Goal: Book appointment/travel/reservation

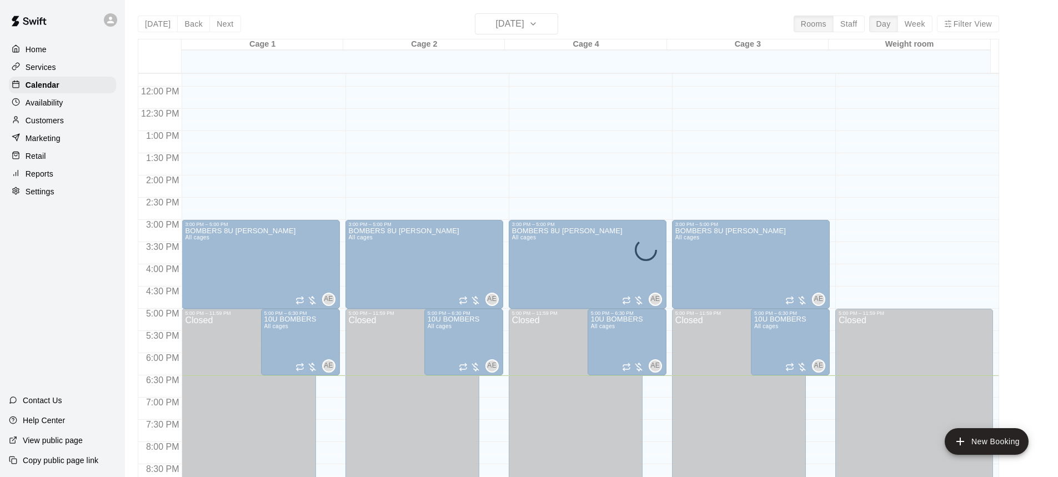
scroll to position [506, 0]
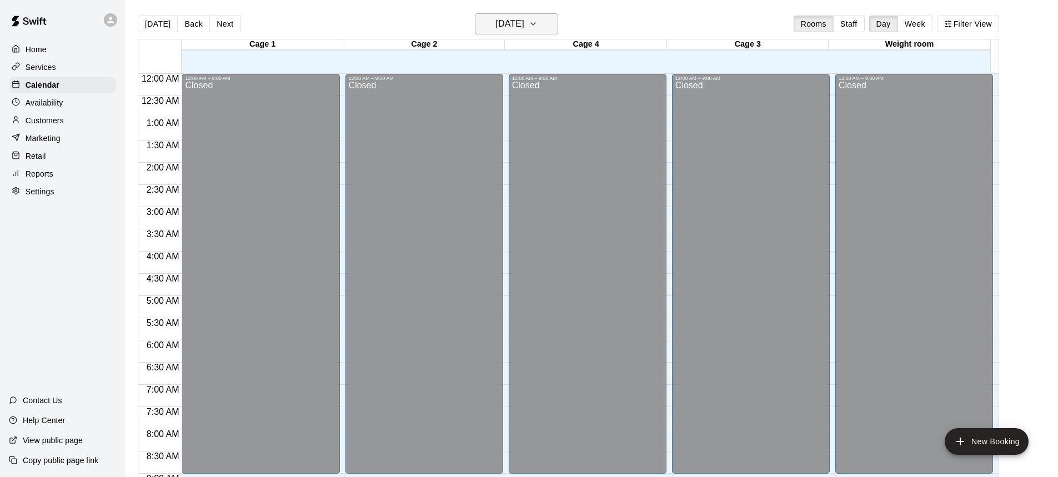
click at [512, 23] on h6 "[DATE]" at bounding box center [510, 24] width 28 height 16
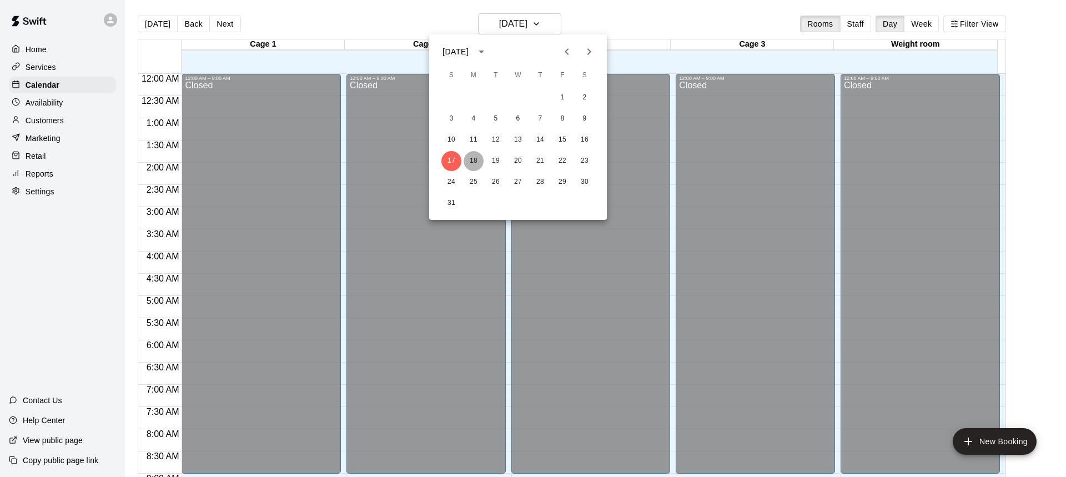
click at [472, 161] on button "18" at bounding box center [474, 161] width 20 height 20
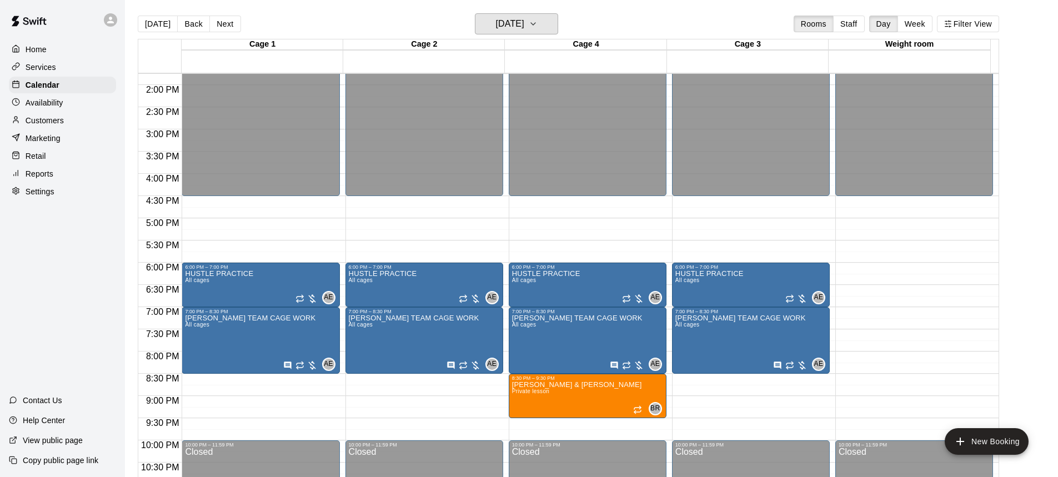
scroll to position [389, 0]
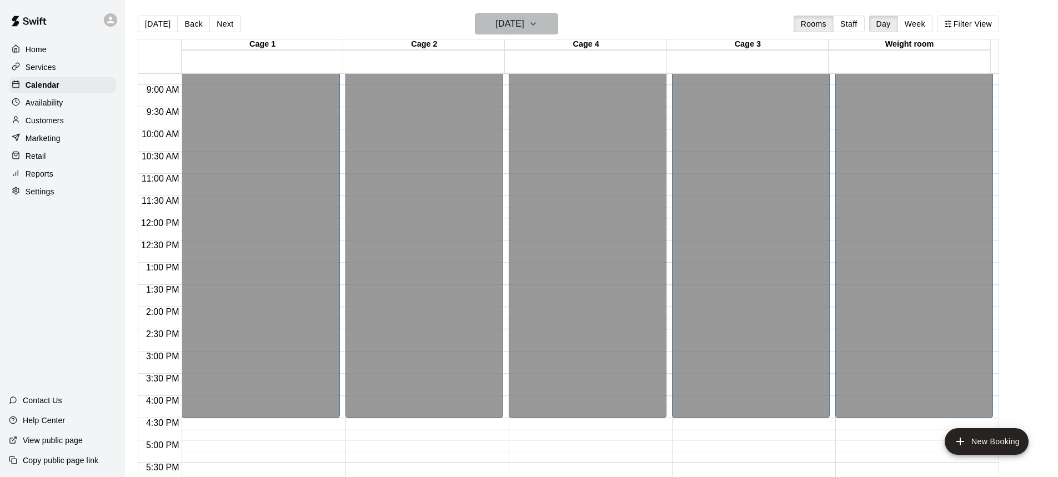
click at [507, 21] on h6 "[DATE]" at bounding box center [510, 24] width 28 height 16
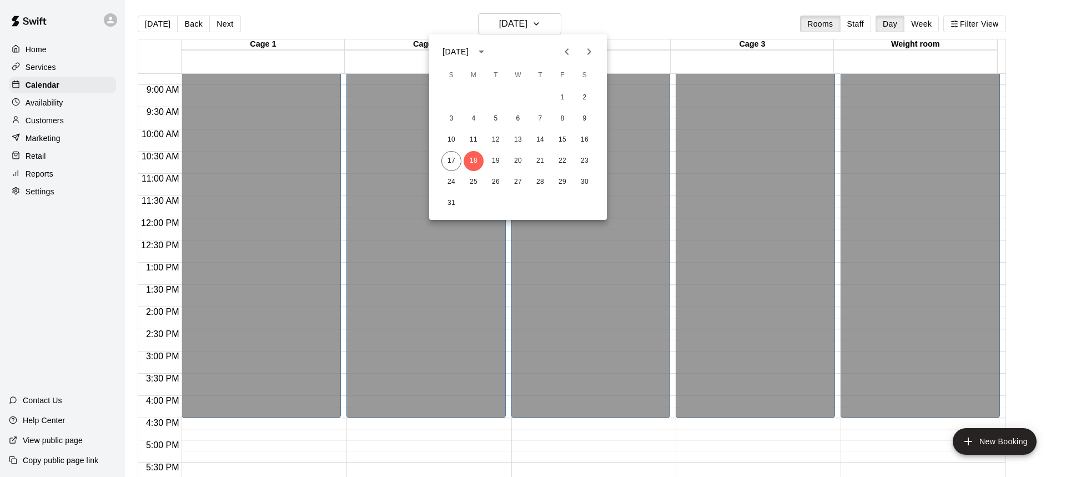
click at [994, 445] on div at bounding box center [533, 238] width 1066 height 477
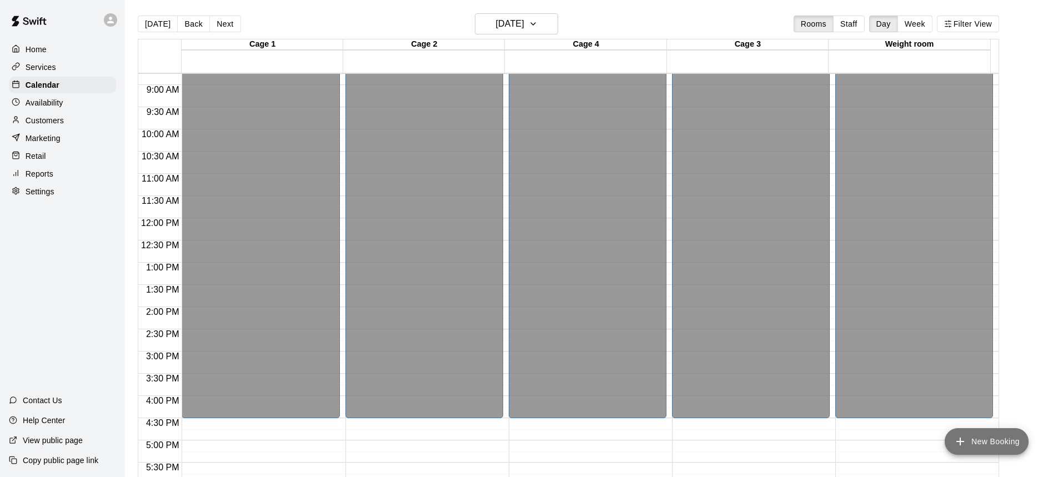
click at [983, 444] on button "New Booking" at bounding box center [987, 441] width 84 height 27
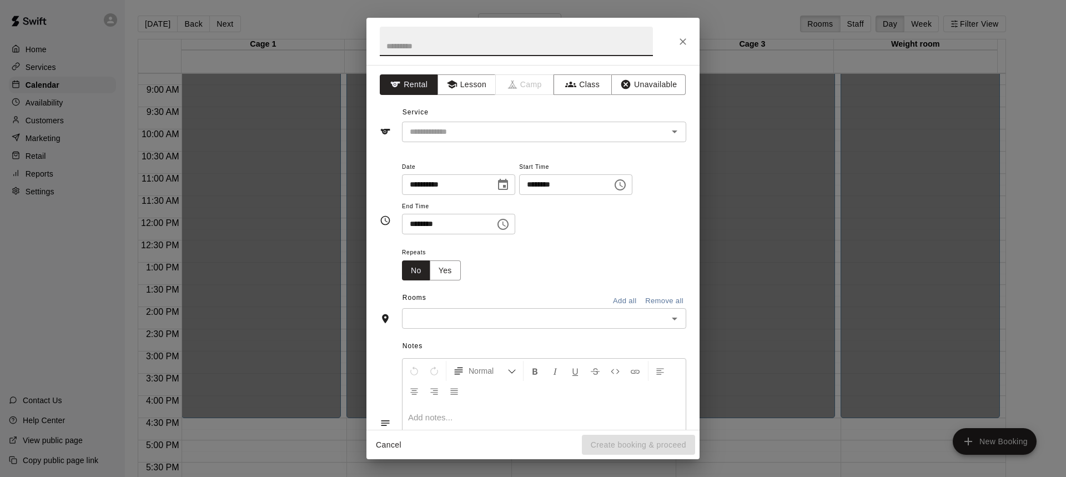
click at [429, 47] on input "text" at bounding box center [516, 41] width 273 height 29
type input "**"
click at [679, 40] on icon "Close" at bounding box center [683, 41] width 11 height 11
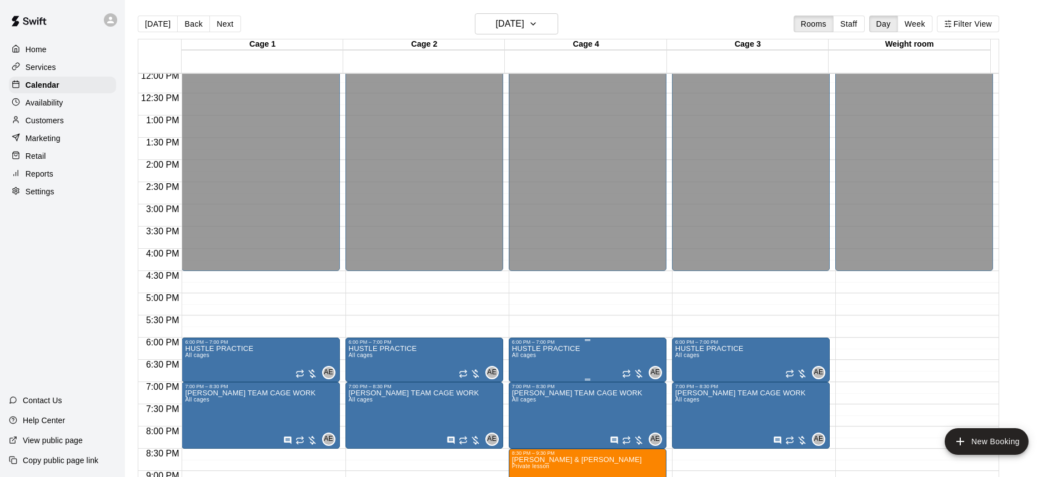
scroll to position [651, 0]
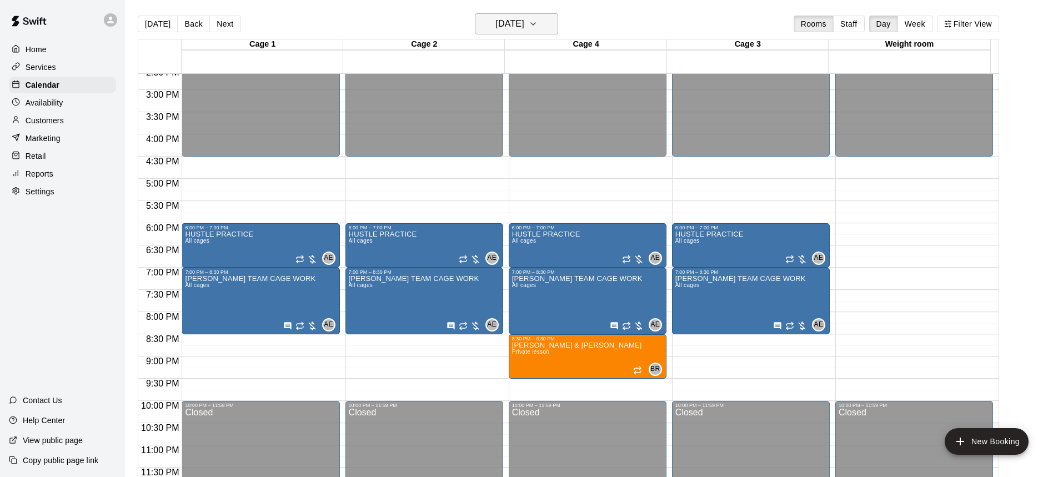
click at [510, 27] on h6 "[DATE]" at bounding box center [510, 24] width 28 height 16
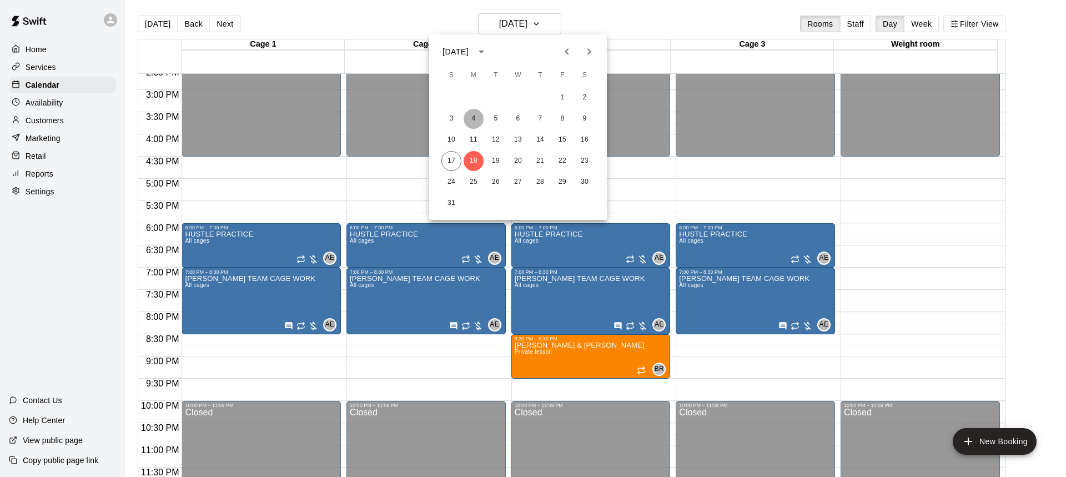
click at [471, 118] on button "4" at bounding box center [474, 119] width 20 height 20
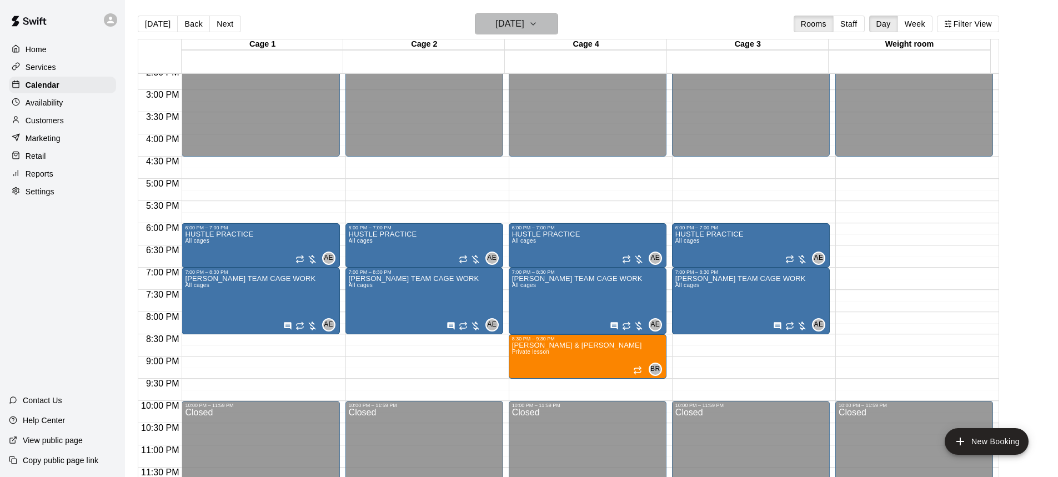
click at [524, 22] on h6 "[DATE]" at bounding box center [510, 24] width 28 height 16
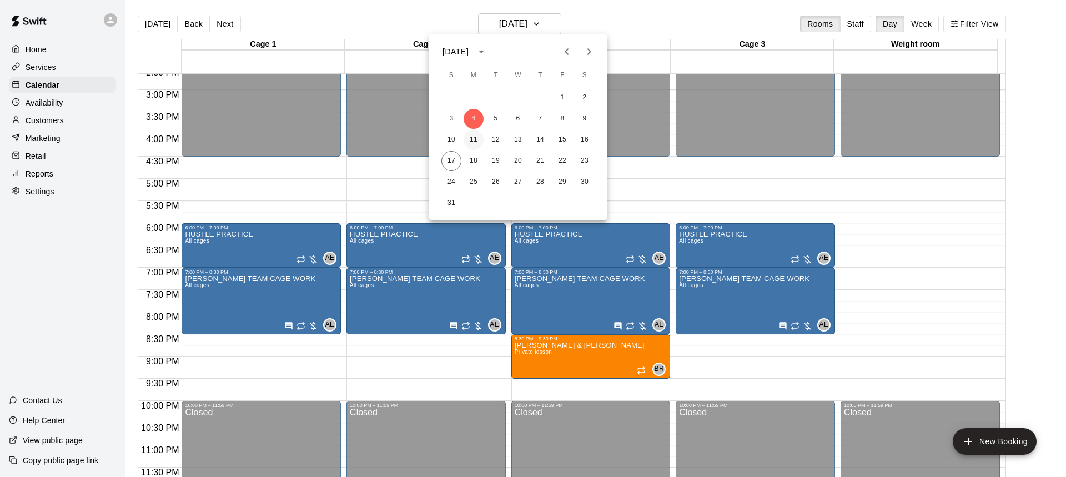
click at [470, 145] on button "11" at bounding box center [474, 140] width 20 height 20
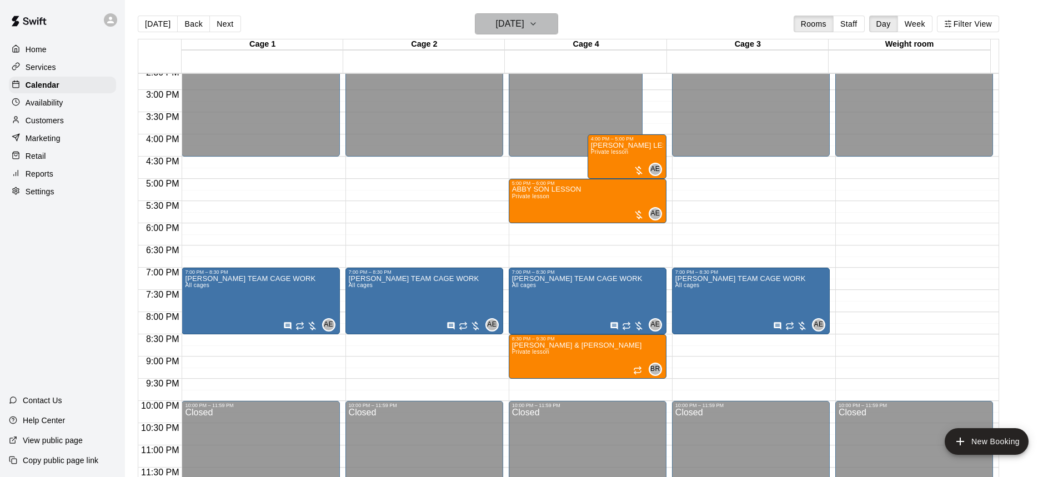
click at [515, 27] on h6 "[DATE]" at bounding box center [510, 24] width 28 height 16
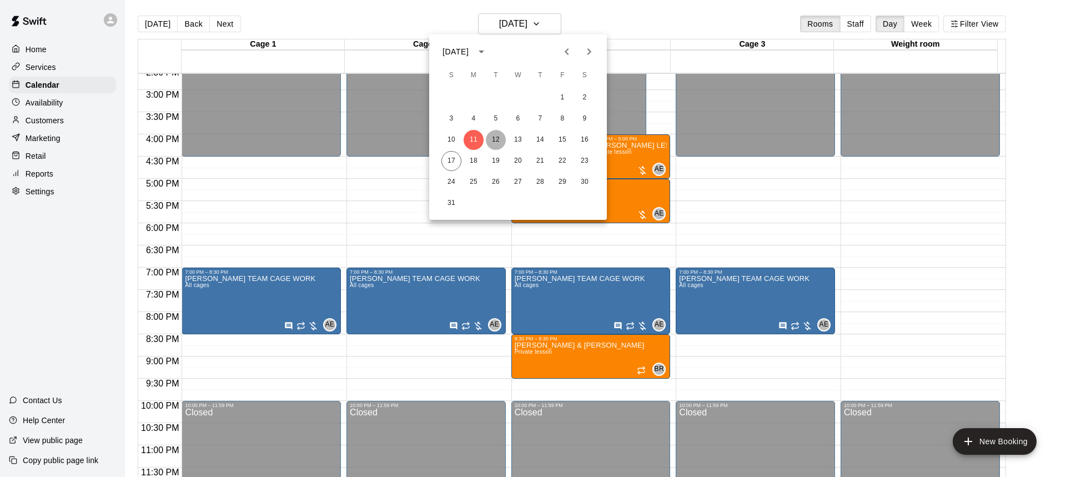
click at [498, 141] on button "12" at bounding box center [496, 140] width 20 height 20
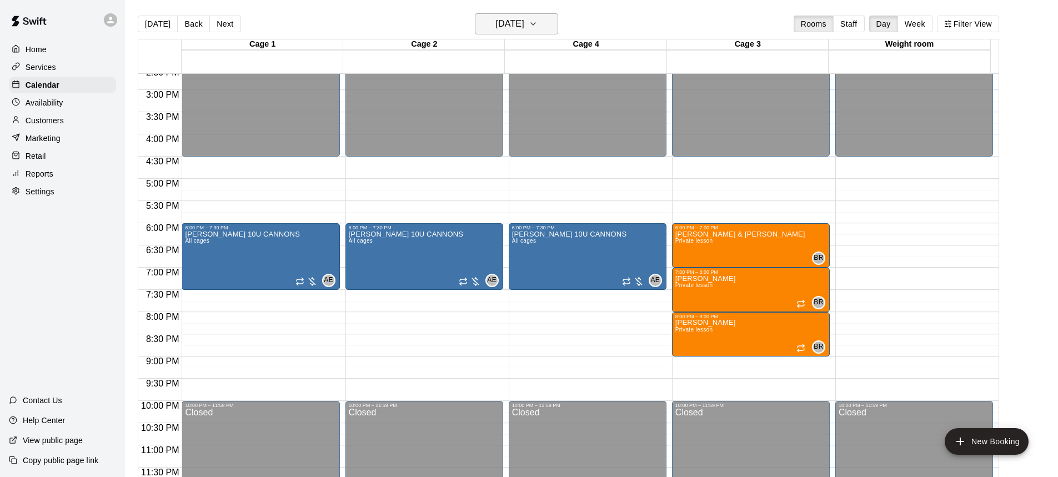
click at [524, 28] on h6 "[DATE]" at bounding box center [510, 24] width 28 height 16
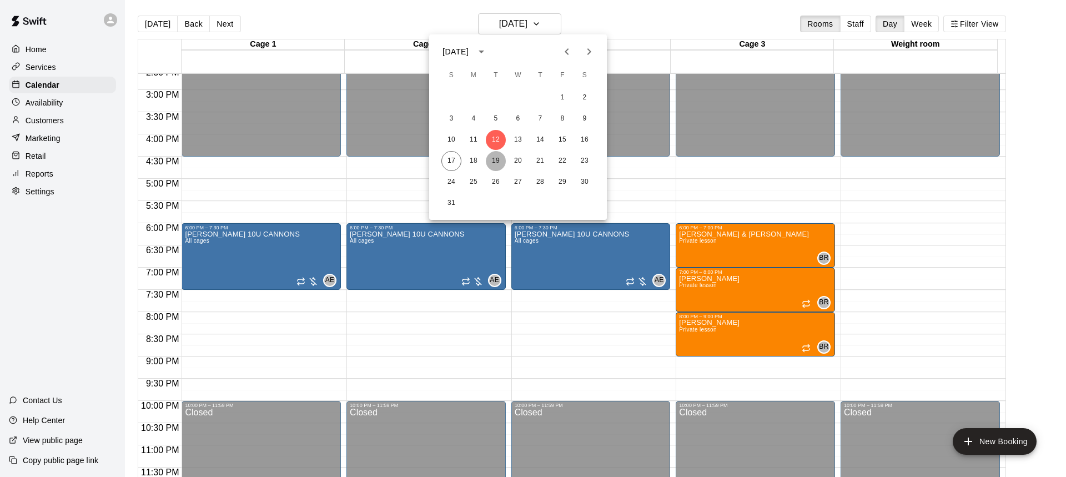
click at [498, 158] on button "19" at bounding box center [496, 161] width 20 height 20
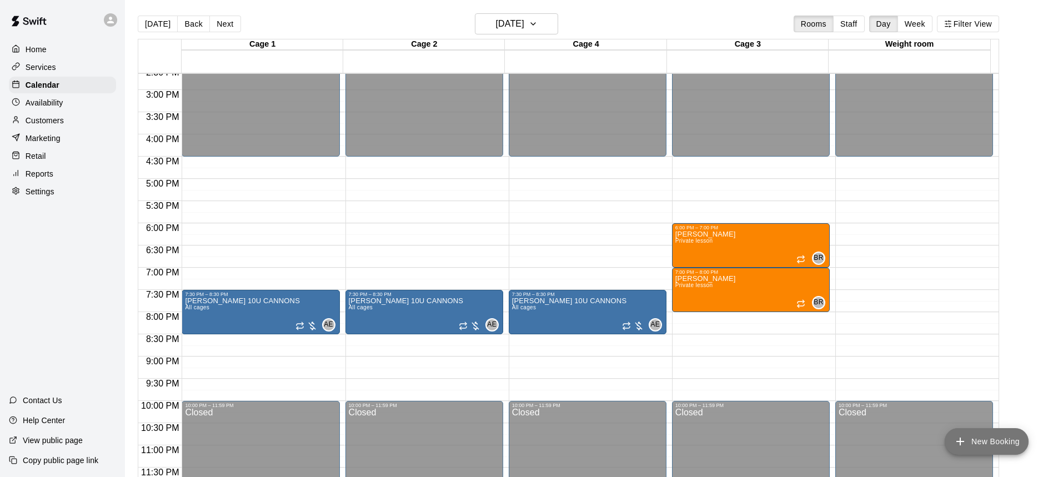
click at [979, 444] on button "New Booking" at bounding box center [987, 441] width 84 height 27
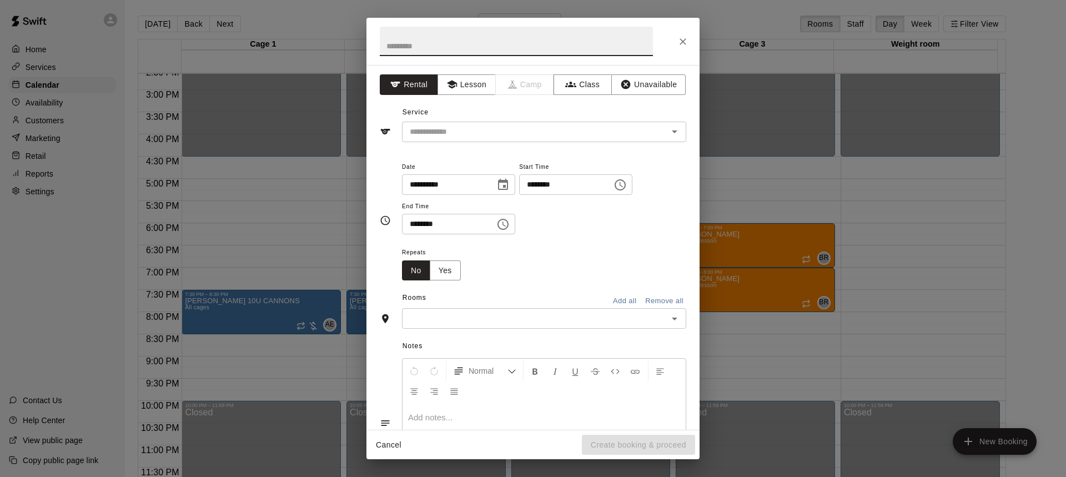
click at [433, 47] on input "text" at bounding box center [516, 41] width 273 height 29
type input "*"
type input "**********"
click at [489, 136] on input "text" at bounding box center [527, 132] width 245 height 14
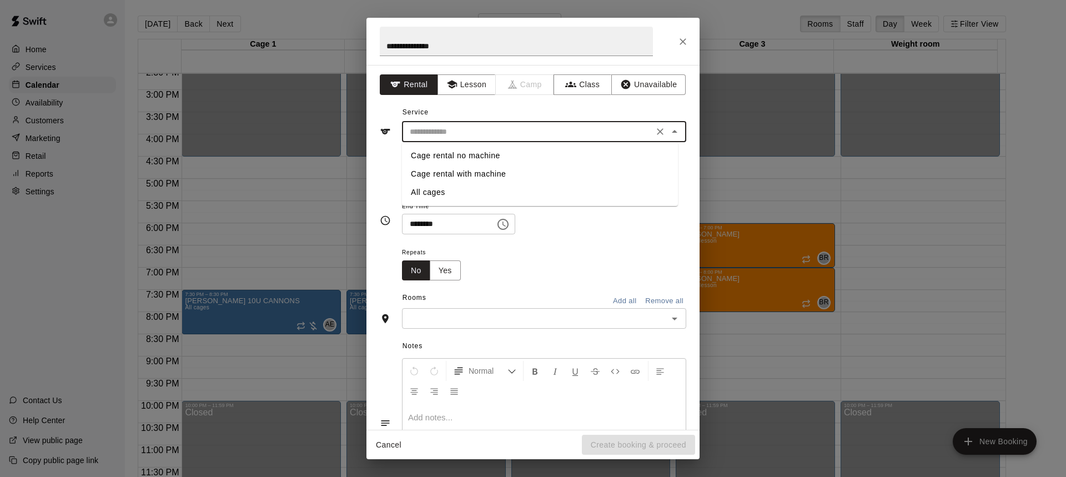
click at [449, 158] on li "Cage rental no machine" at bounding box center [540, 156] width 276 height 18
type input "**********"
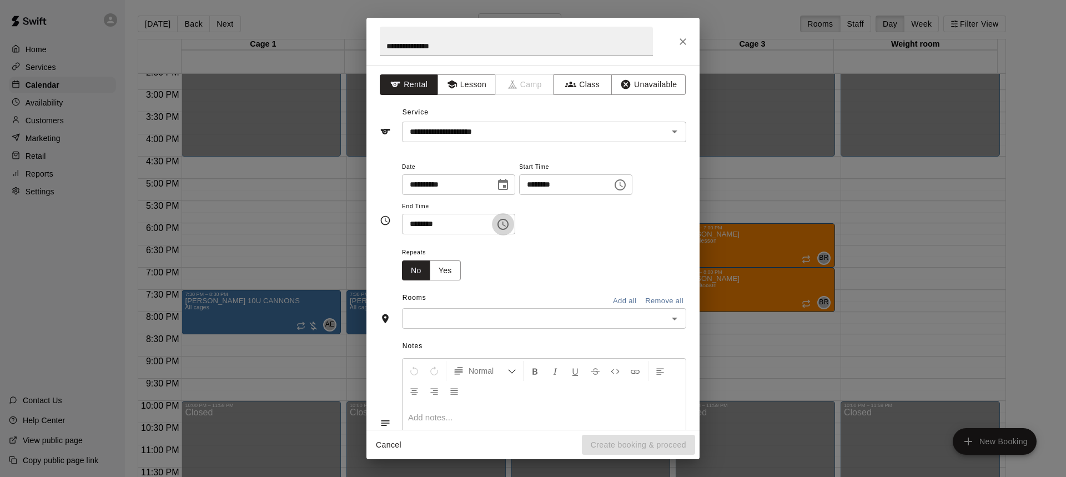
click at [510, 220] on icon "Choose time, selected time is 6:30 PM" at bounding box center [503, 224] width 13 height 13
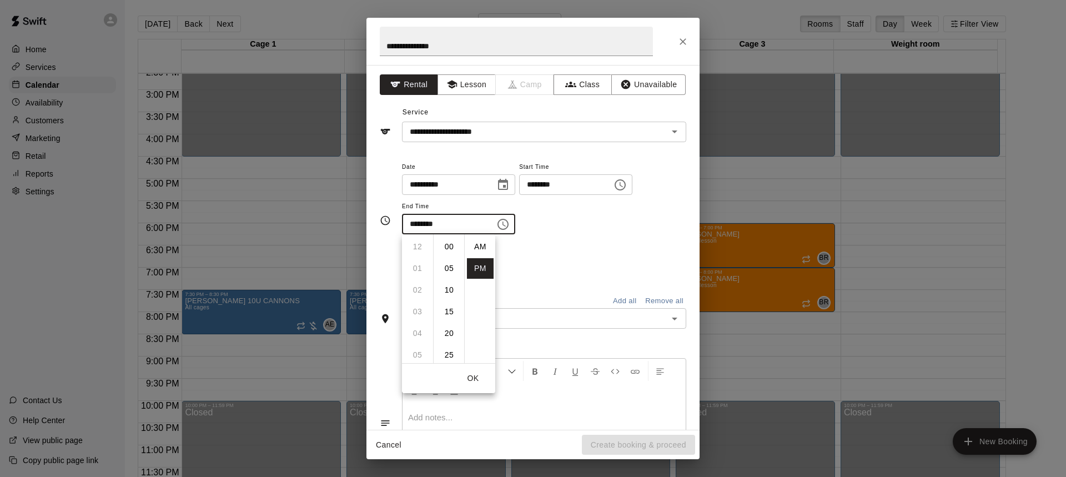
scroll to position [20, 0]
click at [415, 271] on li "07" at bounding box center [417, 268] width 27 height 21
type input "********"
click at [581, 252] on div "Repeats No Yes" at bounding box center [544, 262] width 284 height 35
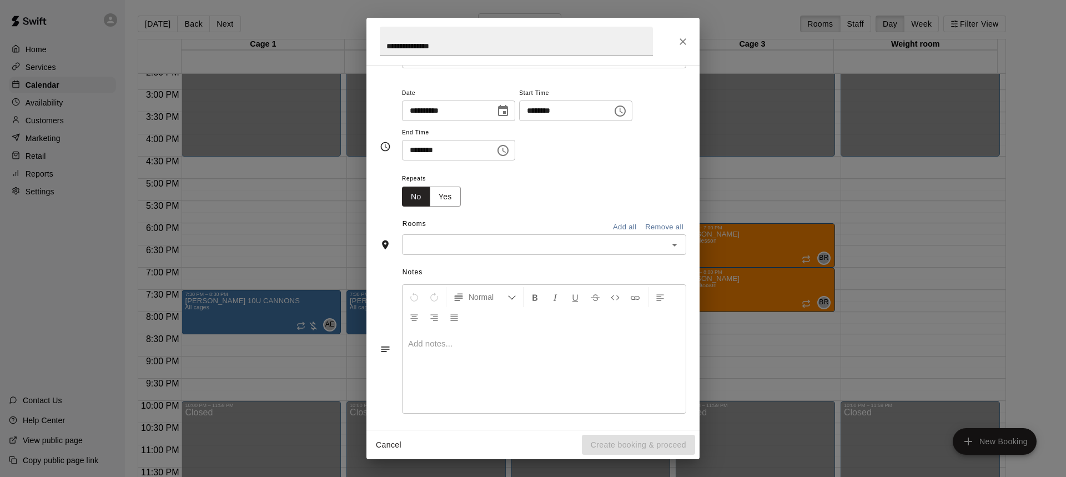
scroll to position [78, 0]
click at [453, 239] on input "text" at bounding box center [534, 240] width 259 height 14
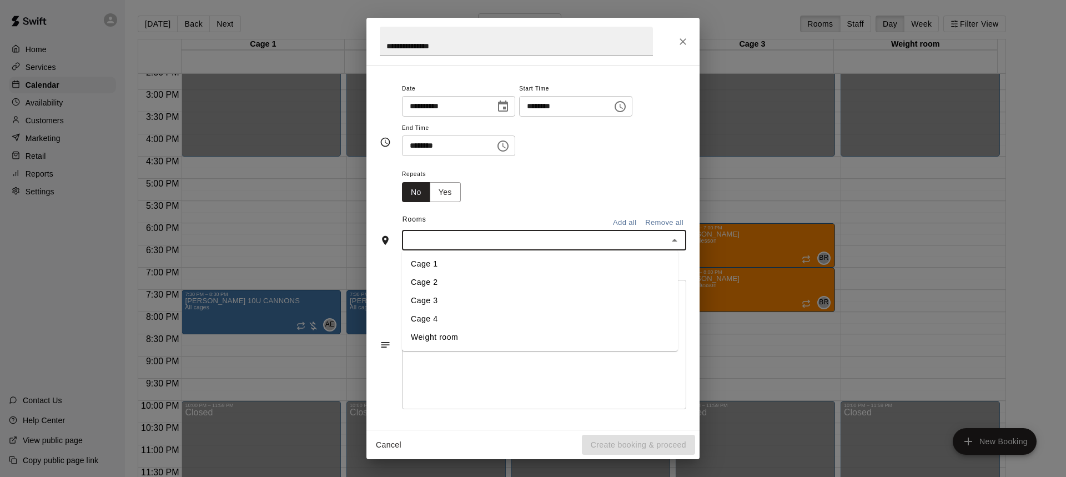
click at [443, 277] on li "Cage 2" at bounding box center [540, 282] width 276 height 18
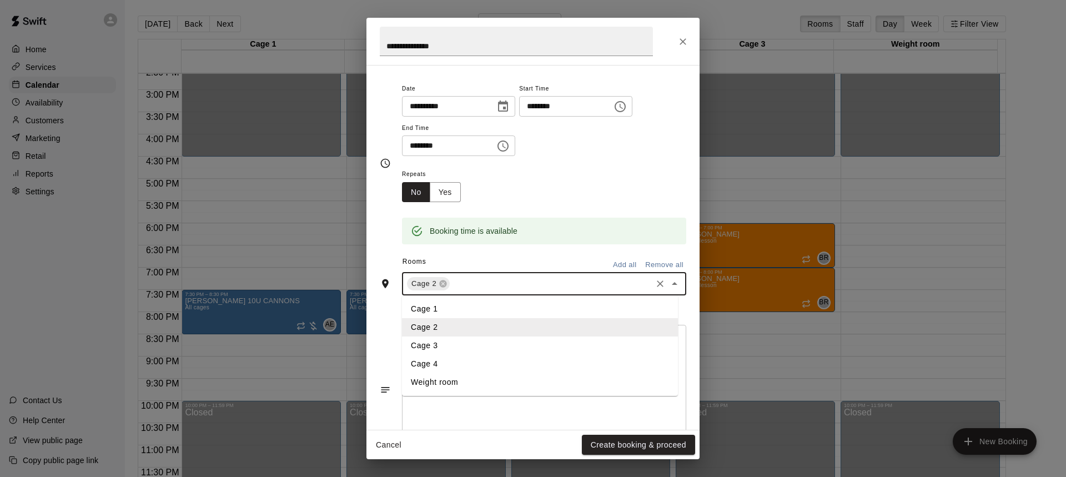
click at [477, 283] on input "text" at bounding box center [551, 284] width 199 height 14
click at [437, 309] on li "Cage 1" at bounding box center [540, 309] width 276 height 18
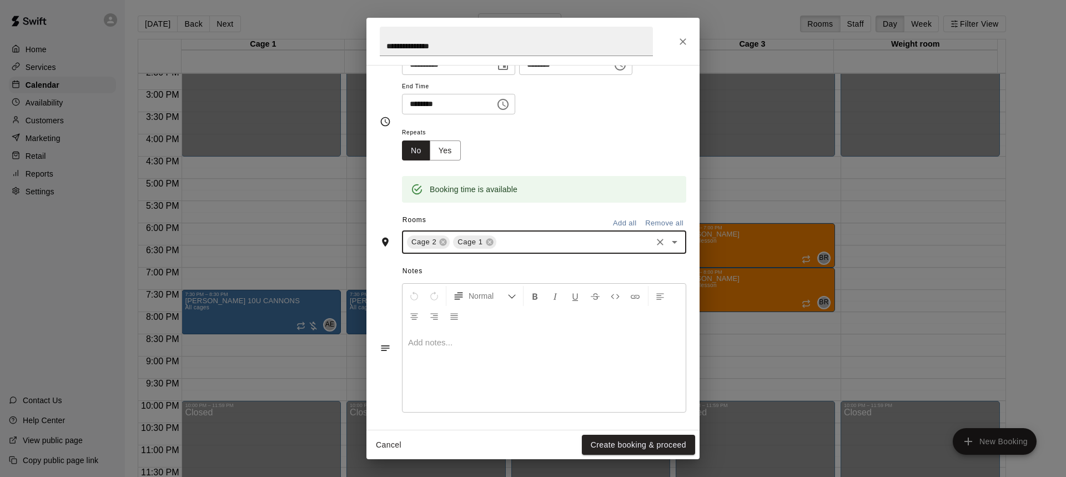
scroll to position [123, 0]
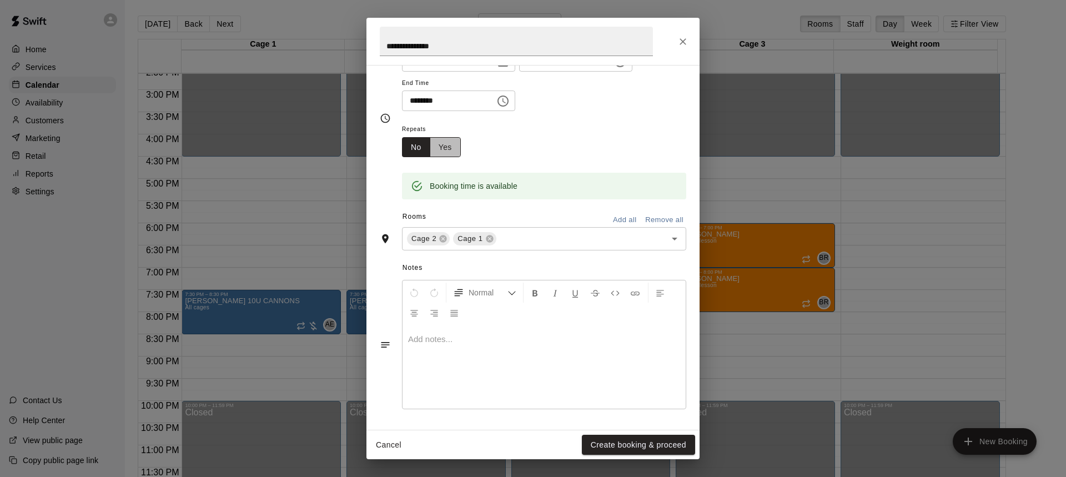
click at [442, 154] on button "Yes" at bounding box center [445, 147] width 31 height 21
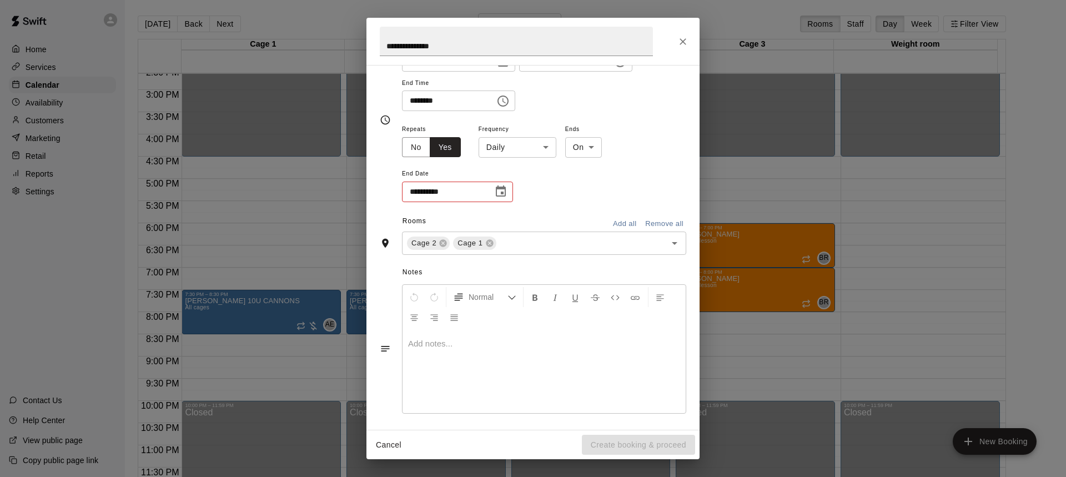
scroll to position [126, 0]
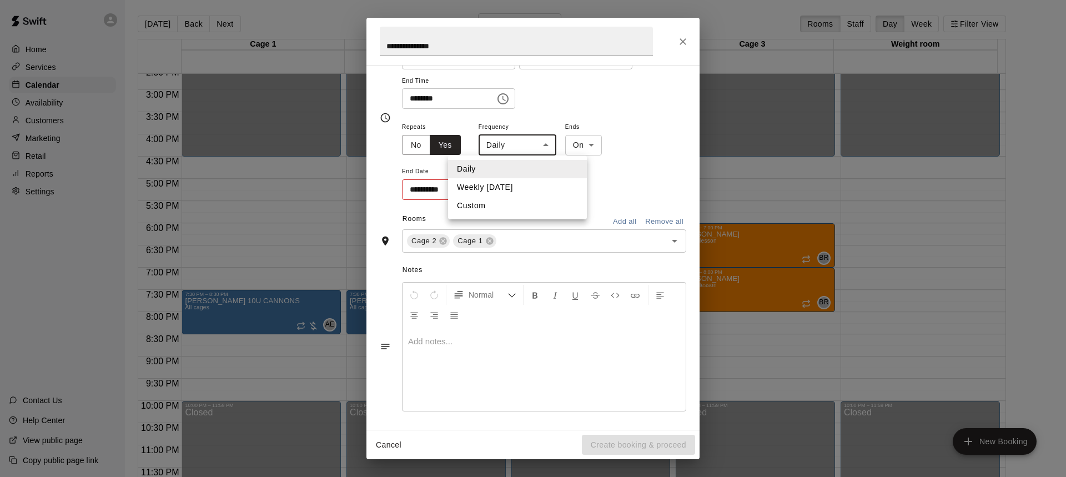
click at [544, 151] on body "Home Services Calendar Availability Customers Marketing Retail Reports Settings…" at bounding box center [533, 247] width 1066 height 495
click at [510, 184] on li "Weekly [DATE]" at bounding box center [517, 187] width 139 height 18
type input "******"
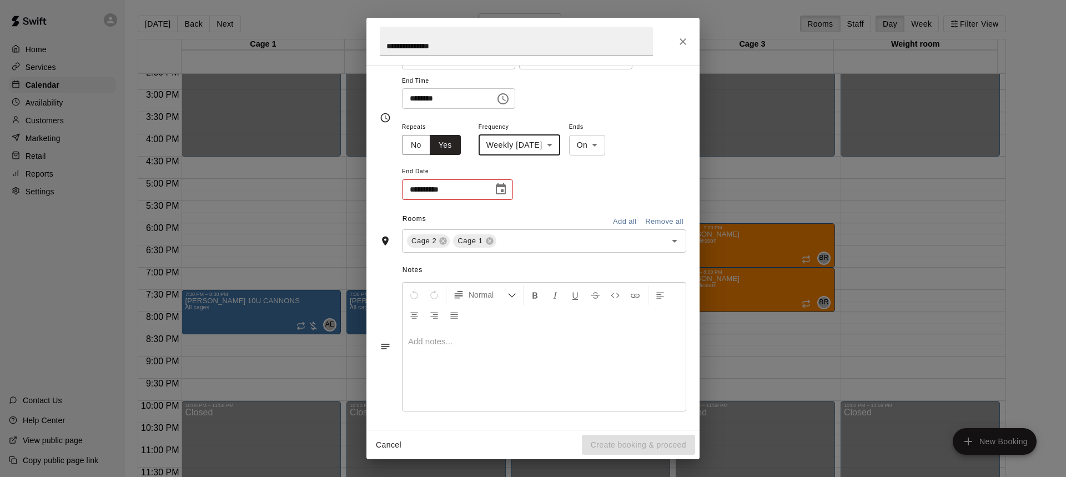
click at [494, 189] on icon "Choose date" at bounding box center [500, 189] width 13 height 13
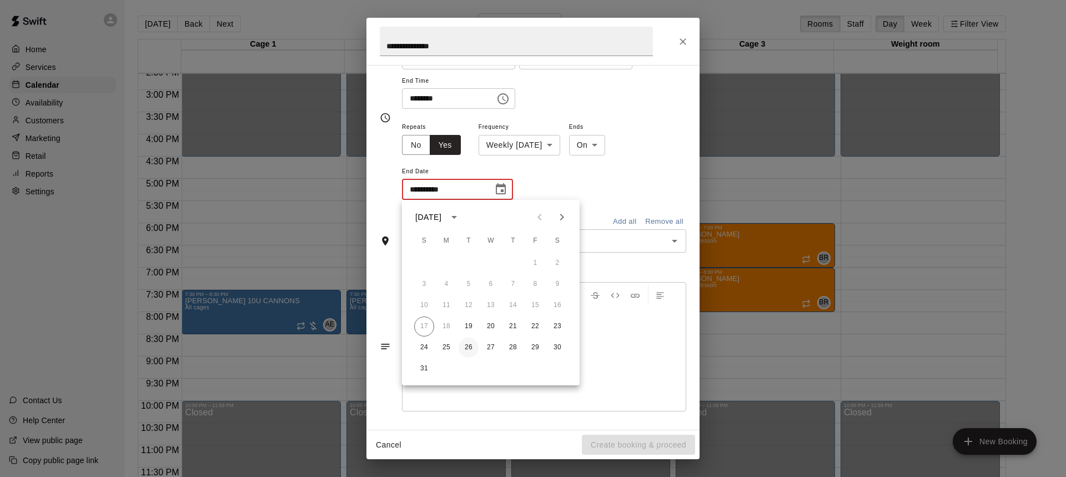
click at [472, 346] on button "26" at bounding box center [469, 348] width 20 height 20
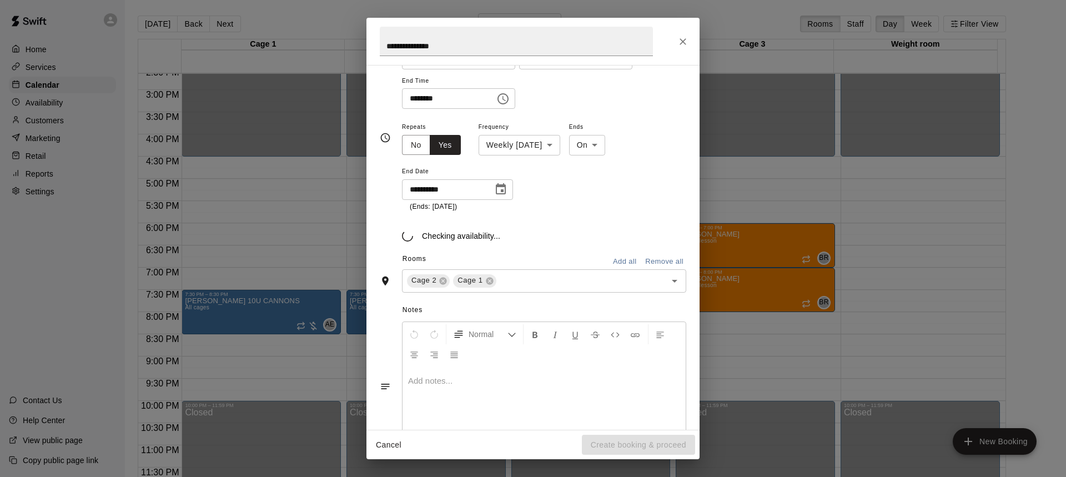
type input "**********"
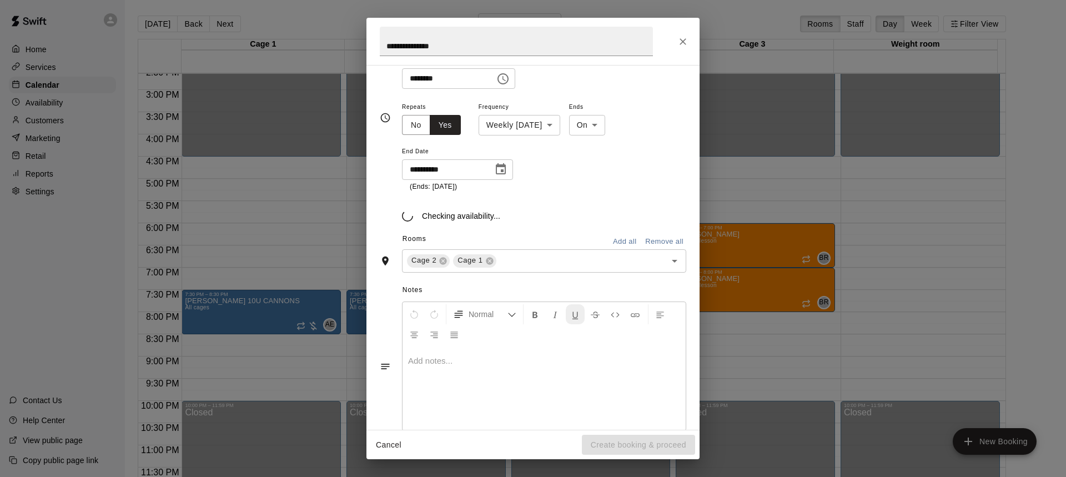
scroll to position [152, 0]
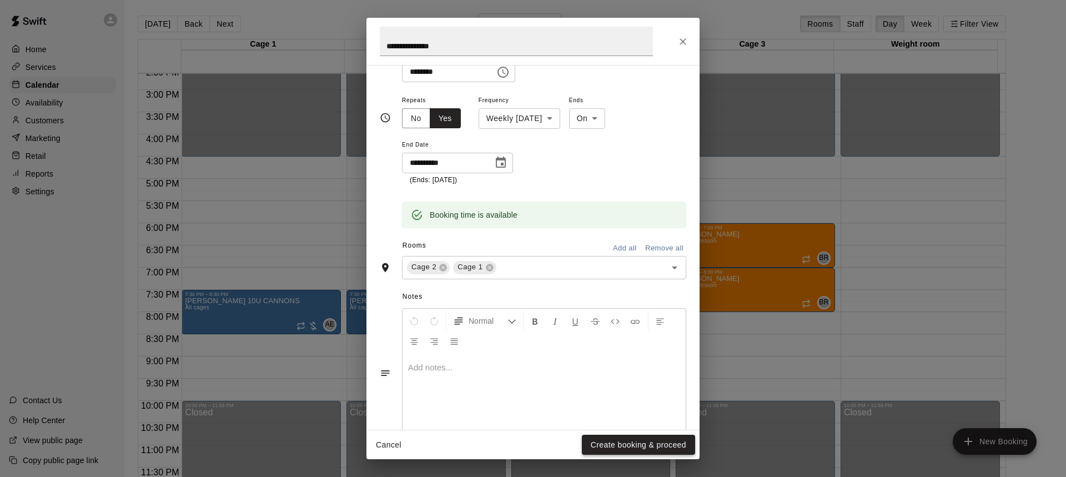
click at [630, 445] on button "Create booking & proceed" at bounding box center [638, 445] width 113 height 21
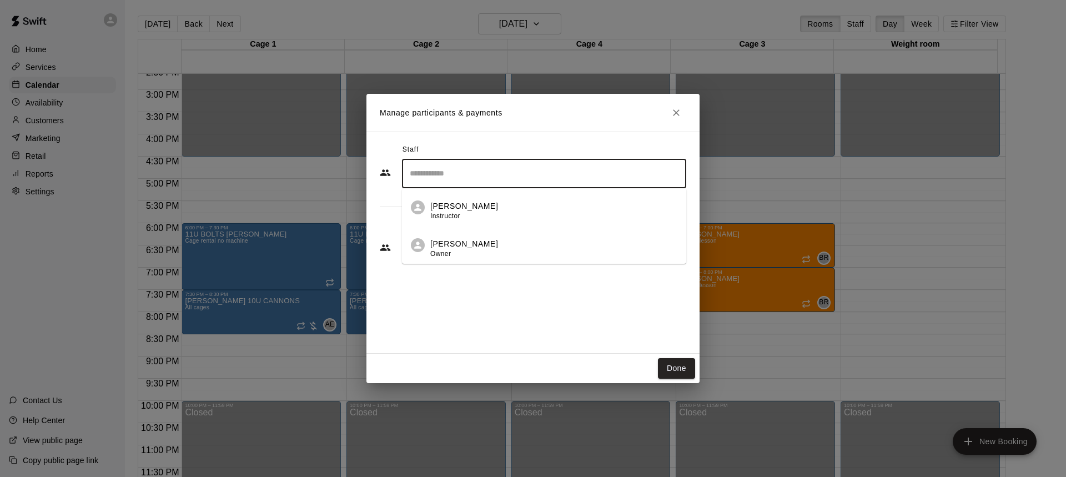
click at [484, 176] on input "Search staff" at bounding box center [544, 173] width 274 height 19
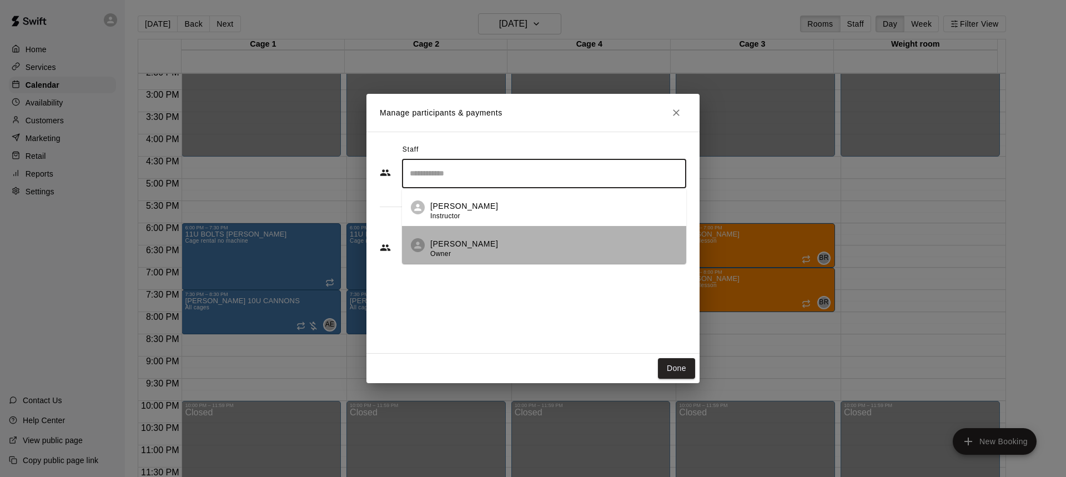
click at [462, 239] on p "[PERSON_NAME]" at bounding box center [464, 244] width 68 height 12
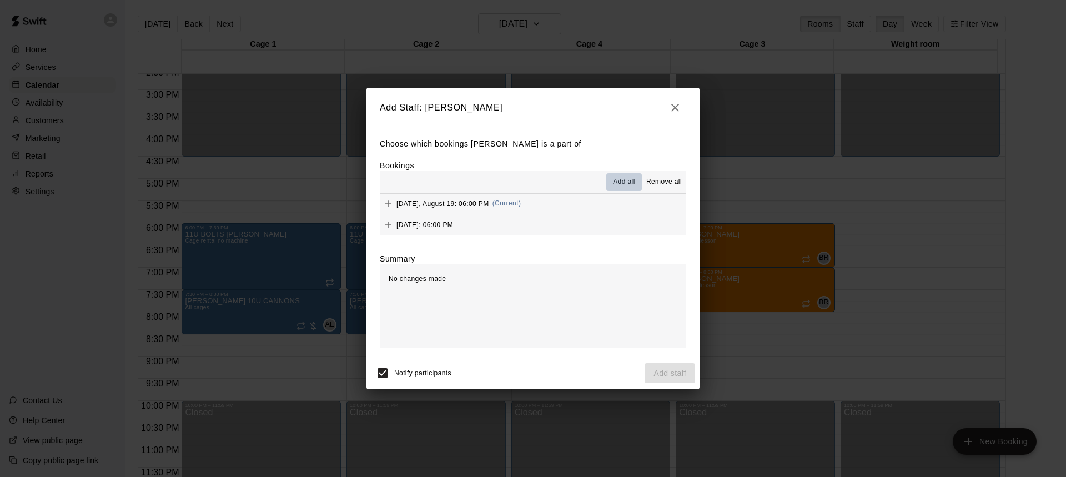
click at [634, 181] on span "Add all" at bounding box center [624, 182] width 22 height 11
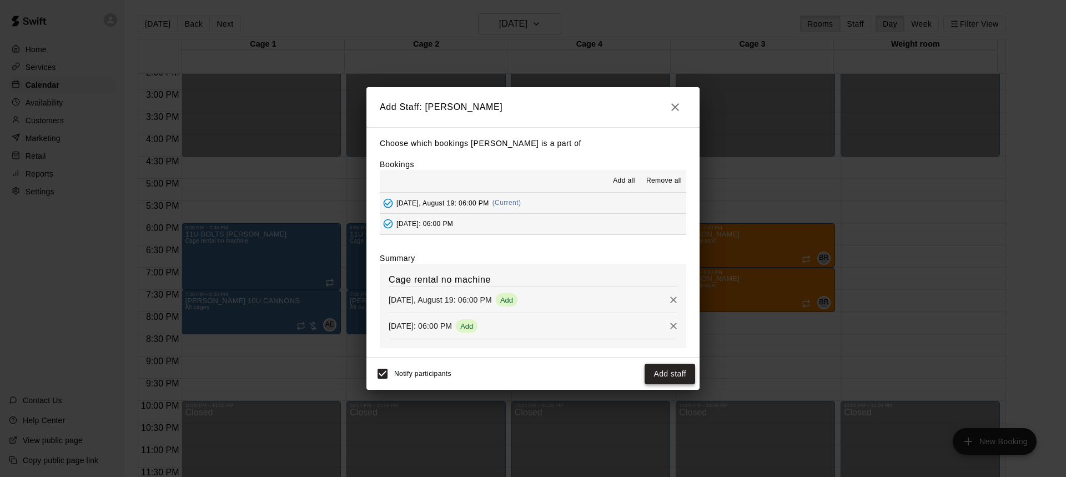
click at [663, 374] on button "Add staff" at bounding box center [670, 374] width 51 height 21
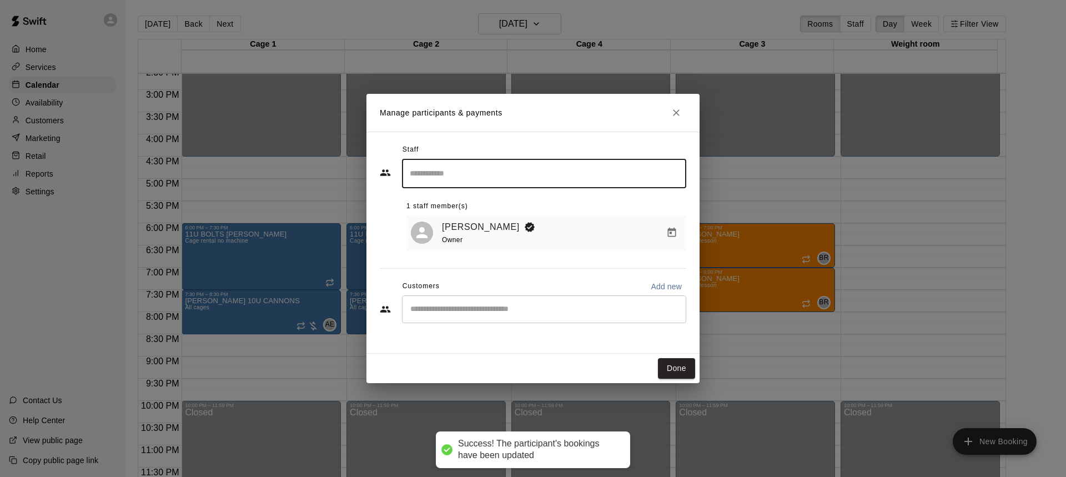
click at [477, 313] on input "Start typing to search customers..." at bounding box center [544, 309] width 274 height 11
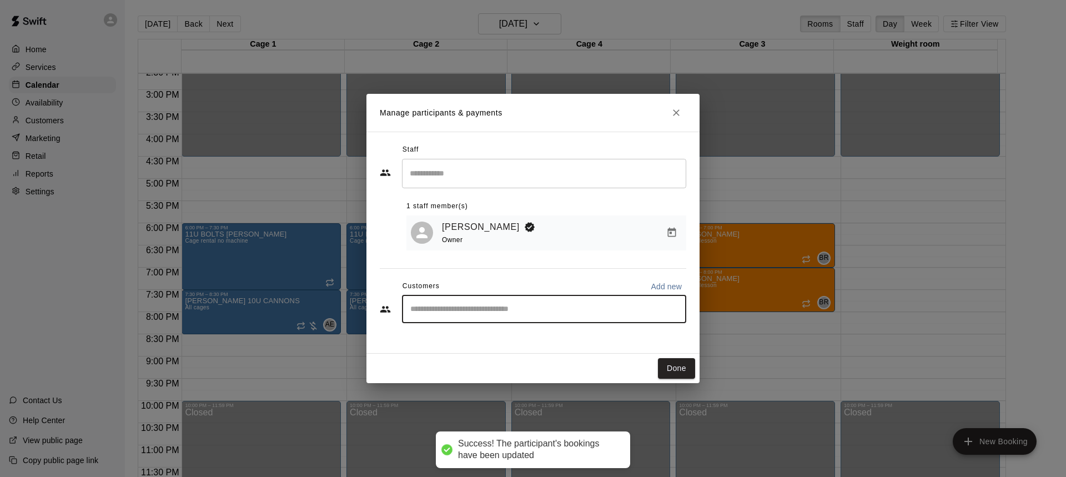
click at [467, 312] on input "Start typing to search customers..." at bounding box center [544, 309] width 274 height 11
type input "*"
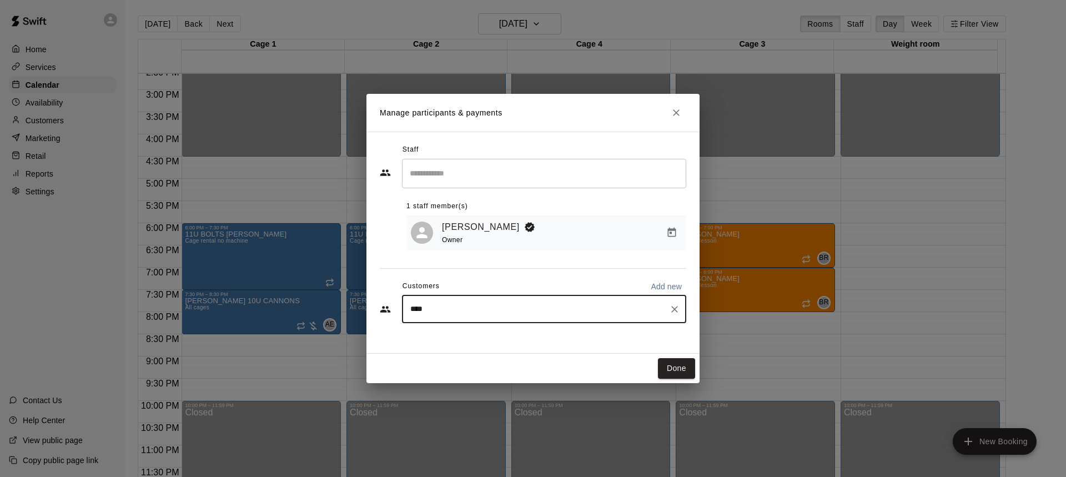
type input "*****"
click at [470, 334] on p "[PERSON_NAME] Armor" at bounding box center [479, 337] width 93 height 12
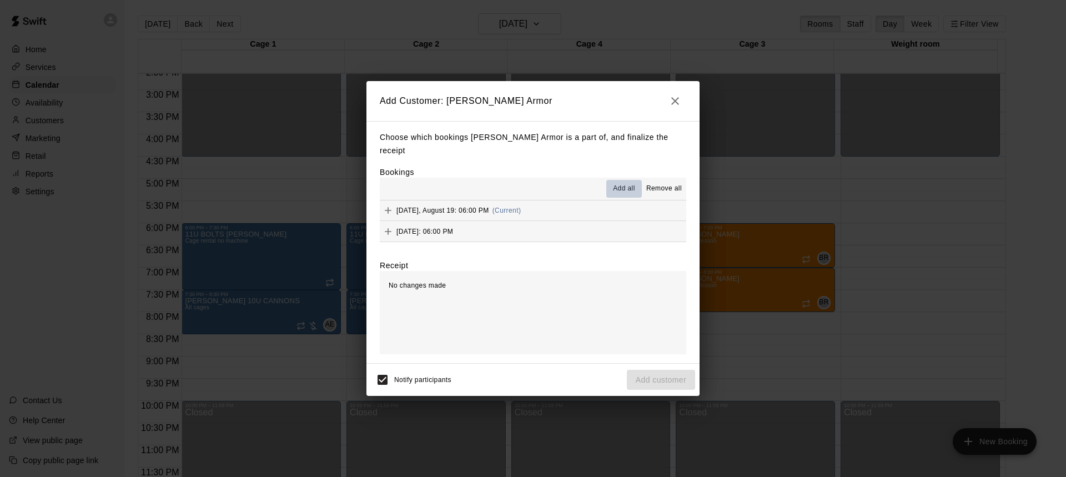
click at [621, 185] on span "Add all" at bounding box center [624, 188] width 22 height 11
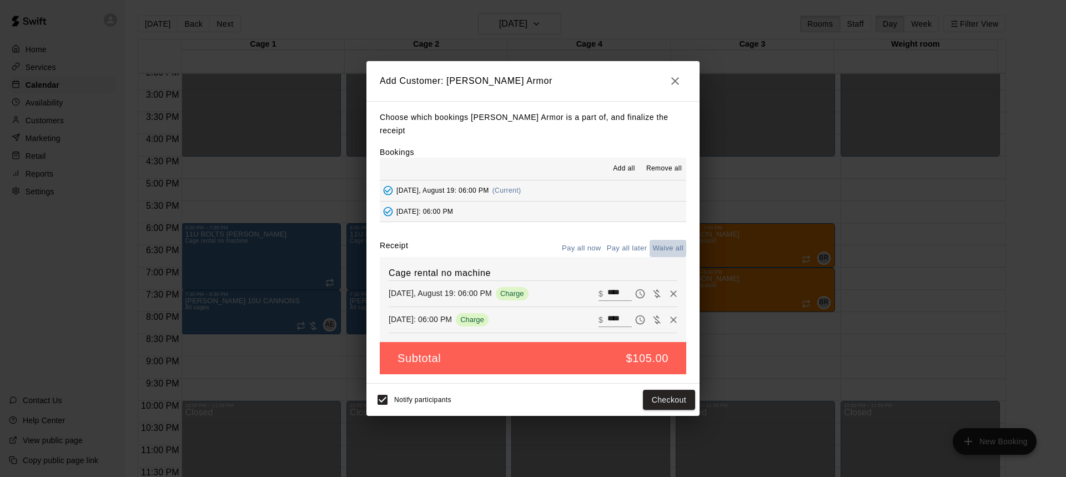
click at [663, 245] on button "Waive all" at bounding box center [668, 248] width 37 height 17
type input "*"
click at [658, 394] on button "Add customer" at bounding box center [661, 400] width 68 height 21
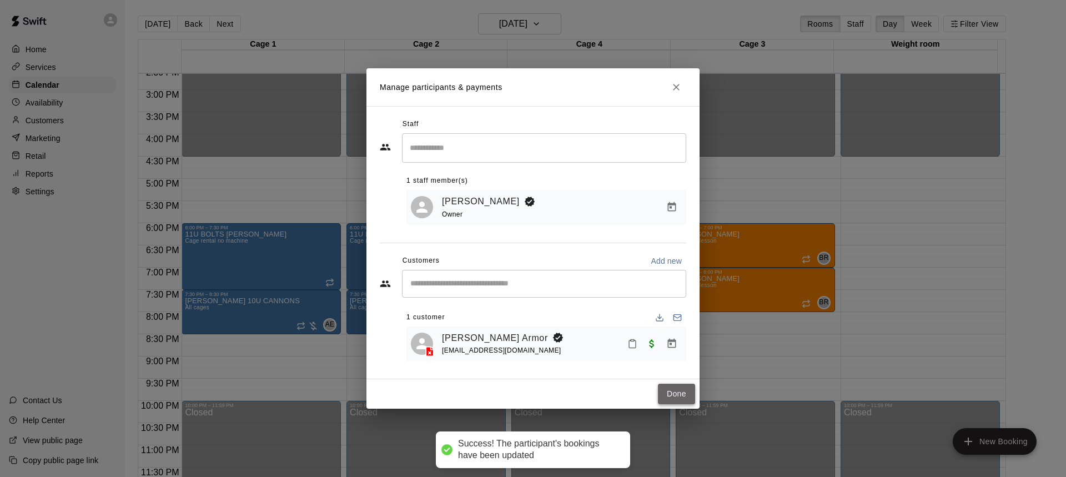
click at [682, 394] on button "Done" at bounding box center [676, 394] width 37 height 21
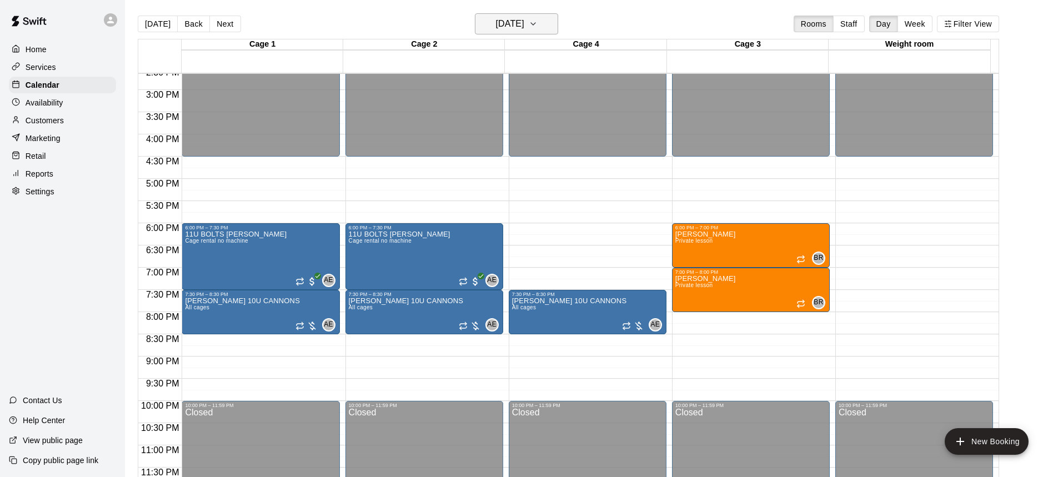
click at [524, 28] on h6 "[DATE]" at bounding box center [510, 24] width 28 height 16
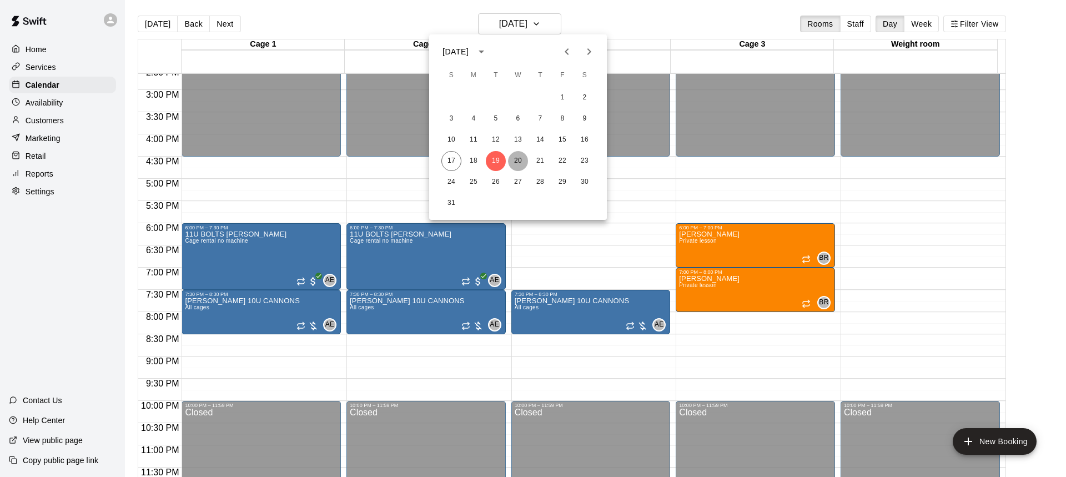
click at [521, 159] on button "20" at bounding box center [518, 161] width 20 height 20
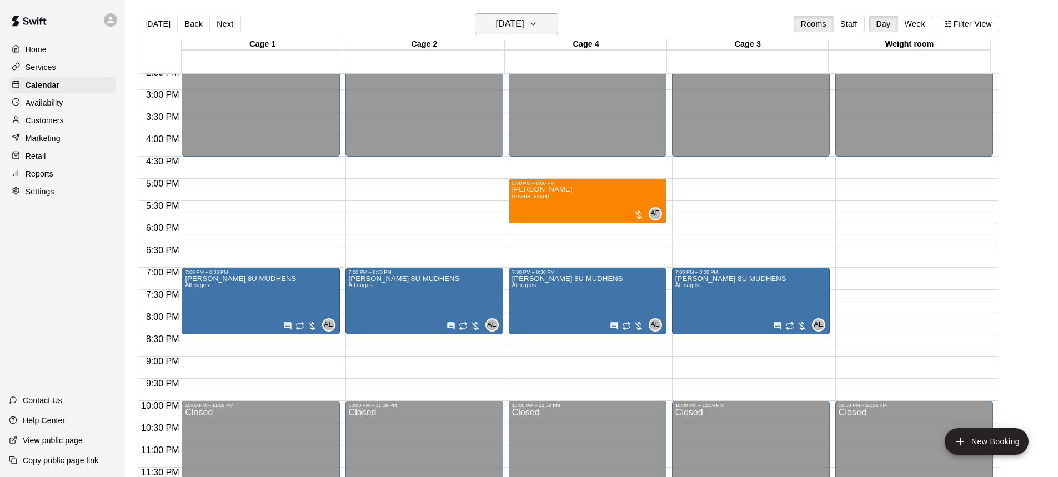
click at [524, 18] on h6 "[DATE]" at bounding box center [510, 24] width 28 height 16
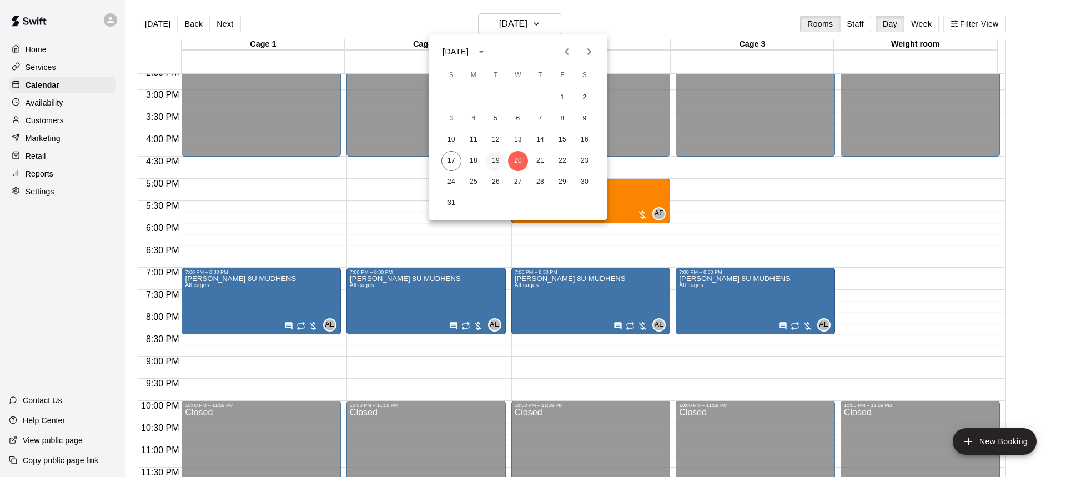
click at [488, 159] on button "19" at bounding box center [496, 161] width 20 height 20
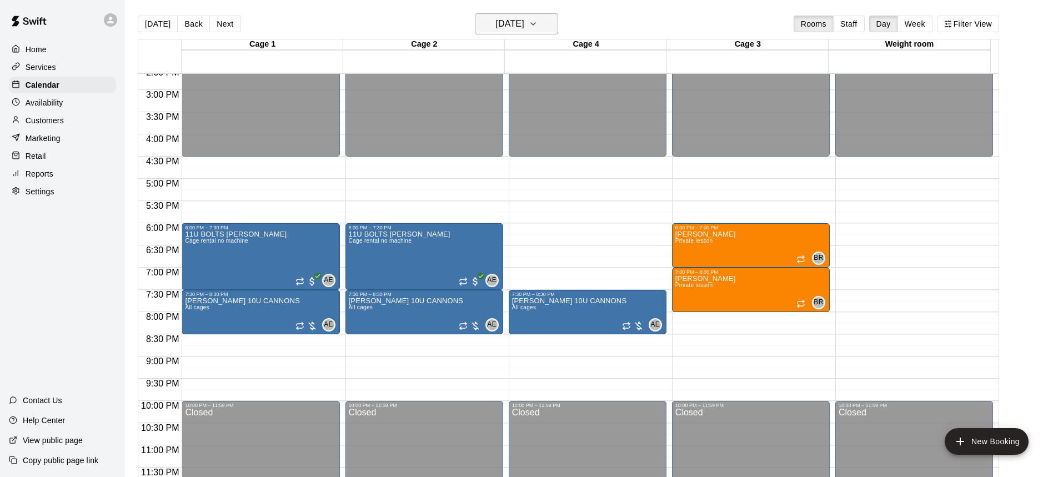
click at [521, 21] on h6 "[DATE]" at bounding box center [510, 24] width 28 height 16
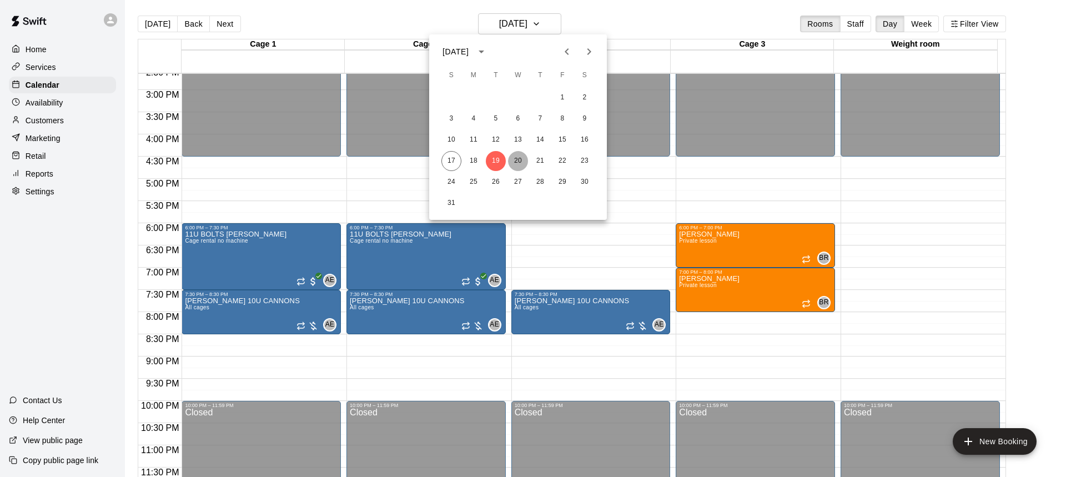
click at [517, 163] on button "20" at bounding box center [518, 161] width 20 height 20
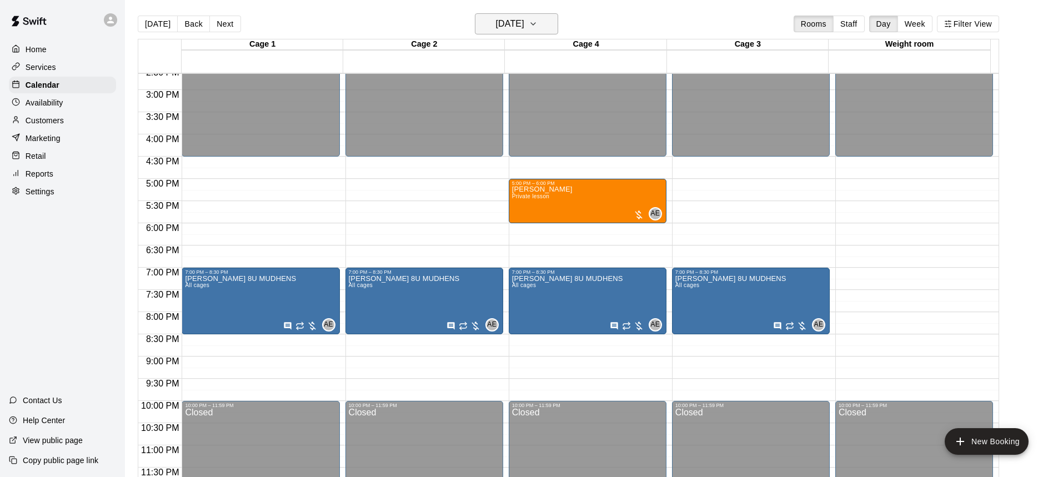
click at [524, 22] on h6 "[DATE]" at bounding box center [510, 24] width 28 height 16
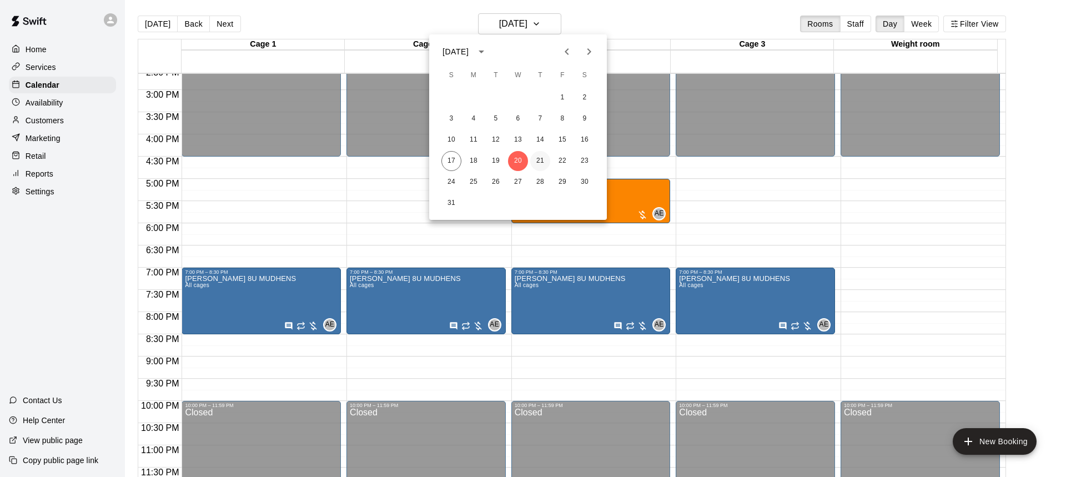
click at [535, 159] on button "21" at bounding box center [540, 161] width 20 height 20
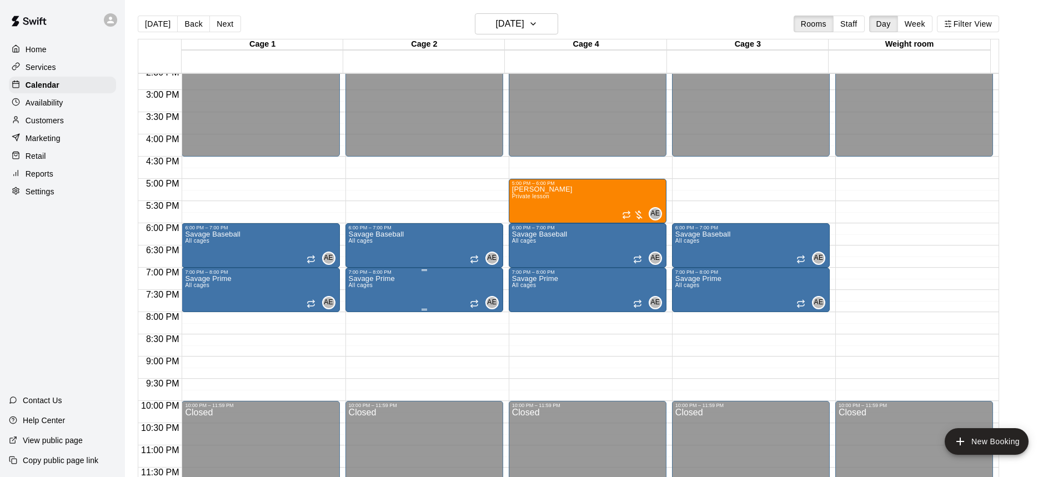
drag, startPoint x: 427, startPoint y: 288, endPoint x: 404, endPoint y: 298, distance: 24.4
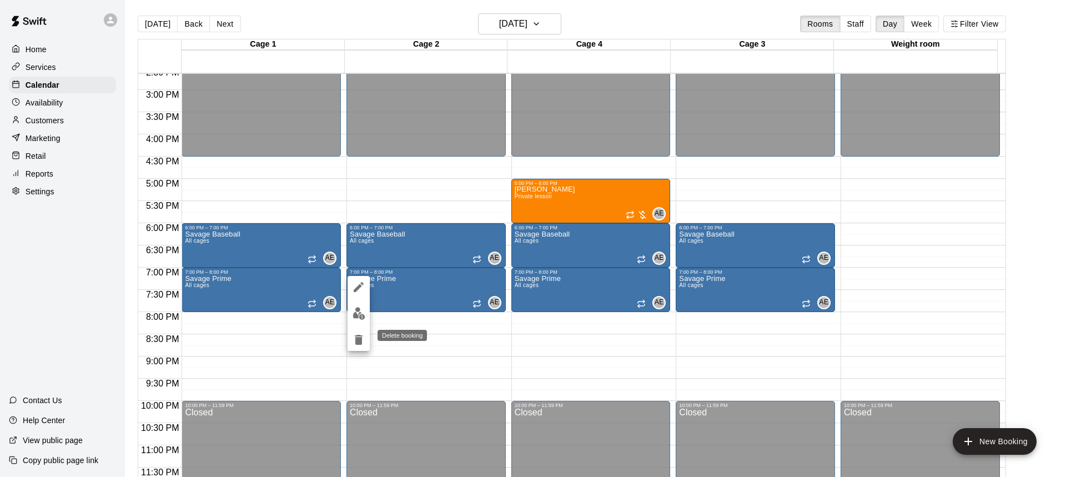
click at [360, 340] on icon "delete" at bounding box center [359, 340] width 8 height 10
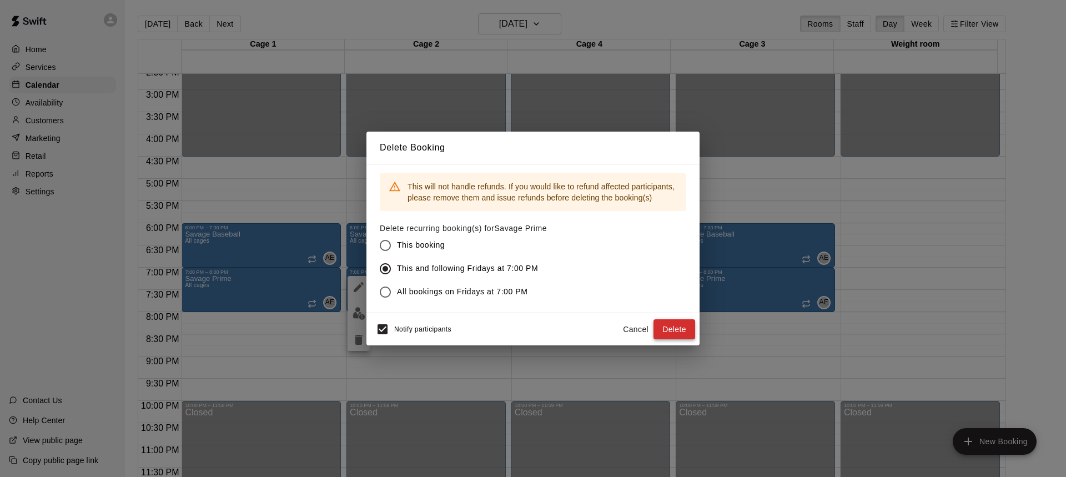
click at [666, 327] on button "Delete" at bounding box center [675, 329] width 42 height 21
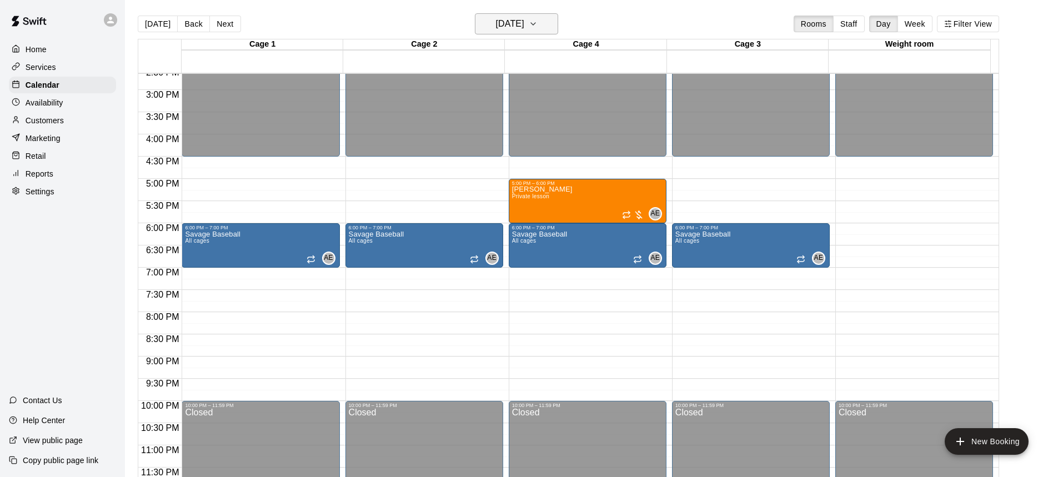
click at [524, 27] on h6 "[DATE]" at bounding box center [510, 24] width 28 height 16
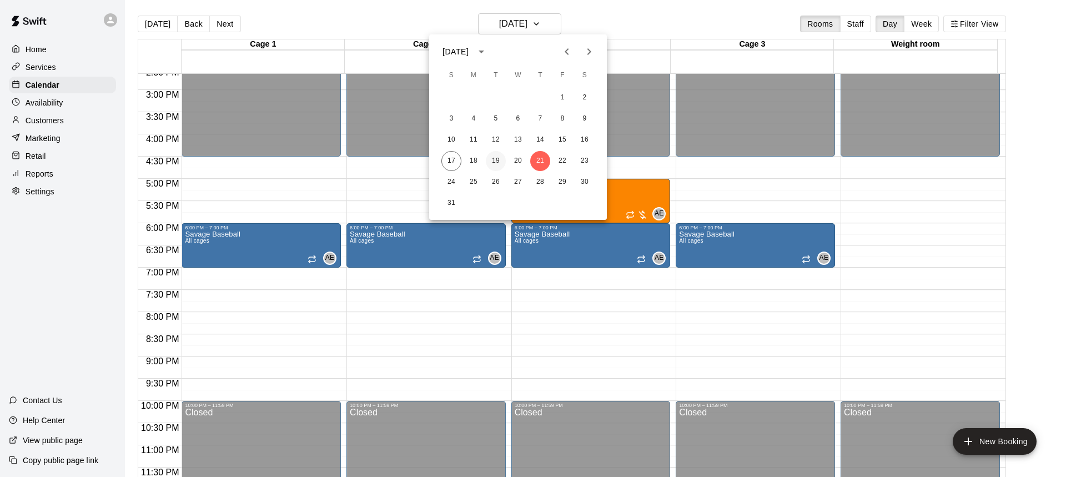
click at [497, 158] on button "19" at bounding box center [496, 161] width 20 height 20
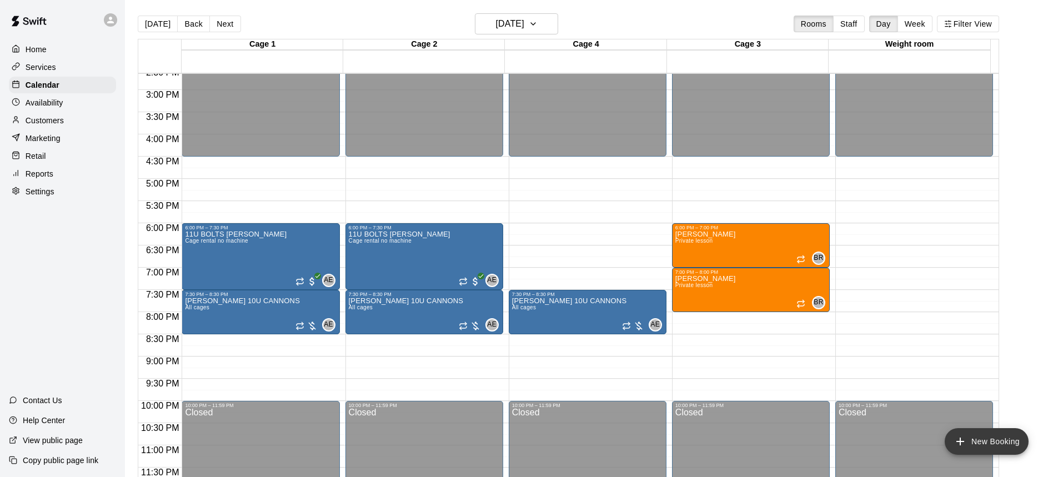
click at [969, 435] on button "New Booking" at bounding box center [987, 441] width 84 height 27
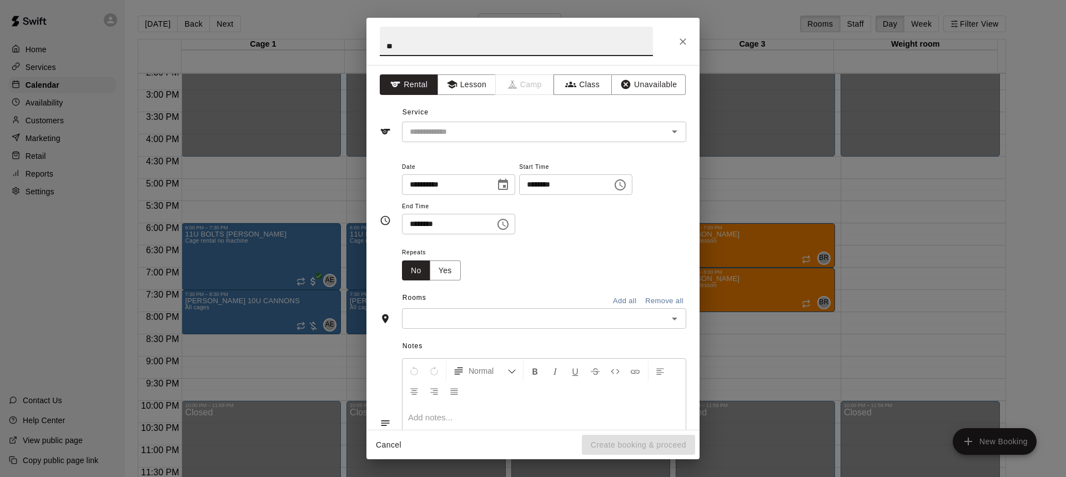
type input "*"
type input "**********"
click at [467, 83] on button "Lesson" at bounding box center [467, 84] width 58 height 21
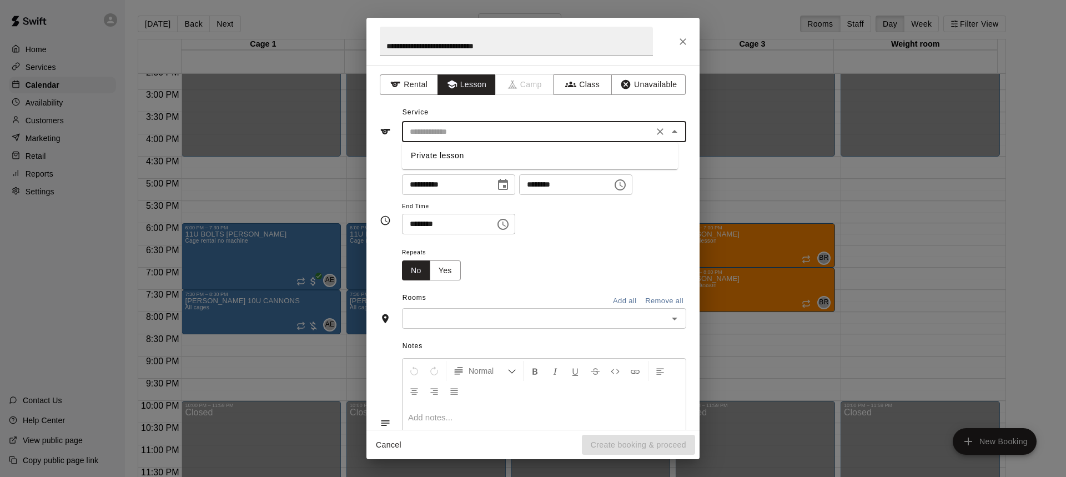
click at [467, 138] on input "text" at bounding box center [527, 132] width 245 height 14
click at [463, 158] on li "Private lesson" at bounding box center [540, 156] width 276 height 18
type input "**********"
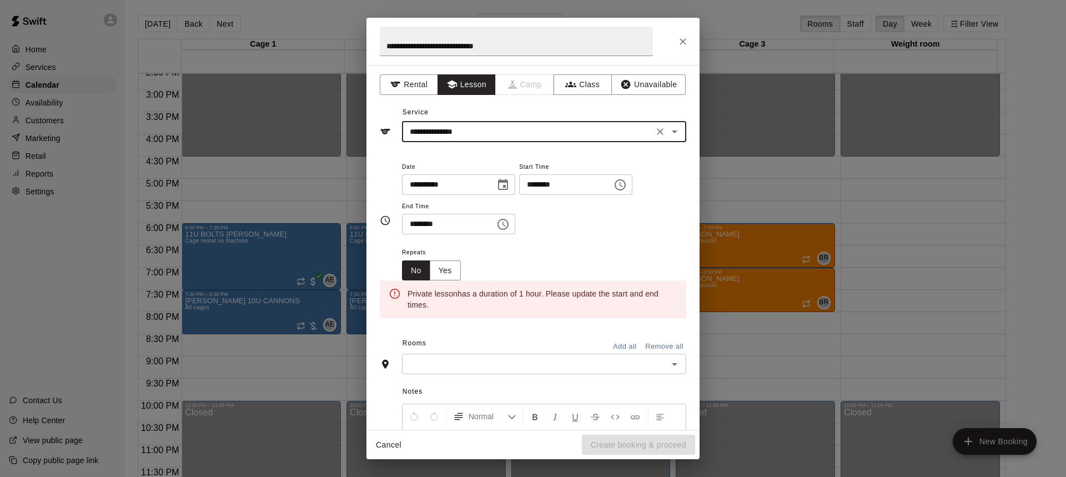
click at [602, 184] on input "********" at bounding box center [562, 184] width 86 height 21
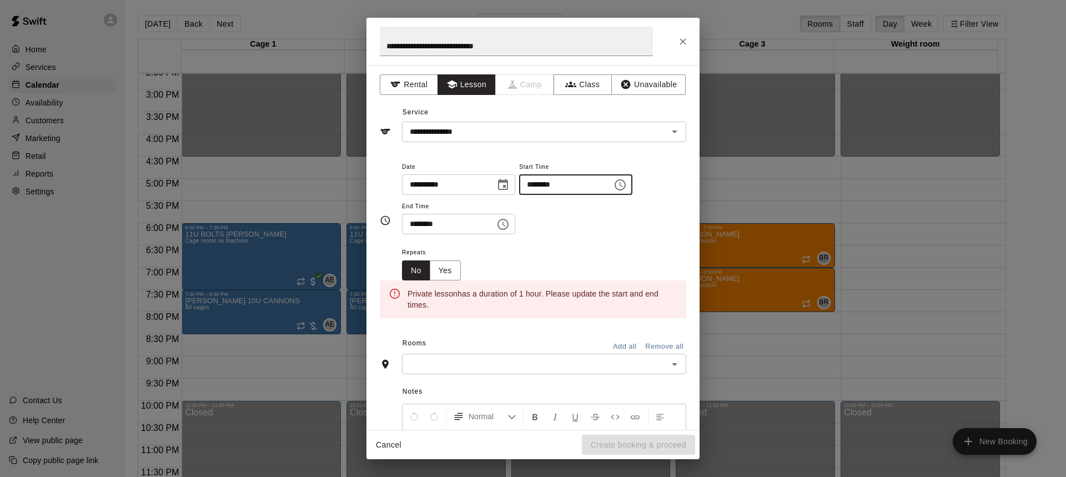
click at [626, 180] on icon "Choose time, selected time is 6:00 PM" at bounding box center [620, 184] width 11 height 11
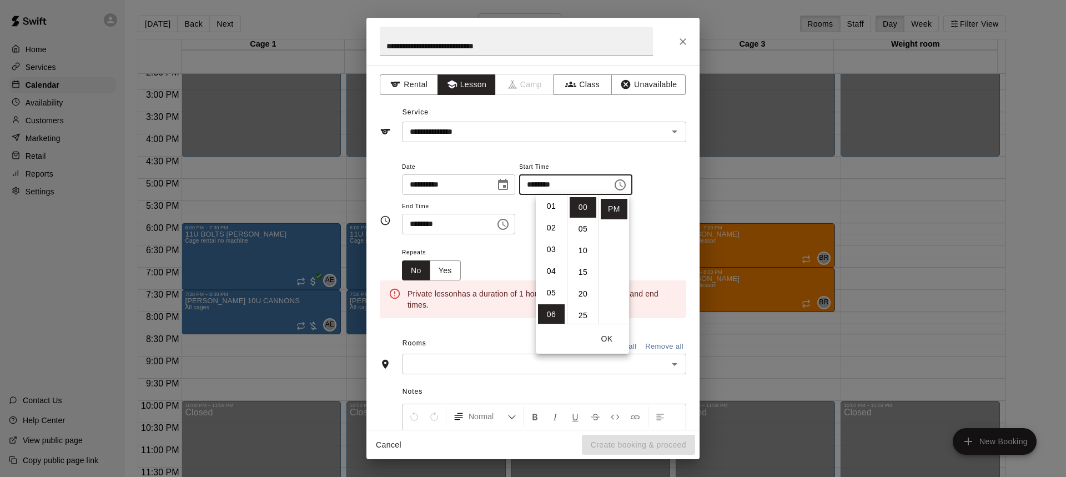
scroll to position [19, 0]
click at [554, 270] on li "04" at bounding box center [551, 275] width 27 height 21
type input "********"
click at [512, 215] on div "******** ​" at bounding box center [458, 224] width 113 height 21
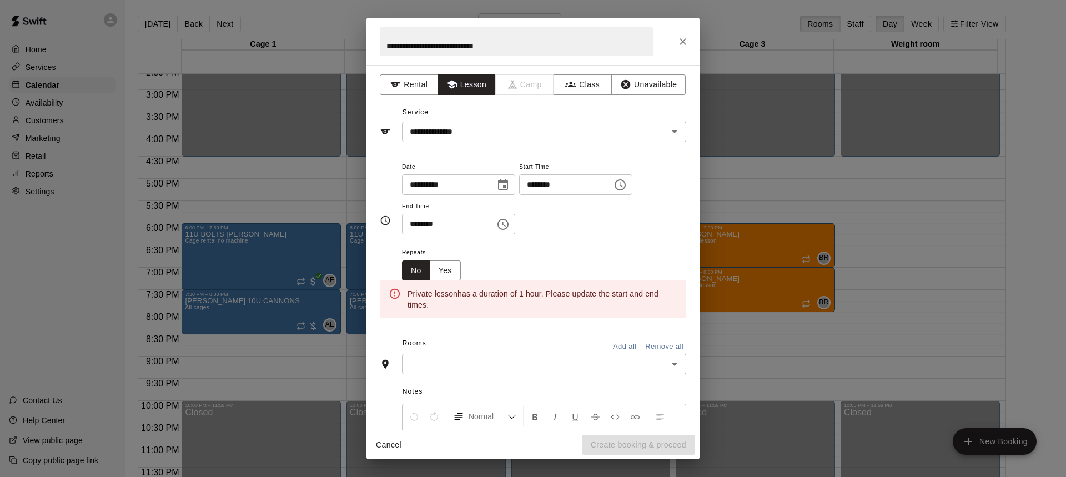
click at [506, 223] on icon "Choose time, selected time is 6:30 PM" at bounding box center [504, 224] width 3 height 5
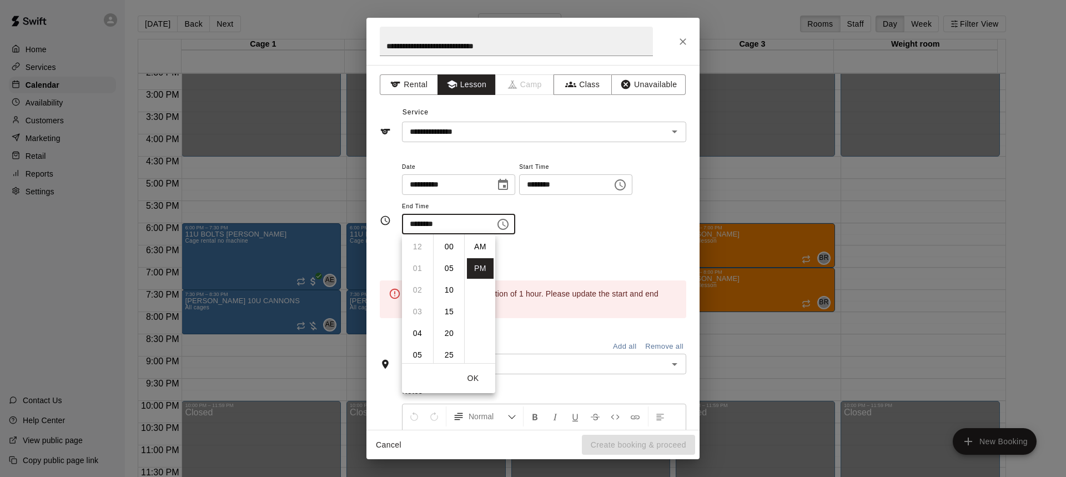
scroll to position [20, 0]
click at [418, 285] on li "05" at bounding box center [417, 280] width 27 height 21
click at [445, 245] on li "00" at bounding box center [449, 247] width 27 height 21
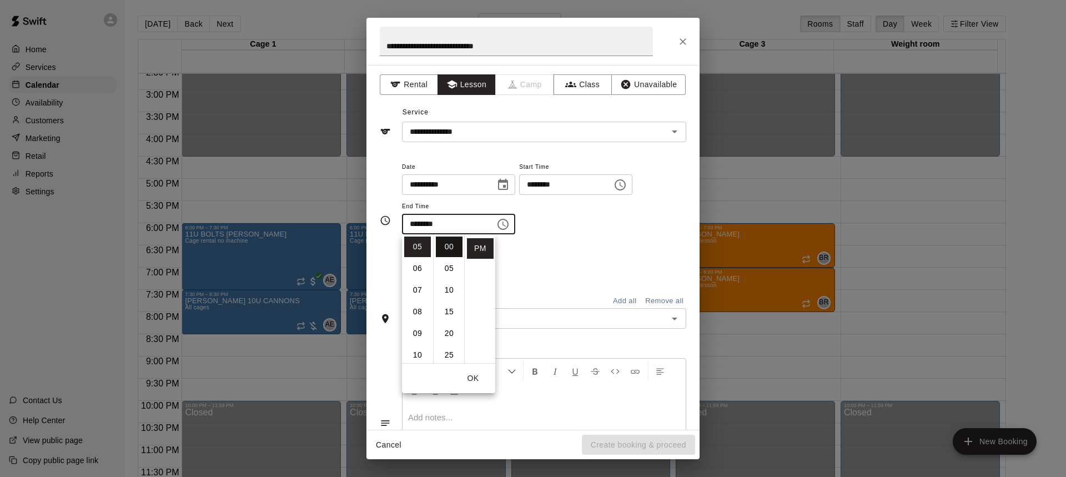
type input "********"
click at [606, 243] on div "**********" at bounding box center [544, 203] width 284 height 86
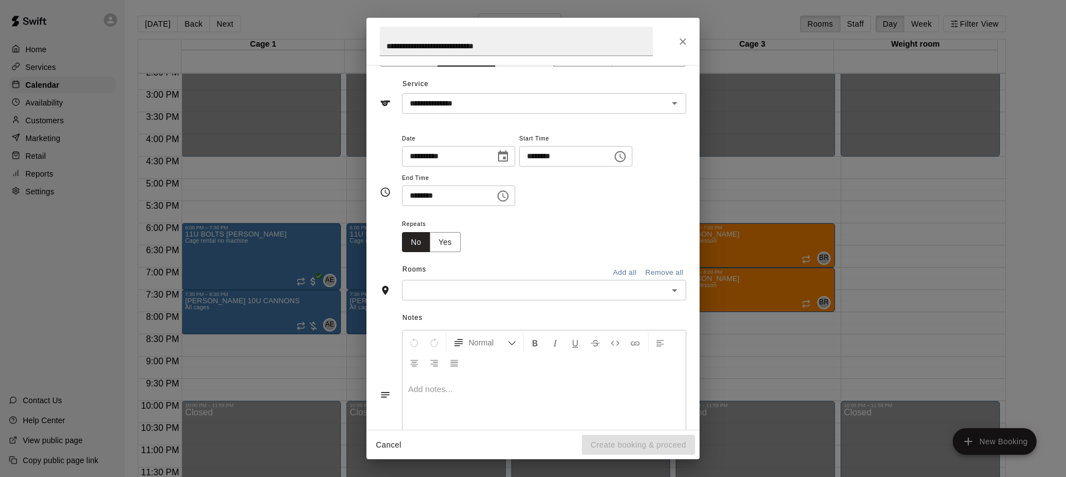
scroll to position [56, 0]
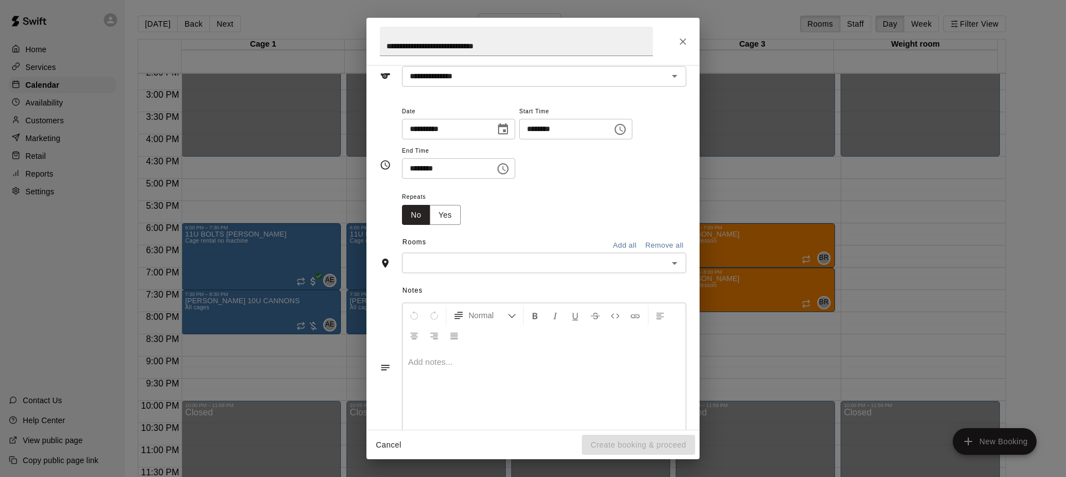
click at [567, 268] on input "text" at bounding box center [534, 263] width 259 height 14
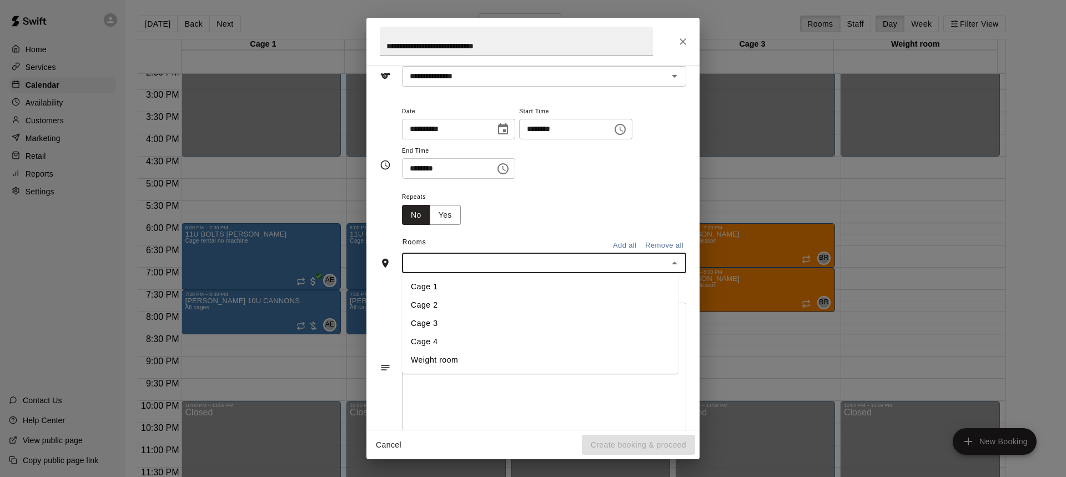
click at [440, 337] on li "Cage 4" at bounding box center [540, 342] width 276 height 18
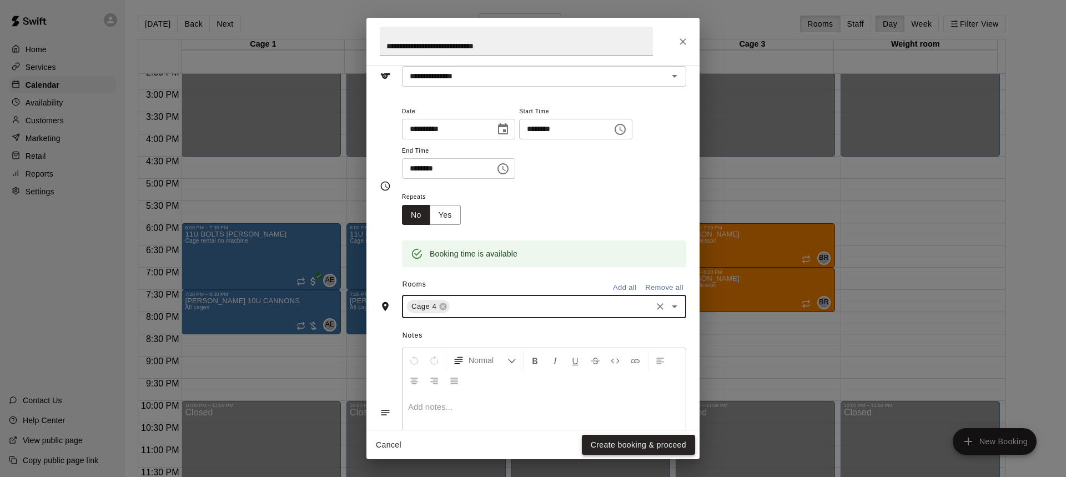
click at [635, 452] on button "Create booking & proceed" at bounding box center [638, 445] width 113 height 21
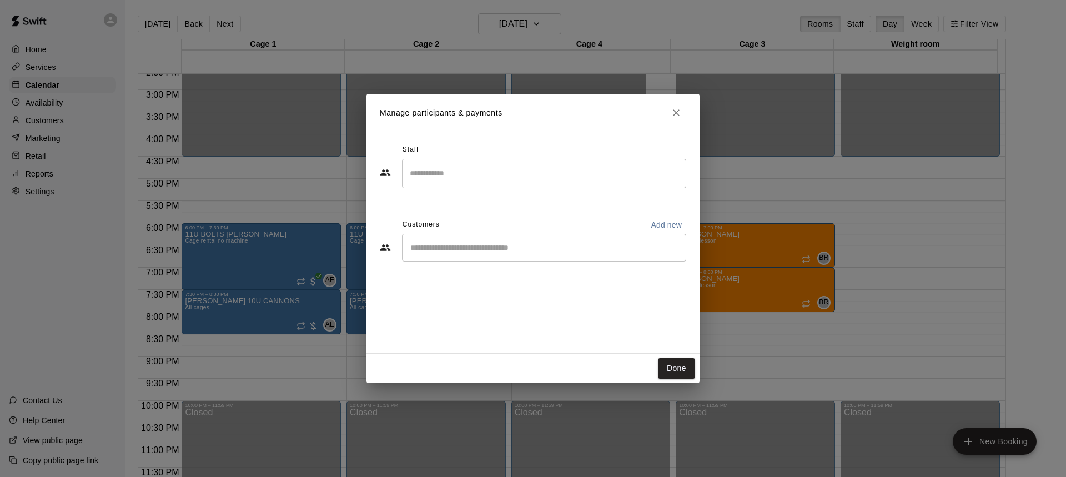
click at [438, 165] on input "Search staff" at bounding box center [544, 173] width 274 height 19
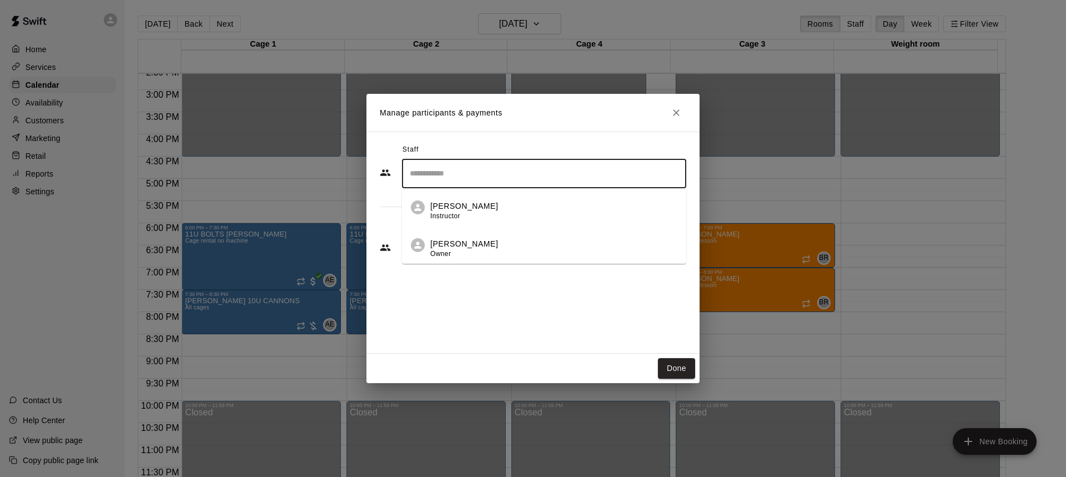
click at [435, 235] on li "[PERSON_NAME] Owner" at bounding box center [544, 245] width 284 height 38
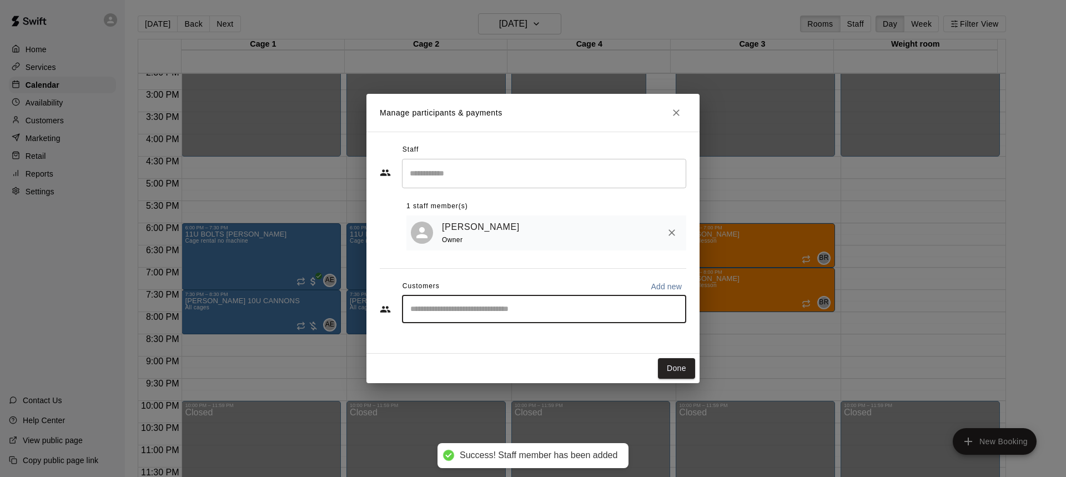
click at [444, 305] on input "Start typing to search customers..." at bounding box center [544, 309] width 274 height 11
click at [439, 310] on input "Start typing to search customers..." at bounding box center [544, 309] width 274 height 11
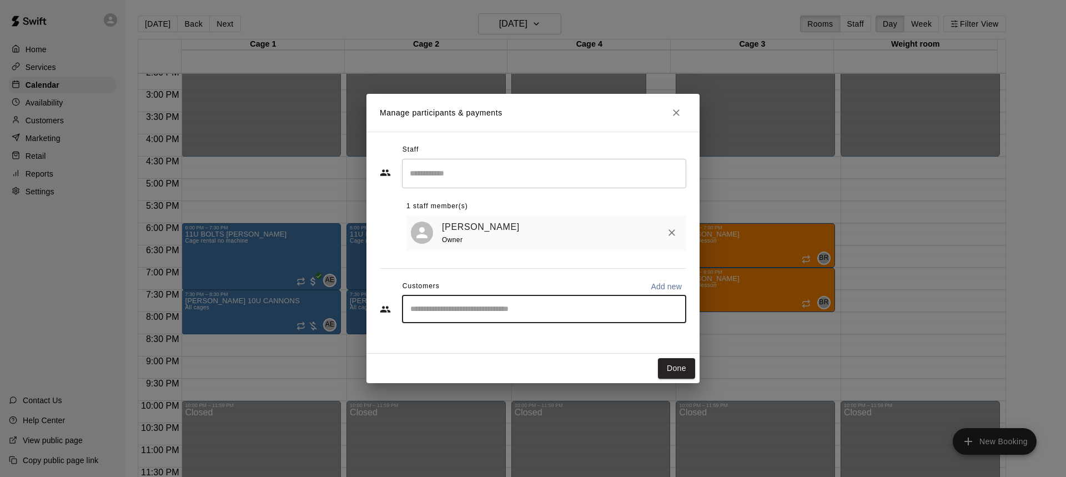
click at [439, 310] on input "Start typing to search customers..." at bounding box center [544, 309] width 274 height 11
type input "**"
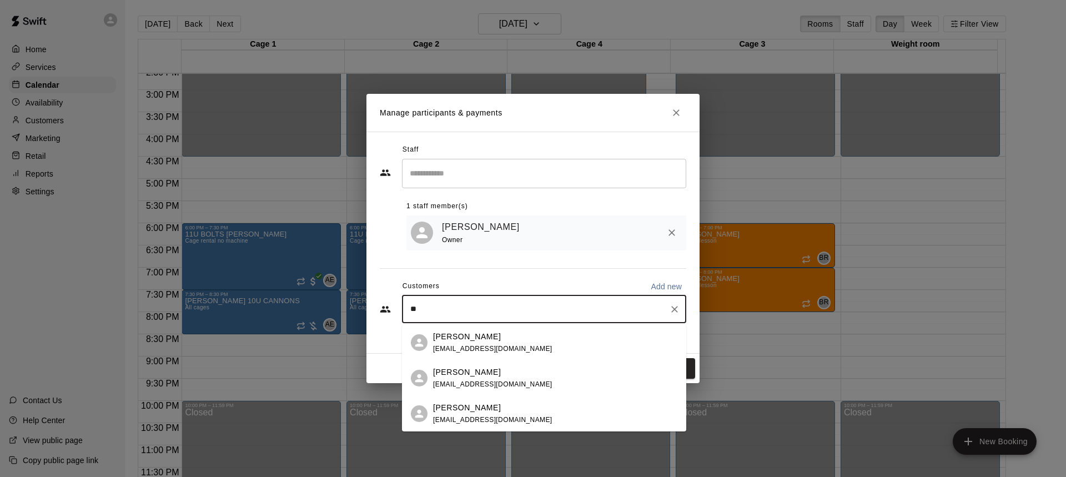
click at [454, 412] on p "[PERSON_NAME]" at bounding box center [467, 408] width 68 height 12
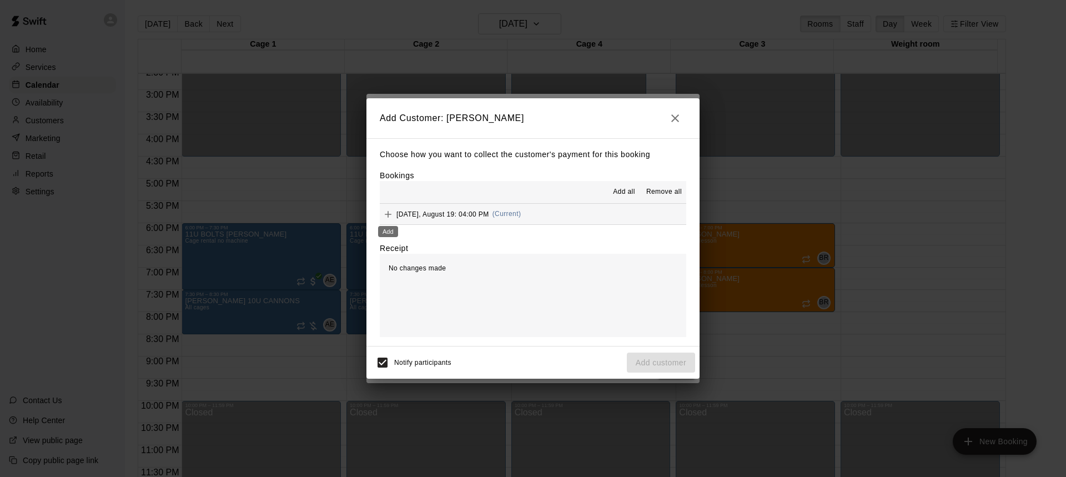
click at [389, 217] on icon "Add" at bounding box center [388, 214] width 11 height 11
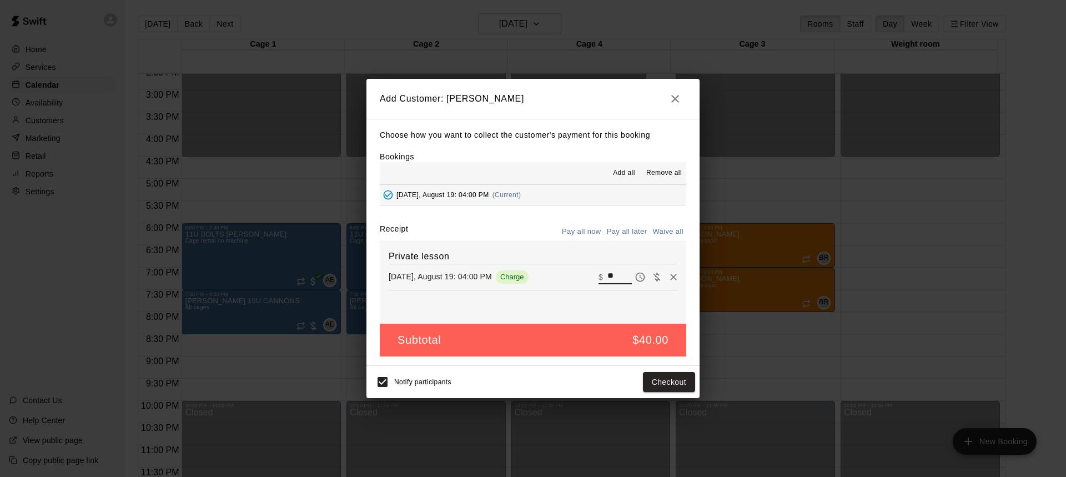
click at [608, 275] on input "**" at bounding box center [620, 277] width 24 height 14
type input "**"
click at [640, 229] on button "Pay all later" at bounding box center [627, 231] width 46 height 17
click at [678, 385] on button "Add customer" at bounding box center [661, 382] width 68 height 21
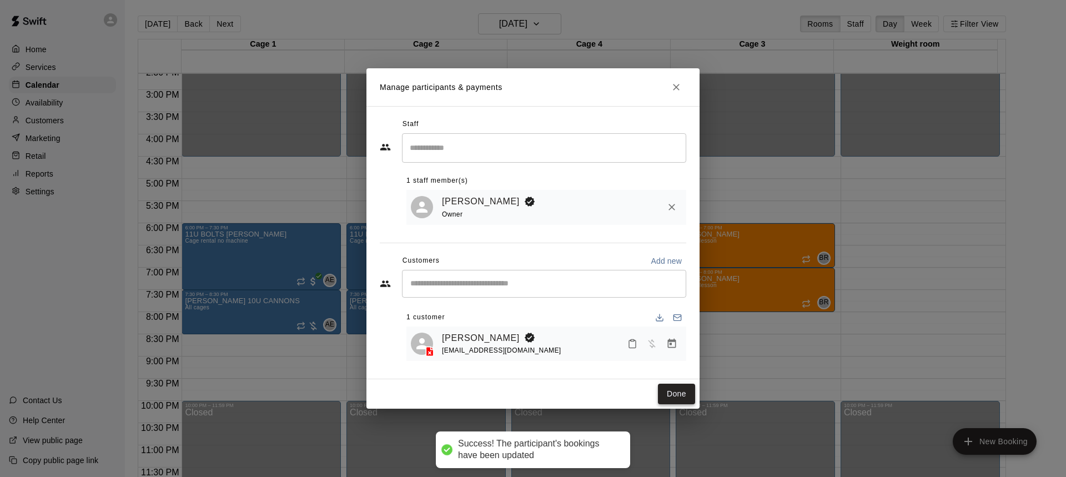
click at [685, 399] on button "Done" at bounding box center [676, 394] width 37 height 21
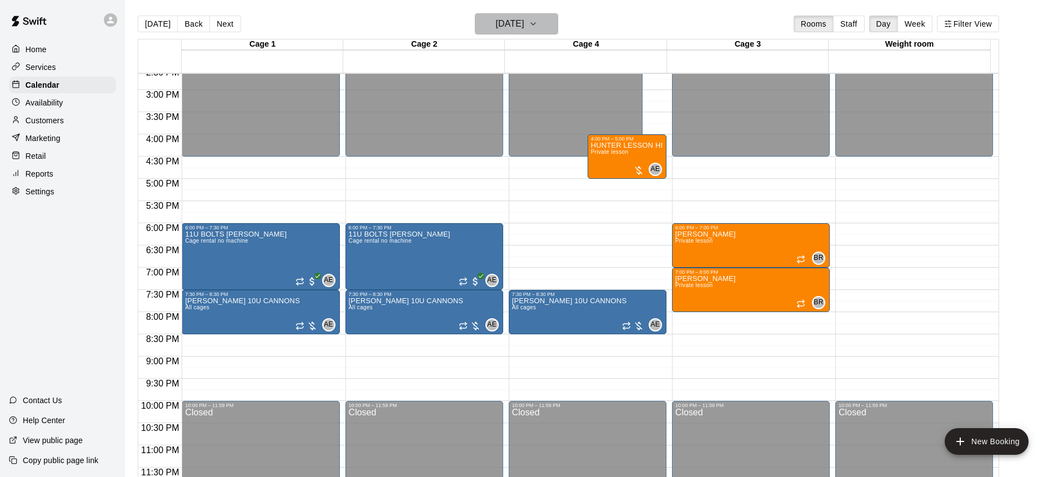
click at [524, 29] on h6 "[DATE]" at bounding box center [510, 24] width 28 height 16
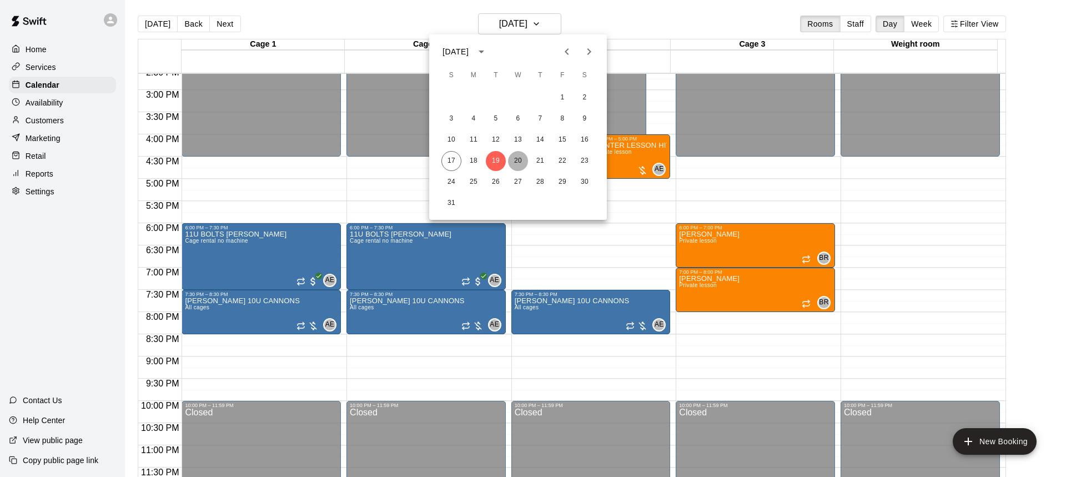
click at [520, 156] on button "20" at bounding box center [518, 161] width 20 height 20
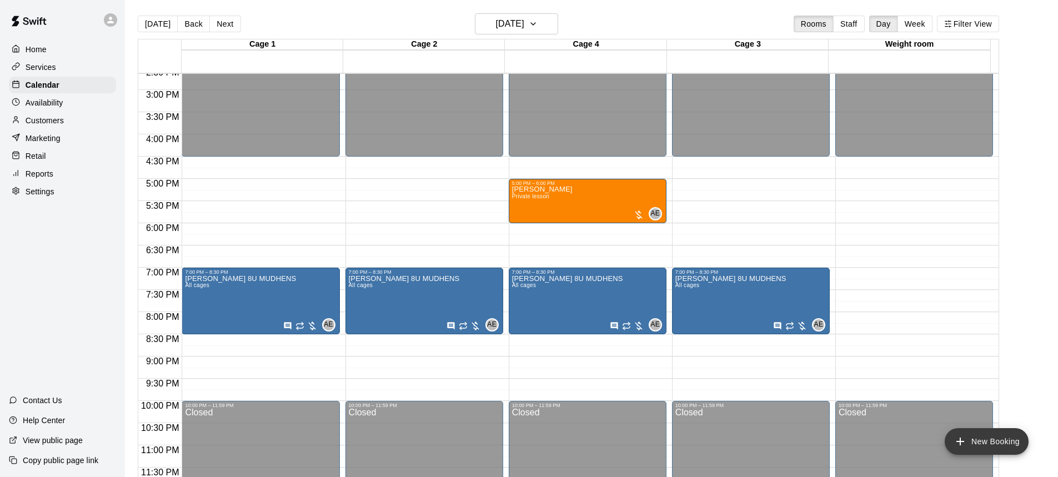
click at [991, 437] on button "New Booking" at bounding box center [987, 441] width 84 height 27
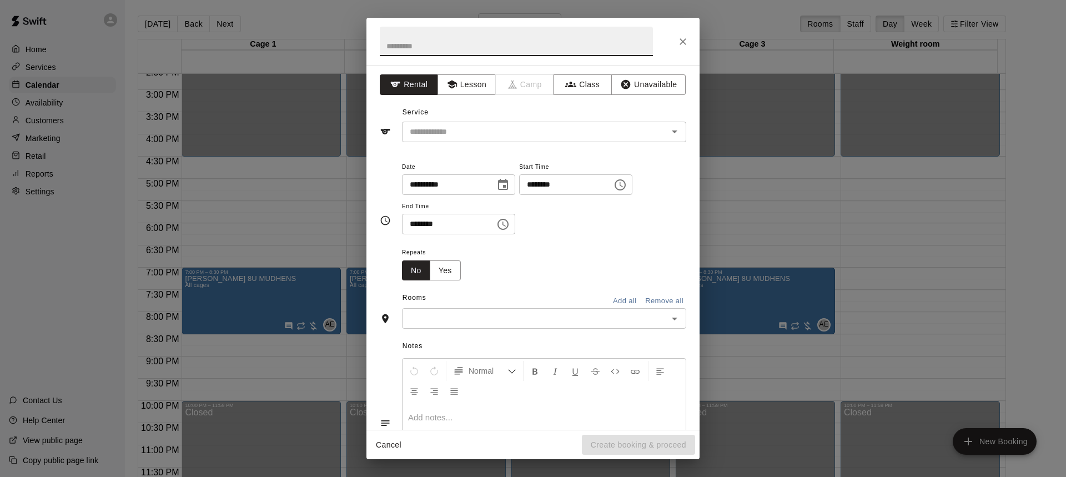
click at [438, 51] on input "text" at bounding box center [516, 41] width 273 height 29
type input "**********"
click at [472, 88] on button "Lesson" at bounding box center [467, 84] width 58 height 21
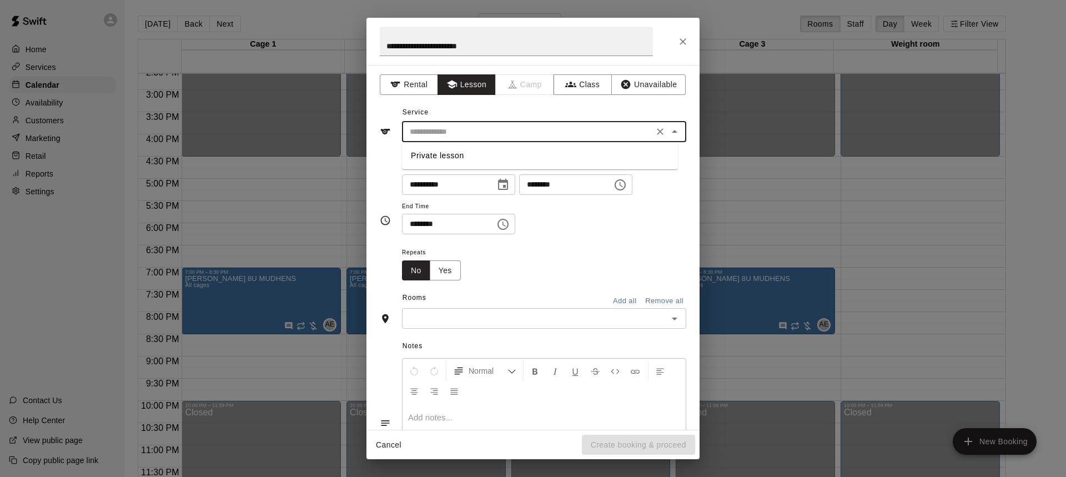
click at [472, 136] on input "text" at bounding box center [527, 132] width 245 height 14
click at [434, 156] on li "Private lesson" at bounding box center [540, 156] width 276 height 18
type input "**********"
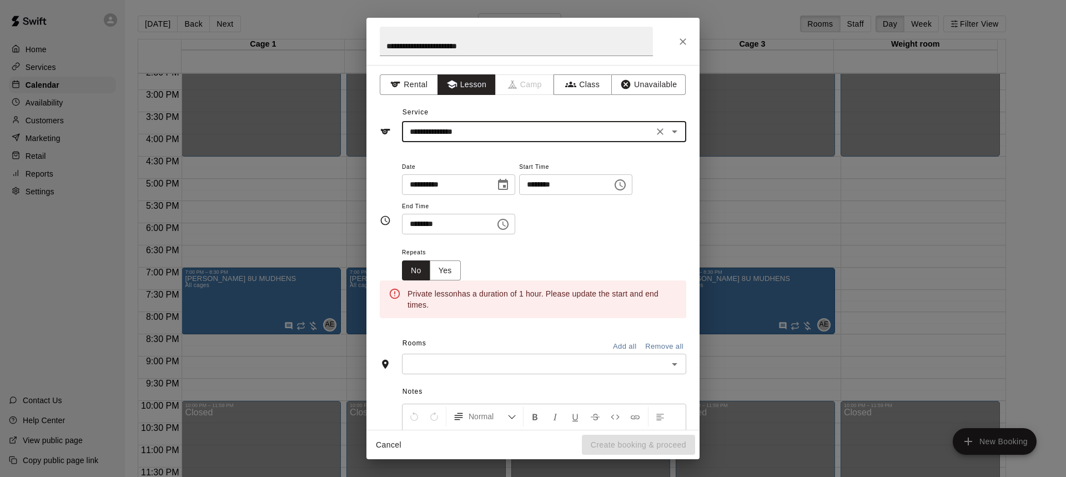
click at [561, 185] on input "********" at bounding box center [562, 184] width 86 height 21
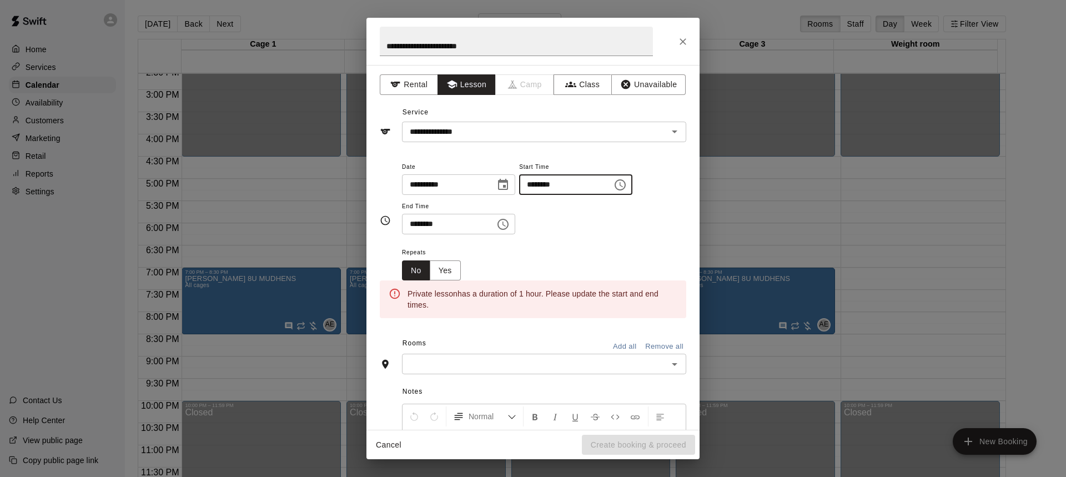
click at [627, 191] on icon "Choose time, selected time is 6:00 PM" at bounding box center [620, 184] width 13 height 13
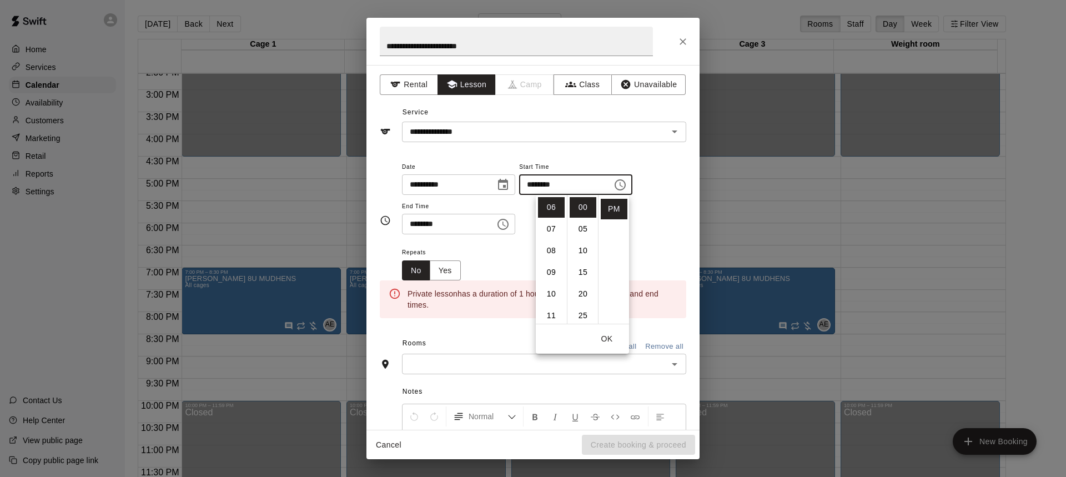
scroll to position [74, 0]
click at [546, 217] on li "04" at bounding box center [551, 219] width 27 height 21
type input "********"
click at [510, 222] on icon "Choose time, selected time is 6:30 PM" at bounding box center [503, 224] width 13 height 13
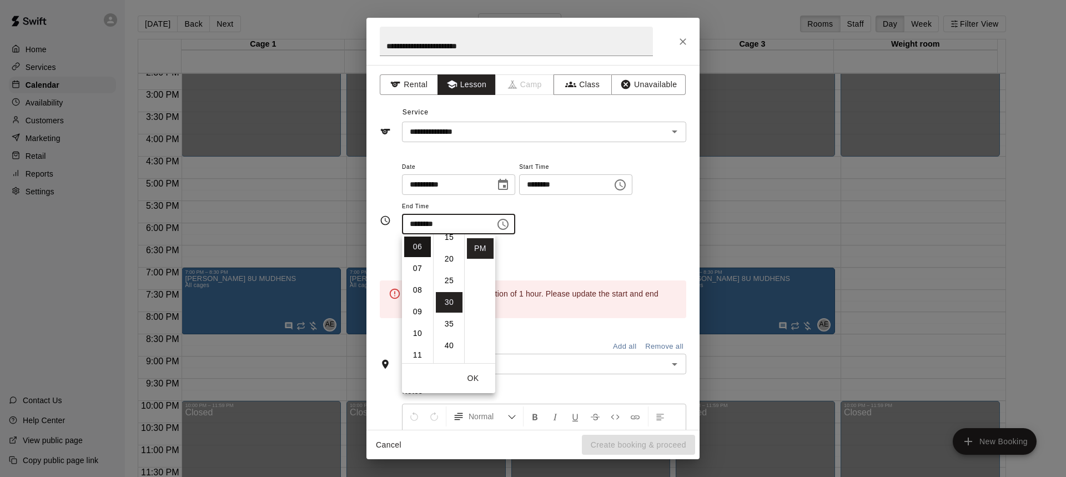
scroll to position [74, 0]
click at [416, 277] on li "05" at bounding box center [417, 280] width 27 height 21
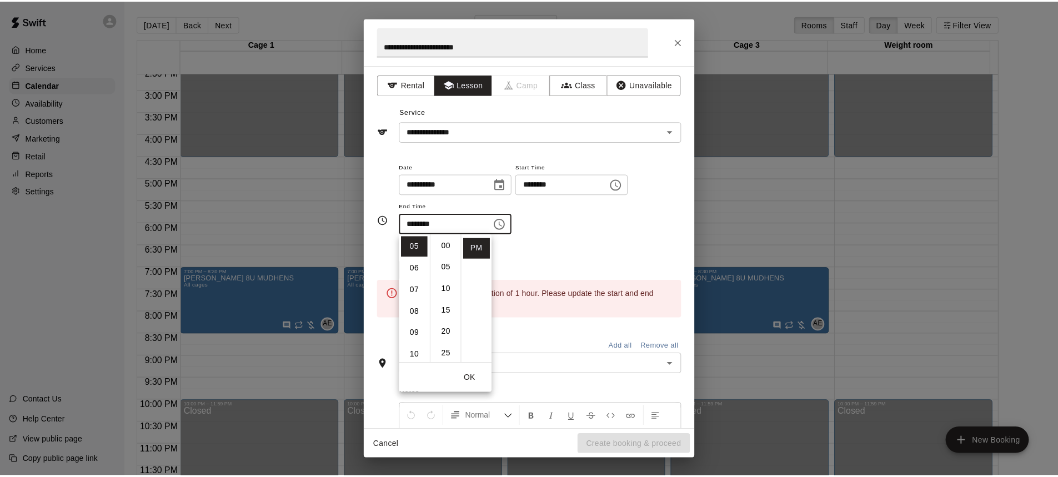
scroll to position [0, 0]
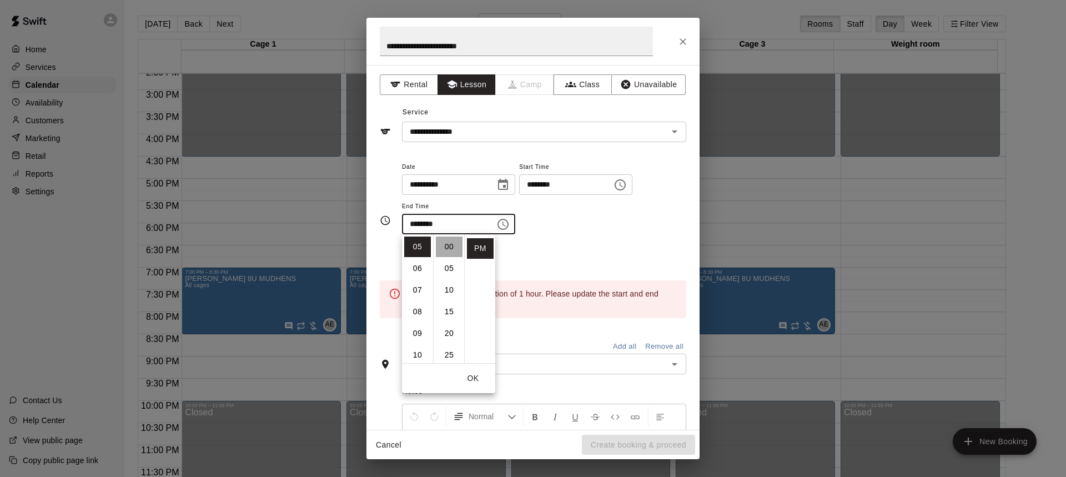
click at [453, 249] on li "00" at bounding box center [449, 247] width 27 height 21
type input "********"
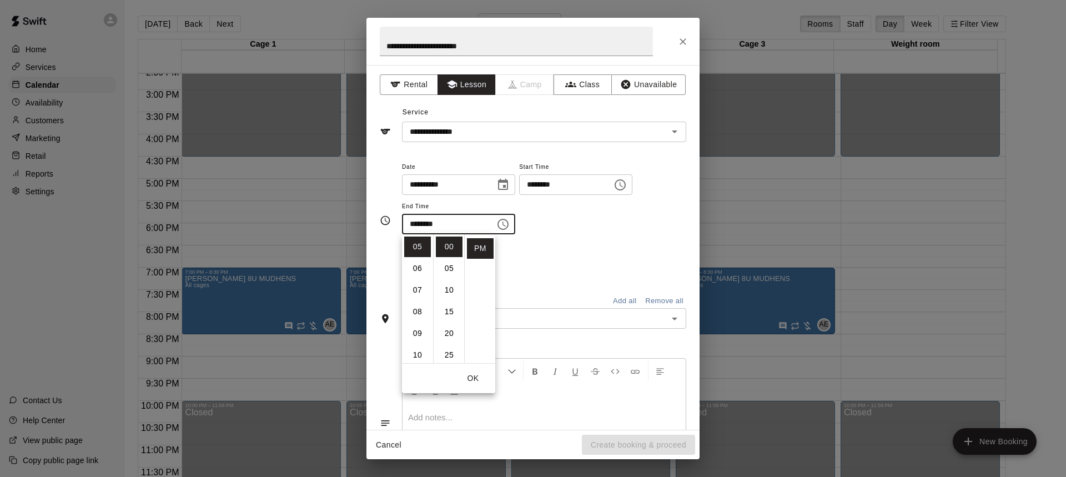
drag, startPoint x: 620, startPoint y: 224, endPoint x: 613, endPoint y: 226, distance: 7.6
click at [620, 224] on div "**********" at bounding box center [544, 197] width 284 height 75
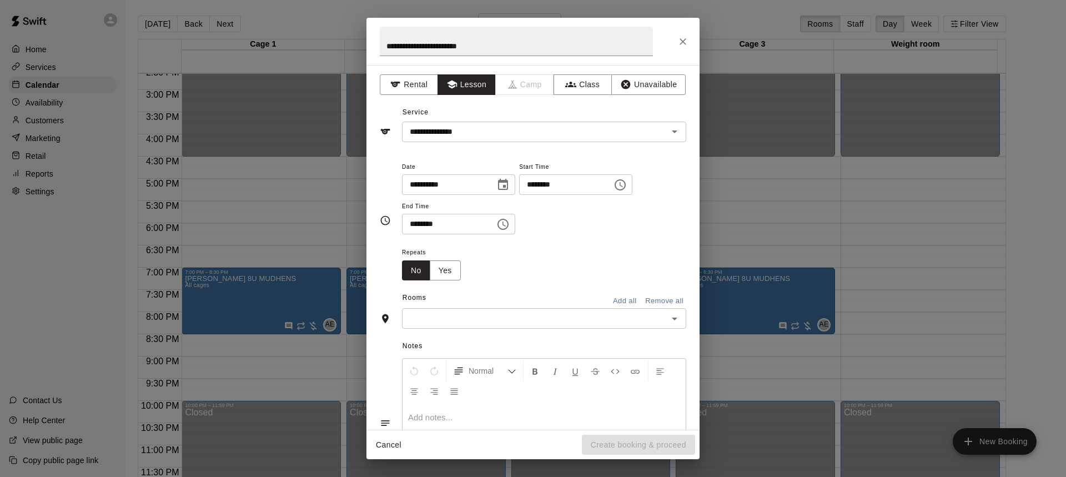
click at [497, 320] on input "text" at bounding box center [534, 319] width 259 height 14
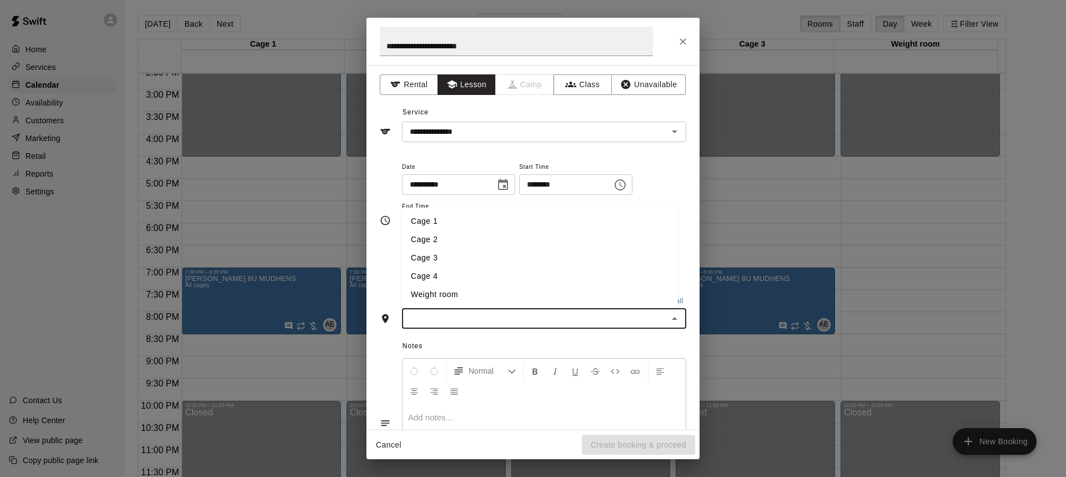
click at [436, 275] on li "Cage 4" at bounding box center [540, 276] width 276 height 18
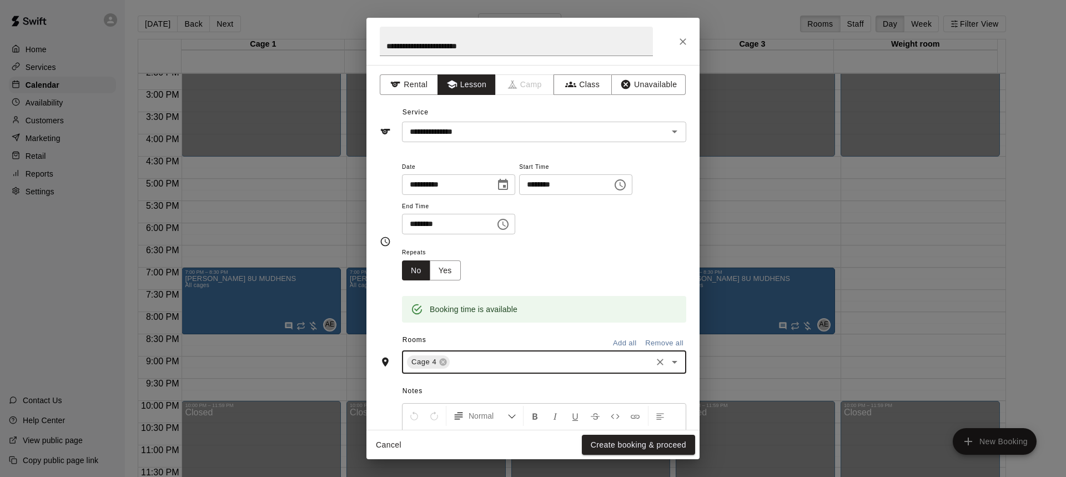
click at [620, 442] on button "Create booking & proceed" at bounding box center [638, 445] width 113 height 21
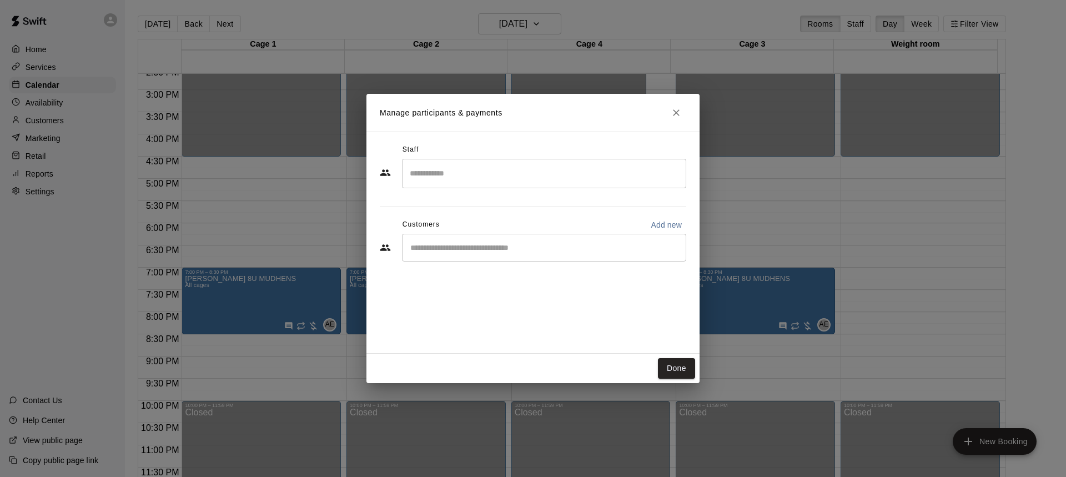
click at [500, 182] on input "Search staff" at bounding box center [544, 173] width 274 height 19
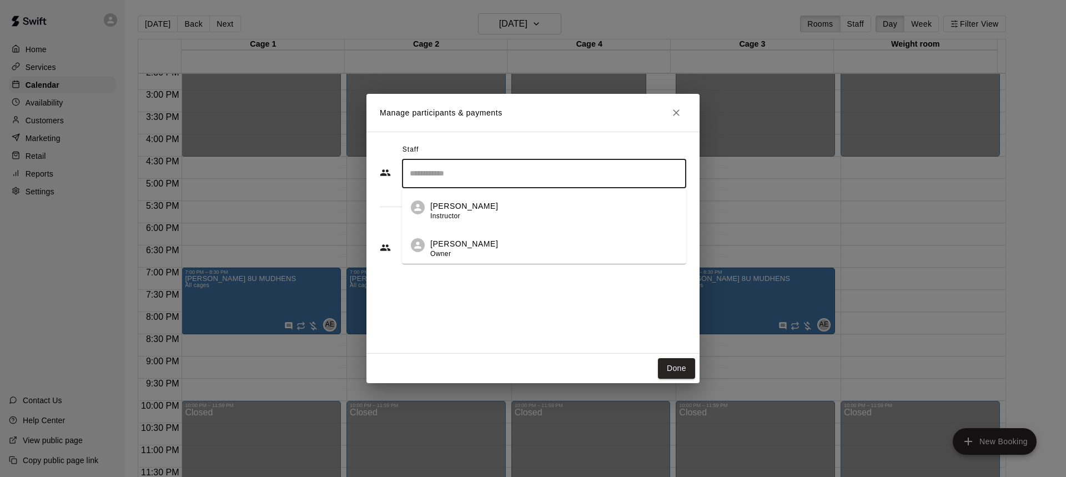
click at [453, 250] on div "[PERSON_NAME] Owner" at bounding box center [464, 249] width 68 height 22
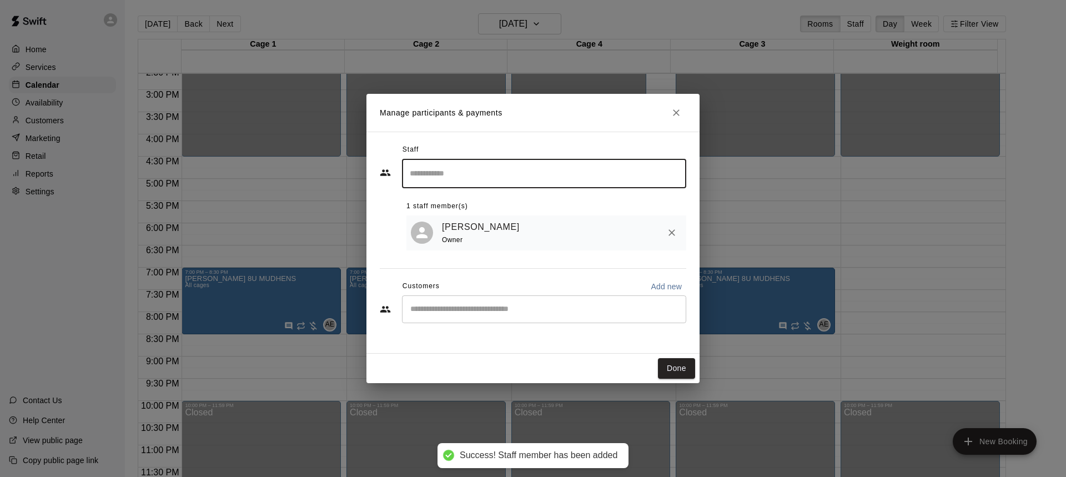
click at [445, 303] on div "​" at bounding box center [544, 309] width 284 height 28
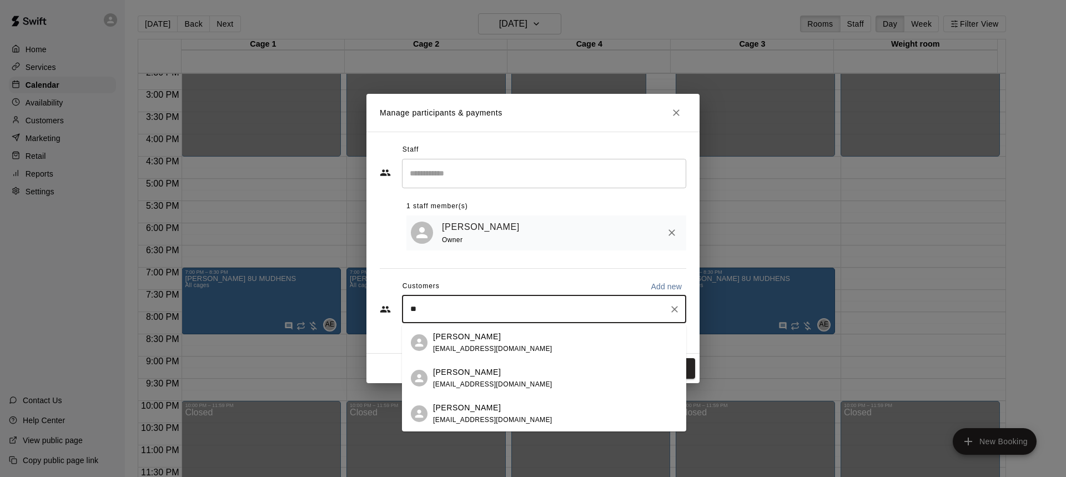
type input "***"
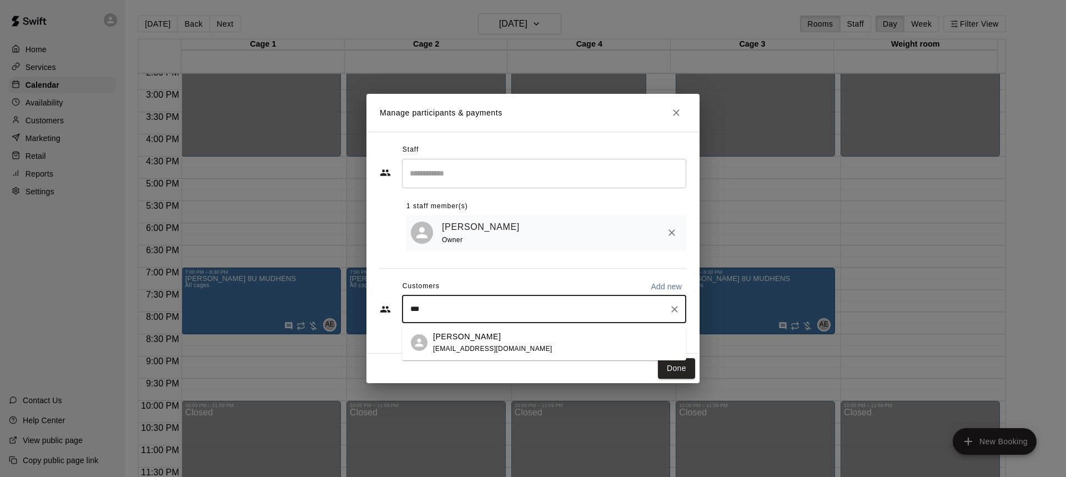
click at [454, 338] on p "[PERSON_NAME]" at bounding box center [467, 337] width 68 height 12
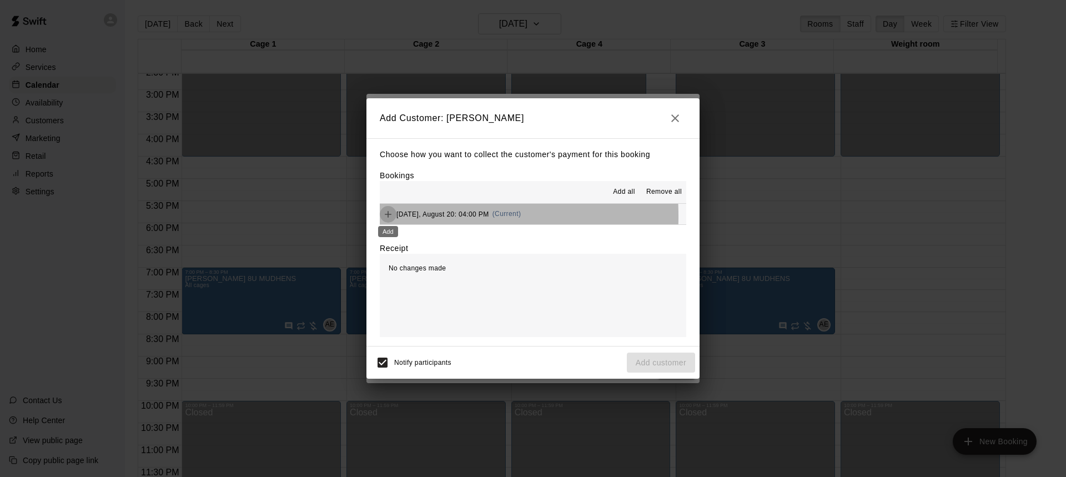
click at [380, 217] on button "Add" at bounding box center [388, 214] width 17 height 17
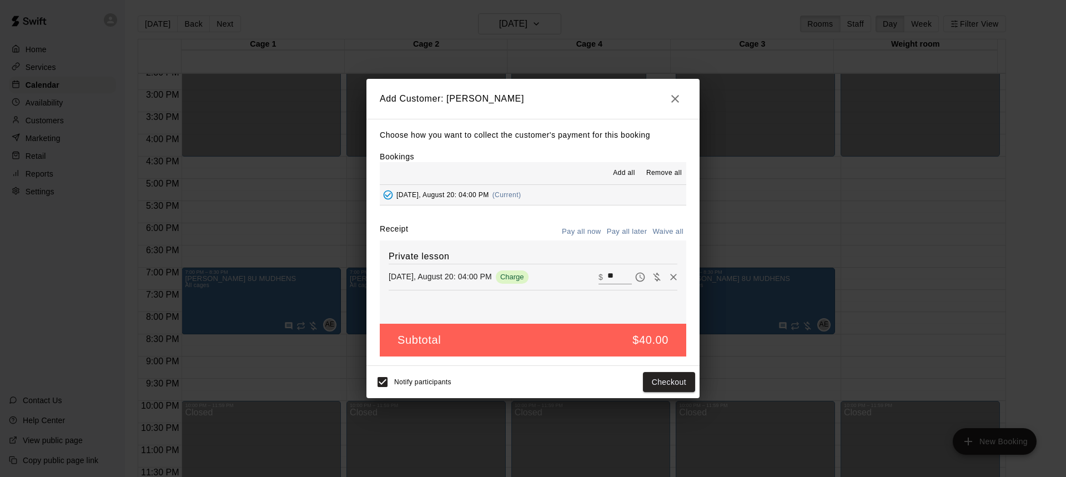
click at [608, 276] on input "**" at bounding box center [620, 277] width 24 height 14
type input "**"
click at [634, 228] on button "Pay all later" at bounding box center [627, 231] width 46 height 17
click at [661, 390] on button "Add customer" at bounding box center [661, 382] width 68 height 21
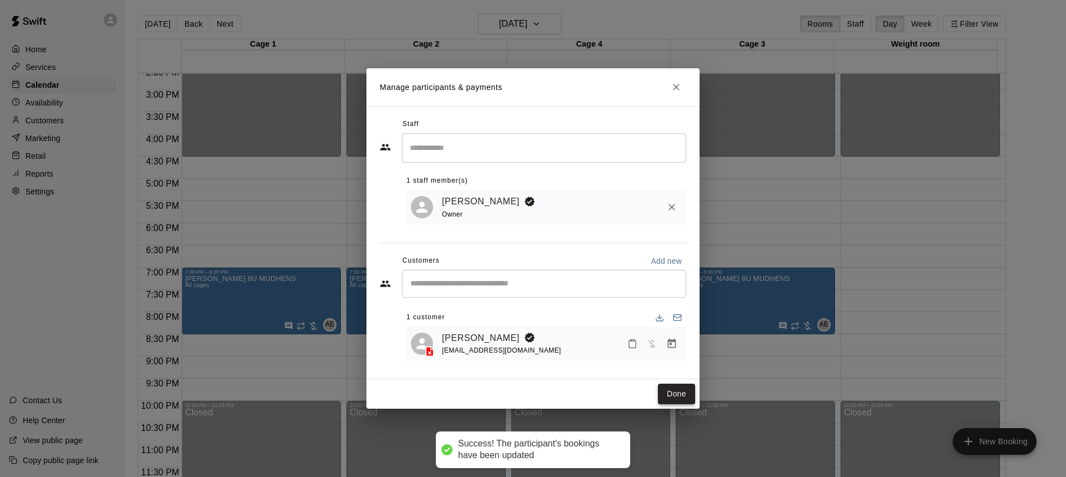
click at [678, 398] on button "Done" at bounding box center [676, 394] width 37 height 21
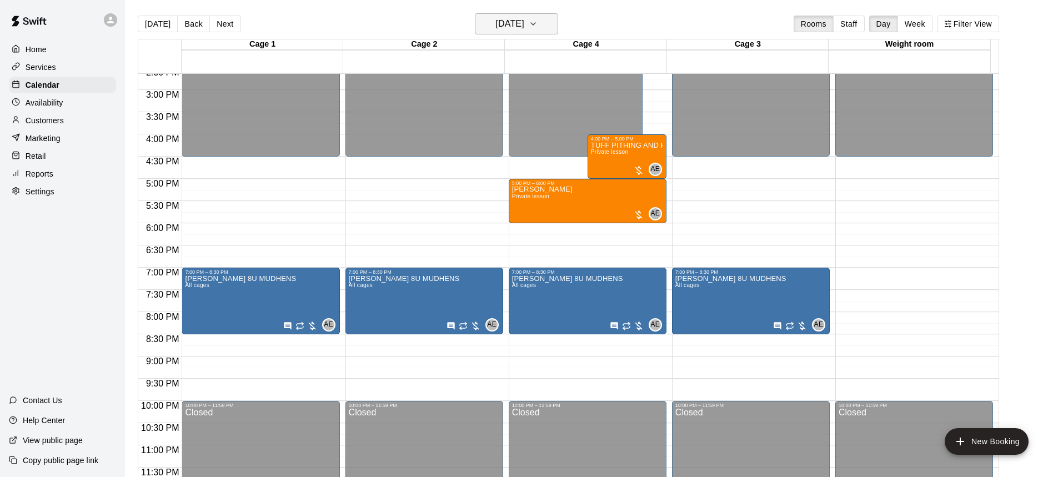
click at [524, 19] on h6 "[DATE]" at bounding box center [510, 24] width 28 height 16
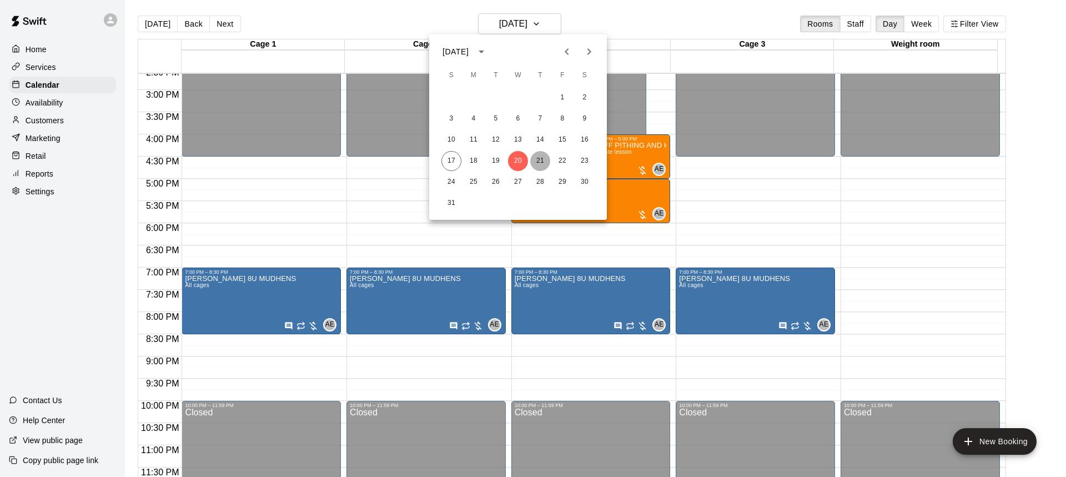
click at [535, 159] on button "21" at bounding box center [540, 161] width 20 height 20
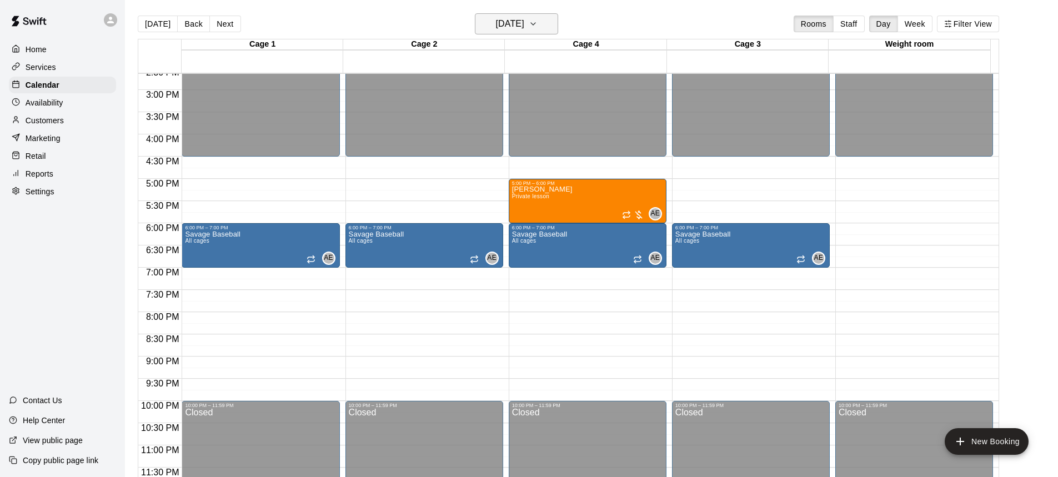
click at [524, 26] on h6 "[DATE]" at bounding box center [510, 24] width 28 height 16
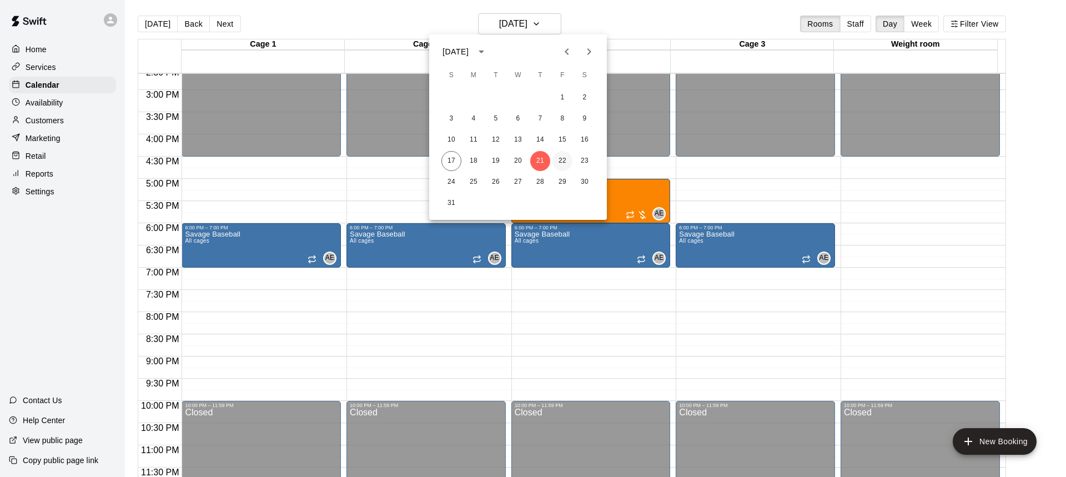
click at [556, 160] on button "22" at bounding box center [563, 161] width 20 height 20
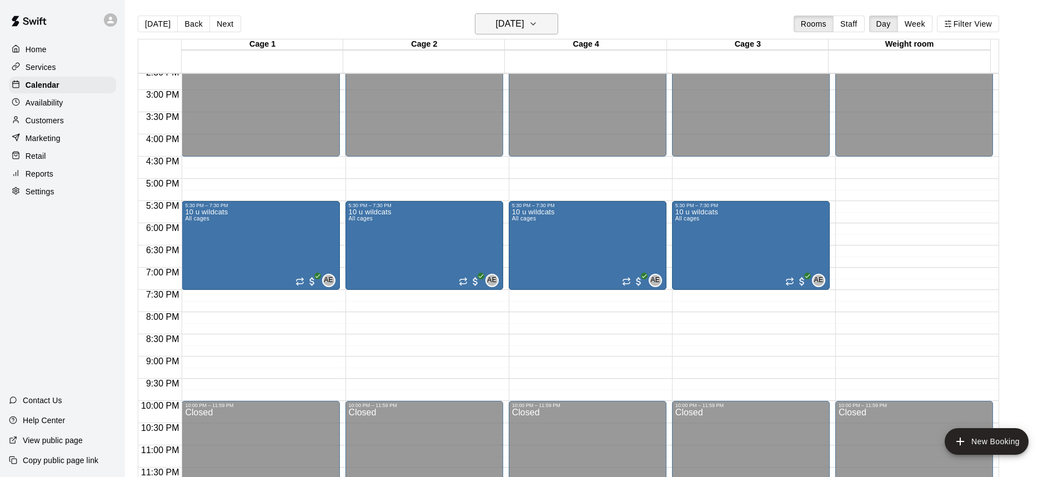
click at [538, 22] on icon "button" at bounding box center [533, 23] width 9 height 13
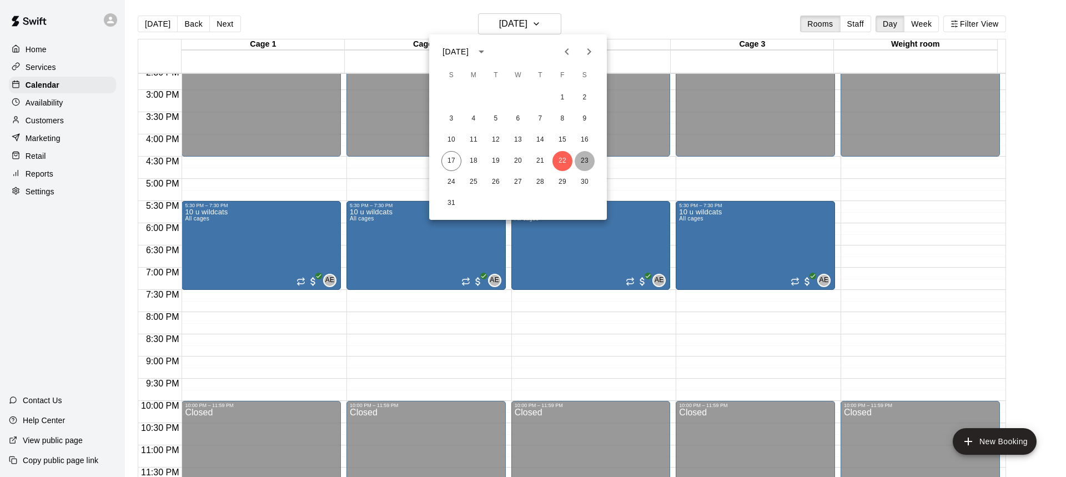
click at [583, 162] on button "23" at bounding box center [585, 161] width 20 height 20
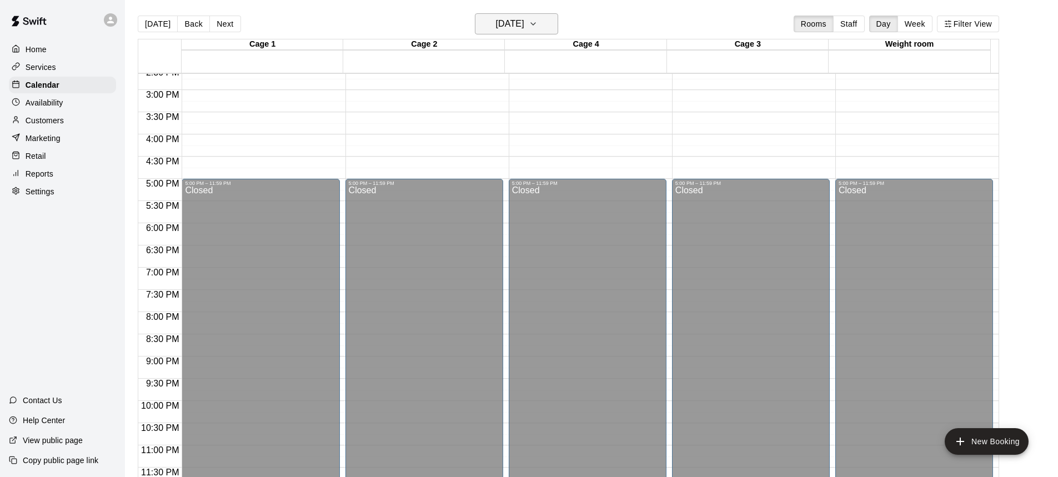
click at [520, 27] on h6 "[DATE]" at bounding box center [510, 24] width 28 height 16
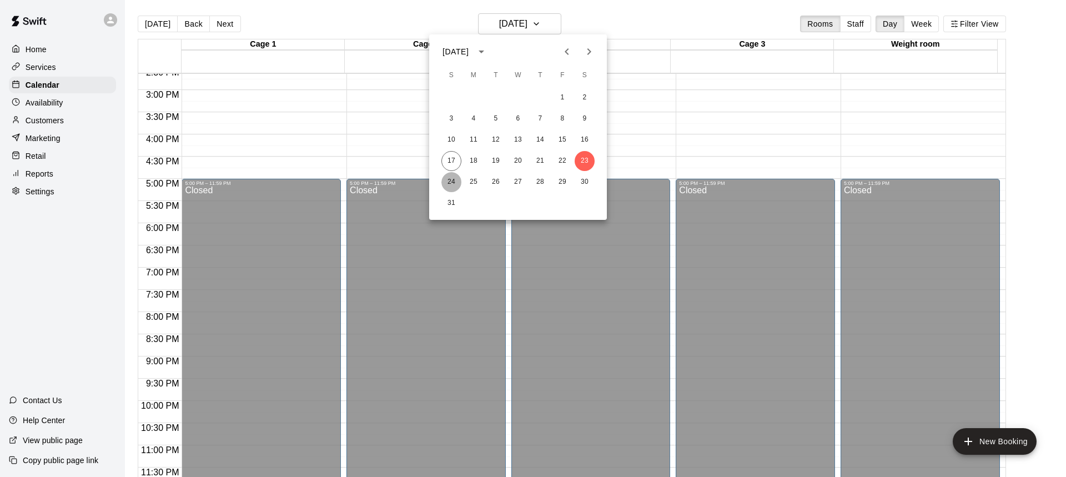
click at [456, 184] on button "24" at bounding box center [452, 182] width 20 height 20
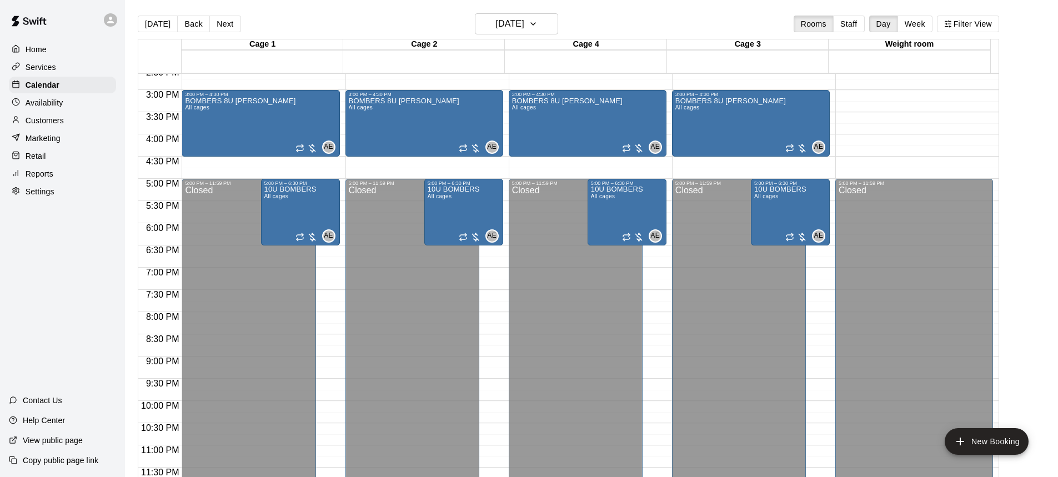
click at [515, 34] on div "[DATE] Back [DATE][DATE] Rooms Staff Day Week Filter View" at bounding box center [568, 26] width 861 height 26
click at [524, 22] on h6 "[DATE]" at bounding box center [510, 24] width 28 height 16
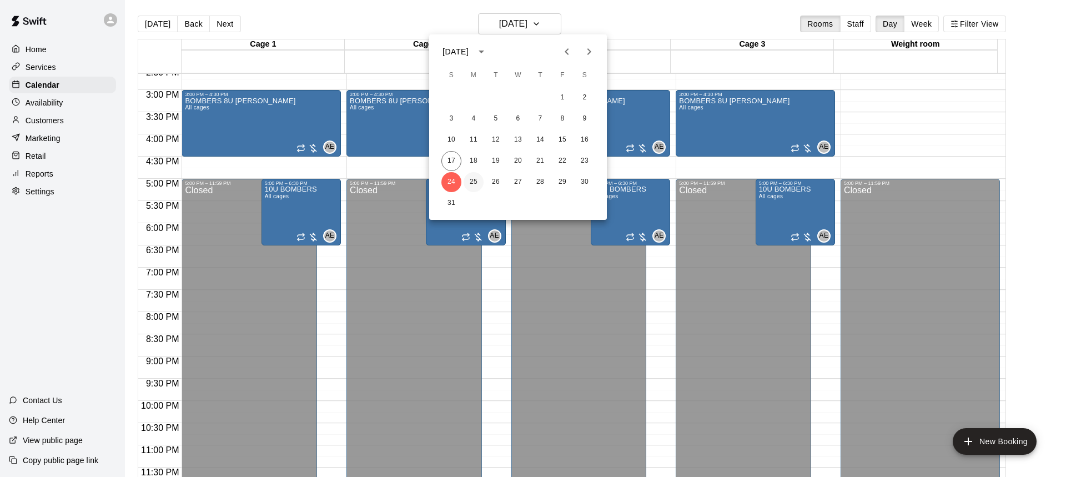
click at [473, 177] on button "25" at bounding box center [474, 182] width 20 height 20
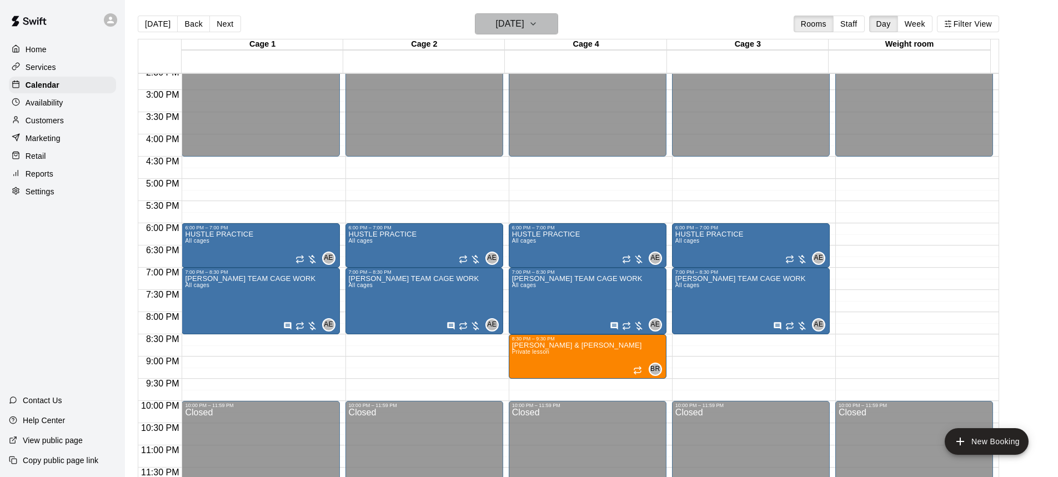
click at [517, 21] on h6 "[DATE]" at bounding box center [510, 24] width 28 height 16
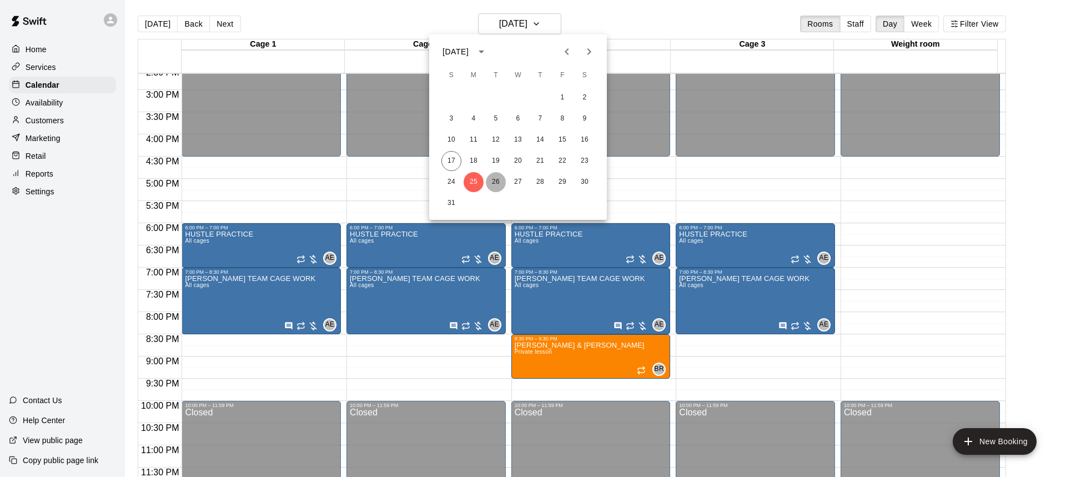
click at [497, 183] on button "26" at bounding box center [496, 182] width 20 height 20
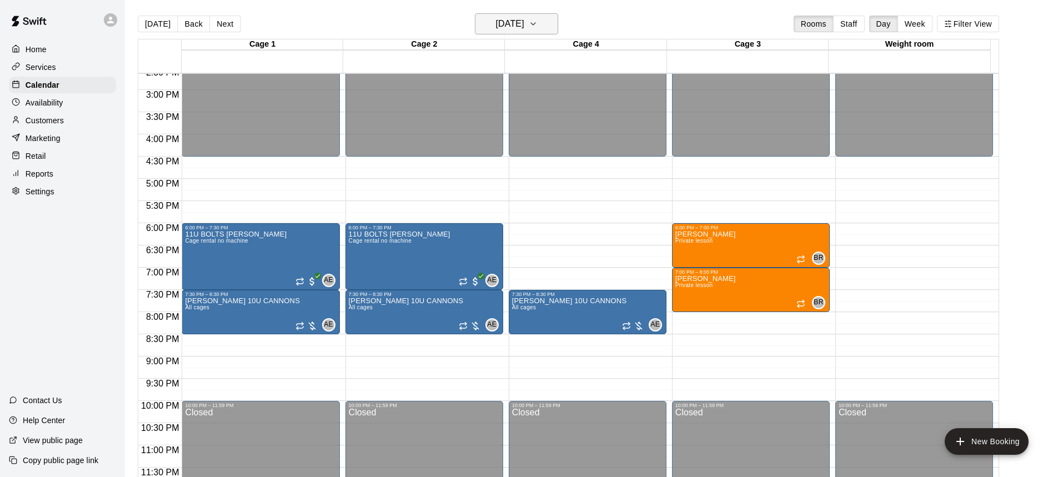
click at [524, 20] on h6 "[DATE]" at bounding box center [510, 24] width 28 height 16
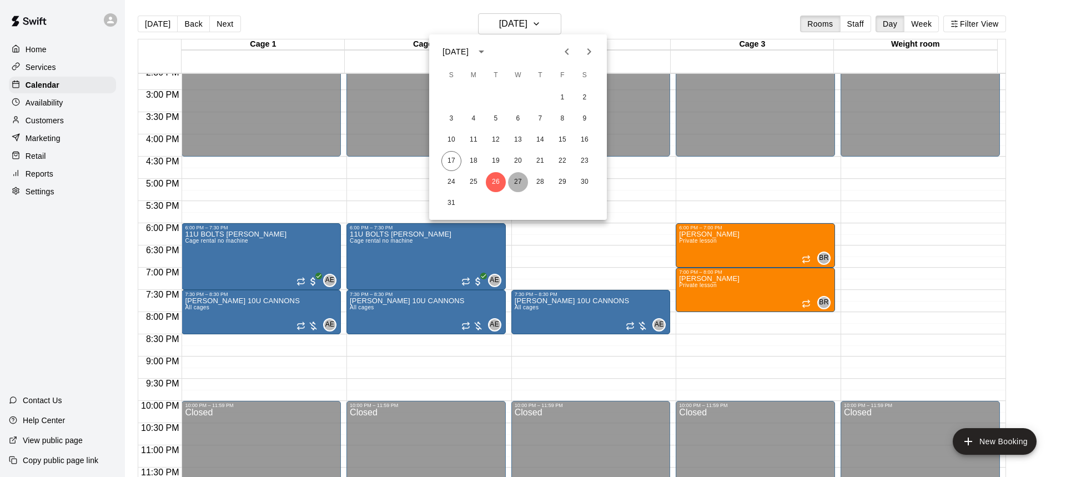
click at [517, 186] on button "27" at bounding box center [518, 182] width 20 height 20
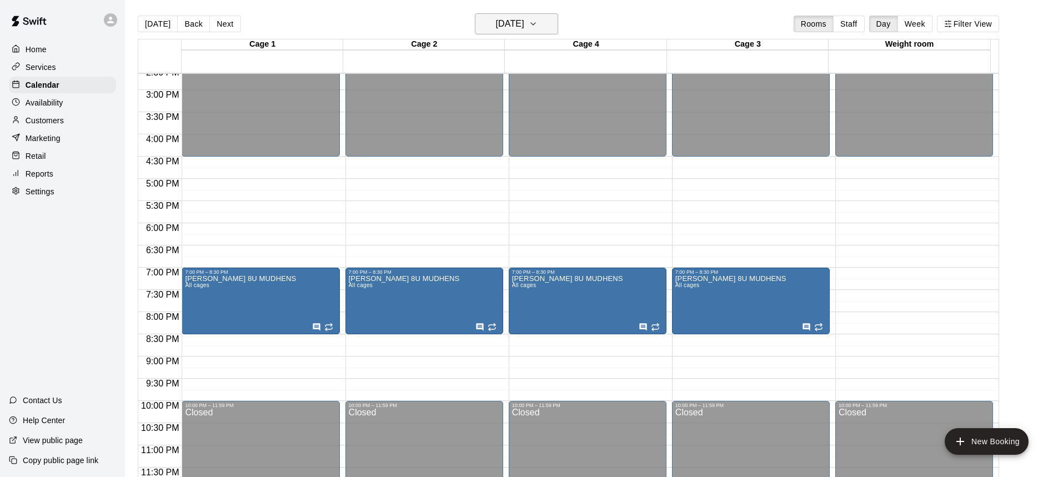
click at [524, 26] on h6 "[DATE]" at bounding box center [510, 24] width 28 height 16
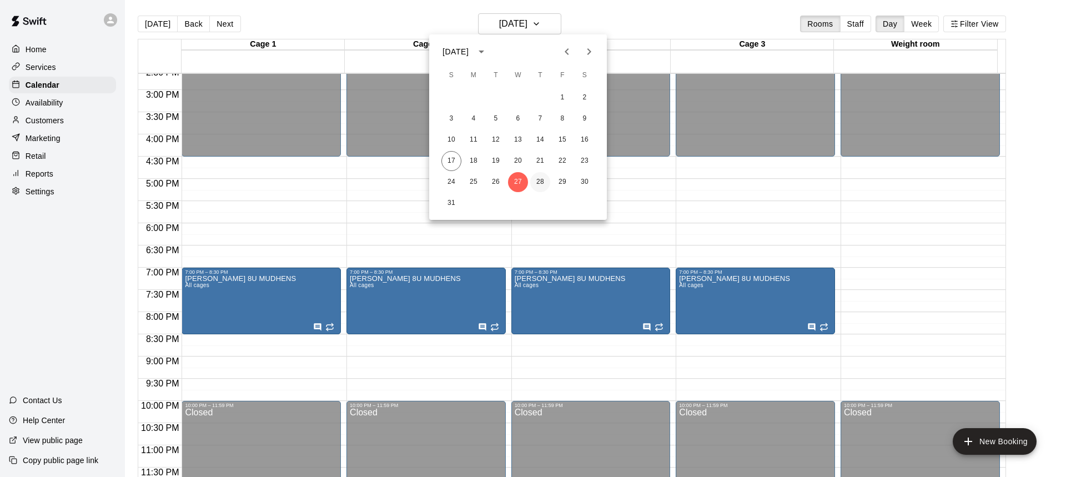
click at [544, 182] on button "28" at bounding box center [540, 182] width 20 height 20
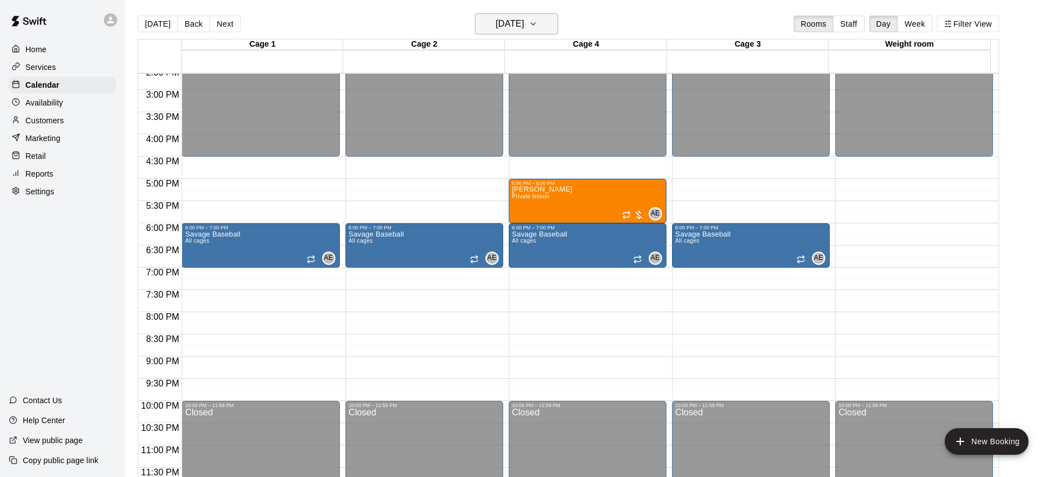
click at [523, 21] on h6 "[DATE]" at bounding box center [510, 24] width 28 height 16
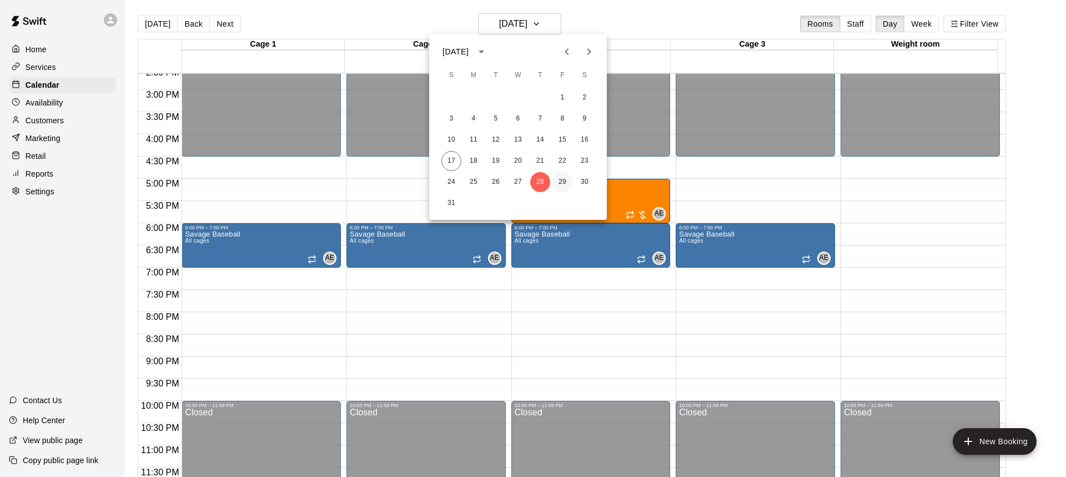
click at [563, 179] on button "29" at bounding box center [563, 182] width 20 height 20
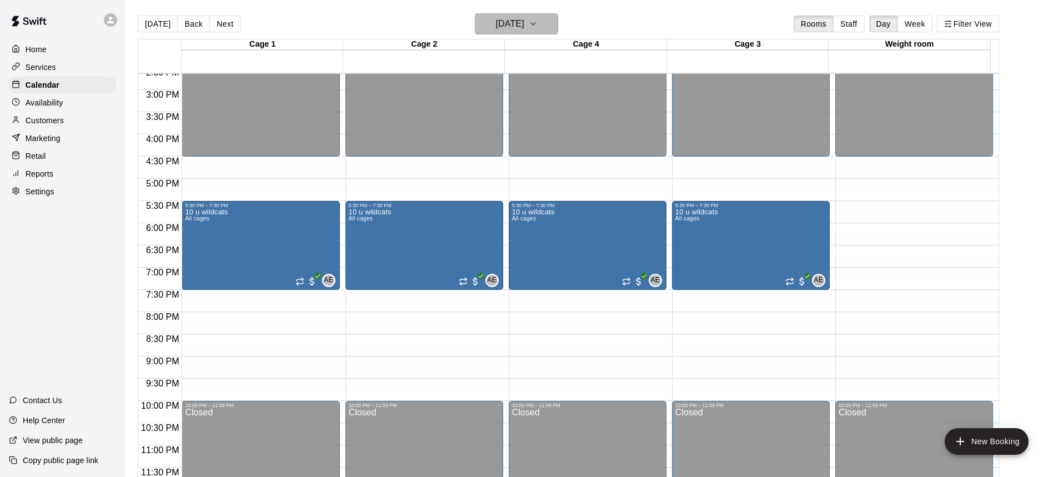
click at [517, 33] on button "[DATE]" at bounding box center [516, 23] width 83 height 21
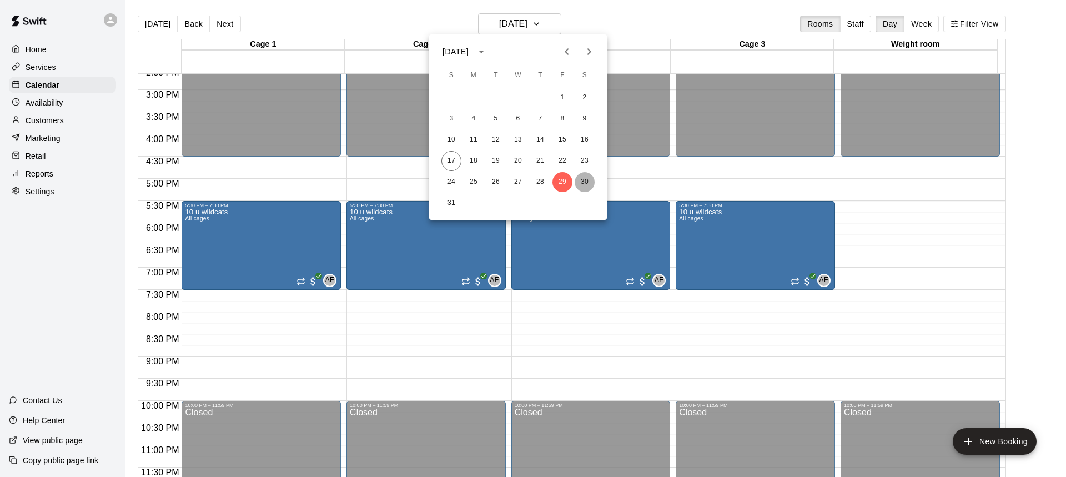
click at [583, 186] on button "30" at bounding box center [585, 182] width 20 height 20
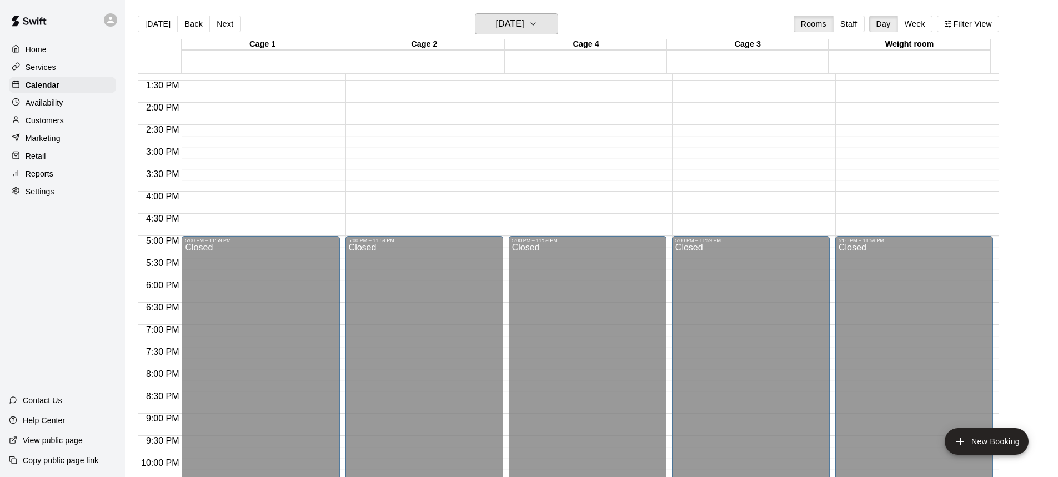
scroll to position [651, 0]
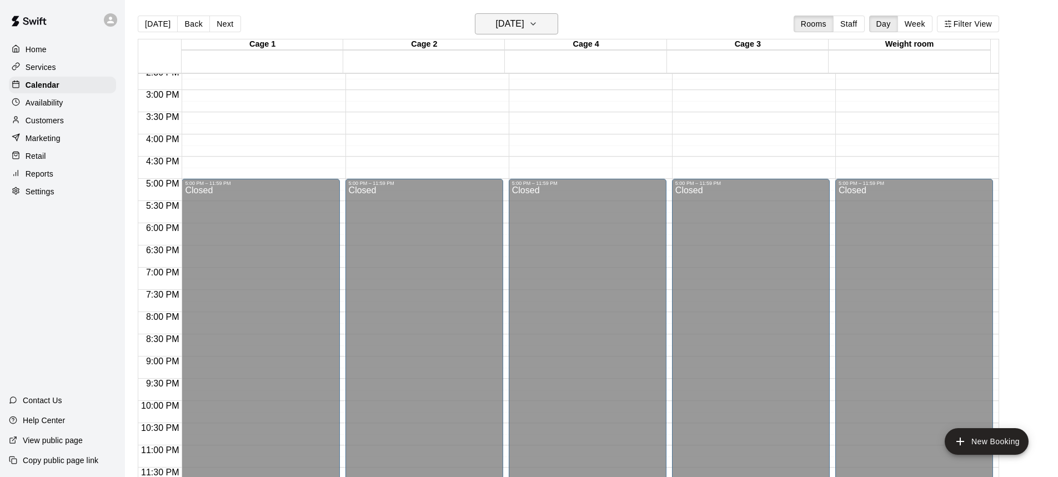
click at [520, 29] on h6 "[DATE]" at bounding box center [510, 24] width 28 height 16
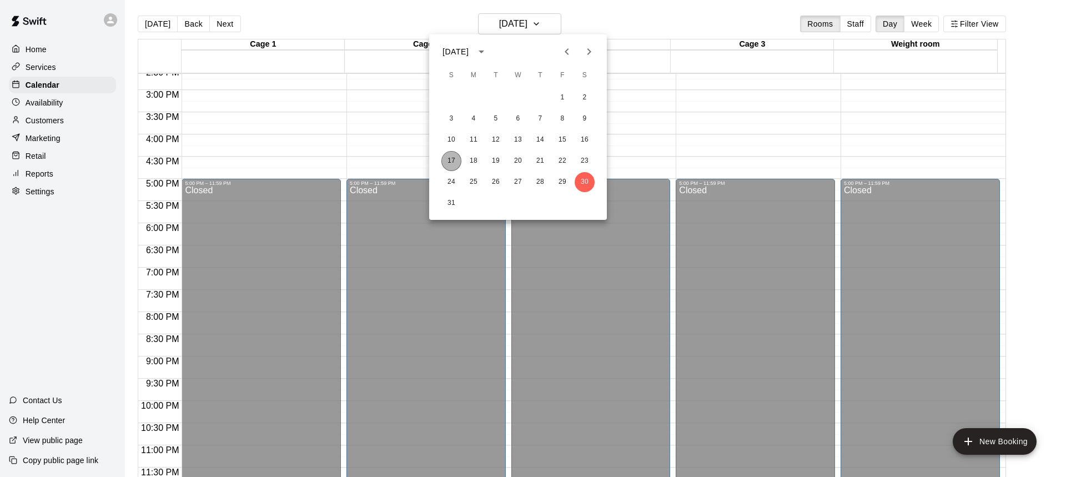
click at [449, 158] on button "17" at bounding box center [452, 161] width 20 height 20
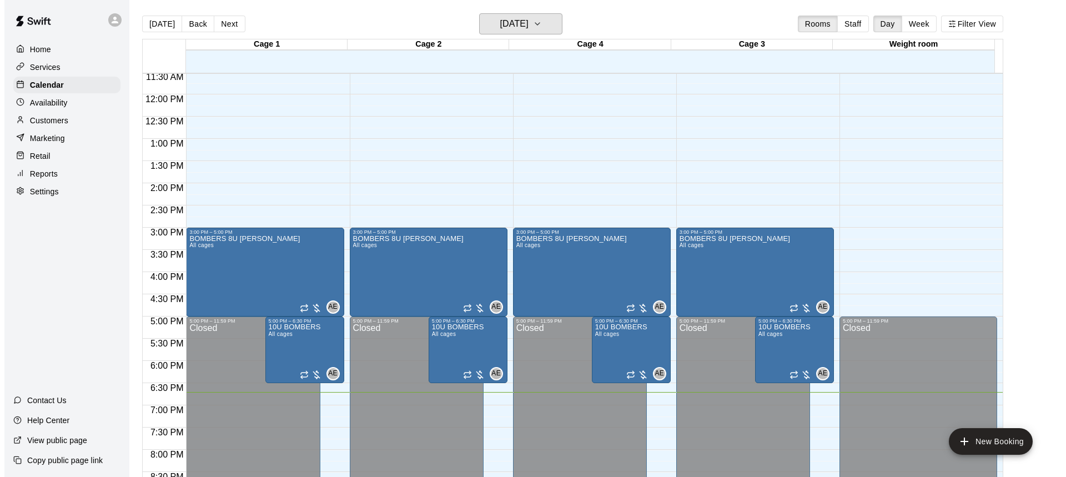
scroll to position [596, 0]
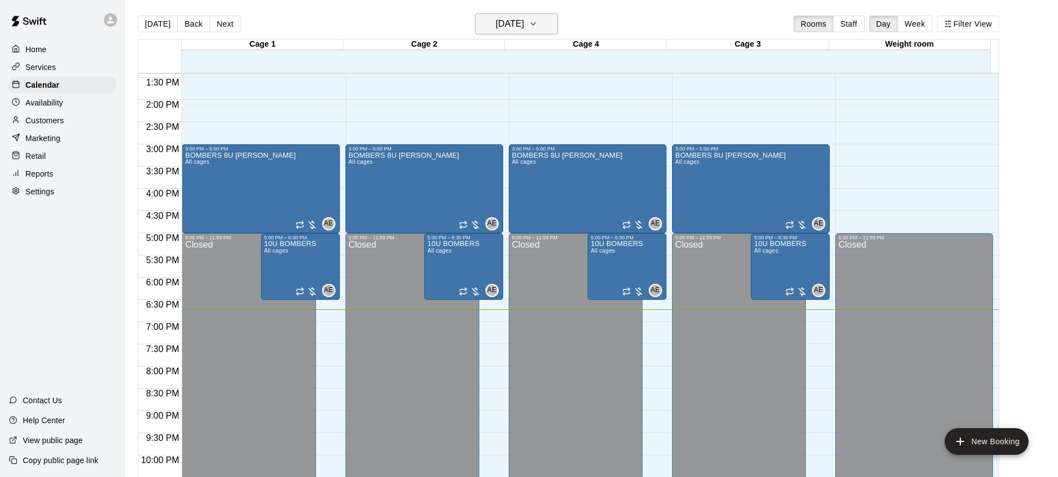
click at [504, 24] on h6 "[DATE]" at bounding box center [510, 24] width 28 height 16
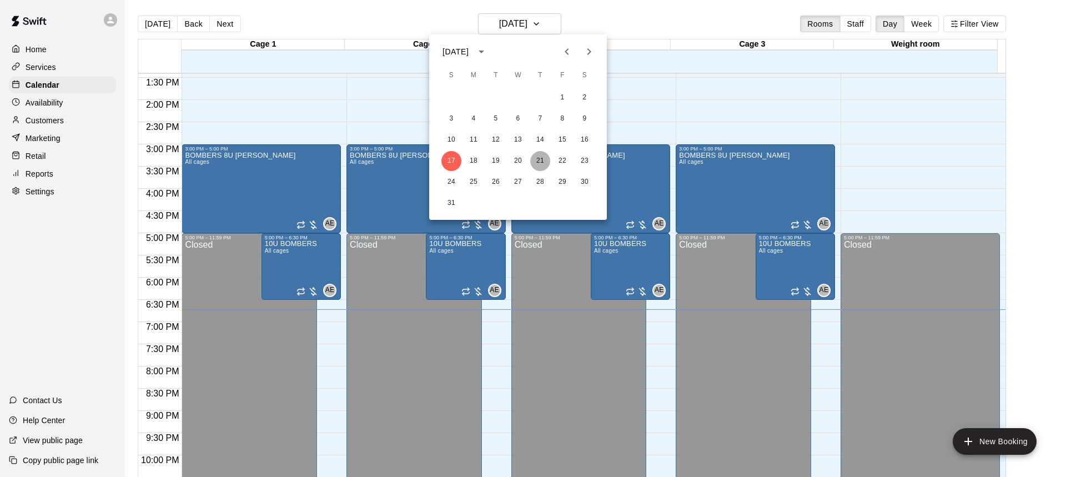
click at [544, 160] on button "21" at bounding box center [540, 161] width 20 height 20
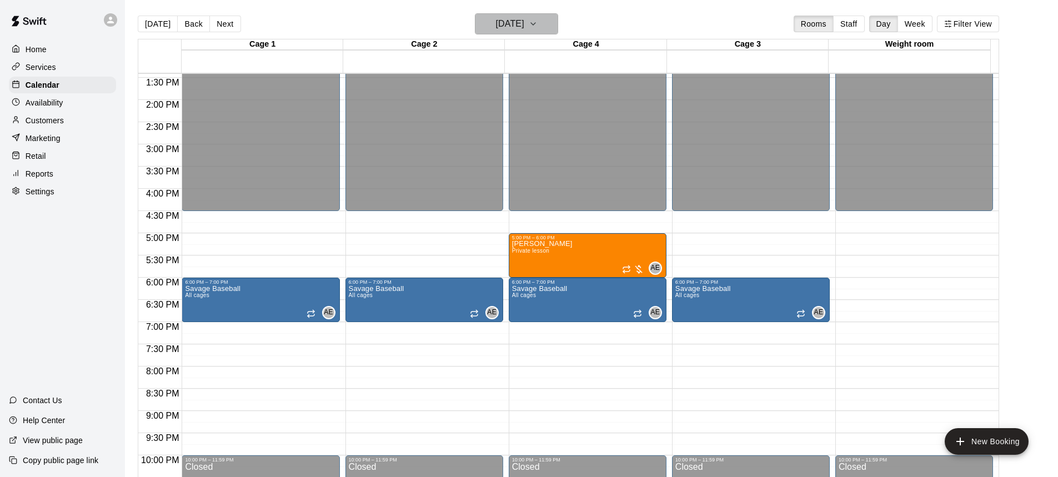
click at [523, 32] on button "[DATE]" at bounding box center [516, 23] width 83 height 21
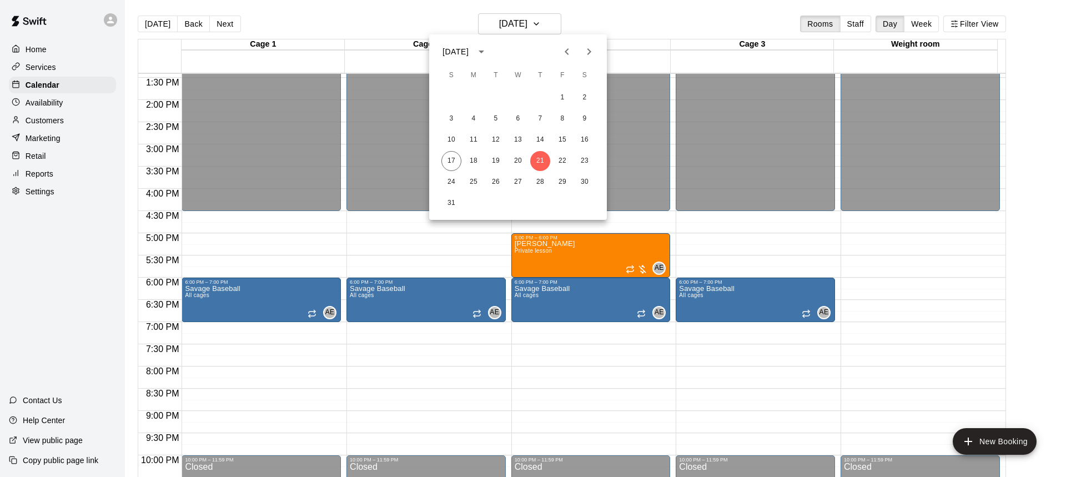
click at [978, 439] on div at bounding box center [533, 238] width 1066 height 477
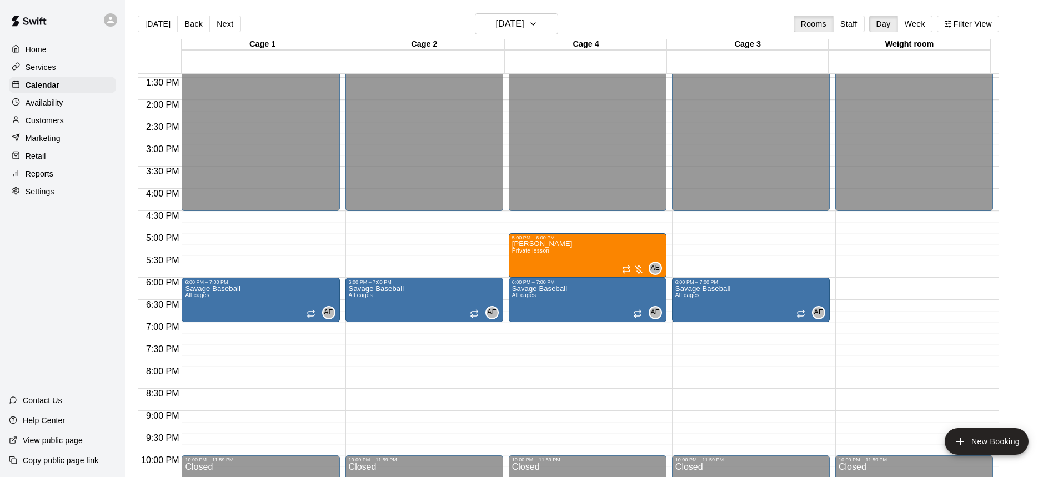
click at [978, 439] on button "New Booking" at bounding box center [987, 441] width 84 height 27
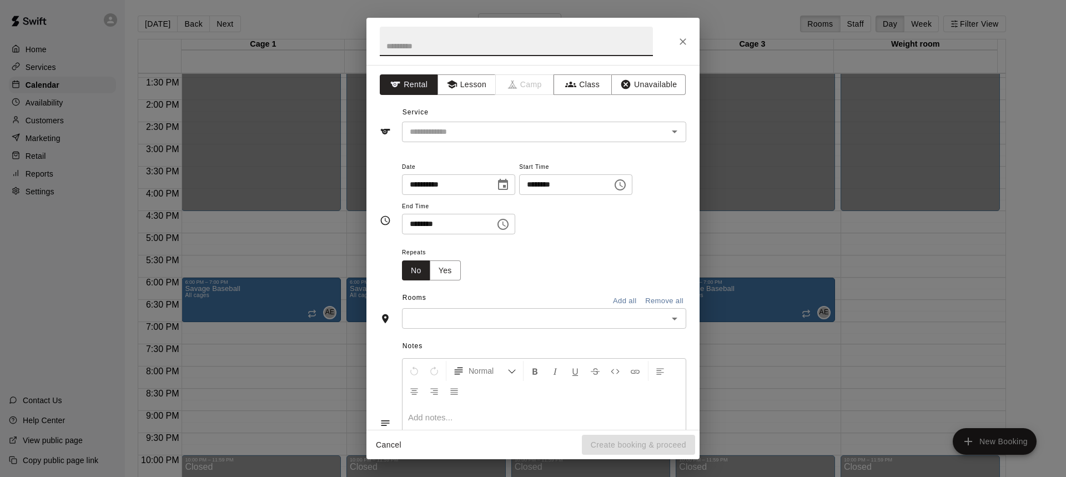
click at [418, 45] on input "text" at bounding box center [516, 41] width 273 height 29
type input "**********"
click at [485, 126] on input "text" at bounding box center [527, 132] width 245 height 14
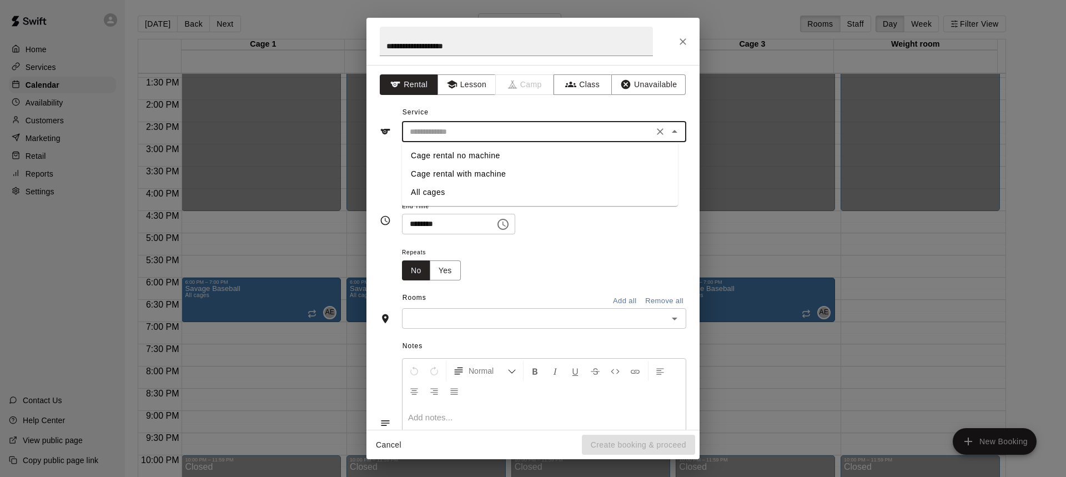
click at [475, 158] on li "Cage rental no machine" at bounding box center [540, 156] width 276 height 18
type input "**********"
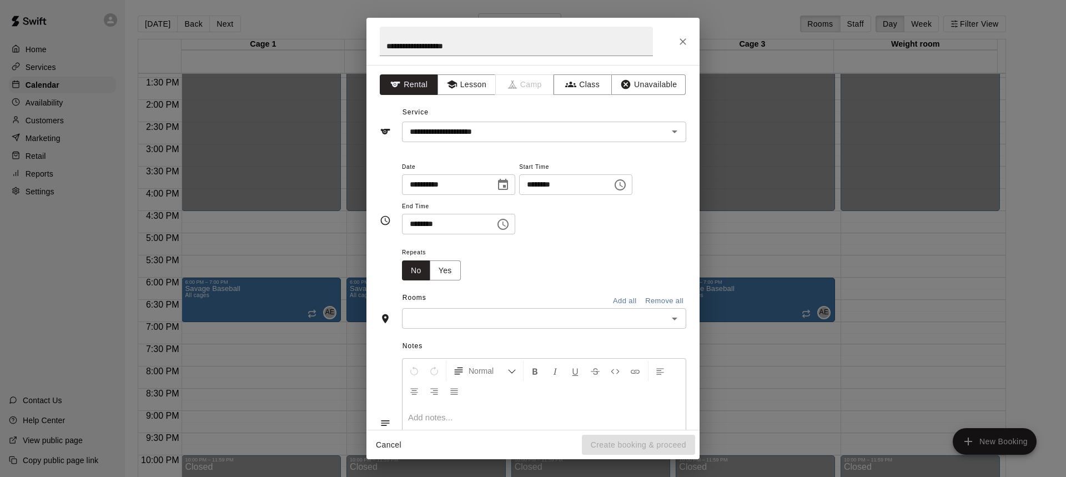
click at [487, 158] on div "**********" at bounding box center [533, 220] width 307 height 139
click at [576, 182] on input "********" at bounding box center [562, 184] width 86 height 21
click at [605, 192] on input "********" at bounding box center [562, 184] width 86 height 21
click at [605, 188] on input "********" at bounding box center [562, 184] width 86 height 21
click at [605, 189] on input "********" at bounding box center [562, 184] width 86 height 21
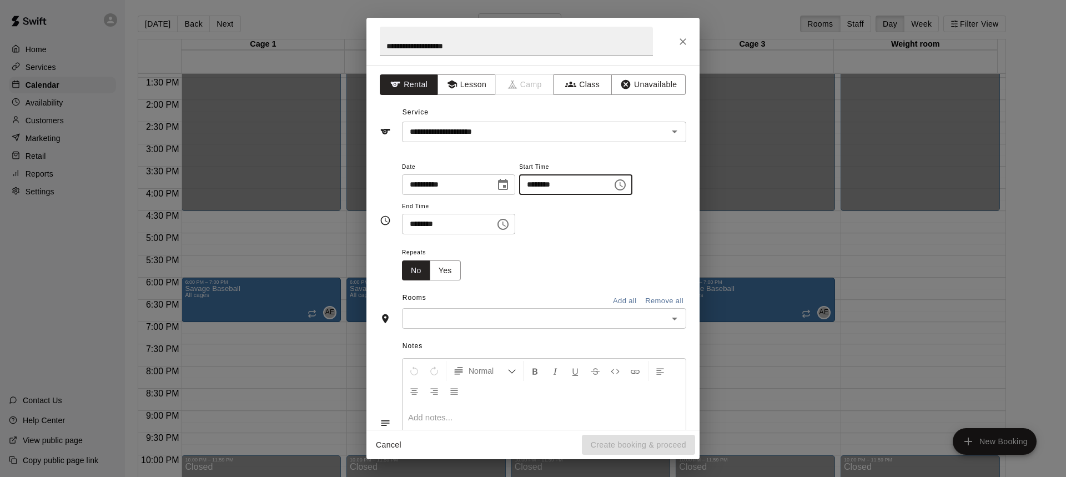
click at [605, 189] on input "********" at bounding box center [562, 184] width 86 height 21
click at [627, 188] on icon "Choose time, selected time is 6:00 PM" at bounding box center [620, 184] width 13 height 13
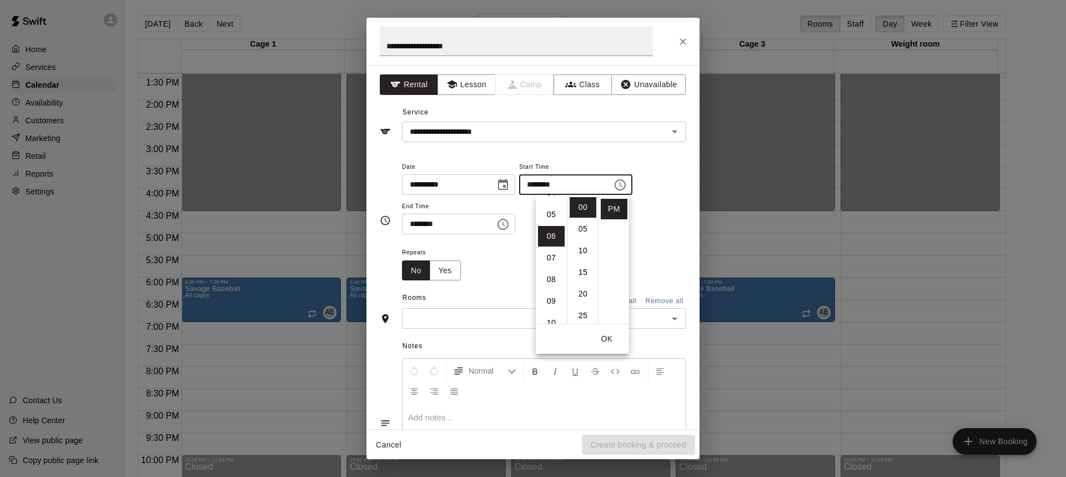
scroll to position [74, 0]
click at [549, 289] on li "07" at bounding box center [551, 284] width 27 height 21
type input "********"
click at [499, 269] on div "Repeats No Yes" at bounding box center [544, 262] width 284 height 35
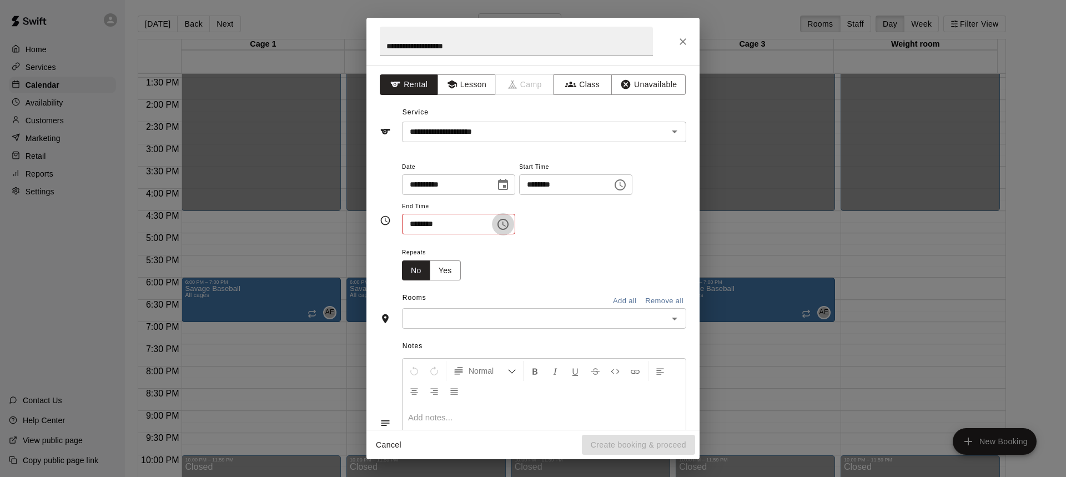
click at [506, 225] on icon "Choose time, selected time is 6:30 PM" at bounding box center [504, 224] width 3 height 5
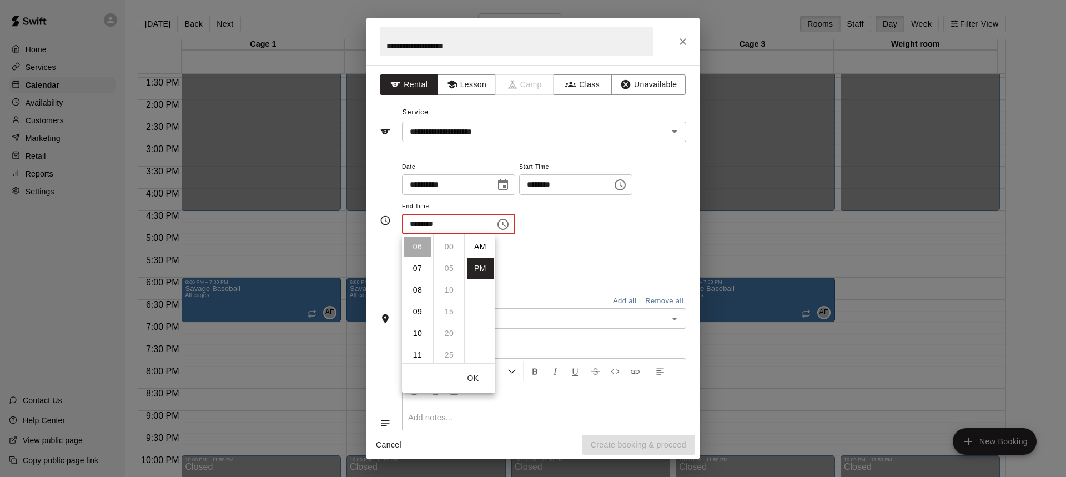
scroll to position [20, 0]
click at [422, 295] on li "08" at bounding box center [417, 290] width 27 height 21
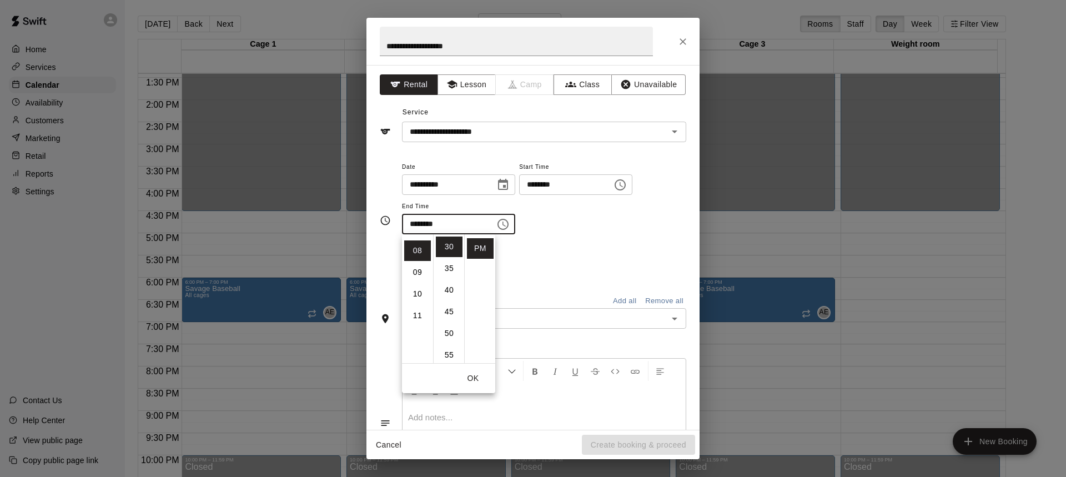
scroll to position [173, 0]
click at [539, 277] on div "Repeats No Yes" at bounding box center [544, 262] width 284 height 35
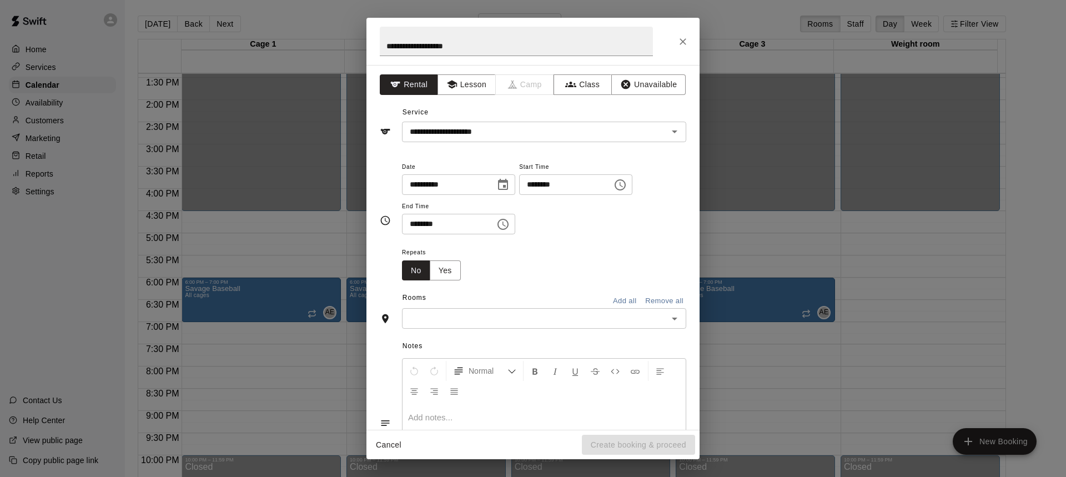
click at [470, 230] on input "********" at bounding box center [445, 224] width 86 height 21
click at [510, 229] on icon "Choose time, selected time is 8:30 PM" at bounding box center [503, 224] width 13 height 13
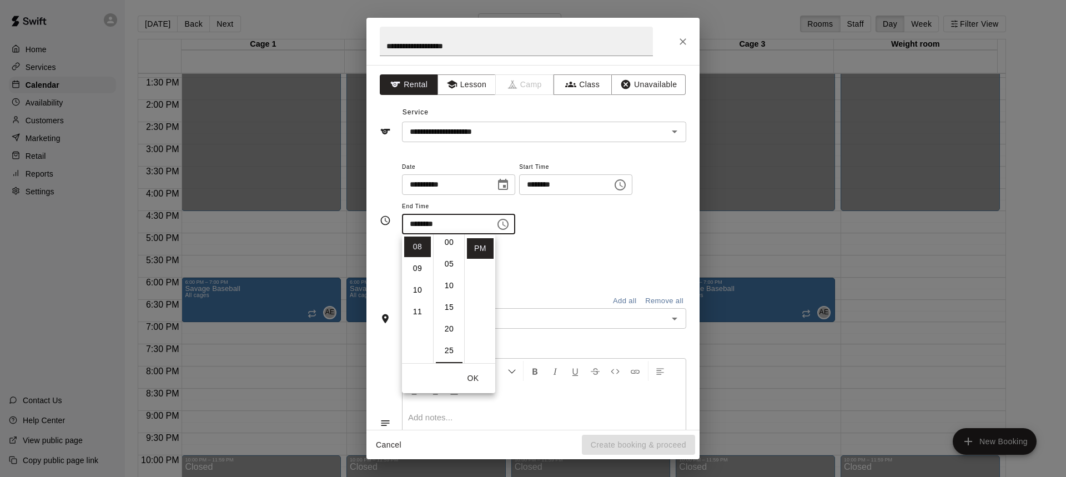
scroll to position [0, 0]
click at [448, 247] on li "00" at bounding box center [449, 247] width 27 height 21
type input "********"
click at [578, 247] on div "Repeats No Yes" at bounding box center [544, 262] width 284 height 35
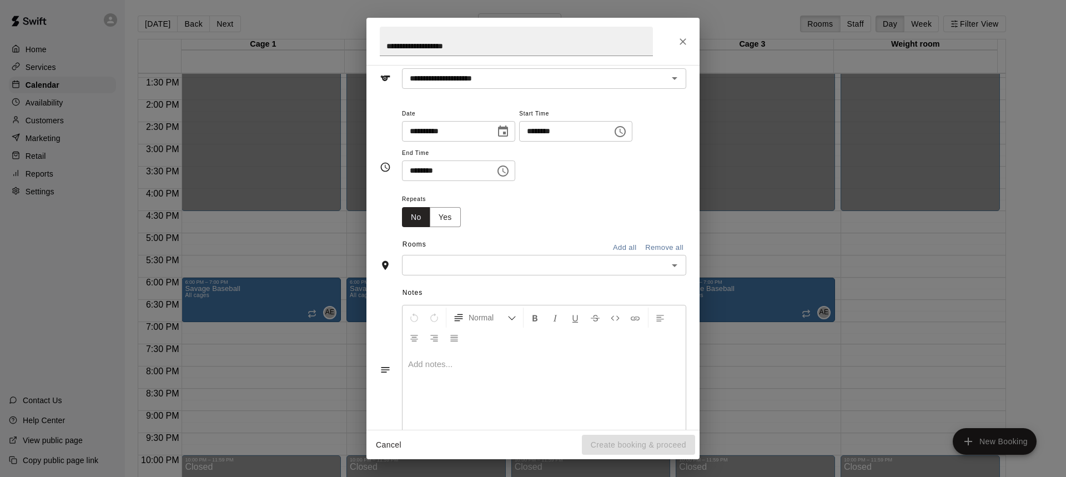
scroll to position [78, 0]
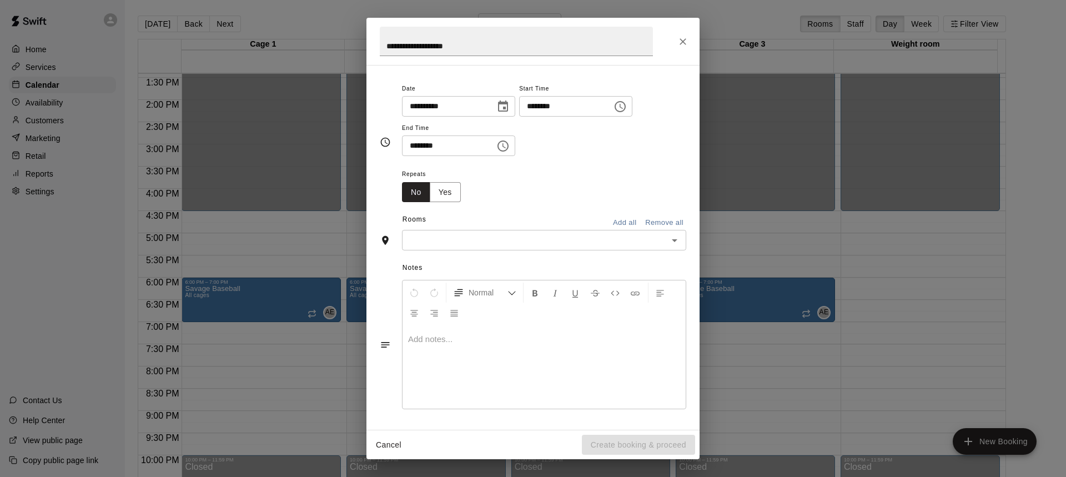
click at [432, 242] on input "text" at bounding box center [534, 240] width 259 height 14
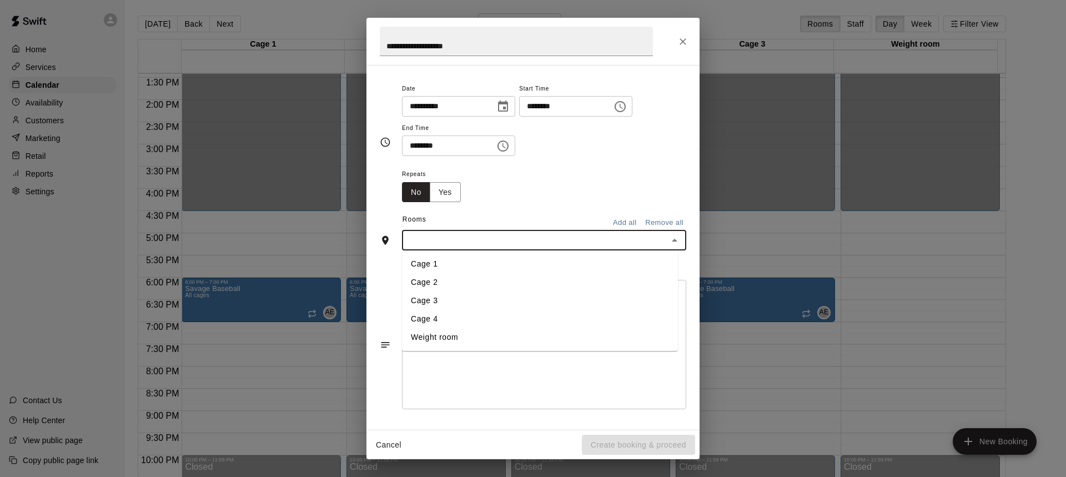
click at [434, 298] on li "Cage 3" at bounding box center [540, 301] width 276 height 18
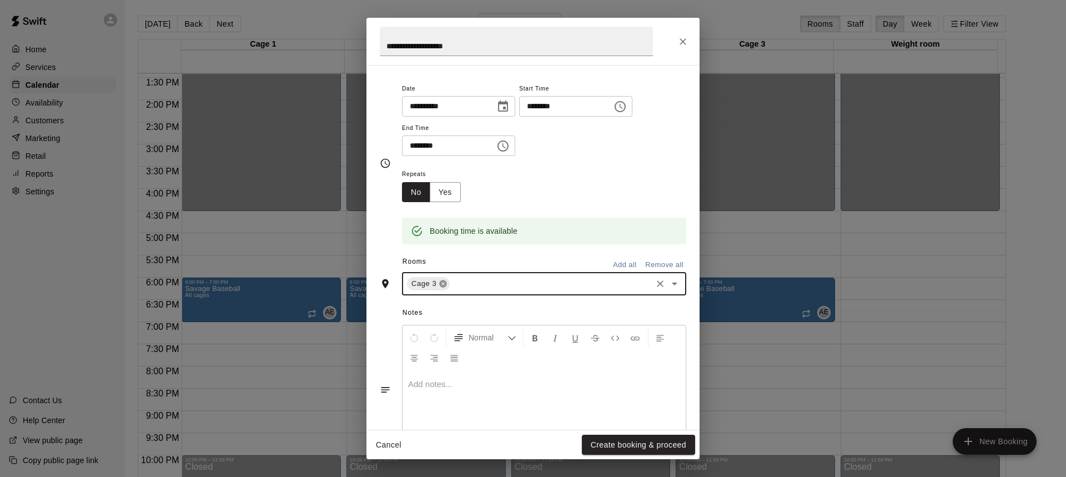
click at [444, 282] on icon at bounding box center [443, 283] width 7 height 7
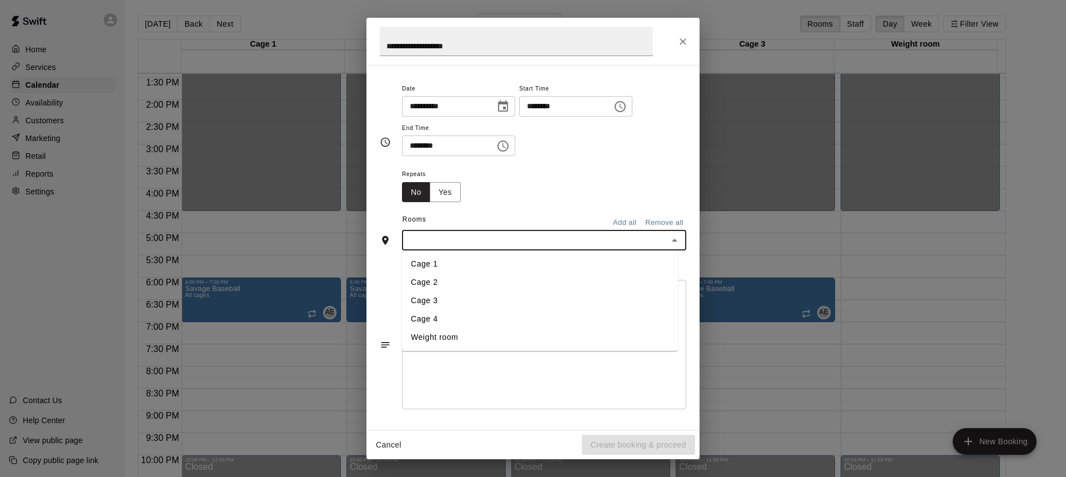
click at [492, 241] on input "text" at bounding box center [534, 240] width 259 height 14
click at [438, 312] on li "Cage 4" at bounding box center [540, 319] width 276 height 18
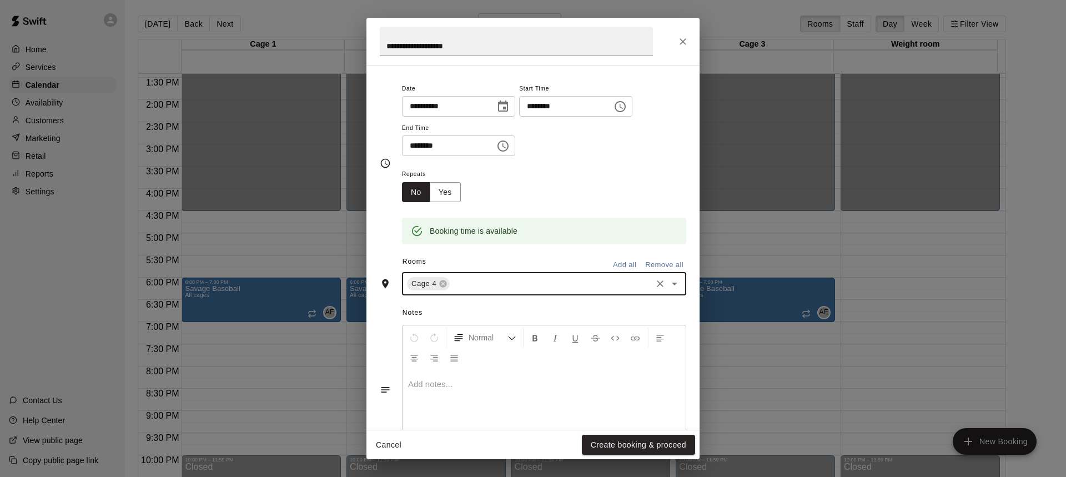
click at [466, 279] on input "text" at bounding box center [551, 284] width 199 height 14
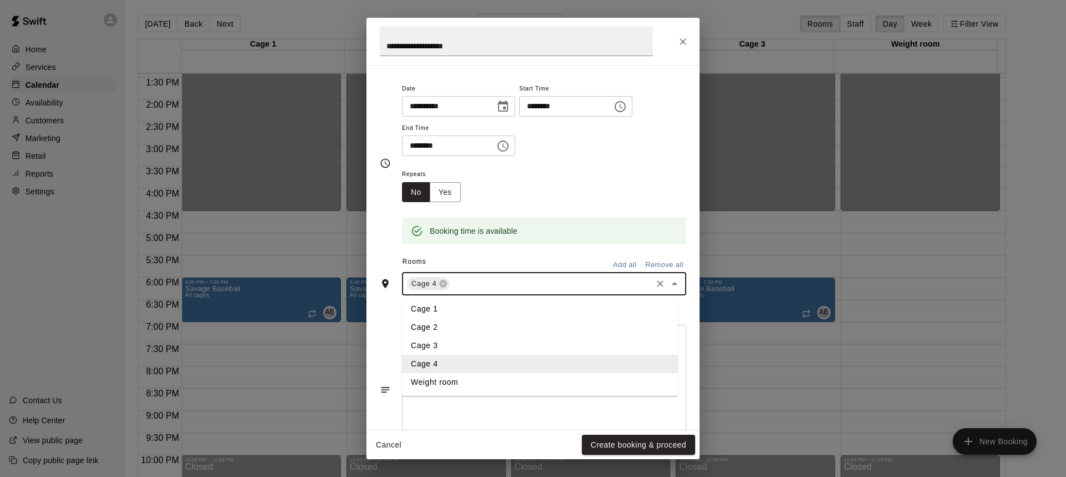
click at [433, 305] on li "Cage 1" at bounding box center [540, 309] width 276 height 18
drag, startPoint x: 508, startPoint y: 284, endPoint x: 487, endPoint y: 294, distance: 23.4
click at [508, 285] on input "text" at bounding box center [574, 284] width 152 height 14
click at [437, 321] on li "Cage 2" at bounding box center [540, 327] width 276 height 18
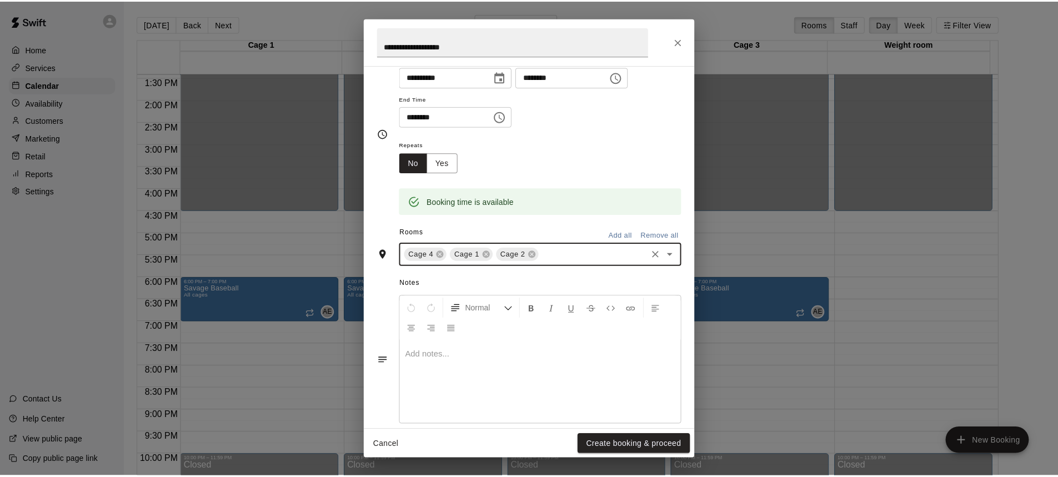
scroll to position [123, 0]
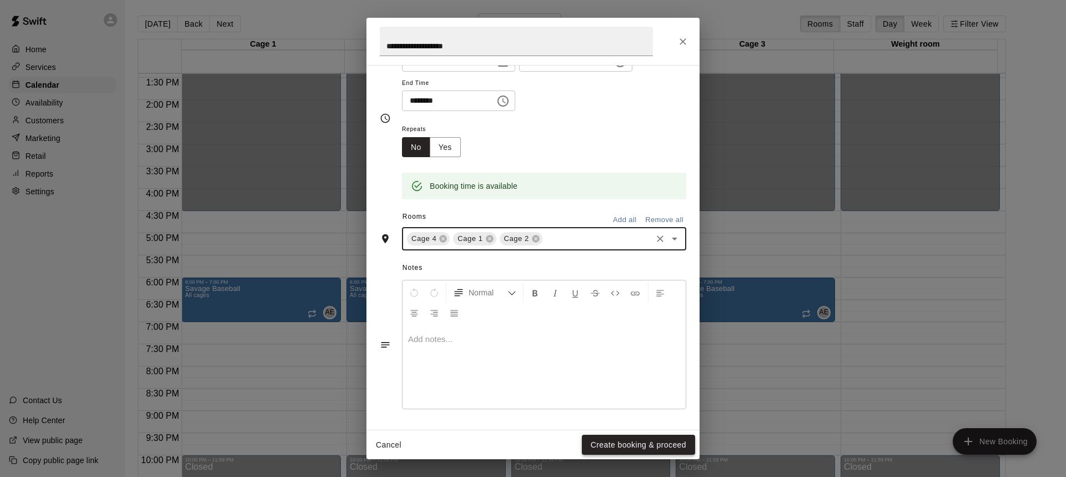
click at [639, 444] on button "Create booking & proceed" at bounding box center [638, 445] width 113 height 21
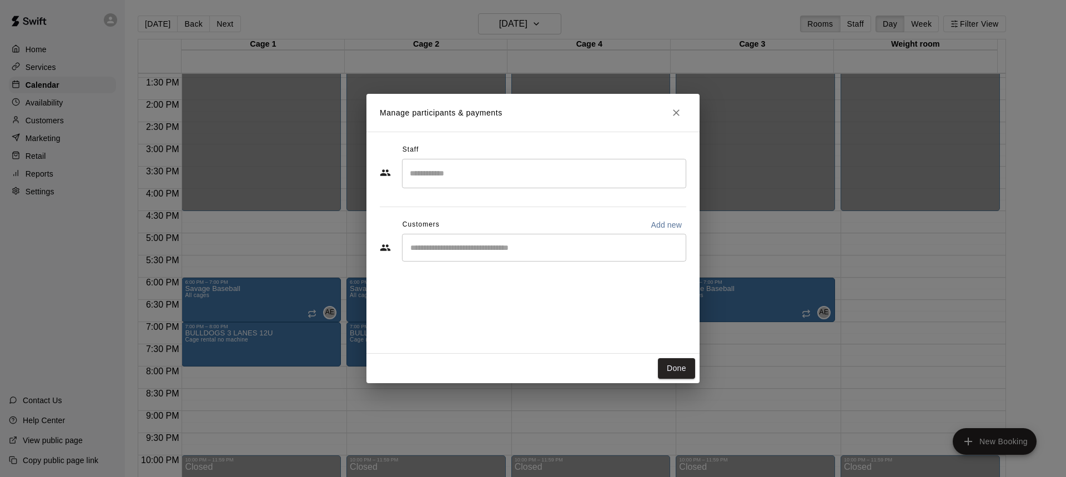
click at [464, 173] on input "Search staff" at bounding box center [544, 173] width 274 height 19
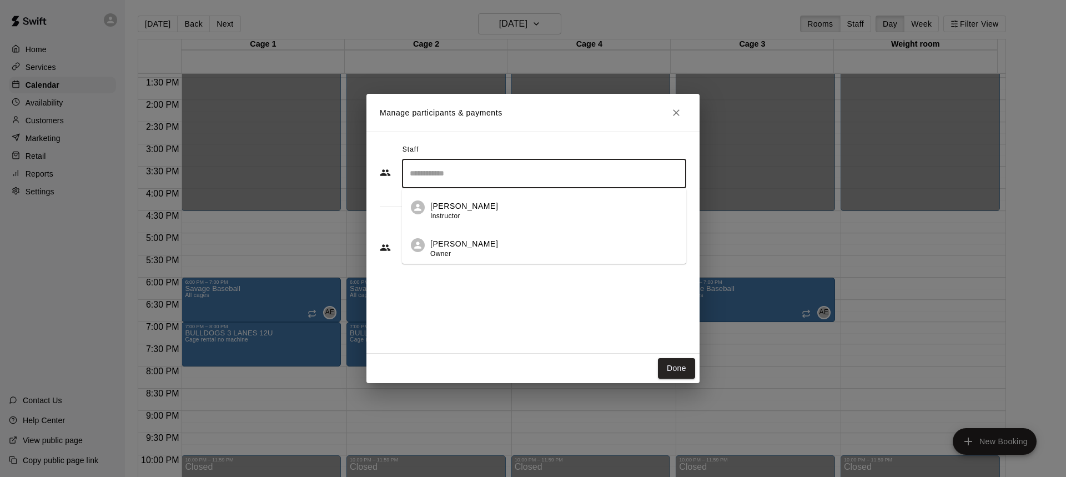
click at [457, 244] on p "[PERSON_NAME]" at bounding box center [464, 244] width 68 height 12
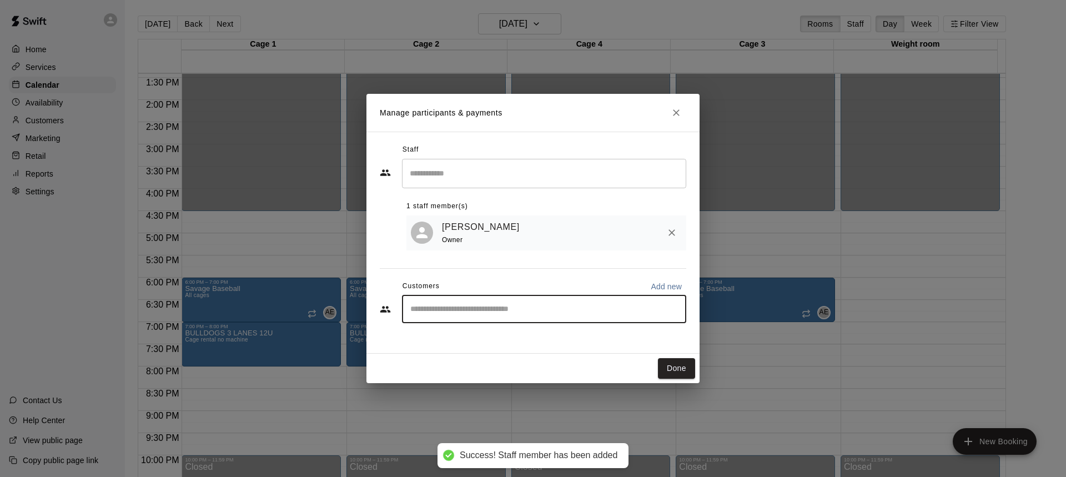
click at [445, 307] on input "Start typing to search customers..." at bounding box center [544, 309] width 274 height 11
type input "*"
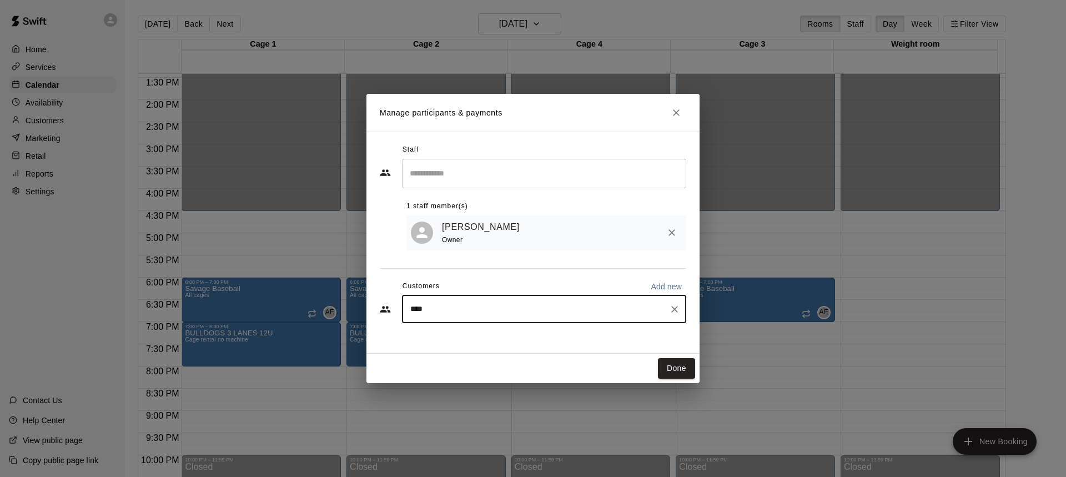
type input "*****"
click at [449, 337] on p "[PERSON_NAME]" at bounding box center [467, 337] width 68 height 12
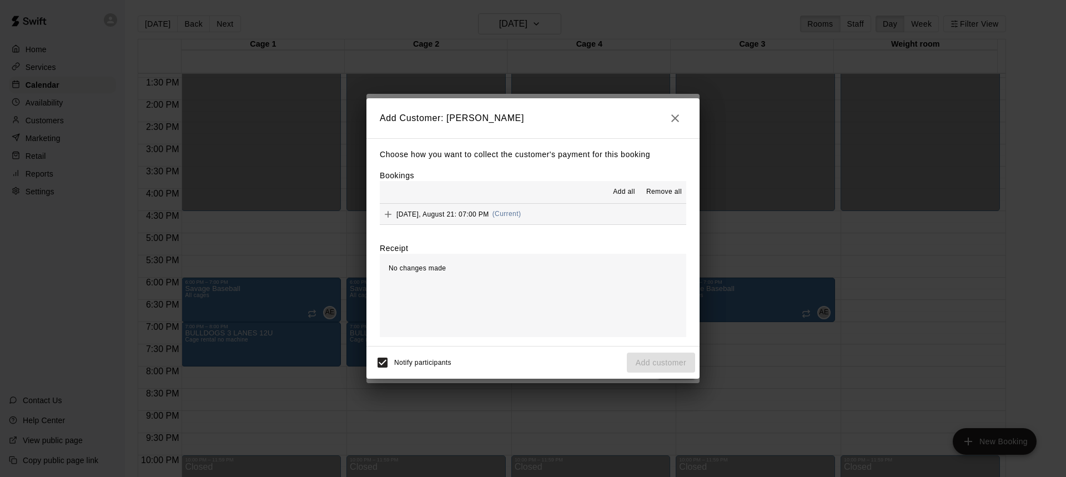
click at [386, 211] on icon "Add" at bounding box center [388, 214] width 11 height 11
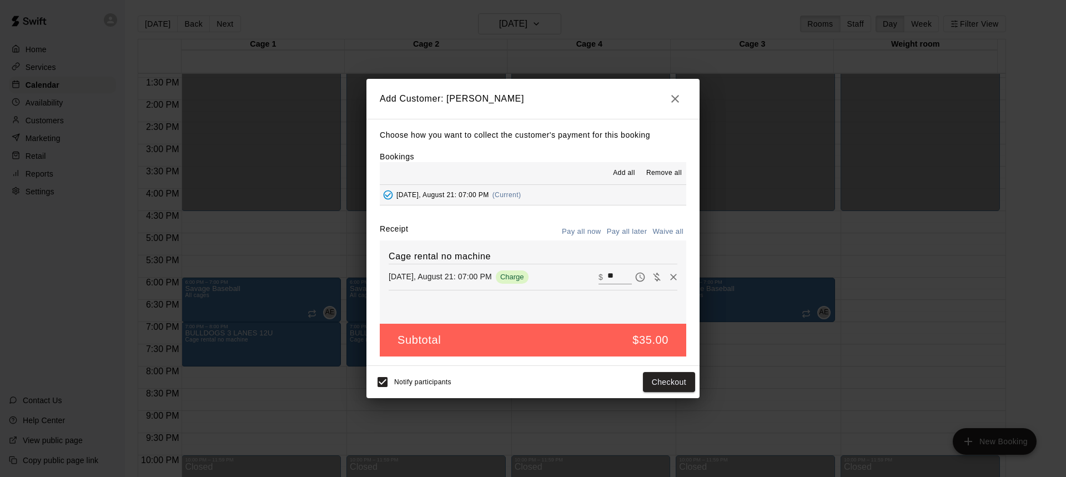
click at [609, 275] on input "**" at bounding box center [620, 277] width 24 height 14
type input "*"
type input "***"
click at [631, 233] on button "Pay all later" at bounding box center [627, 231] width 46 height 17
click at [664, 382] on button "Add customer" at bounding box center [661, 382] width 68 height 21
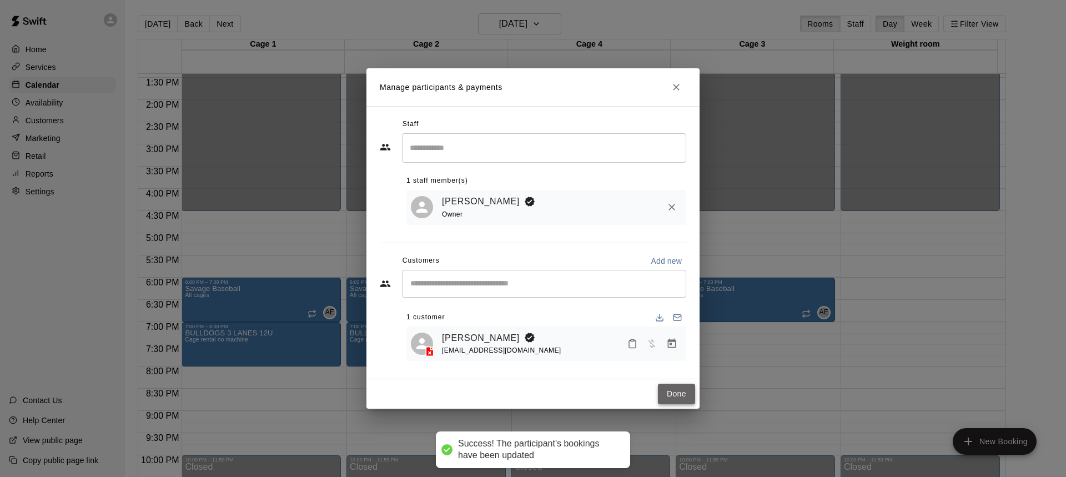
click at [669, 397] on button "Done" at bounding box center [676, 394] width 37 height 21
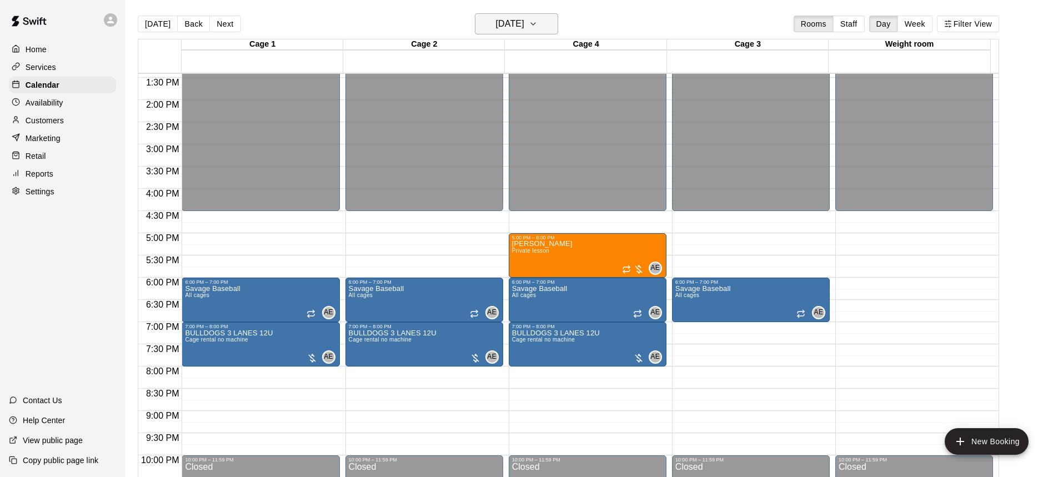
click at [523, 25] on h6 "[DATE]" at bounding box center [510, 24] width 28 height 16
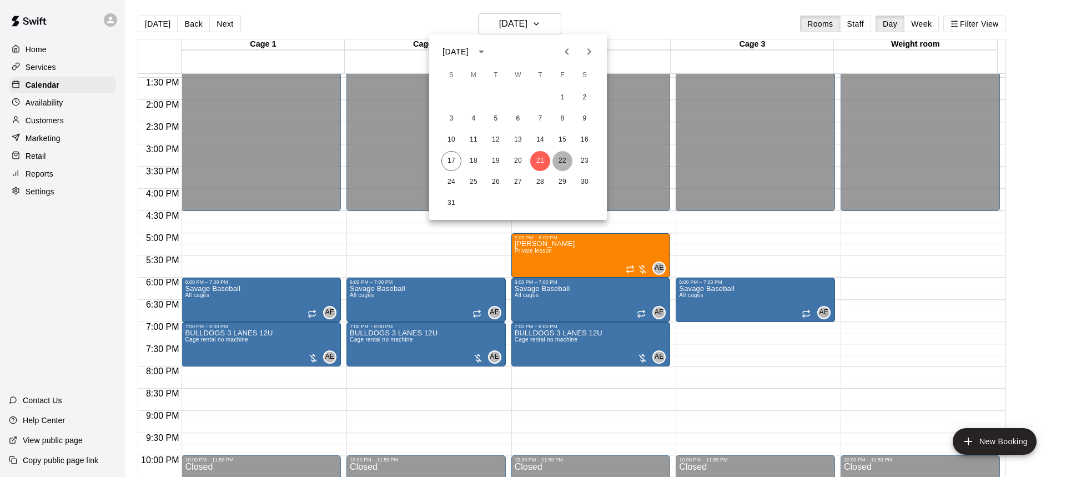
click at [556, 161] on button "22" at bounding box center [563, 161] width 20 height 20
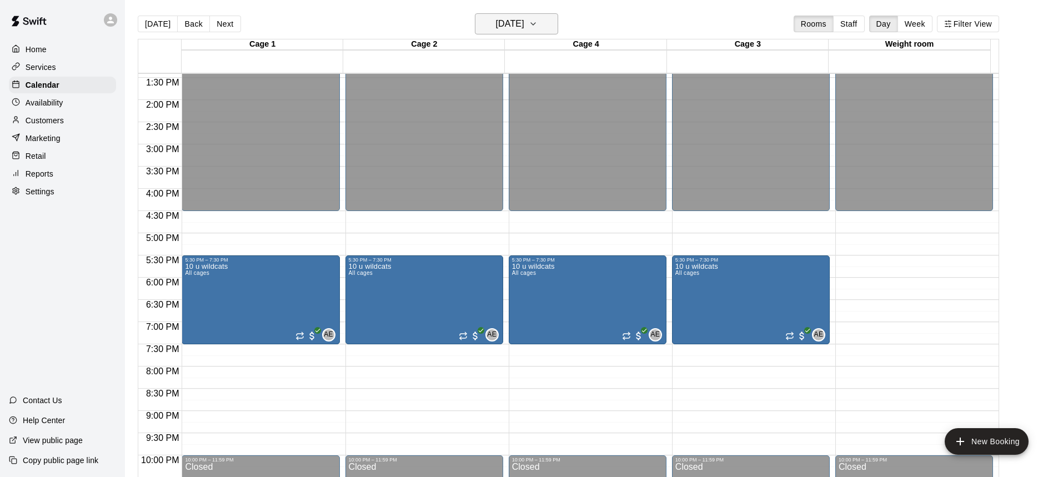
click at [524, 22] on h6 "[DATE]" at bounding box center [510, 24] width 28 height 16
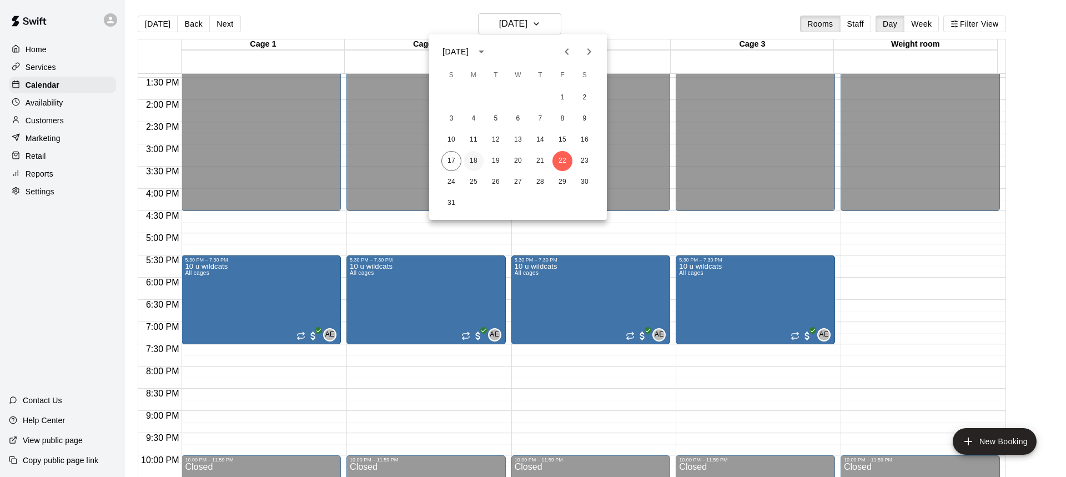
click at [468, 163] on button "18" at bounding box center [474, 161] width 20 height 20
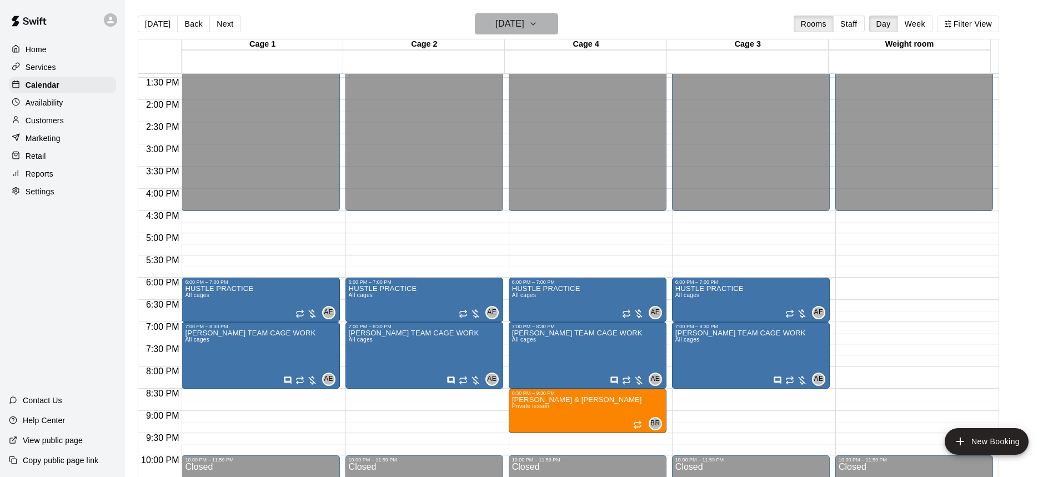
click at [520, 28] on h6 "[DATE]" at bounding box center [510, 24] width 28 height 16
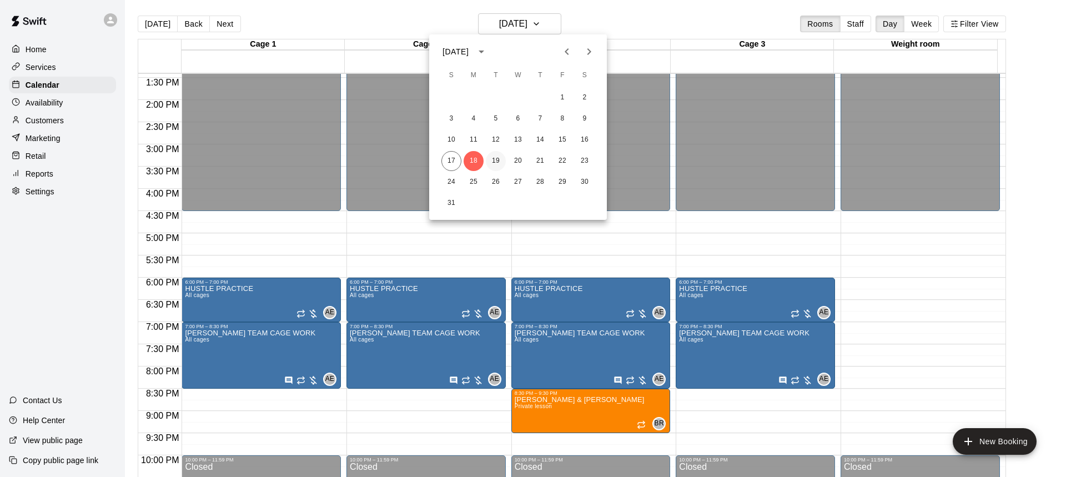
click at [494, 160] on button "19" at bounding box center [496, 161] width 20 height 20
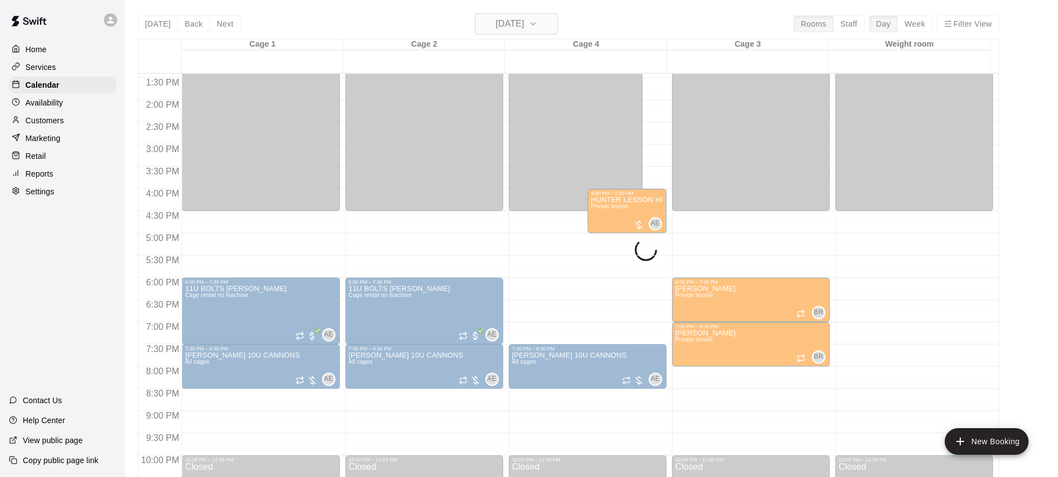
click at [519, 26] on h6 "[DATE]" at bounding box center [510, 24] width 28 height 16
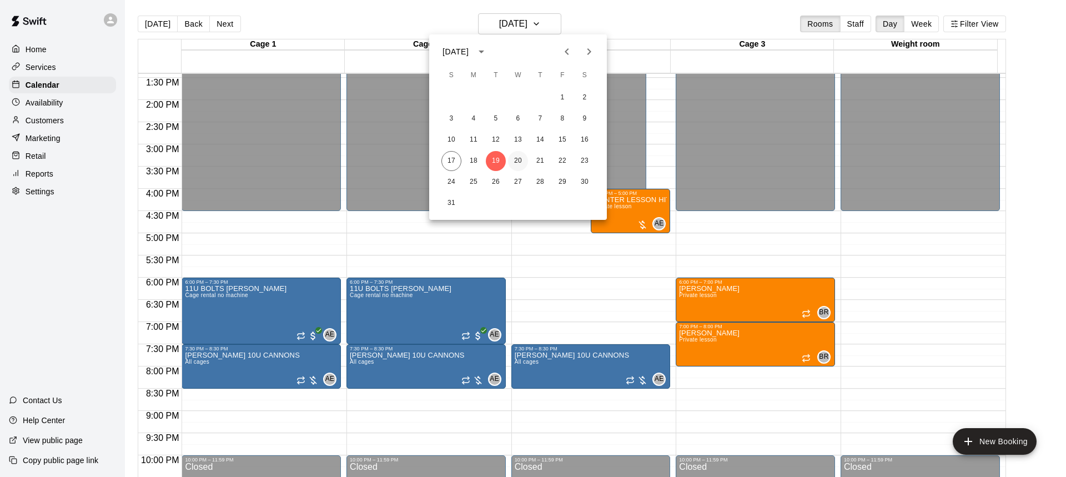
click at [516, 161] on button "20" at bounding box center [518, 161] width 20 height 20
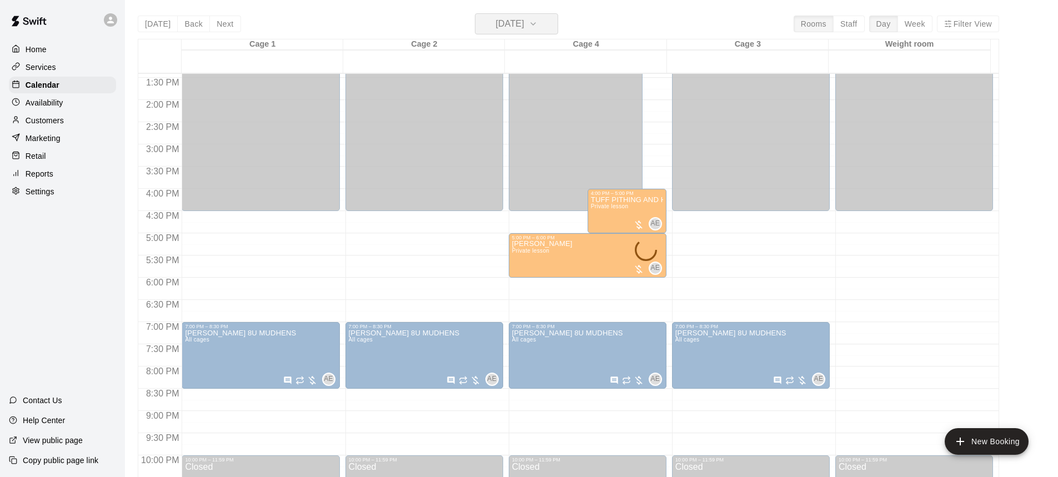
click at [520, 28] on h6 "[DATE]" at bounding box center [510, 24] width 28 height 16
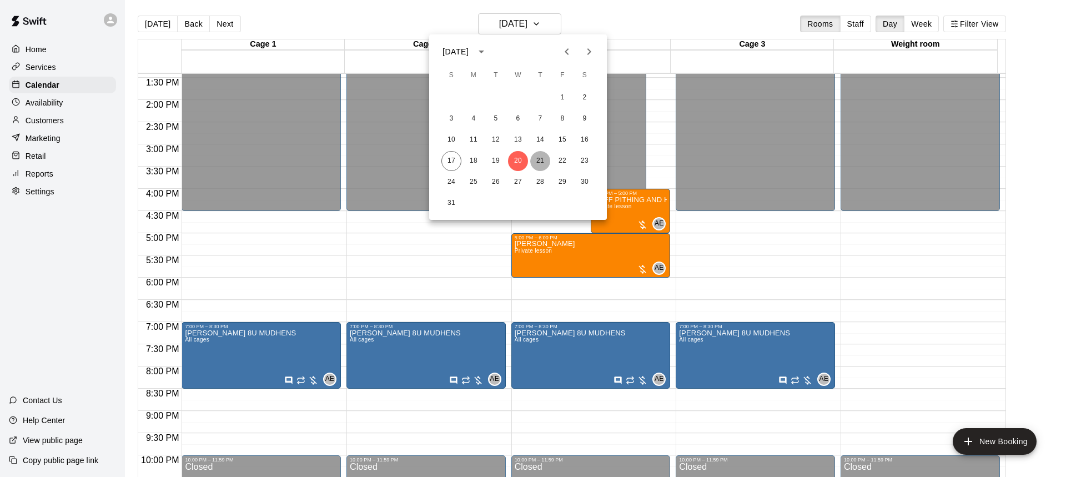
click at [532, 162] on button "21" at bounding box center [540, 161] width 20 height 20
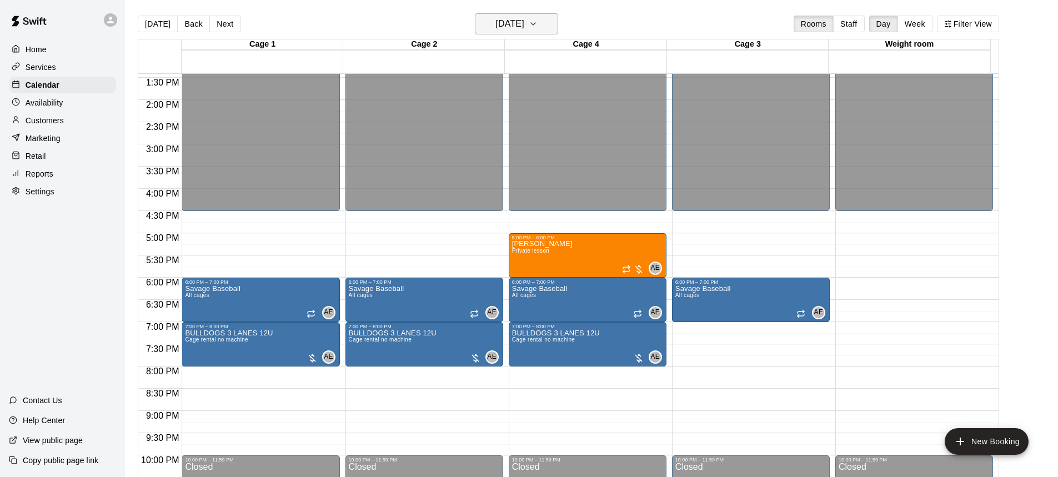
click at [524, 19] on h6 "[DATE]" at bounding box center [510, 24] width 28 height 16
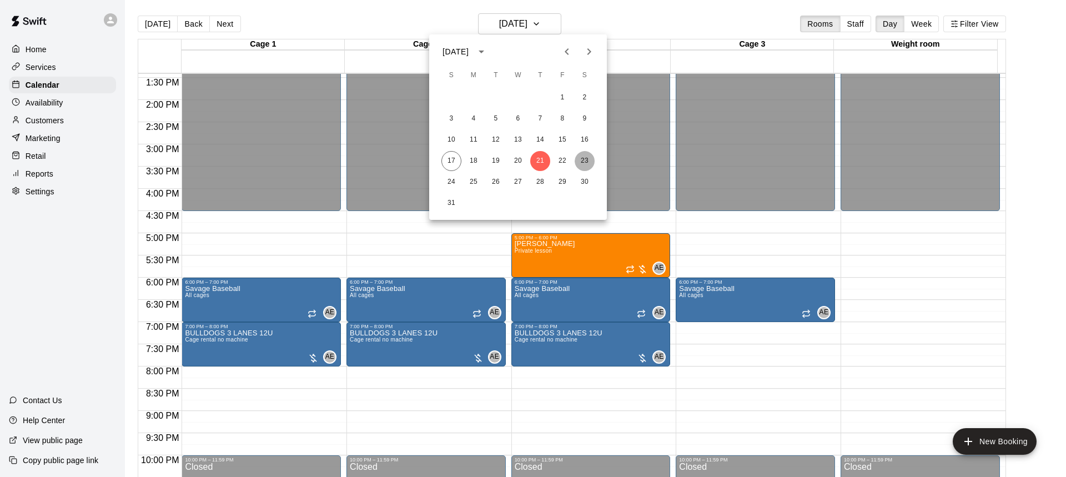
click at [586, 162] on button "23" at bounding box center [585, 161] width 20 height 20
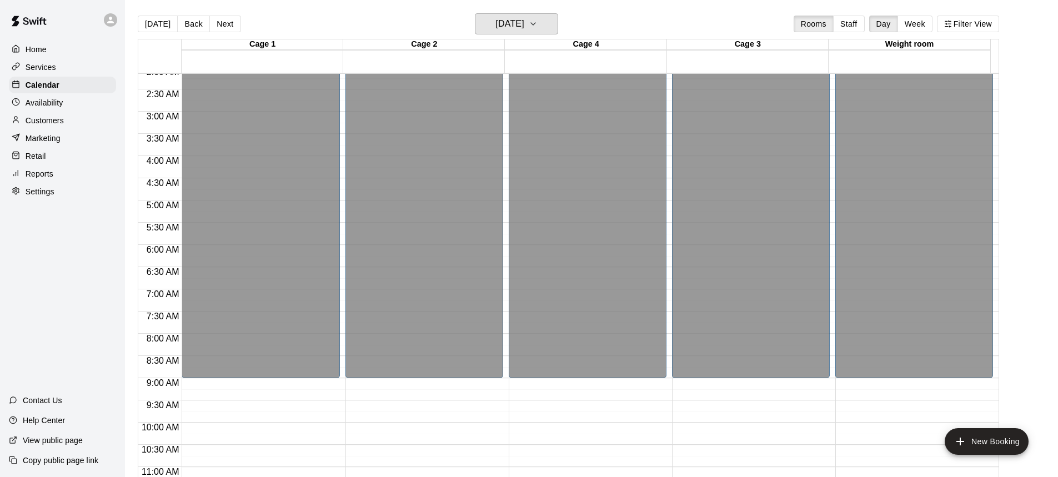
scroll to position [0, 0]
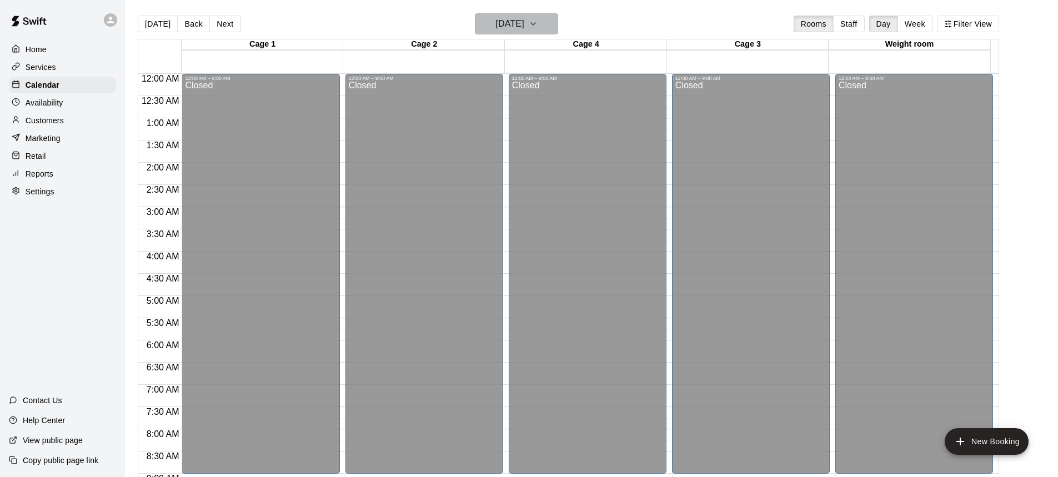
click at [523, 25] on h6 "[DATE]" at bounding box center [510, 24] width 28 height 16
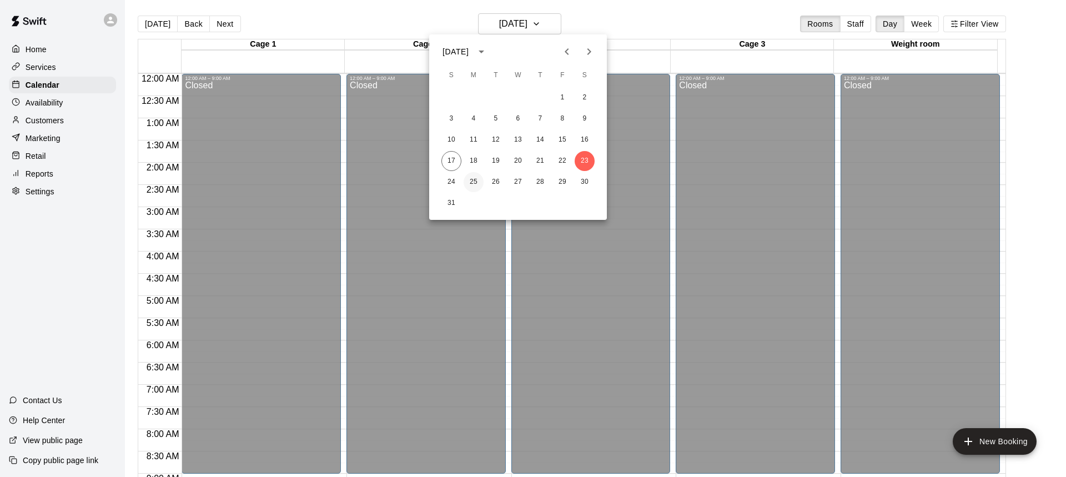
click at [473, 184] on button "25" at bounding box center [474, 182] width 20 height 20
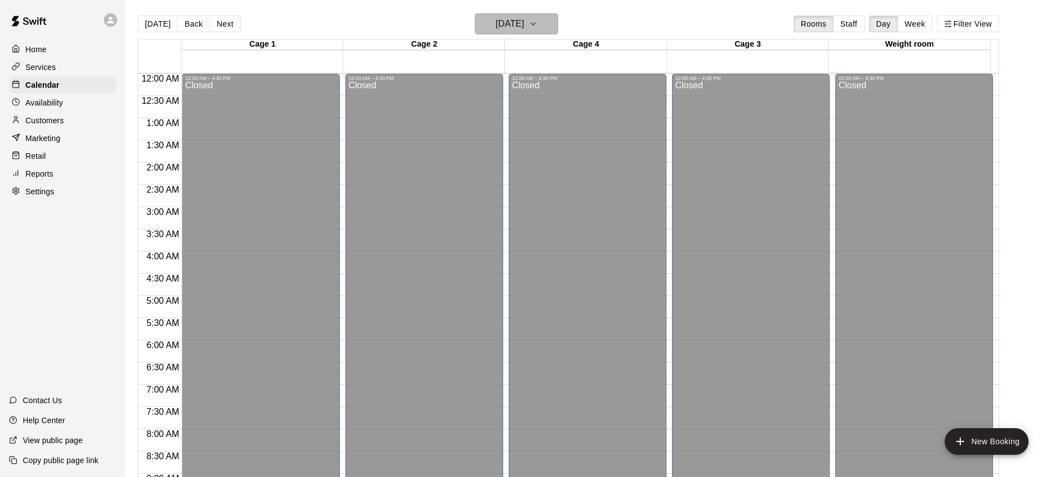
click at [524, 29] on h6 "[DATE]" at bounding box center [510, 24] width 28 height 16
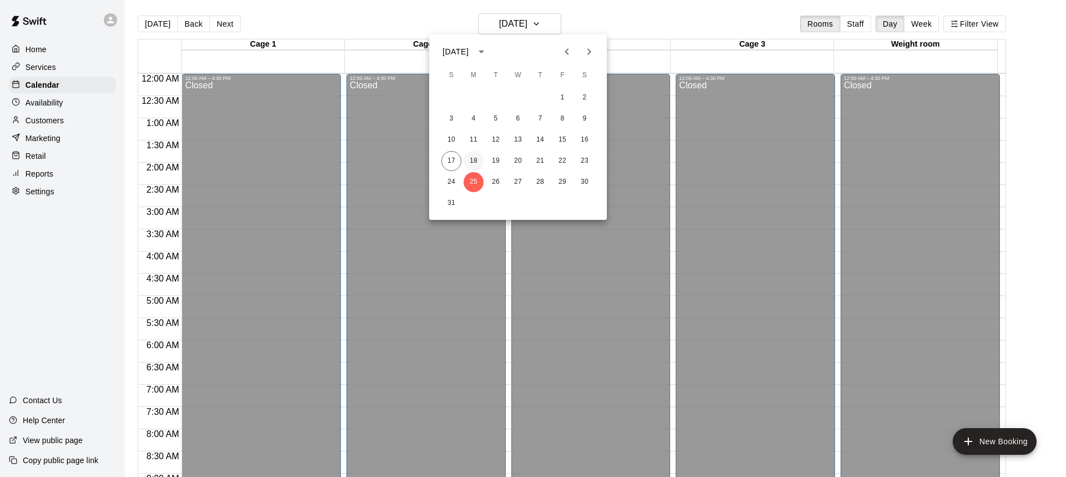
click at [475, 159] on button "18" at bounding box center [474, 161] width 20 height 20
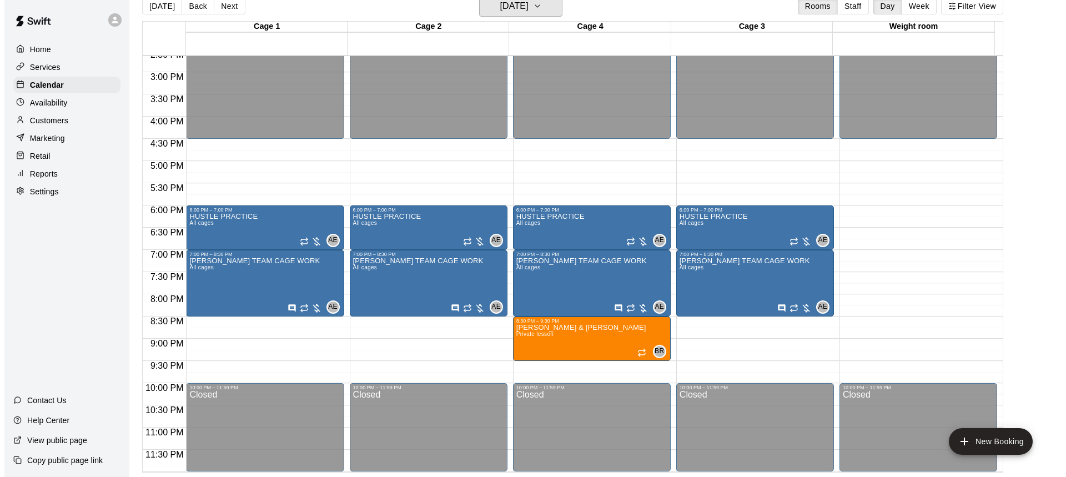
scroll to position [540, 0]
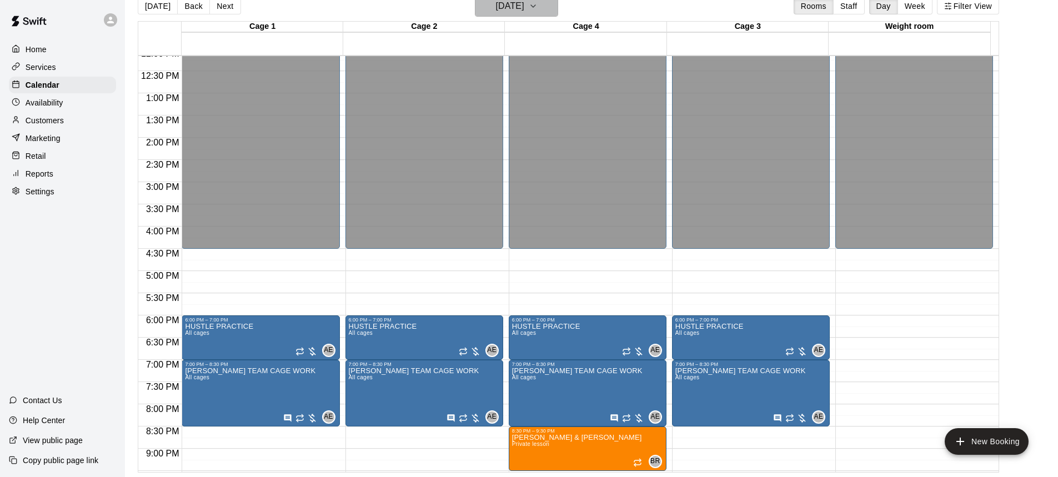
click at [524, 12] on h6 "[DATE]" at bounding box center [510, 6] width 28 height 16
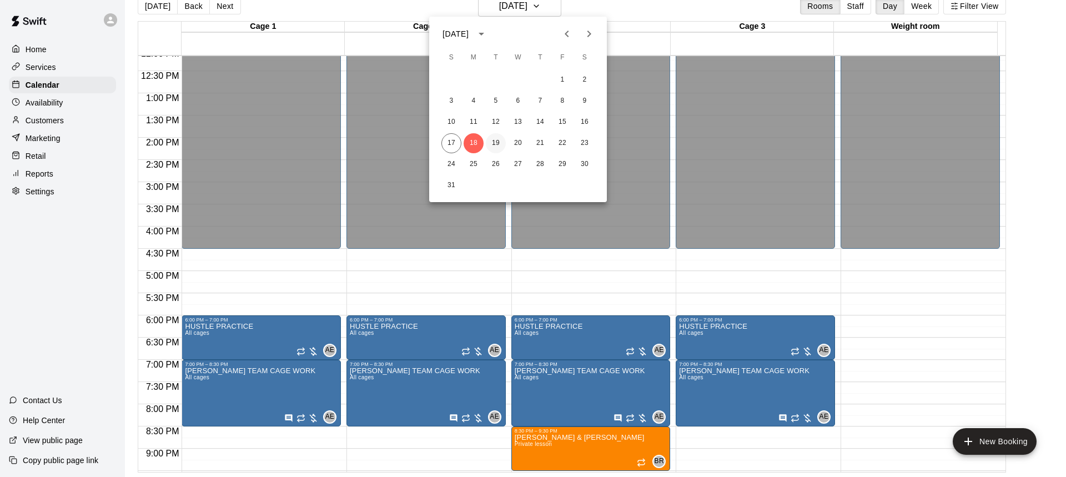
click at [498, 142] on button "19" at bounding box center [496, 143] width 20 height 20
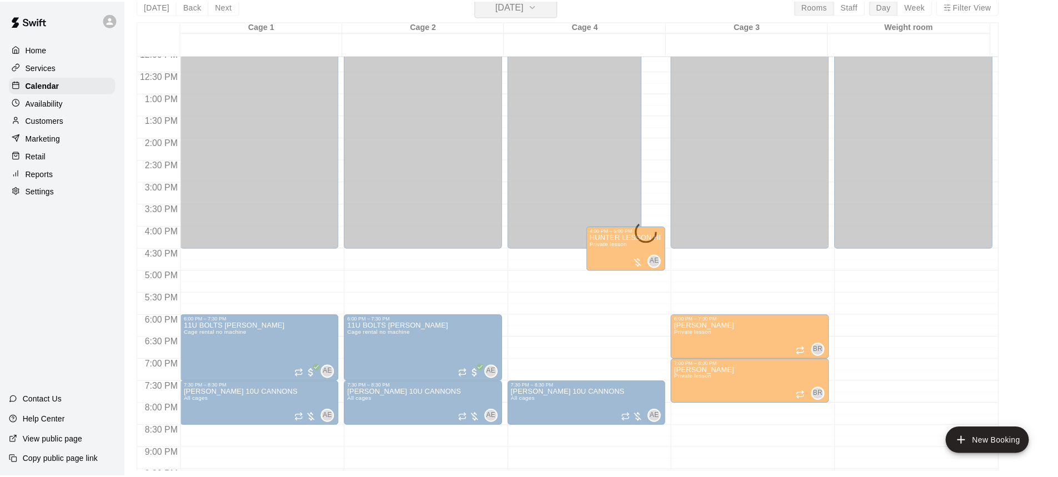
scroll to position [13, 0]
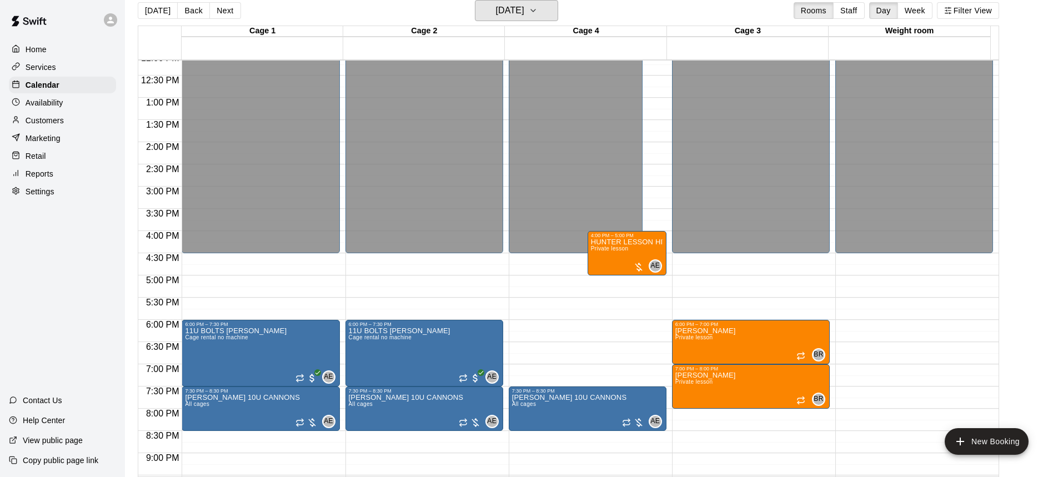
click at [513, 6] on h6 "[DATE]" at bounding box center [510, 11] width 28 height 16
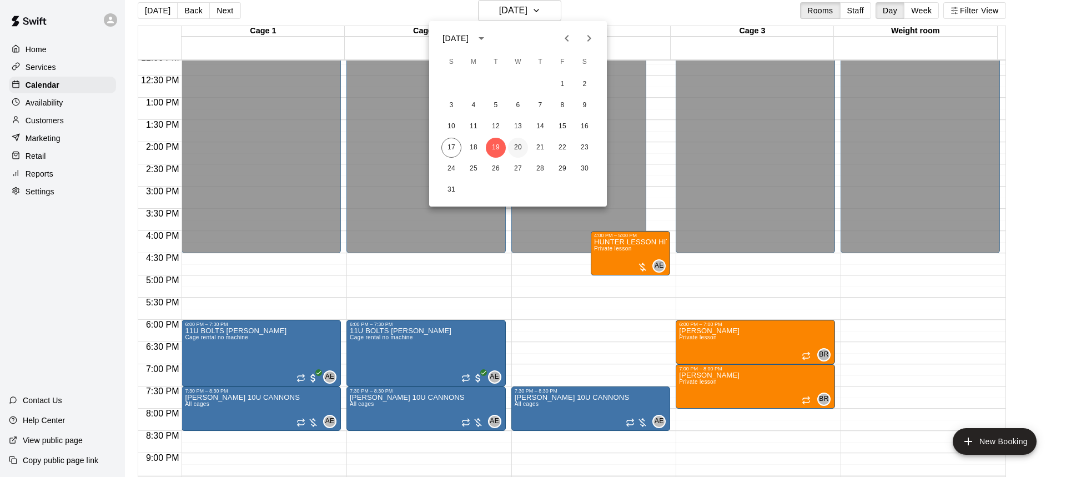
click at [517, 151] on button "20" at bounding box center [518, 148] width 20 height 20
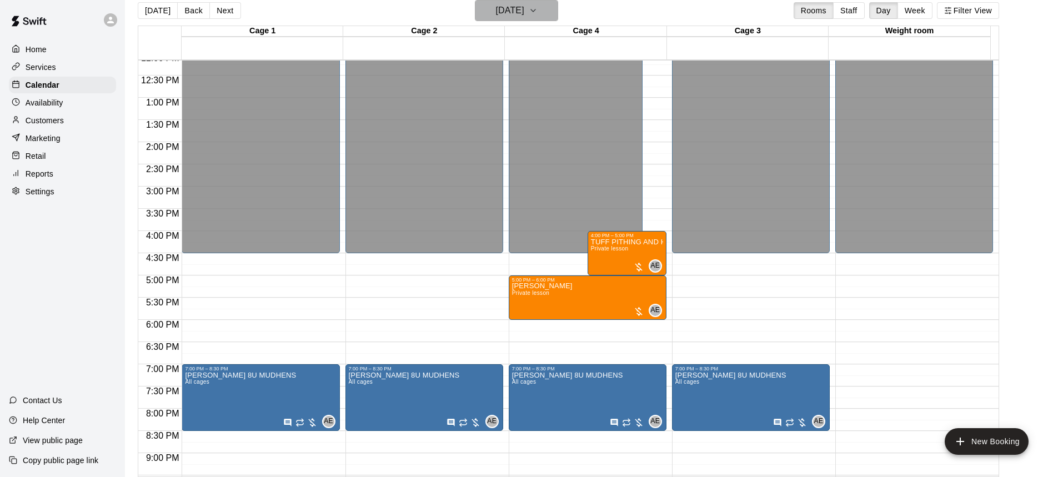
click at [524, 11] on h6 "[DATE]" at bounding box center [510, 11] width 28 height 16
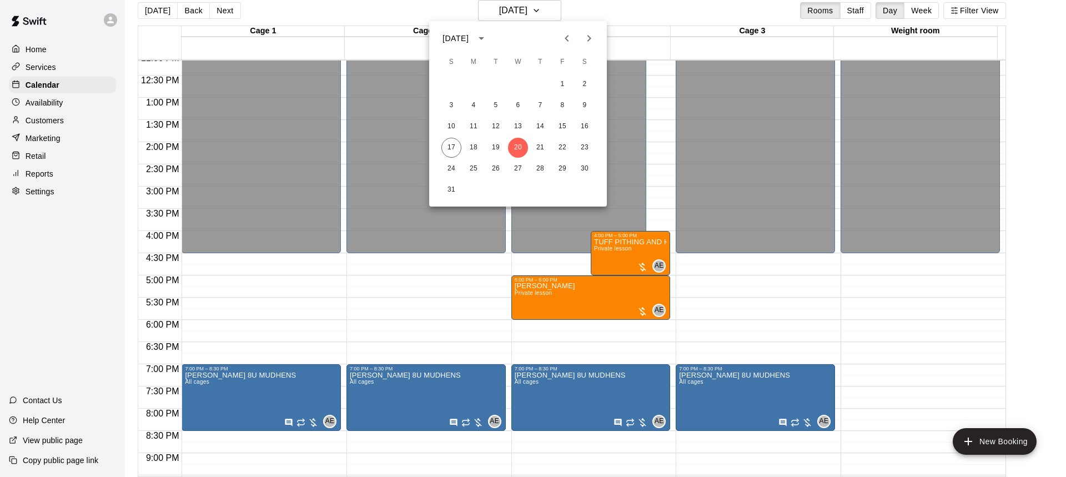
click at [507, 4] on div at bounding box center [533, 238] width 1066 height 477
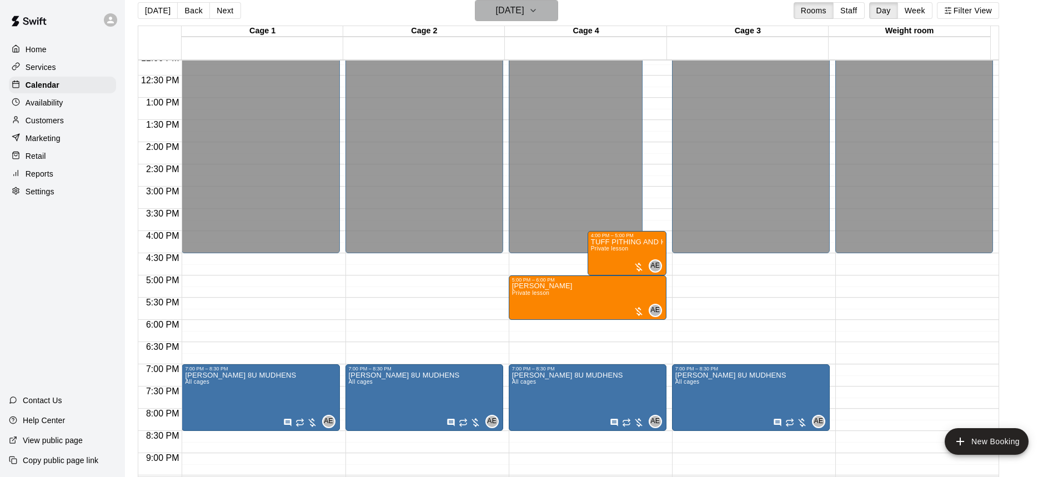
click at [505, 9] on h6 "[DATE]" at bounding box center [510, 11] width 28 height 16
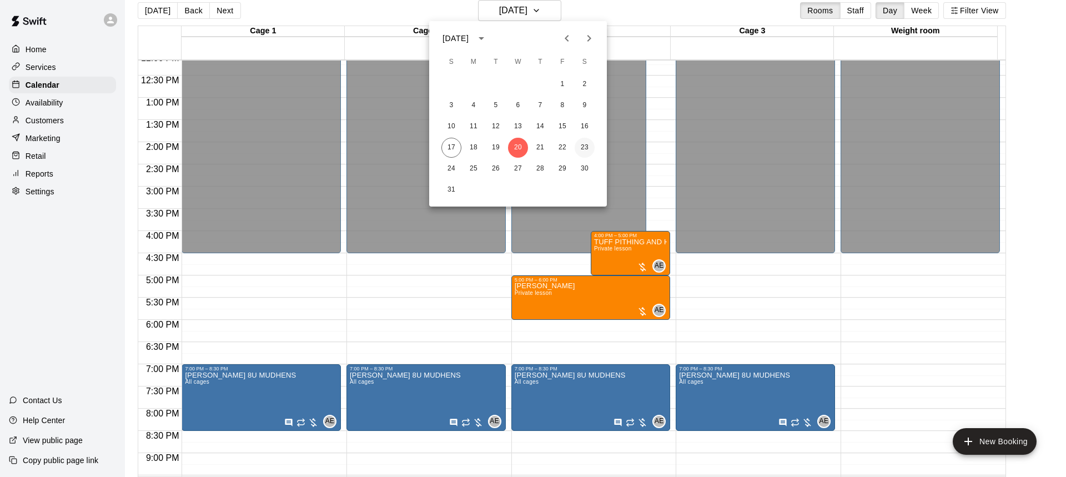
click at [585, 146] on button "23" at bounding box center [585, 148] width 20 height 20
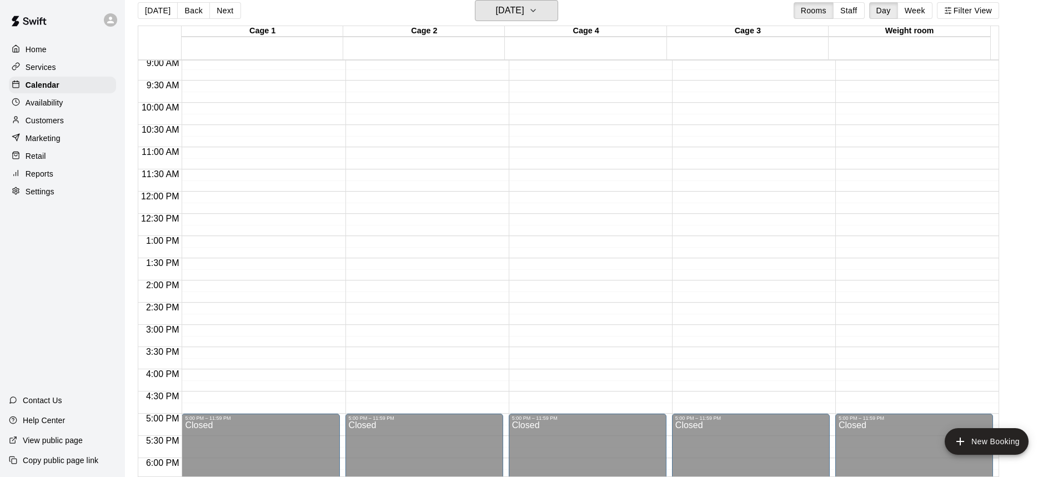
scroll to position [429, 0]
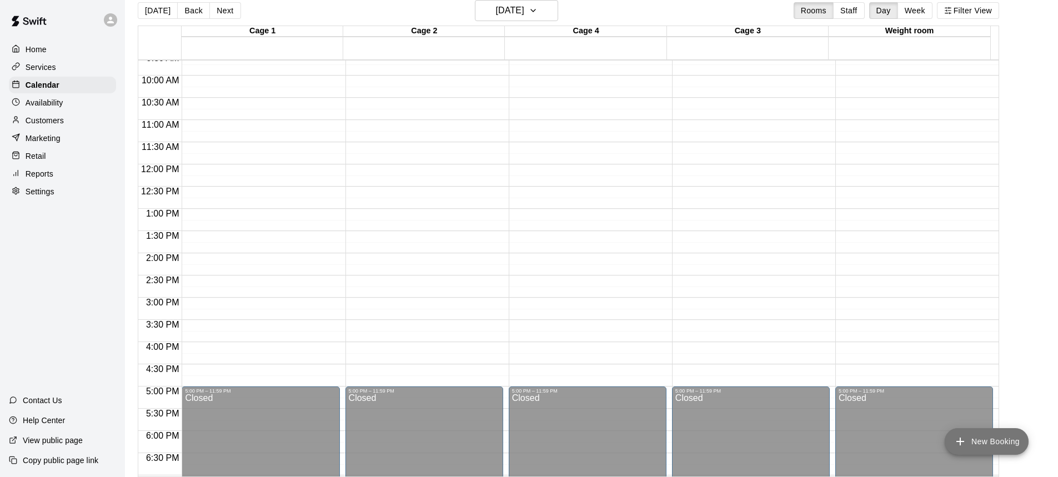
click at [1000, 440] on button "New Booking" at bounding box center [987, 441] width 84 height 27
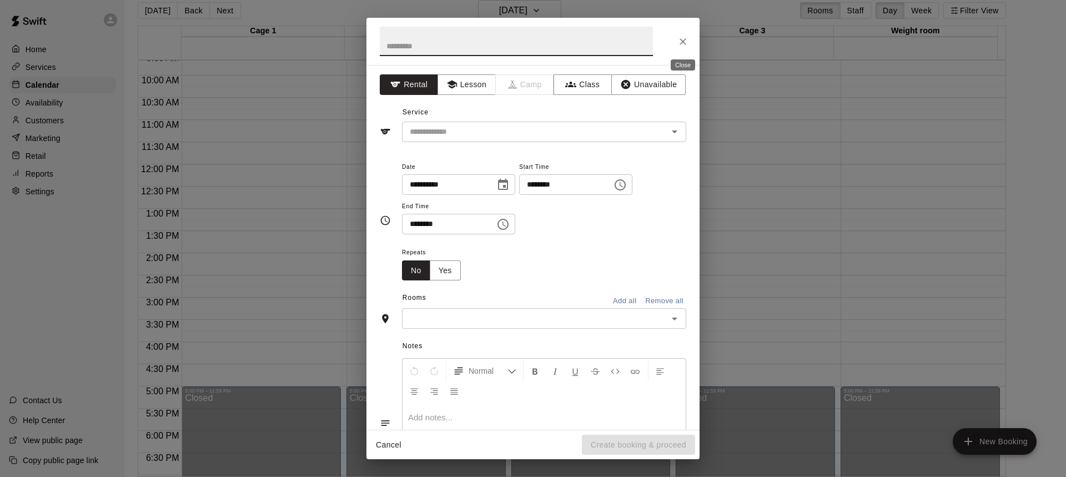
click at [684, 46] on icon "Close" at bounding box center [683, 41] width 11 height 11
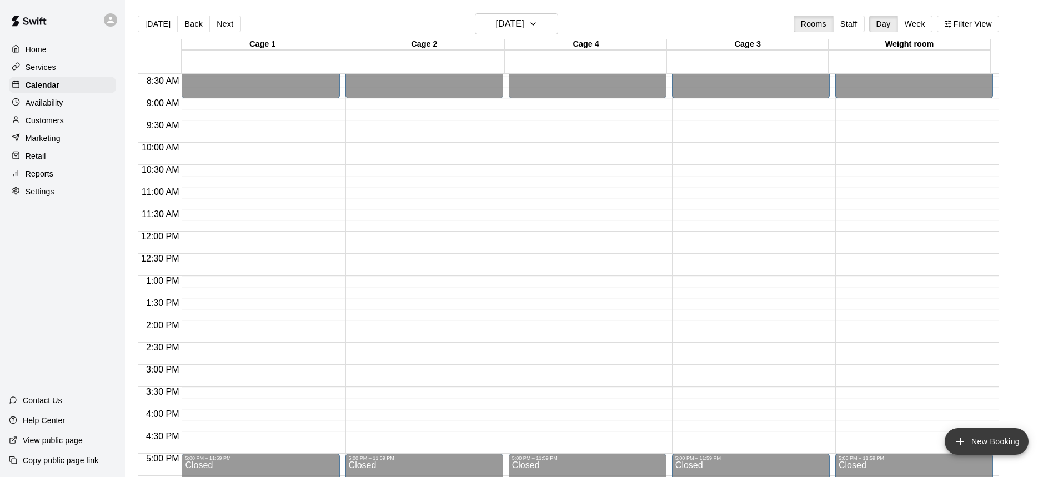
scroll to position [374, 0]
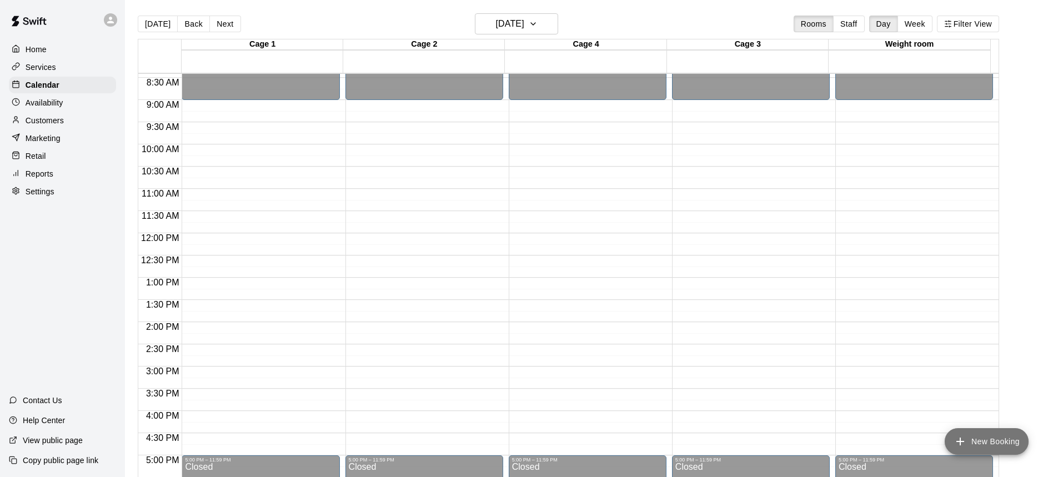
click at [1000, 445] on button "New Booking" at bounding box center [987, 441] width 84 height 27
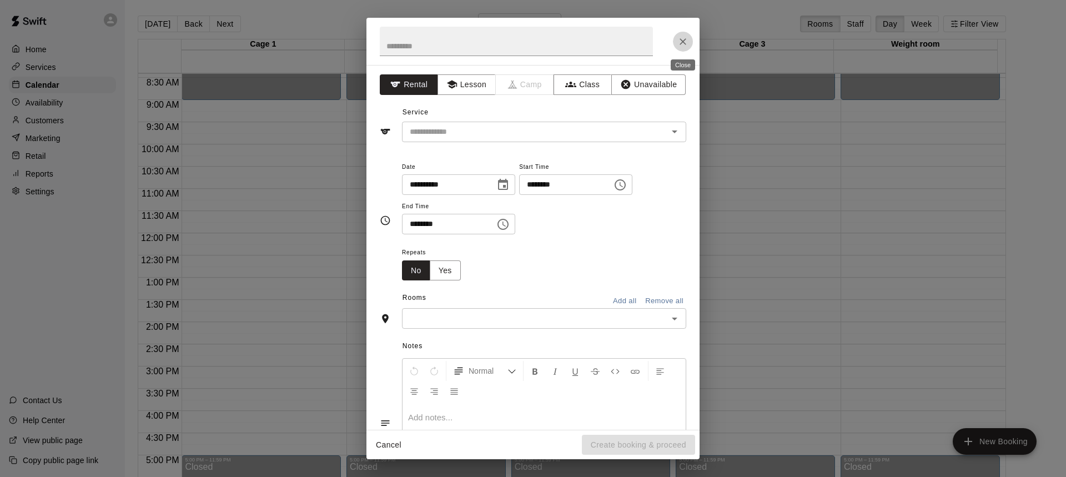
drag, startPoint x: 690, startPoint y: 43, endPoint x: 666, endPoint y: 53, distance: 25.4
click at [689, 43] on button "Close" at bounding box center [683, 42] width 20 height 20
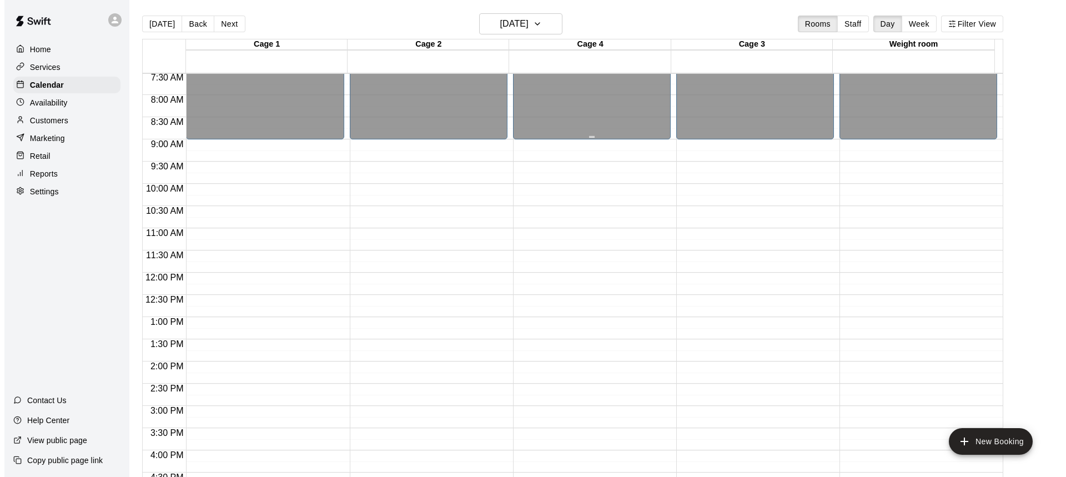
scroll to position [444, 0]
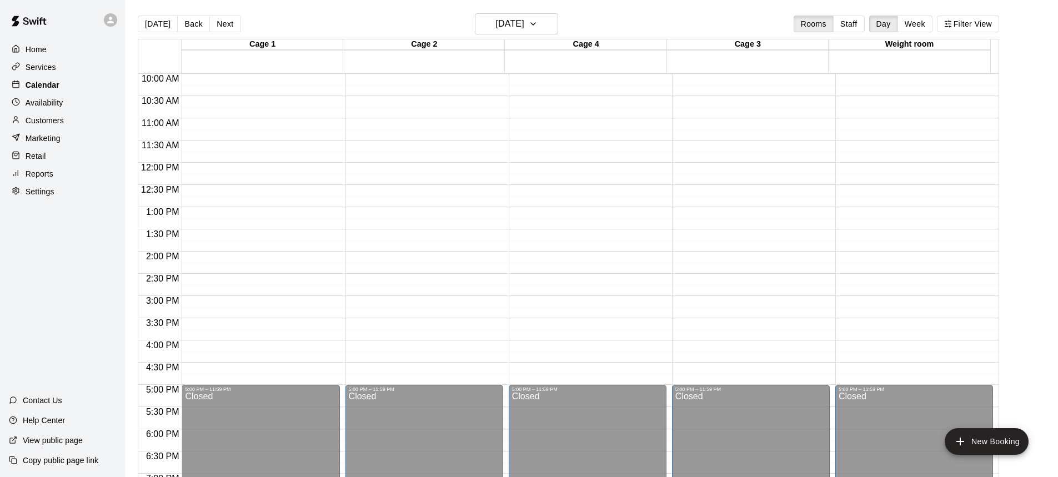
click at [49, 91] on p "Calendar" at bounding box center [43, 84] width 34 height 11
click at [151, 24] on button "[DATE]" at bounding box center [158, 24] width 40 height 17
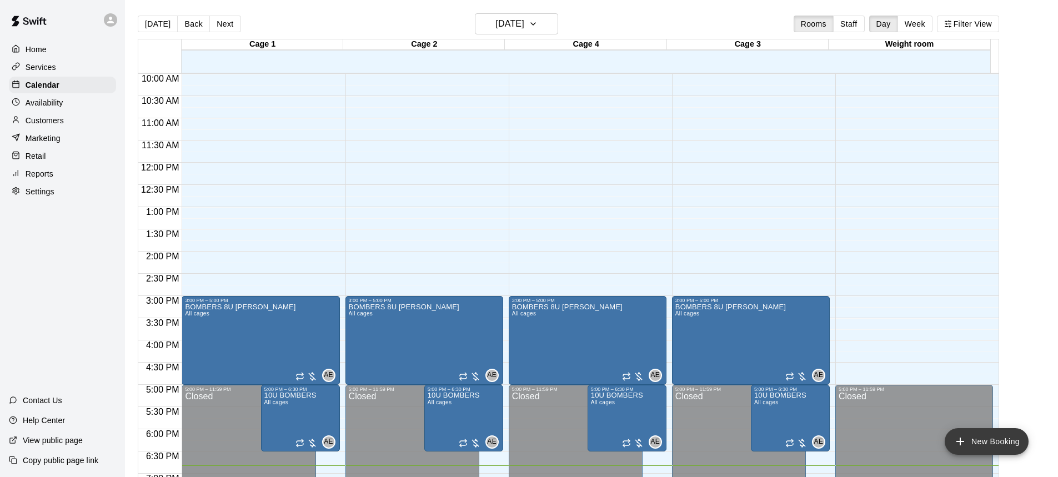
click at [978, 444] on button "New Booking" at bounding box center [987, 441] width 84 height 27
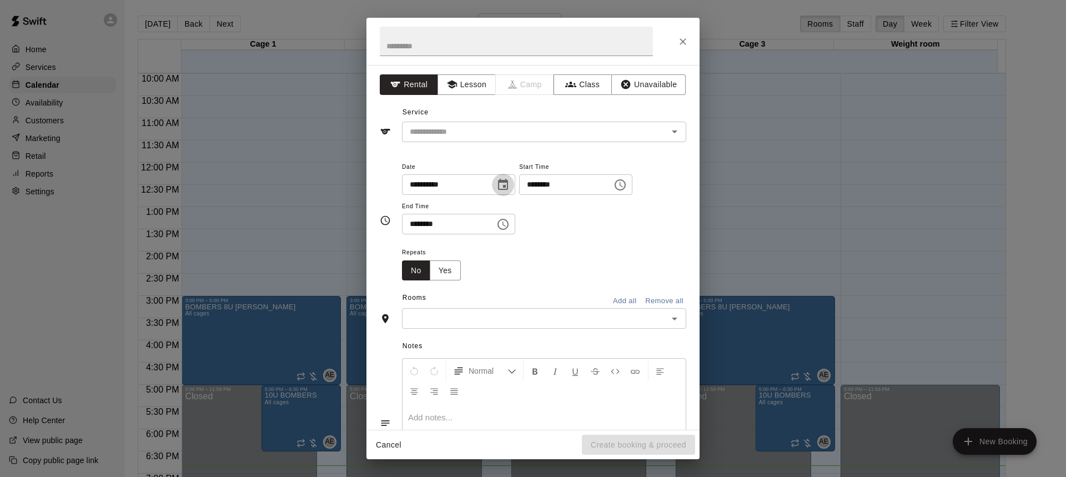
click at [511, 185] on button "Choose date, selected date is Aug 17, 2025" at bounding box center [503, 185] width 22 height 22
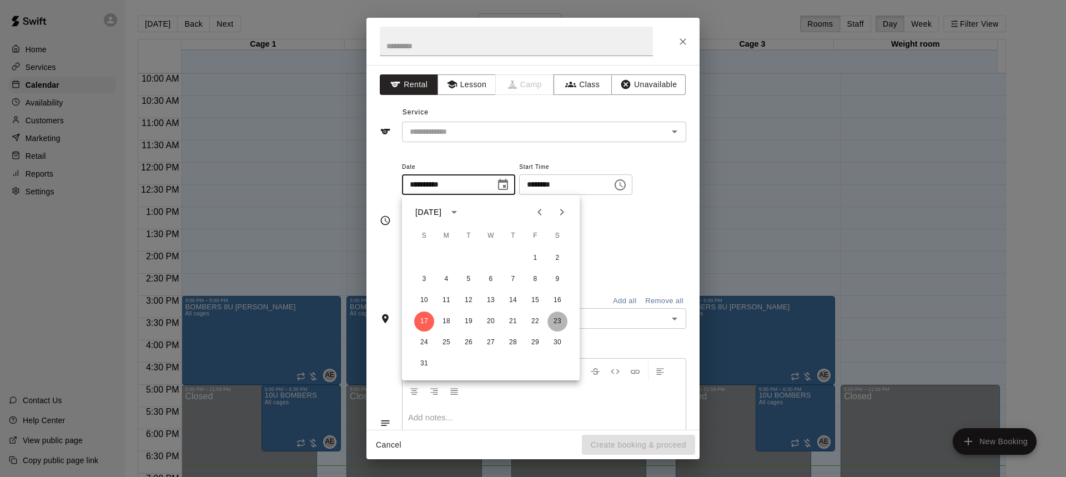
click at [566, 322] on button "23" at bounding box center [558, 322] width 20 height 20
type input "**********"
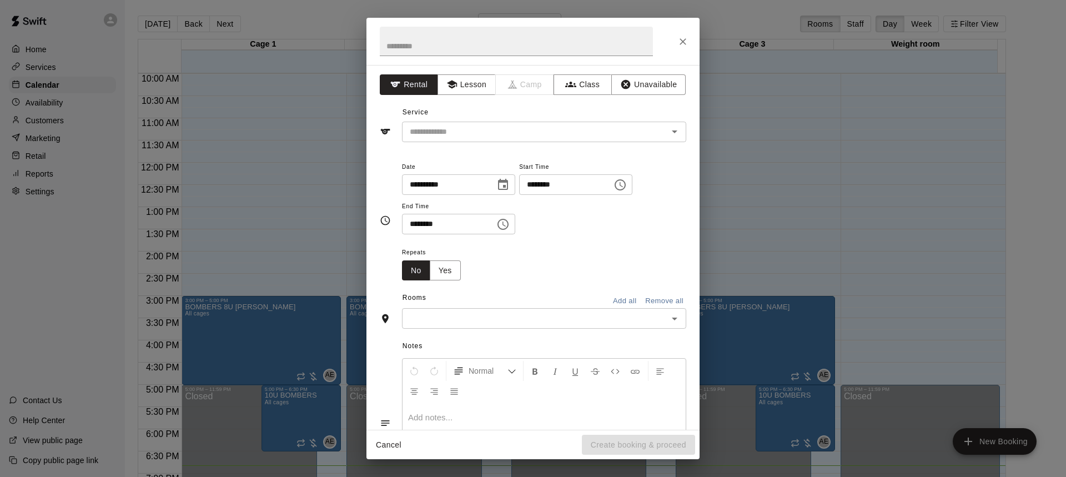
click at [627, 182] on icon "Choose time, selected time is 6:00 PM" at bounding box center [620, 184] width 13 height 13
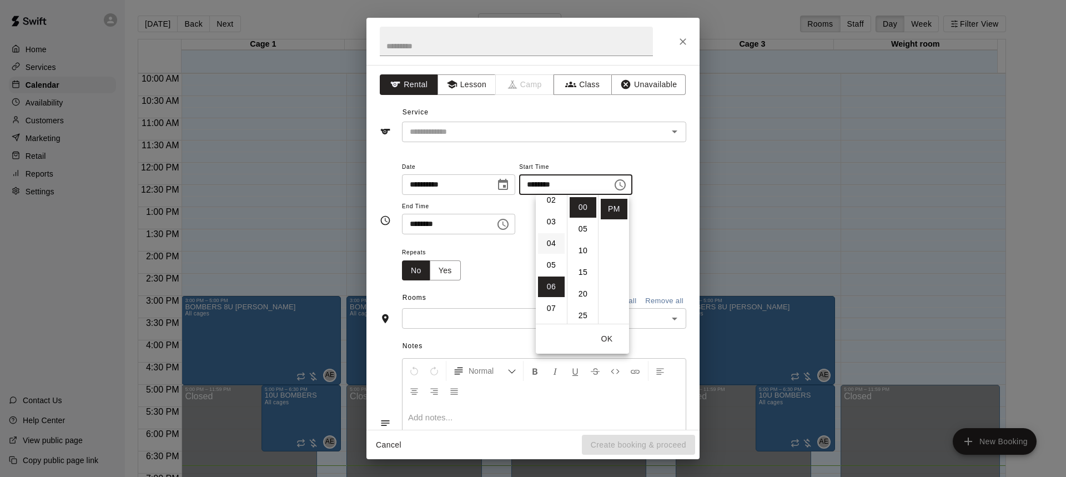
scroll to position [0, 0]
click at [554, 203] on li "12" at bounding box center [551, 207] width 27 height 21
type input "********"
click at [462, 227] on input "********" at bounding box center [445, 224] width 86 height 21
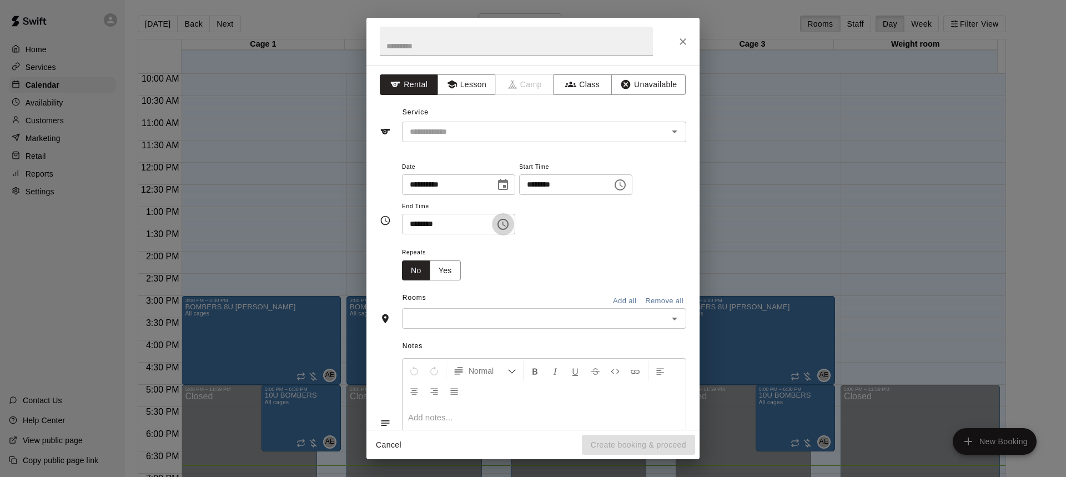
click at [509, 229] on icon "Choose time, selected time is 6:30 PM" at bounding box center [503, 224] width 11 height 11
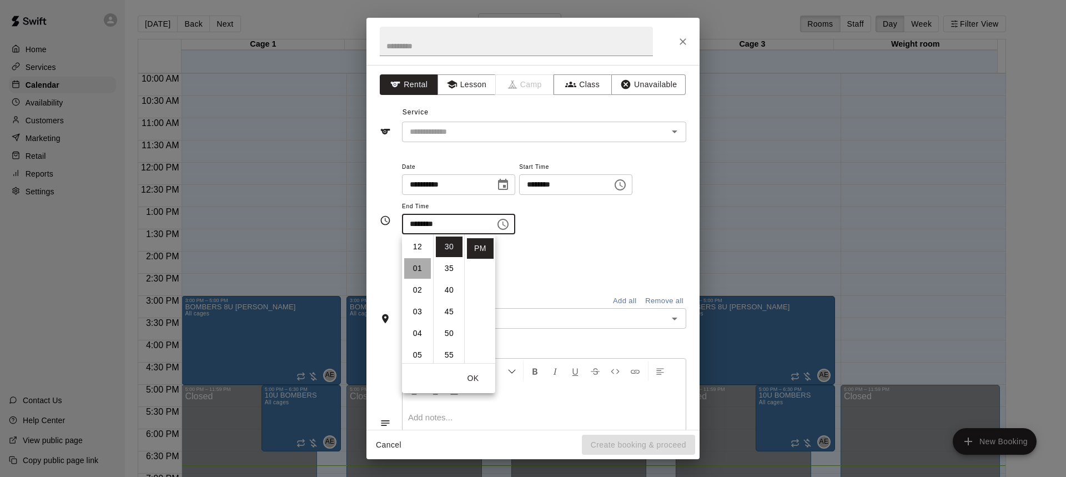
click at [415, 274] on li "01" at bounding box center [417, 268] width 27 height 21
click at [446, 251] on li "30" at bounding box center [449, 247] width 27 height 21
click at [445, 244] on li "00" at bounding box center [449, 247] width 27 height 21
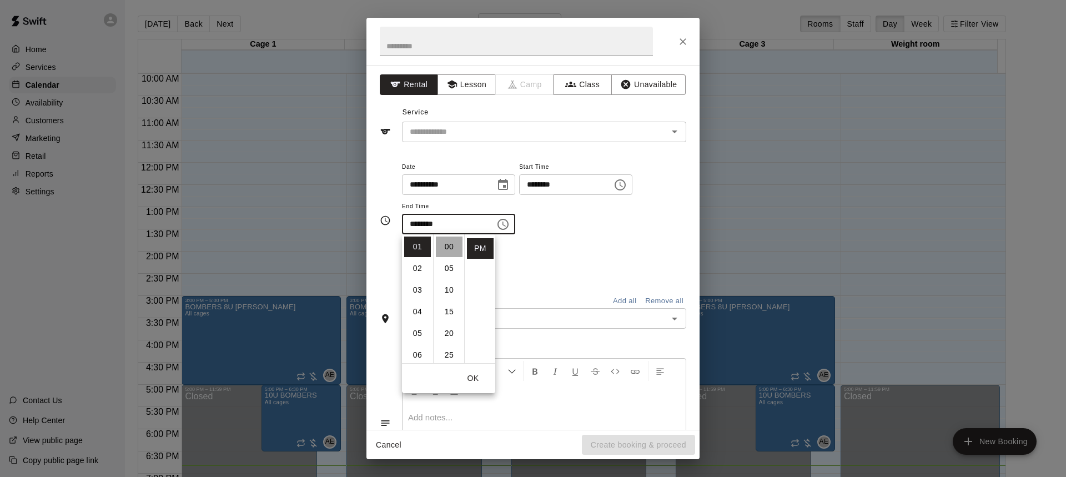
type input "********"
click at [599, 251] on div "Repeats No Yes" at bounding box center [544, 262] width 284 height 35
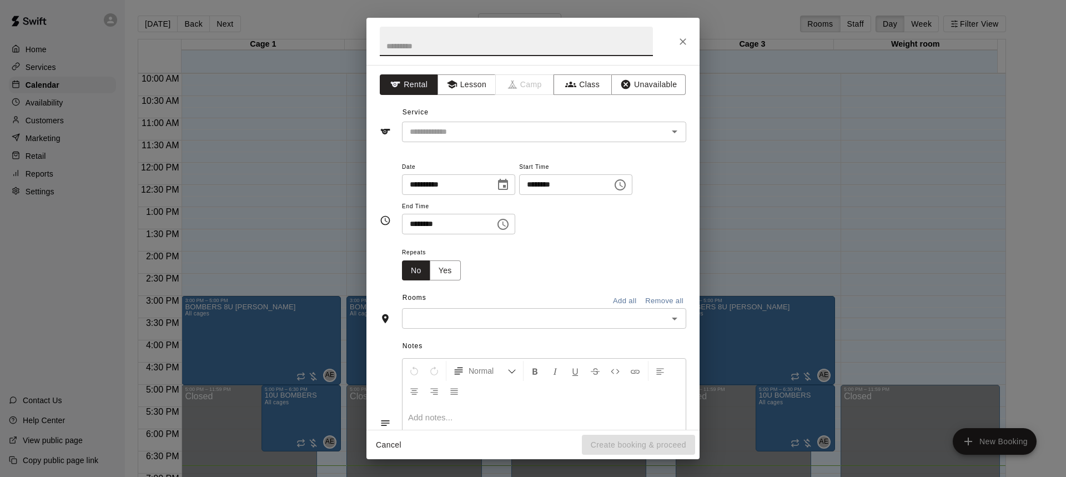
click at [429, 39] on input "text" at bounding box center [516, 41] width 273 height 29
type input "*"
type input "**********"
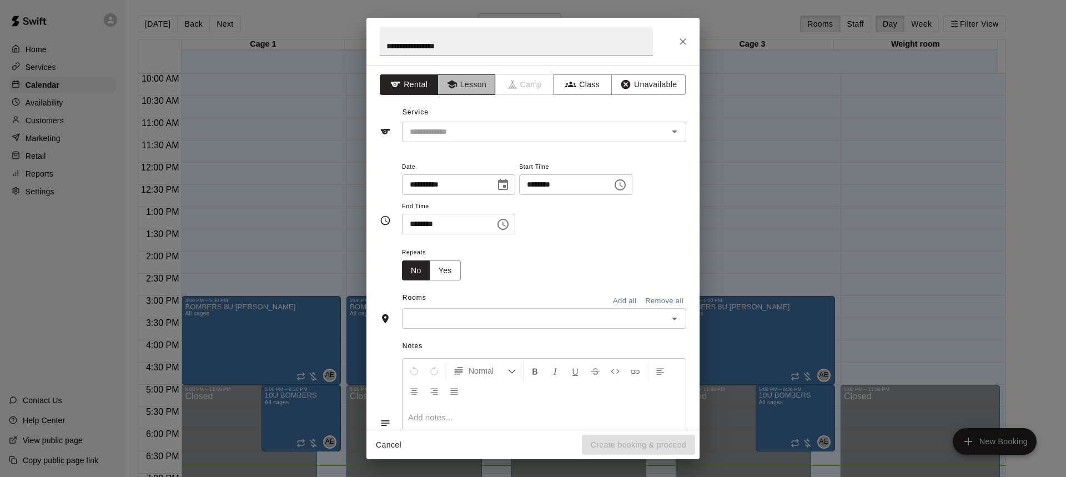
click at [466, 80] on button "Lesson" at bounding box center [467, 84] width 58 height 21
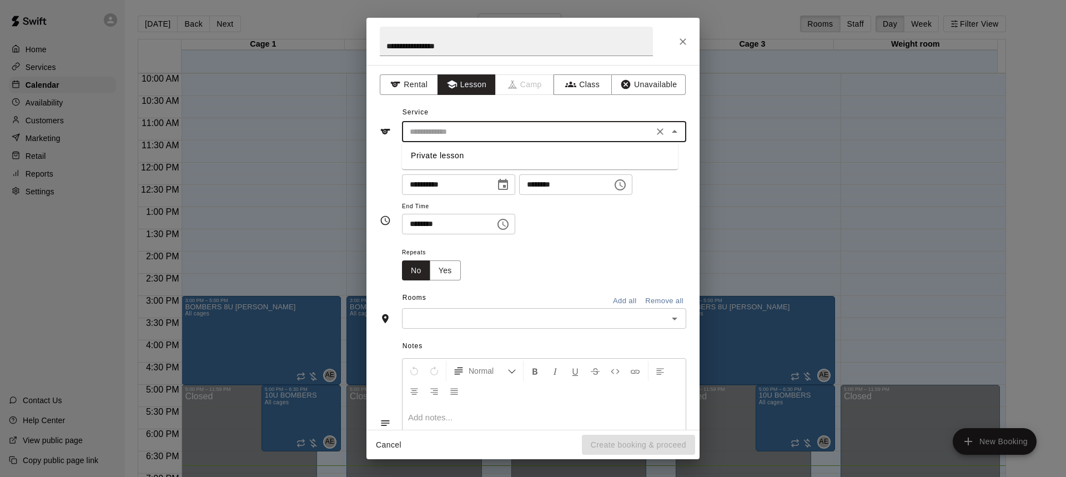
click at [469, 139] on div "​" at bounding box center [544, 132] width 284 height 21
click at [464, 137] on input "text" at bounding box center [527, 132] width 245 height 14
click at [454, 162] on li "Private lesson" at bounding box center [540, 156] width 276 height 18
type input "**********"
click at [510, 185] on icon "Choose date, selected date is Aug 23, 2025" at bounding box center [503, 184] width 13 height 13
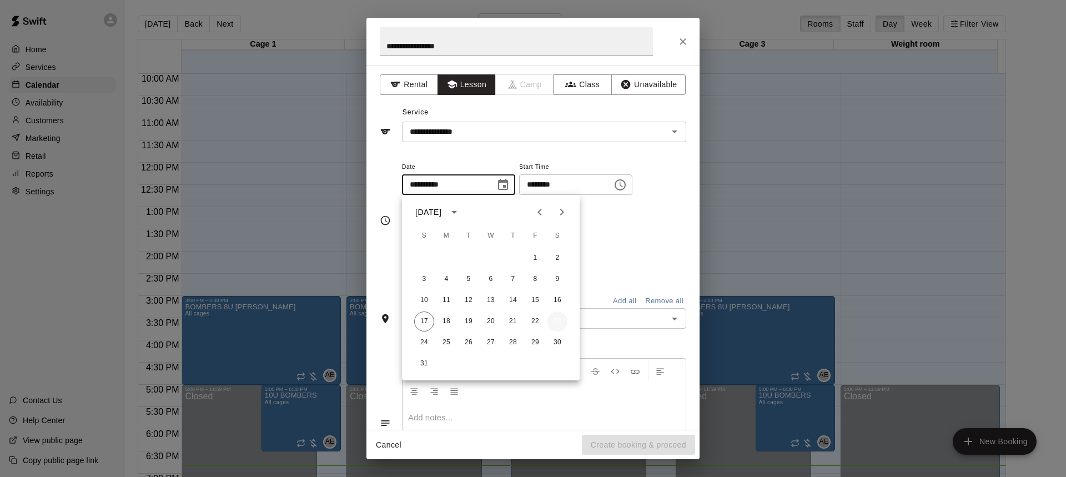
click at [550, 323] on button "23" at bounding box center [558, 322] width 20 height 20
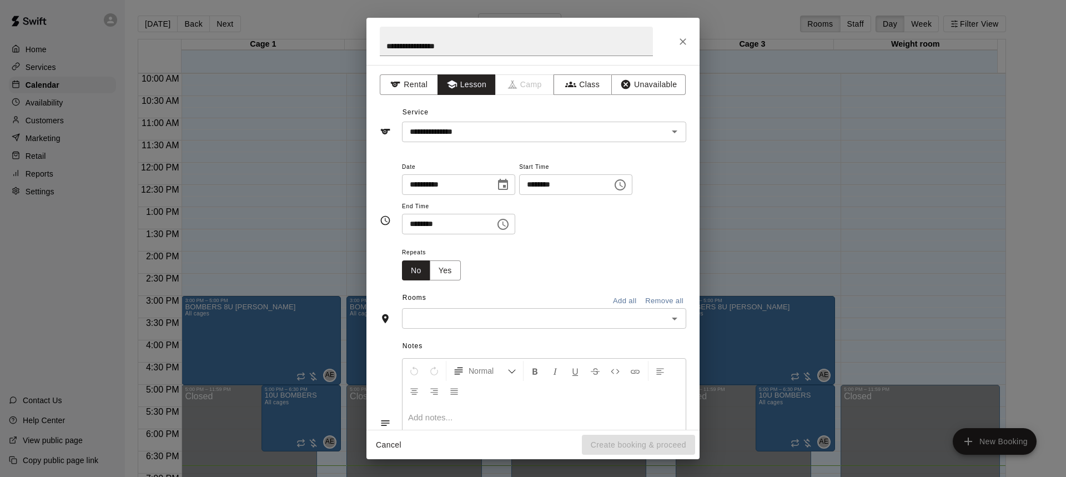
click at [566, 250] on div "Repeats No Yes" at bounding box center [544, 262] width 284 height 35
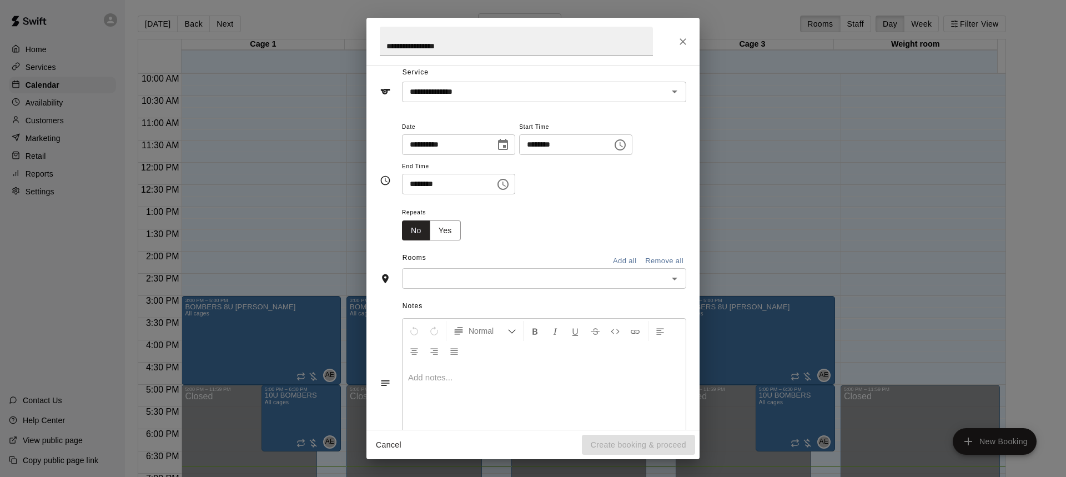
scroll to position [78, 0]
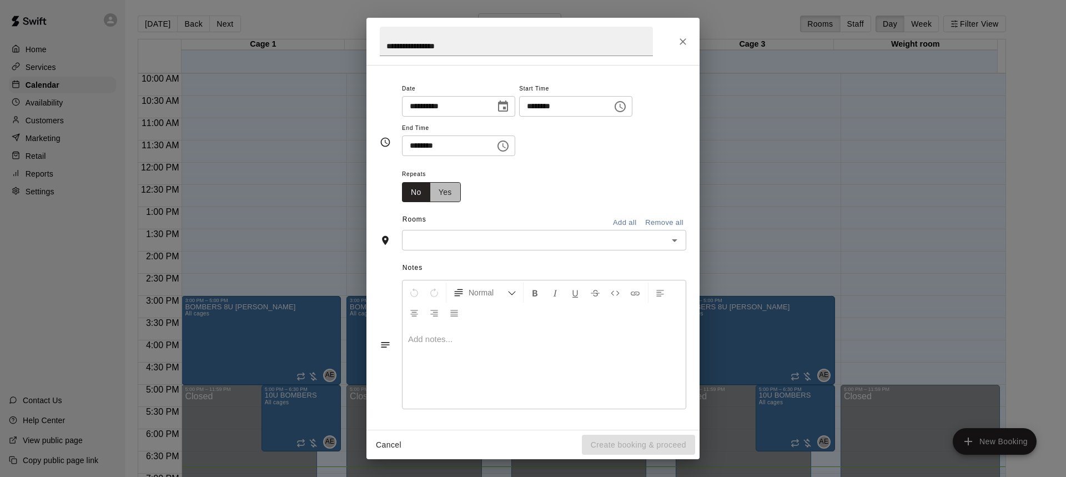
click at [443, 194] on button "Yes" at bounding box center [445, 192] width 31 height 21
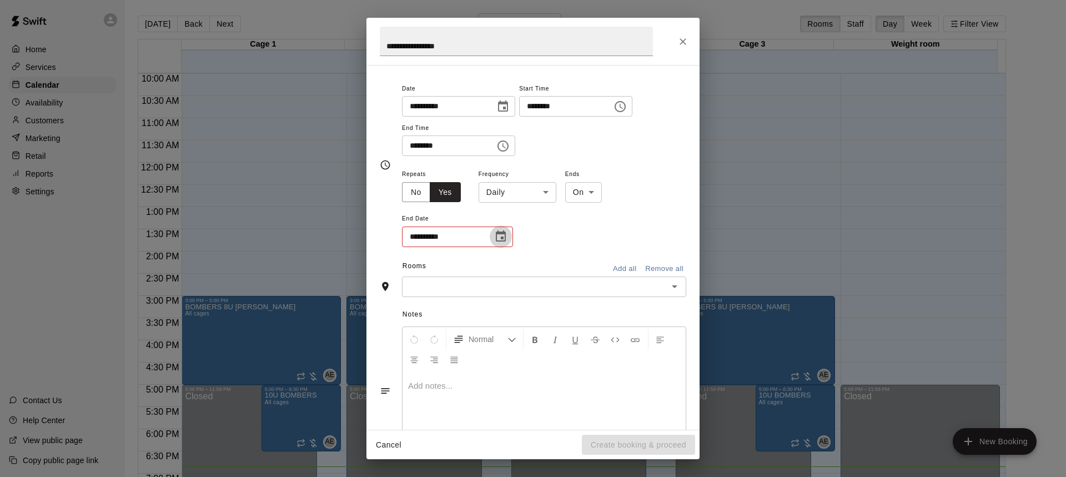
click at [503, 237] on icon "Choose date" at bounding box center [500, 236] width 13 height 13
click at [503, 235] on icon "Choose date" at bounding box center [500, 236] width 13 height 13
click at [558, 396] on button "30" at bounding box center [558, 395] width 20 height 20
type input "**********"
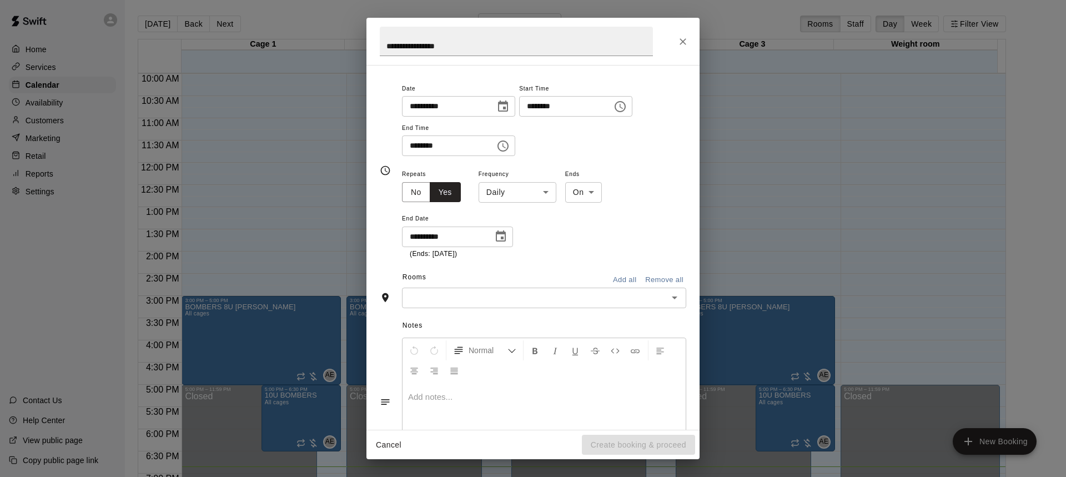
click at [589, 234] on div "**********" at bounding box center [544, 213] width 284 height 92
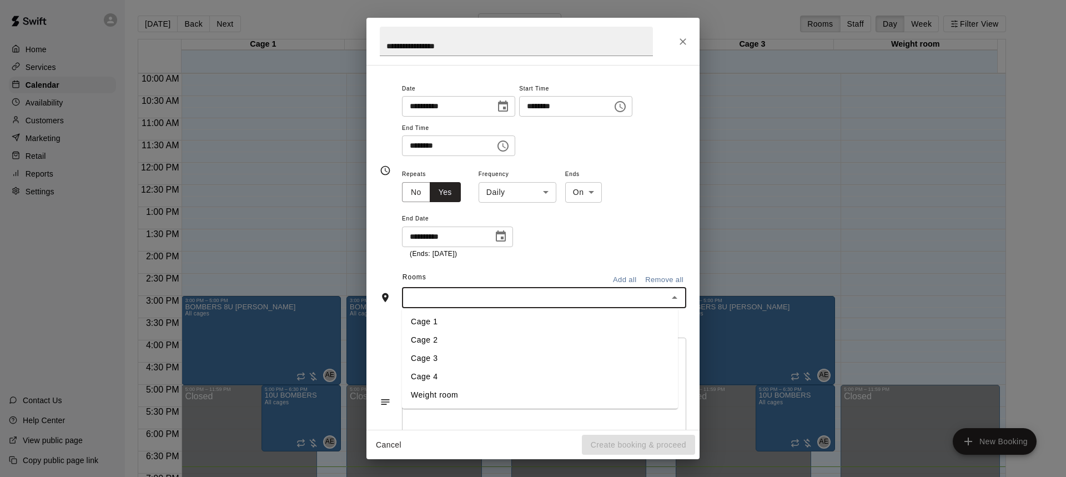
click at [493, 298] on input "text" at bounding box center [534, 298] width 259 height 14
click at [432, 370] on li "Cage 4" at bounding box center [540, 377] width 276 height 18
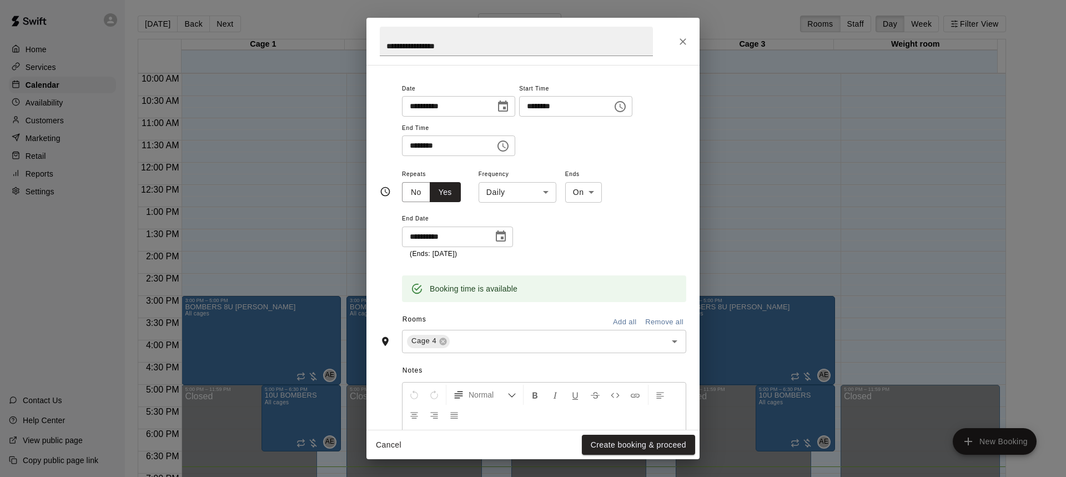
click at [567, 252] on div "**********" at bounding box center [544, 213] width 284 height 92
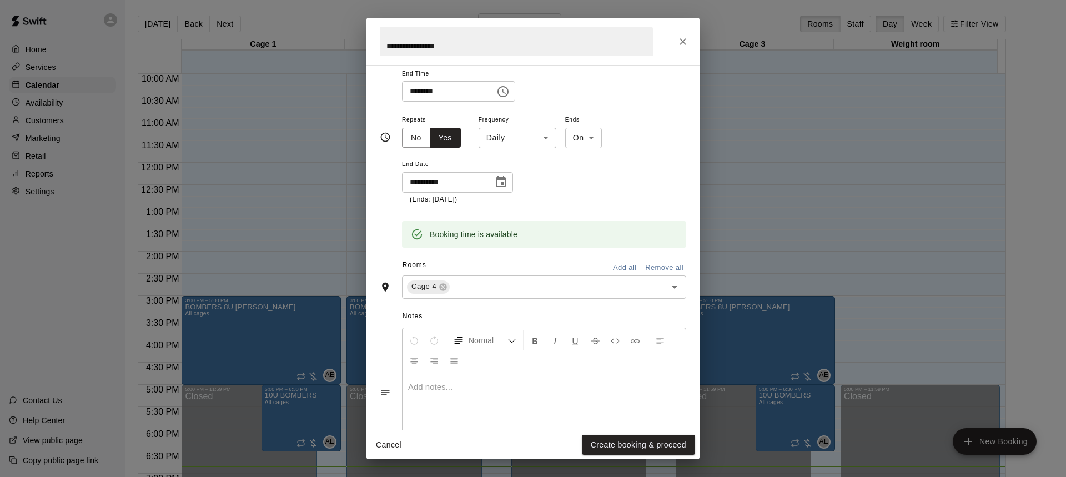
scroll to position [180, 0]
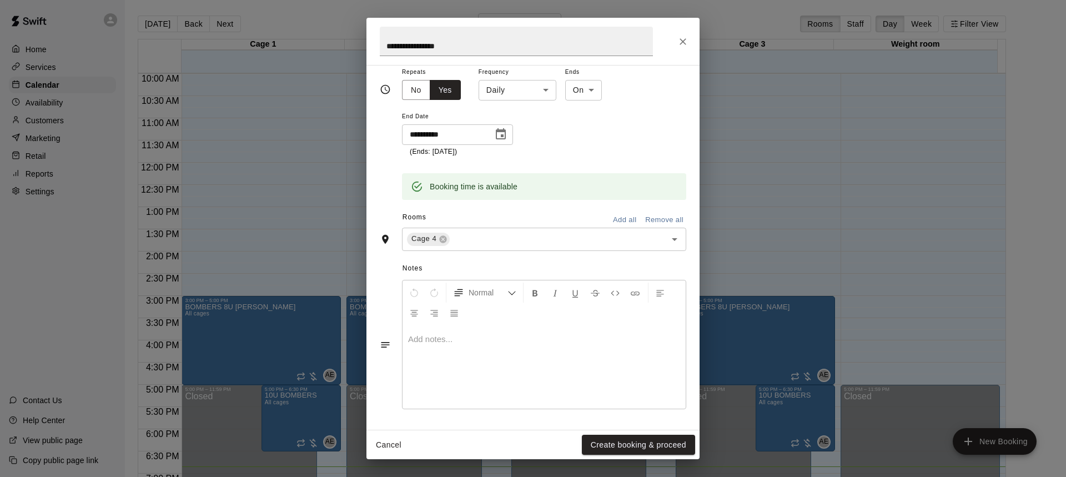
click at [593, 335] on p at bounding box center [544, 339] width 272 height 11
click at [624, 449] on button "Create booking & proceed" at bounding box center [638, 445] width 113 height 21
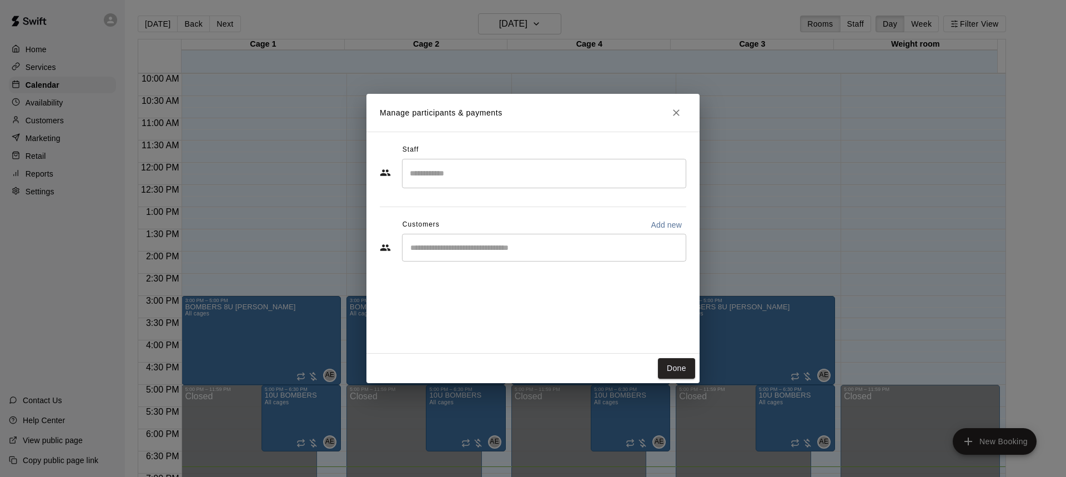
click at [454, 174] on input "Search staff" at bounding box center [544, 173] width 274 height 19
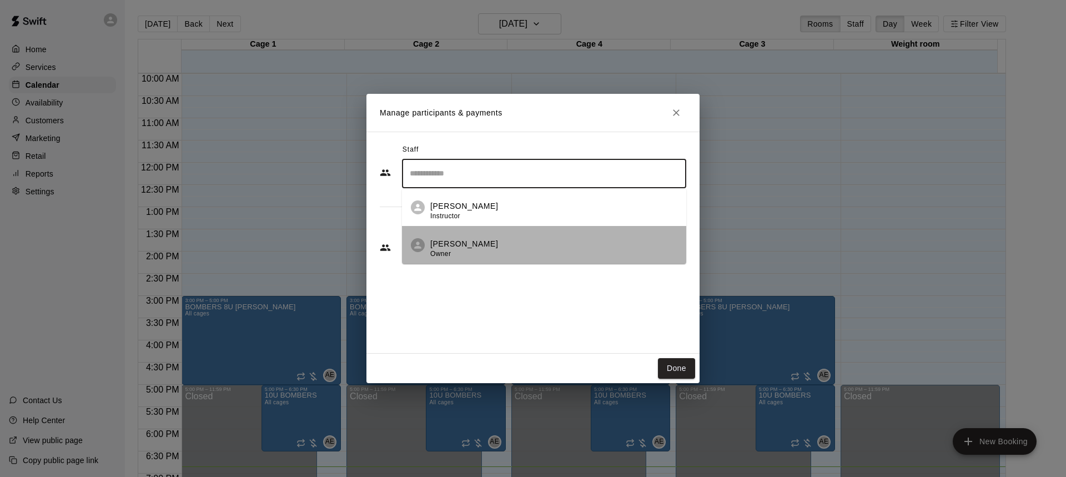
click at [451, 243] on p "[PERSON_NAME]" at bounding box center [464, 244] width 68 height 12
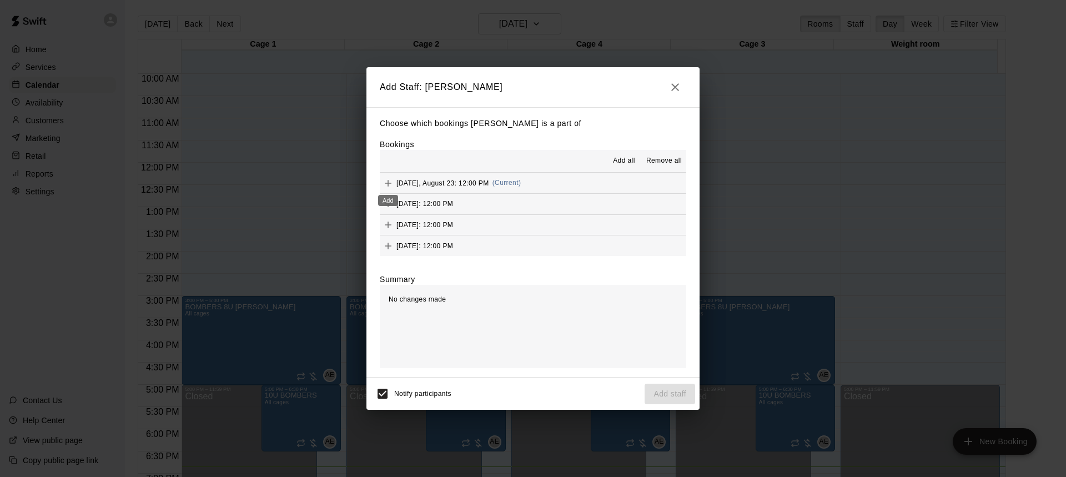
click at [384, 184] on icon "Add" at bounding box center [388, 183] width 11 height 11
click at [660, 391] on button "Add staff" at bounding box center [670, 394] width 51 height 21
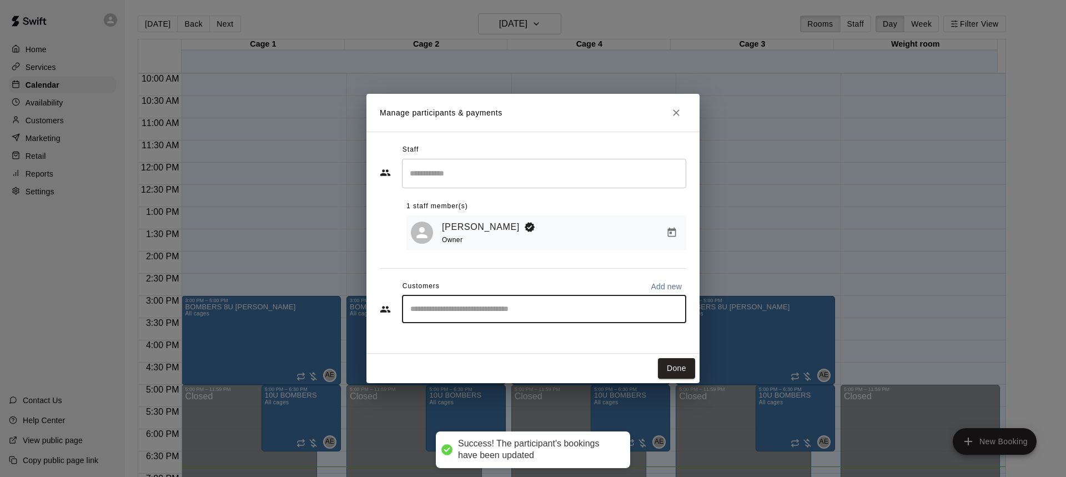
click at [442, 305] on input "Start typing to search customers..." at bounding box center [544, 309] width 274 height 11
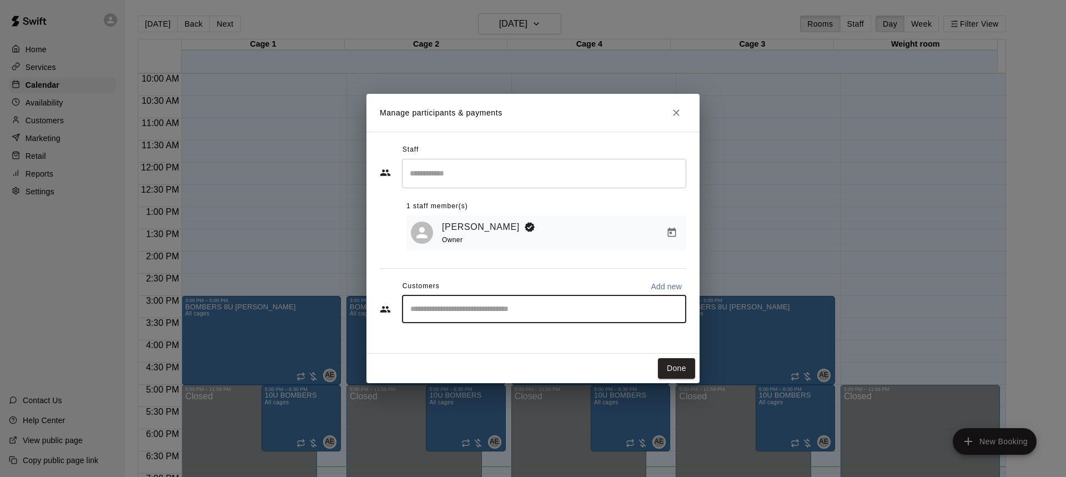
click at [672, 294] on button "Add new" at bounding box center [666, 287] width 40 height 18
select select "**"
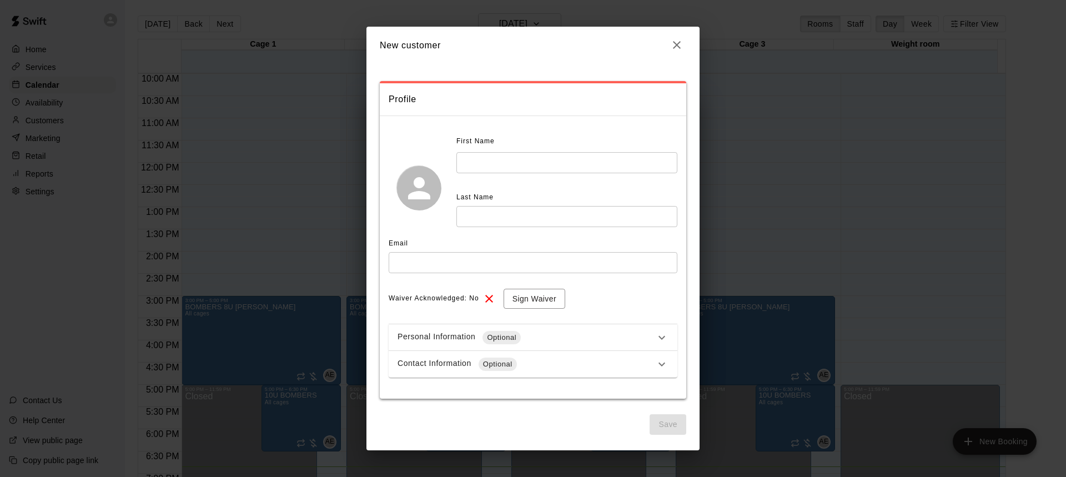
click at [498, 166] on input "text" at bounding box center [567, 162] width 221 height 21
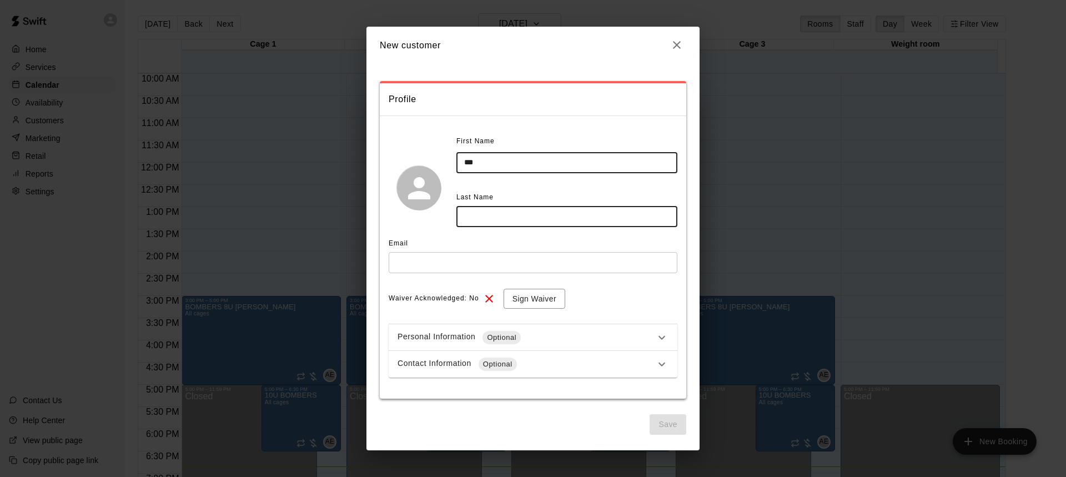
type input "***"
type input "****"
click at [464, 262] on input "text" at bounding box center [533, 262] width 289 height 21
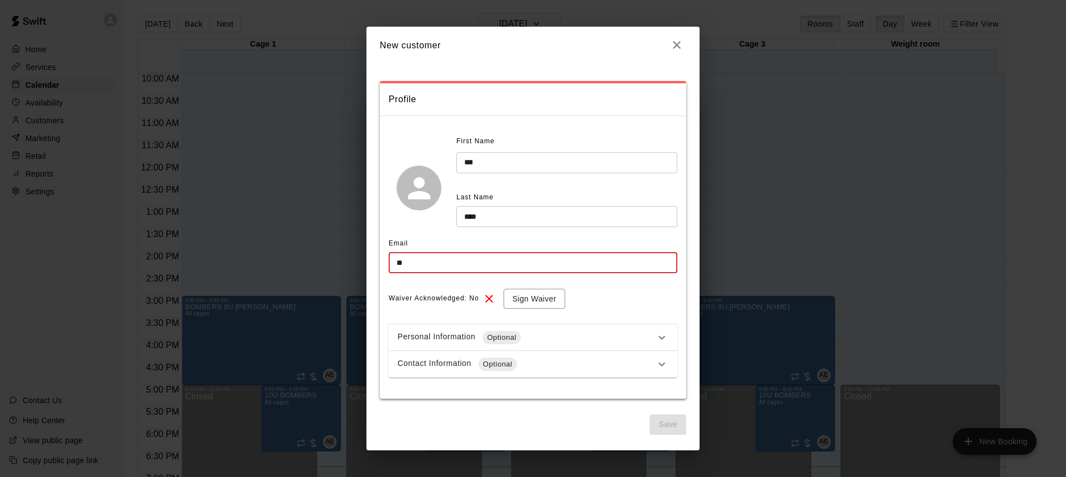
type input "*"
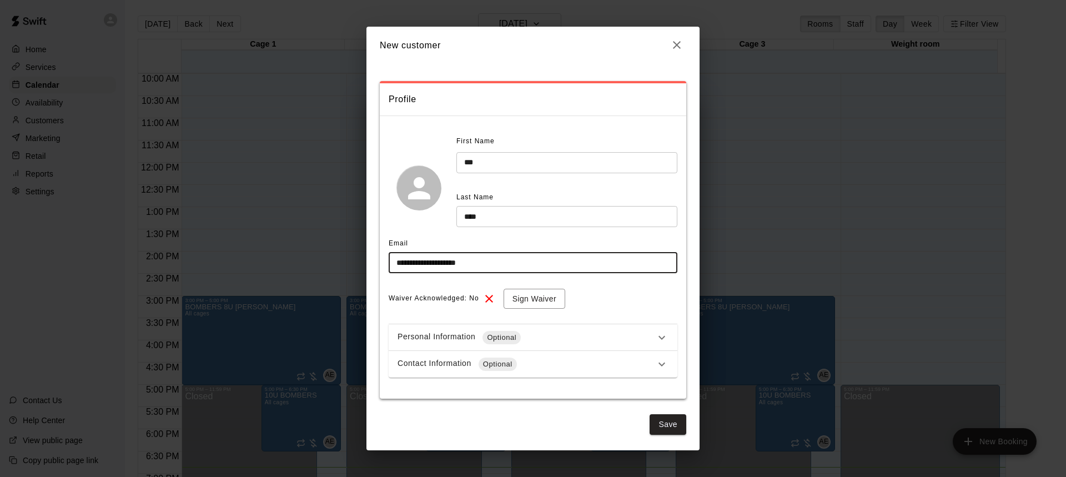
type input "**********"
click at [566, 333] on div "Personal Information Optional" at bounding box center [527, 337] width 258 height 13
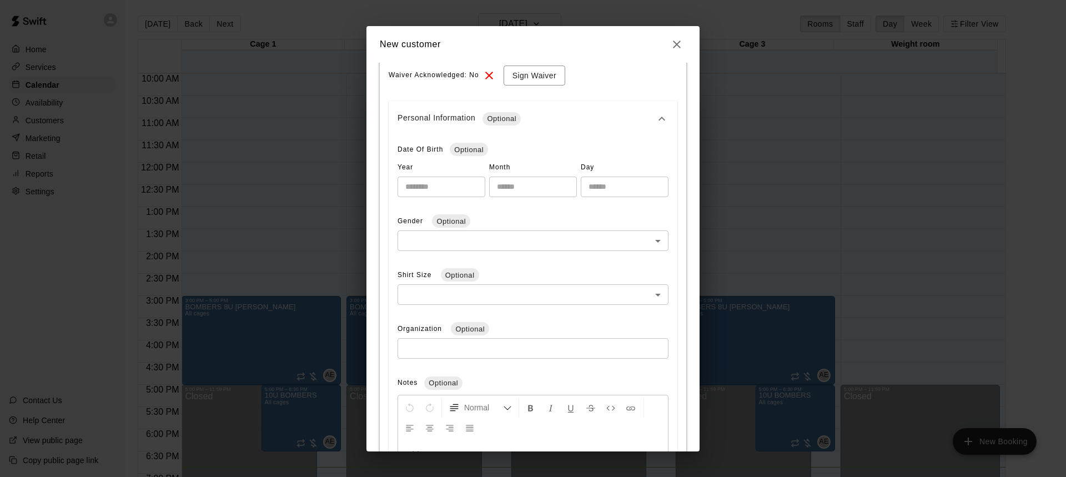
scroll to position [415, 0]
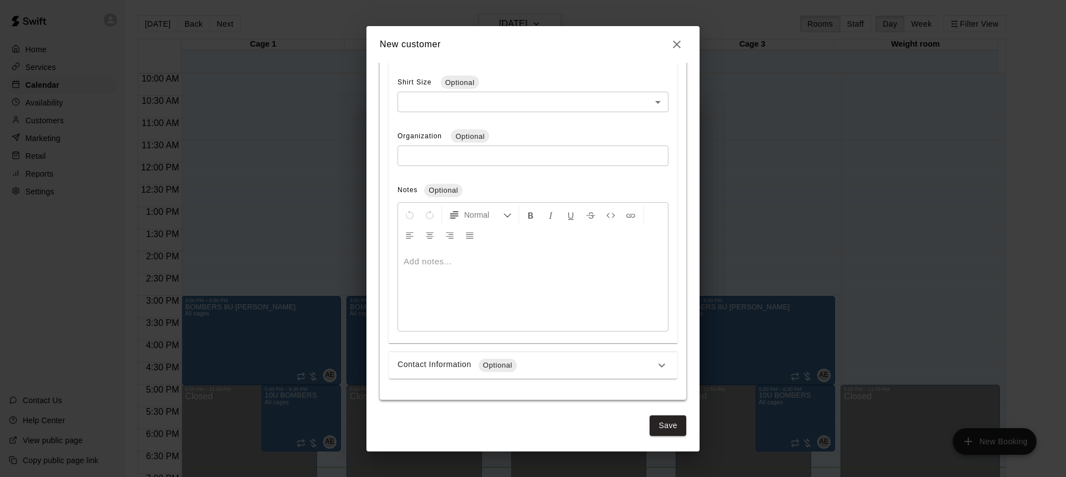
click at [550, 371] on div "Contact Information Optional" at bounding box center [527, 365] width 258 height 13
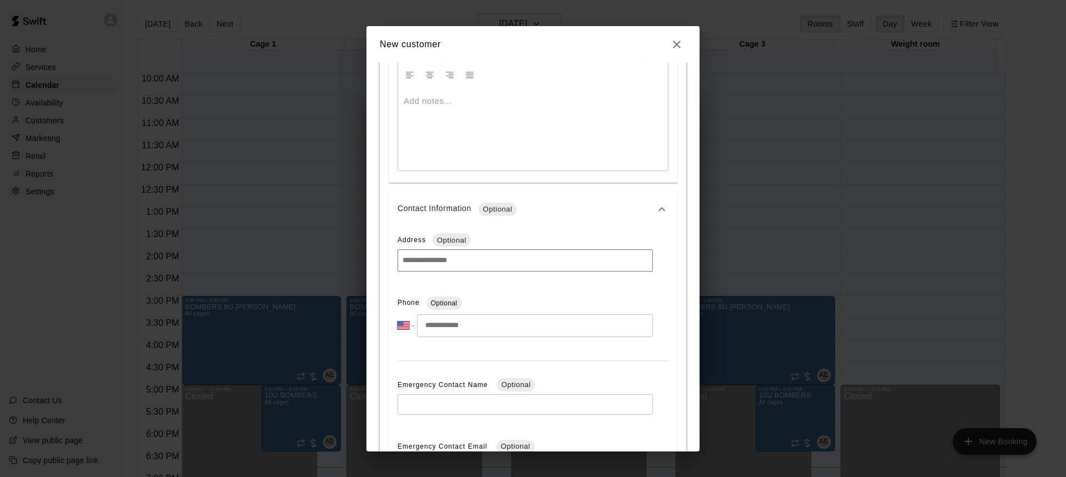
scroll to position [581, 0]
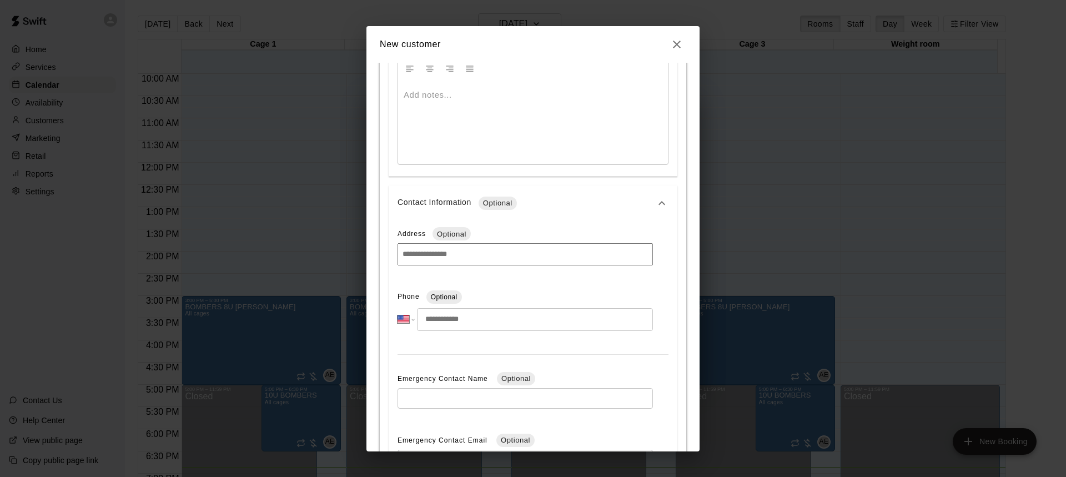
click at [459, 324] on input "tel" at bounding box center [535, 319] width 236 height 23
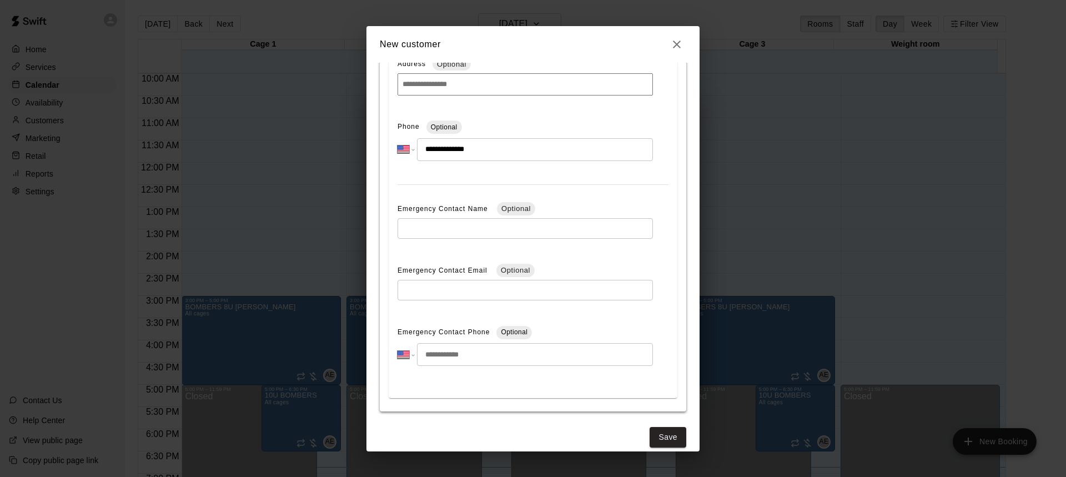
scroll to position [764, 0]
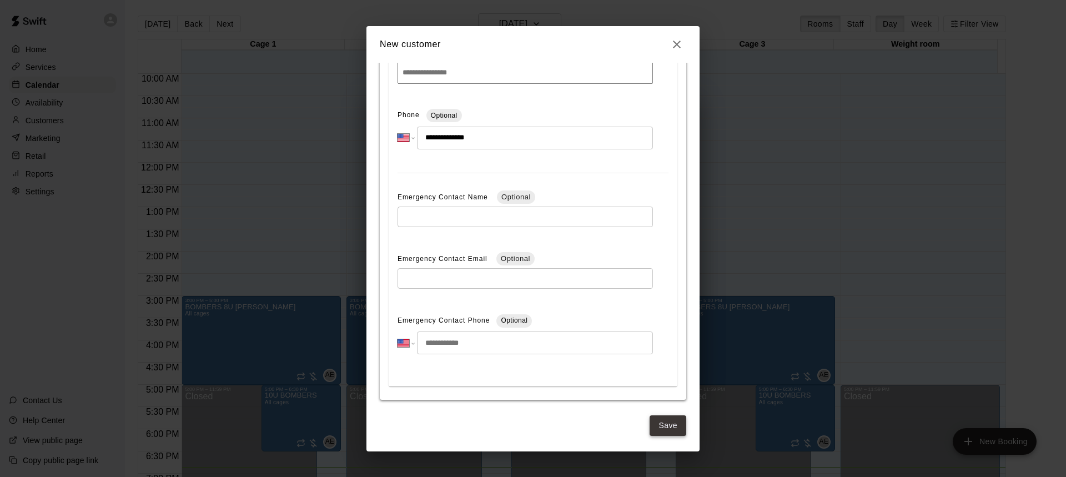
type input "**********"
click at [670, 423] on button "Save" at bounding box center [668, 425] width 37 height 21
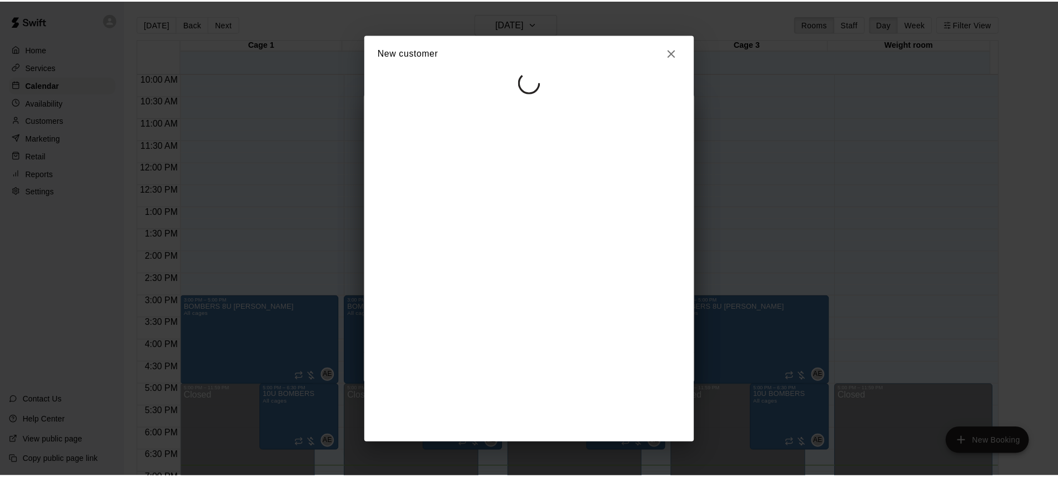
scroll to position [0, 0]
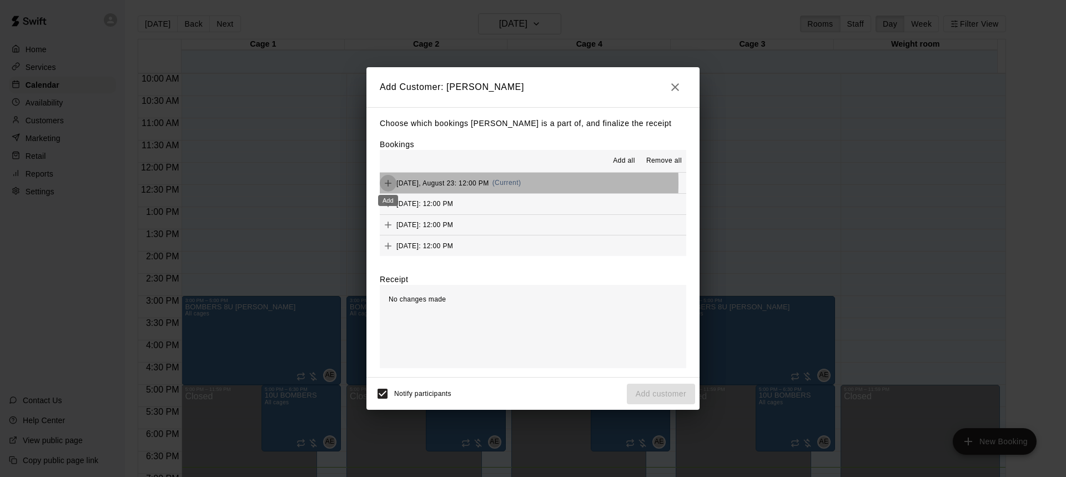
click at [389, 183] on icon "Add" at bounding box center [388, 183] width 7 height 7
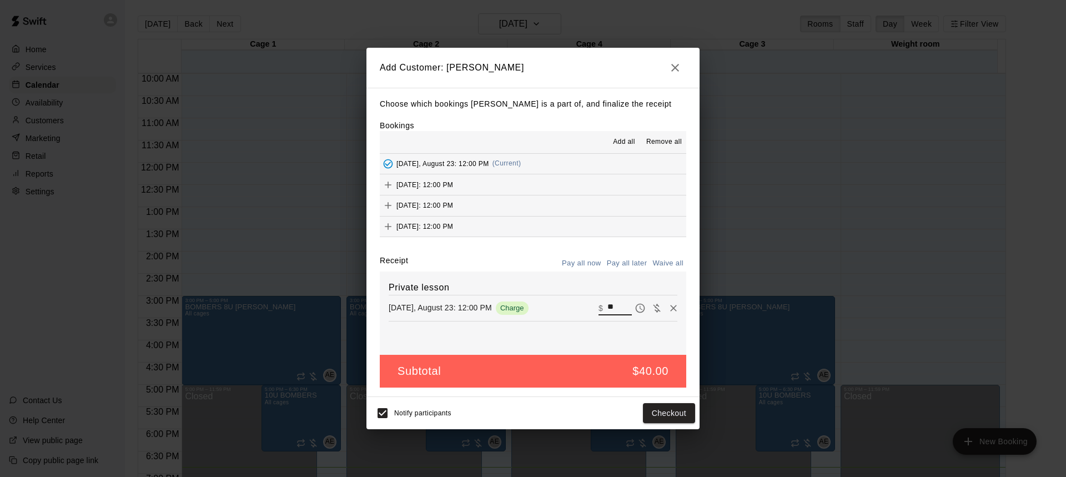
click at [608, 308] on input "**" at bounding box center [620, 308] width 24 height 14
type input "**"
click at [643, 267] on button "Pay all later" at bounding box center [627, 263] width 46 height 17
click at [661, 418] on button "Add customer" at bounding box center [661, 413] width 68 height 21
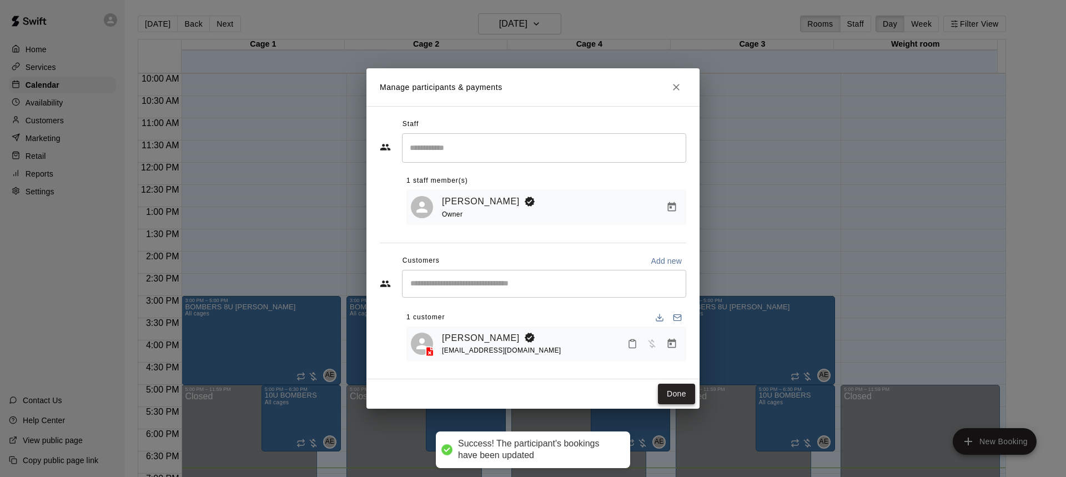
click at [671, 394] on button "Done" at bounding box center [676, 394] width 37 height 21
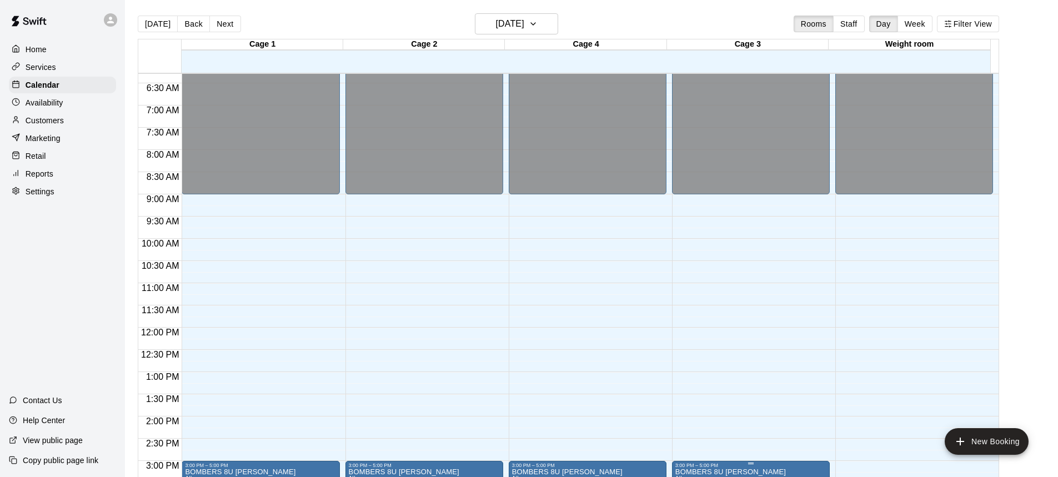
scroll to position [278, 0]
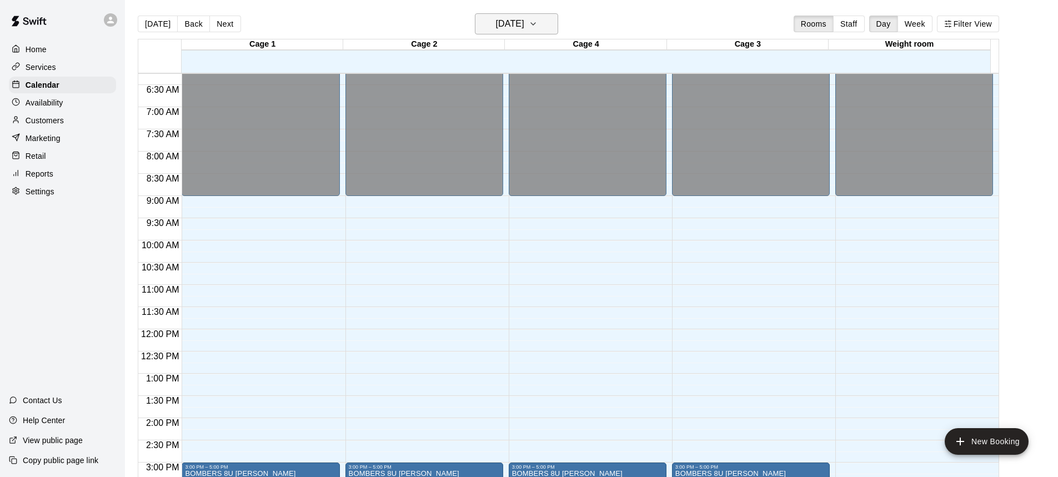
click at [499, 32] on button "[DATE]" at bounding box center [516, 23] width 83 height 21
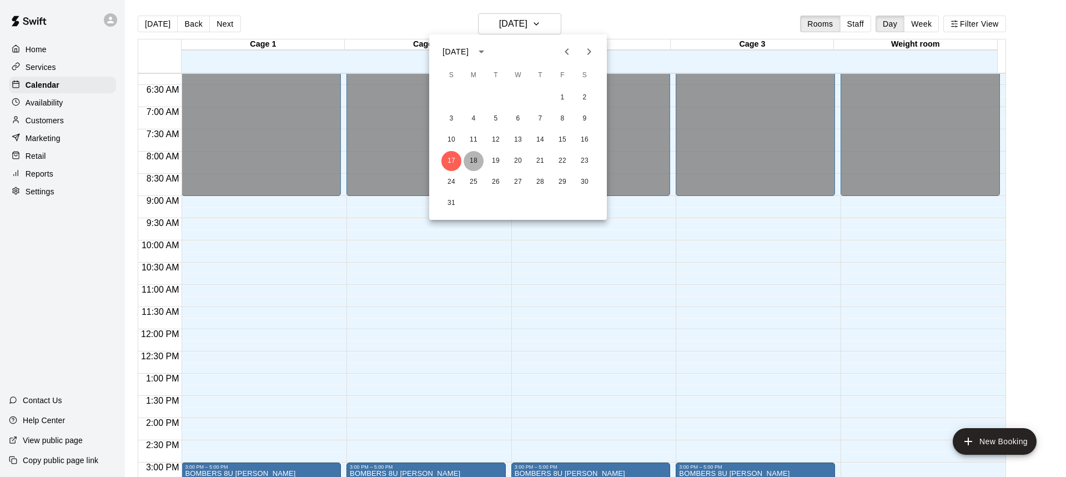
click at [474, 162] on button "18" at bounding box center [474, 161] width 20 height 20
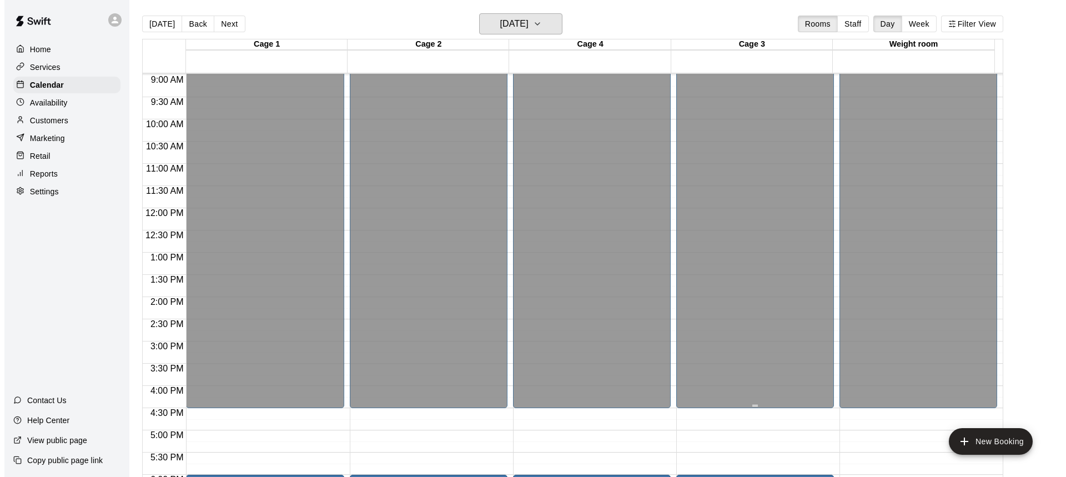
scroll to position [555, 0]
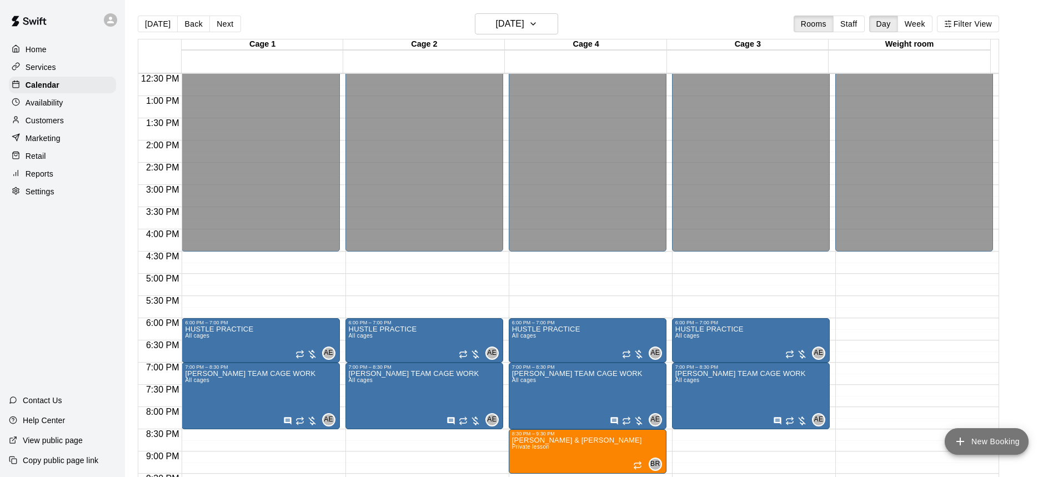
click at [990, 440] on button "New Booking" at bounding box center [987, 441] width 84 height 27
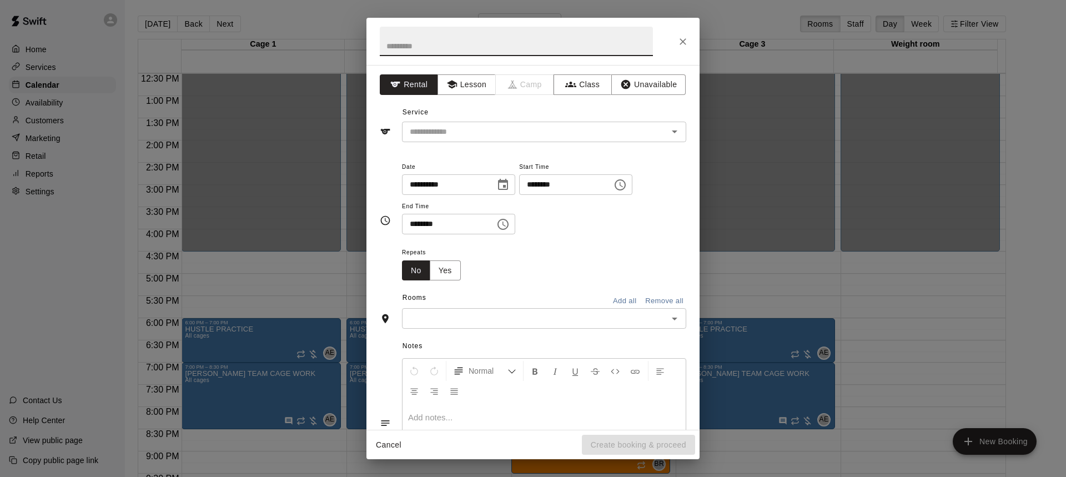
click at [430, 45] on input "text" at bounding box center [516, 41] width 273 height 29
type input "*"
type input "**********"
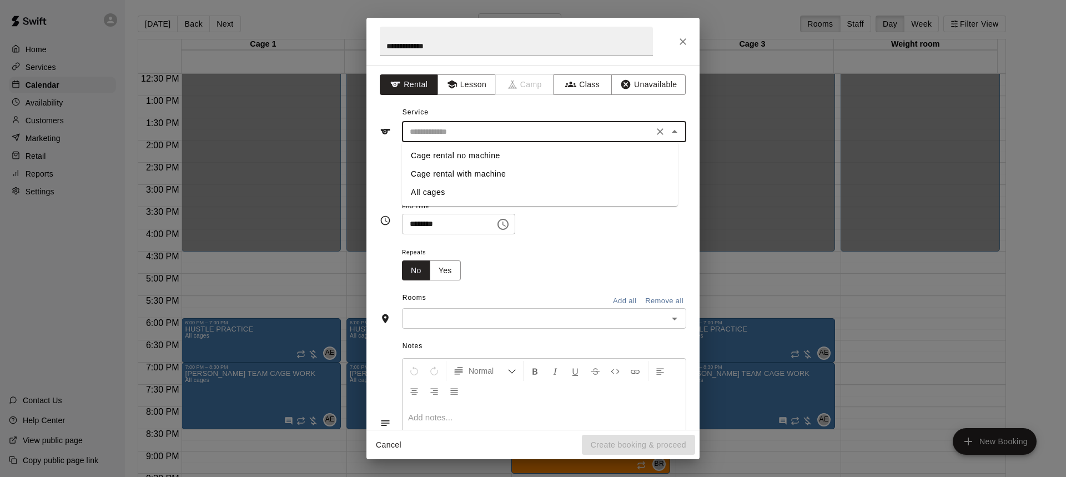
click at [460, 132] on input "text" at bounding box center [527, 132] width 245 height 14
click at [464, 82] on button "Lesson" at bounding box center [467, 84] width 58 height 21
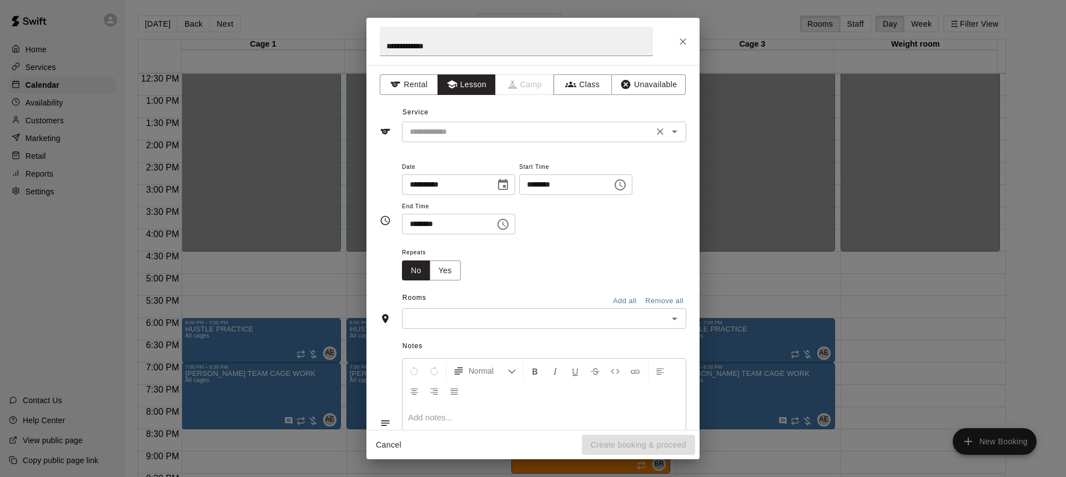
click at [466, 135] on input "text" at bounding box center [527, 132] width 245 height 14
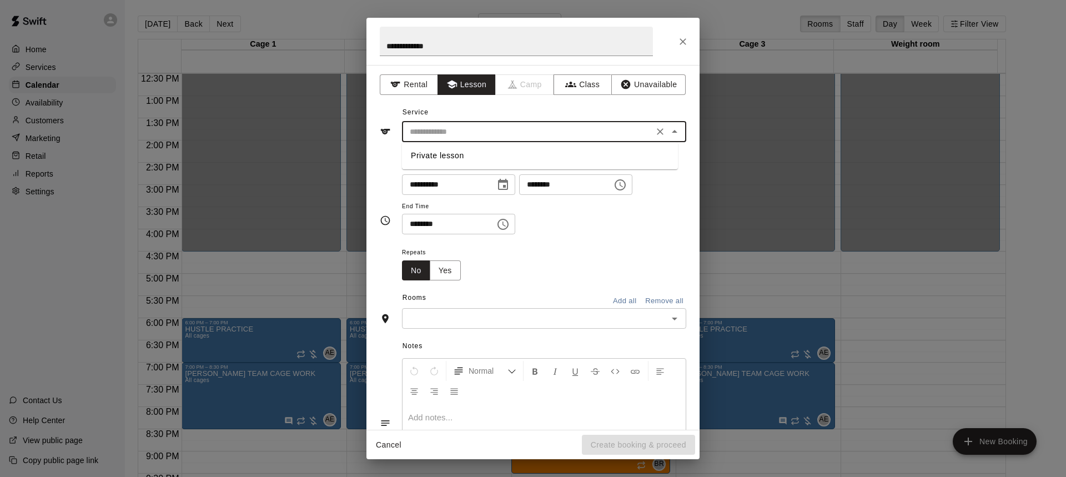
click at [454, 159] on li "Private lesson" at bounding box center [540, 156] width 276 height 18
type input "**********"
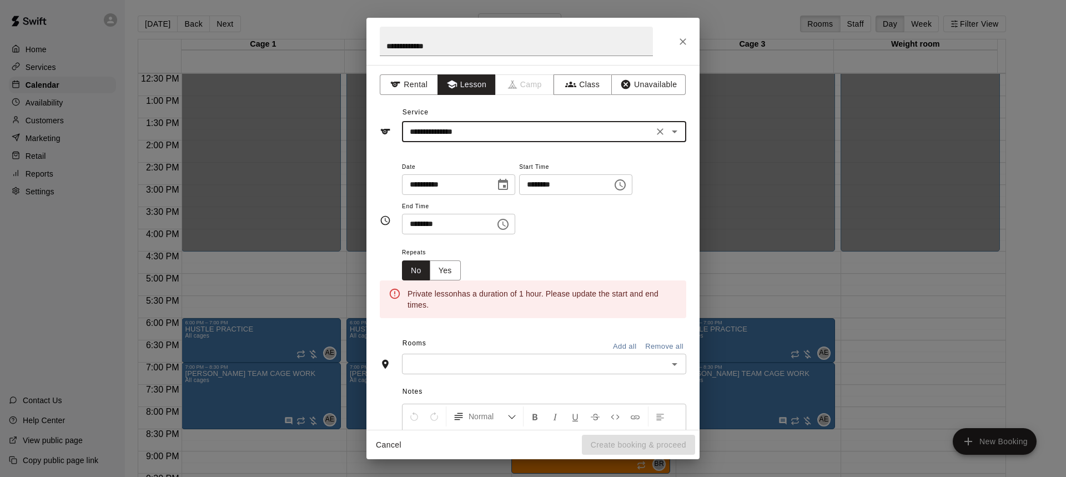
click at [580, 187] on input "********" at bounding box center [562, 184] width 86 height 21
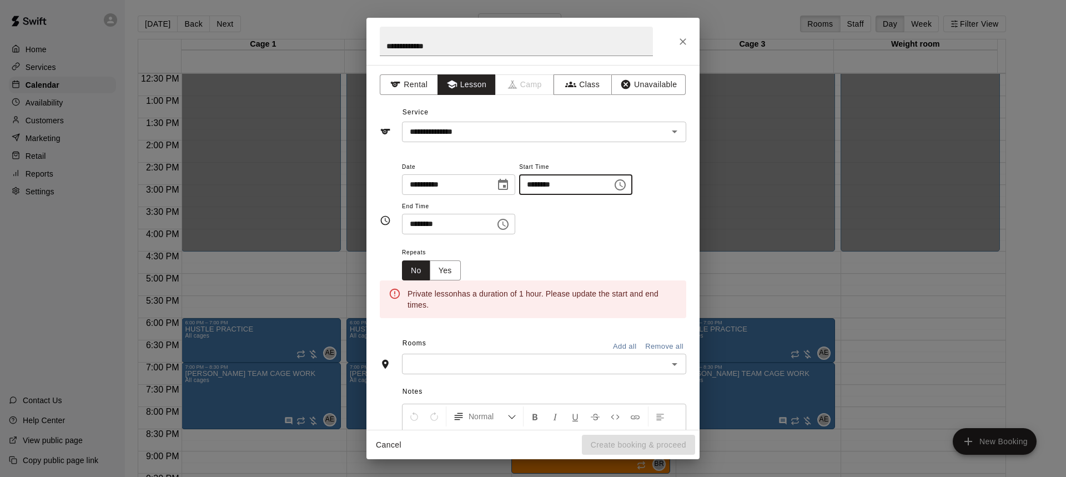
click at [626, 185] on icon "Choose time, selected time is 6:00 PM" at bounding box center [620, 184] width 11 height 11
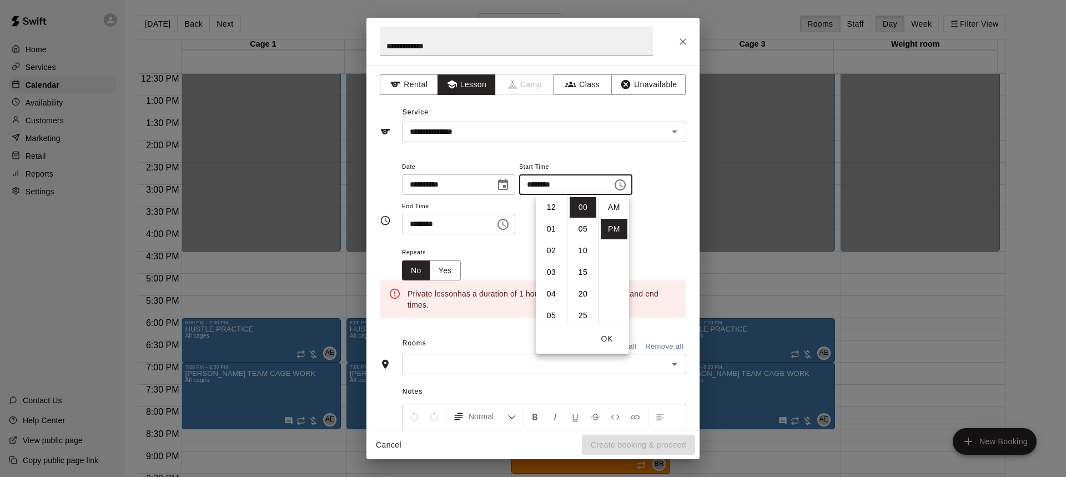
scroll to position [20, 0]
click at [552, 210] on li "01" at bounding box center [551, 210] width 27 height 21
type input "********"
click at [658, 223] on div "**********" at bounding box center [544, 197] width 284 height 75
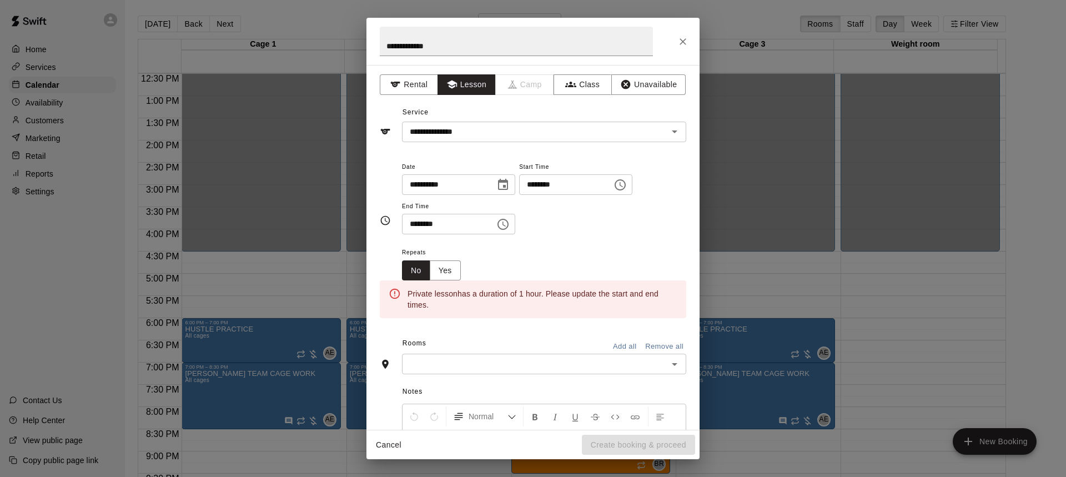
click at [506, 225] on icon "Choose time, selected time is 6:30 PM" at bounding box center [504, 224] width 3 height 5
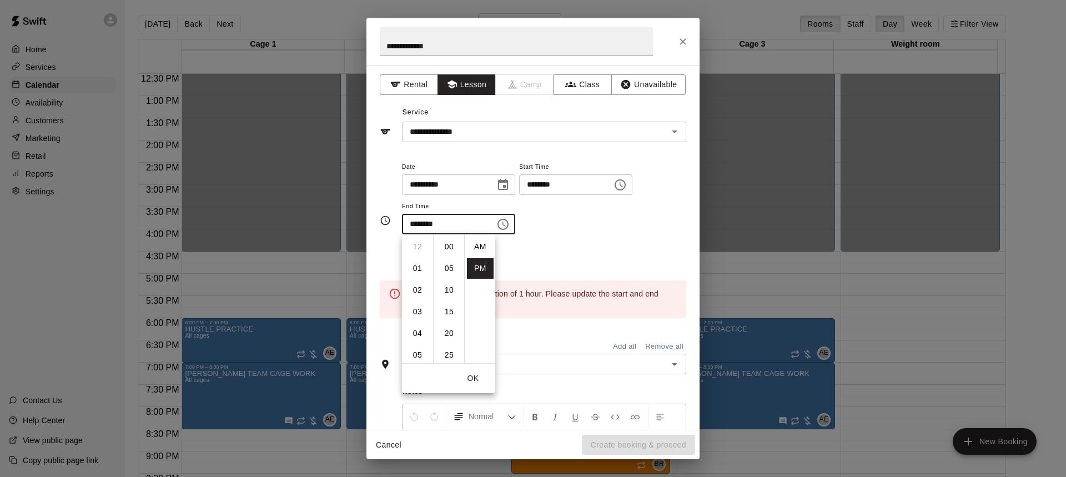
scroll to position [20, 0]
click at [415, 272] on li "02" at bounding box center [417, 271] width 27 height 21
click at [448, 247] on li "00" at bounding box center [449, 247] width 27 height 21
type input "********"
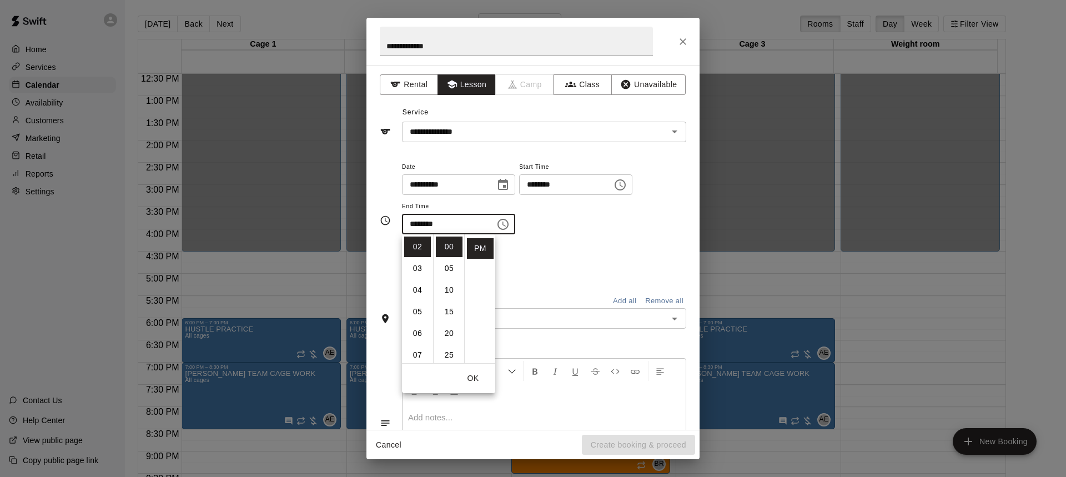
click at [573, 239] on div "**********" at bounding box center [544, 203] width 284 height 86
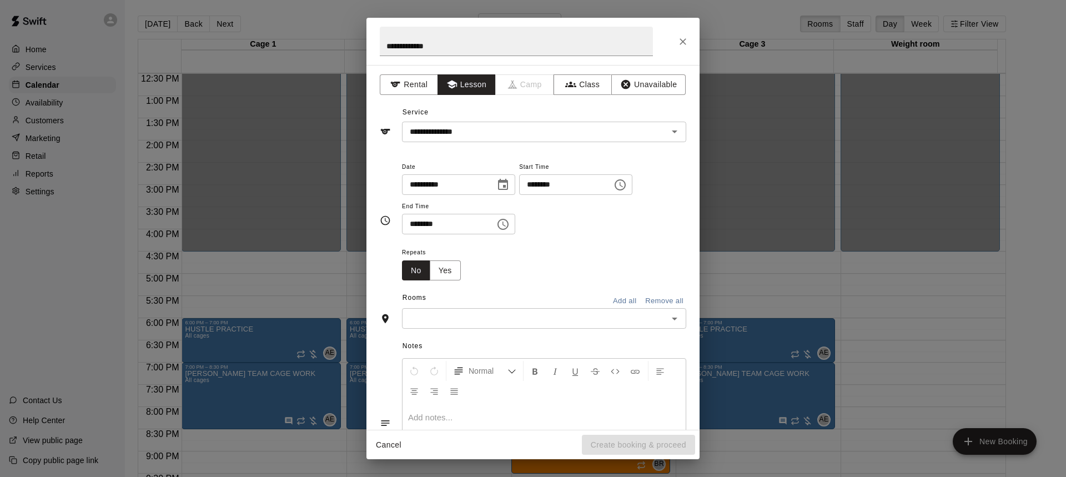
scroll to position [78, 0]
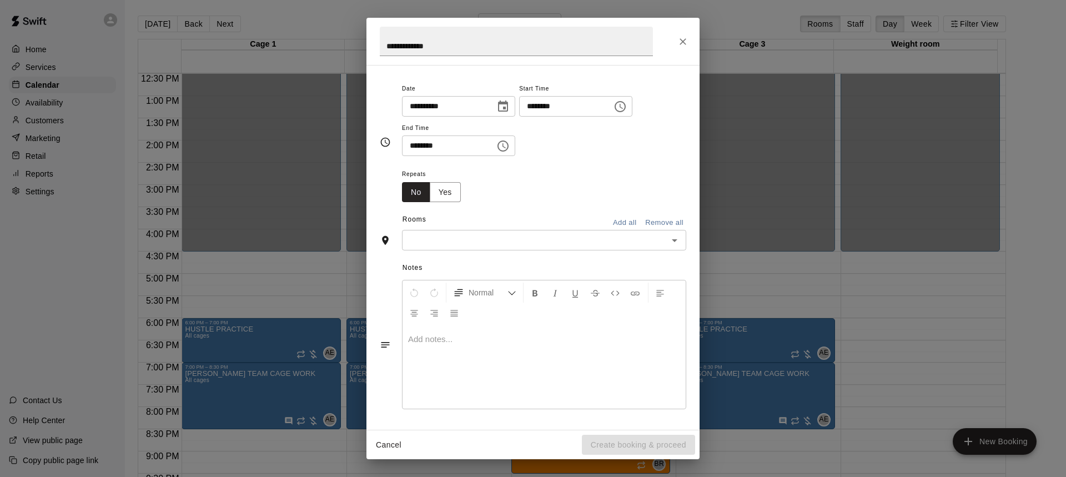
click at [492, 241] on input "text" at bounding box center [534, 240] width 259 height 14
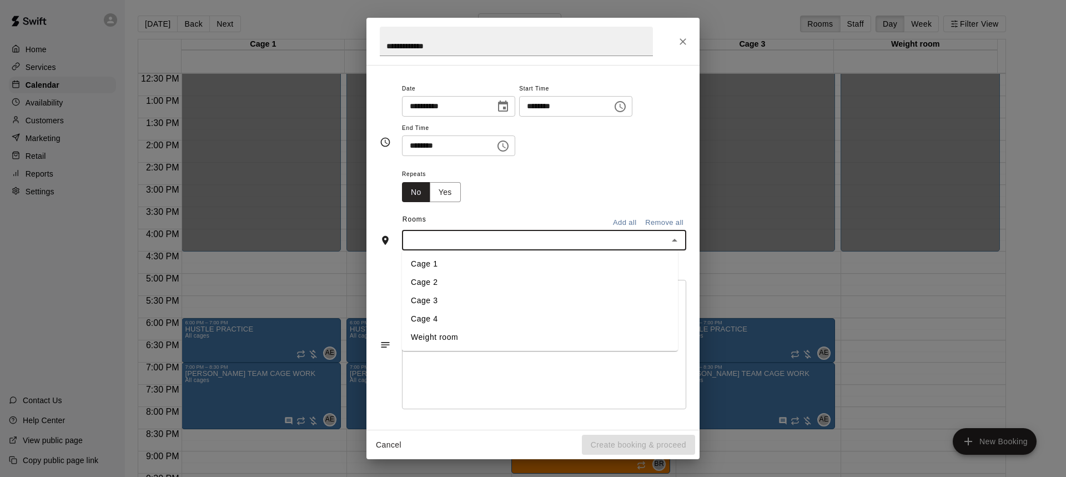
click at [437, 315] on li "Cage 4" at bounding box center [540, 319] width 276 height 18
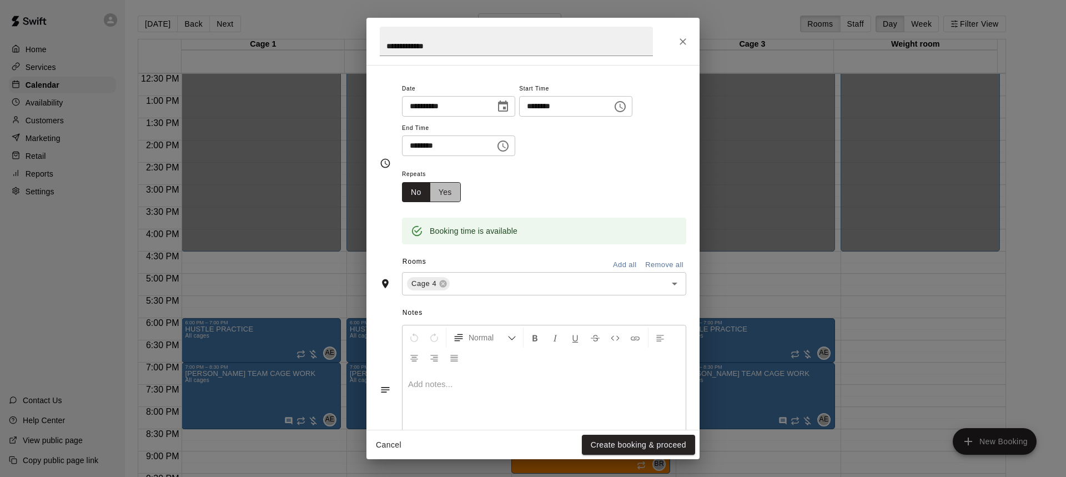
click at [453, 196] on button "Yes" at bounding box center [445, 192] width 31 height 21
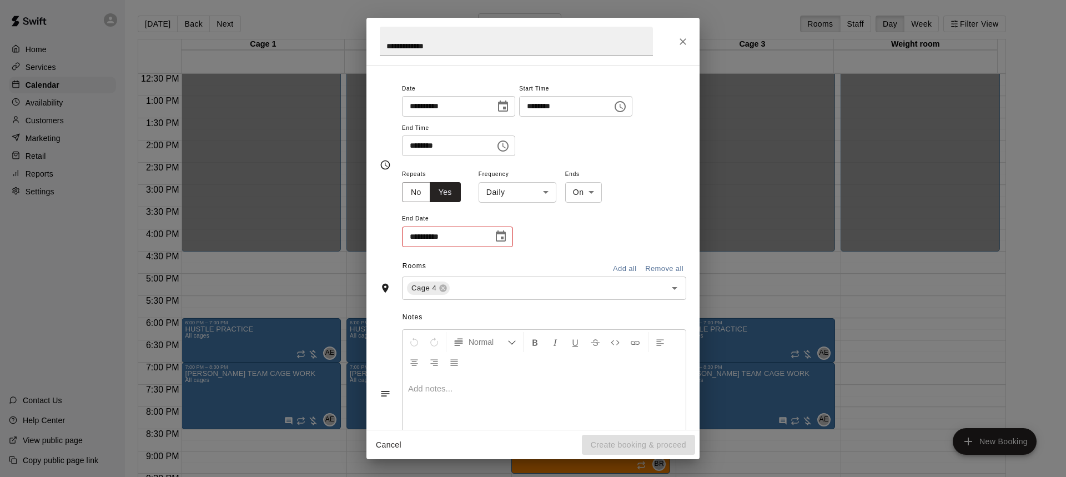
click at [500, 238] on icon "Choose date" at bounding box center [500, 236] width 13 height 13
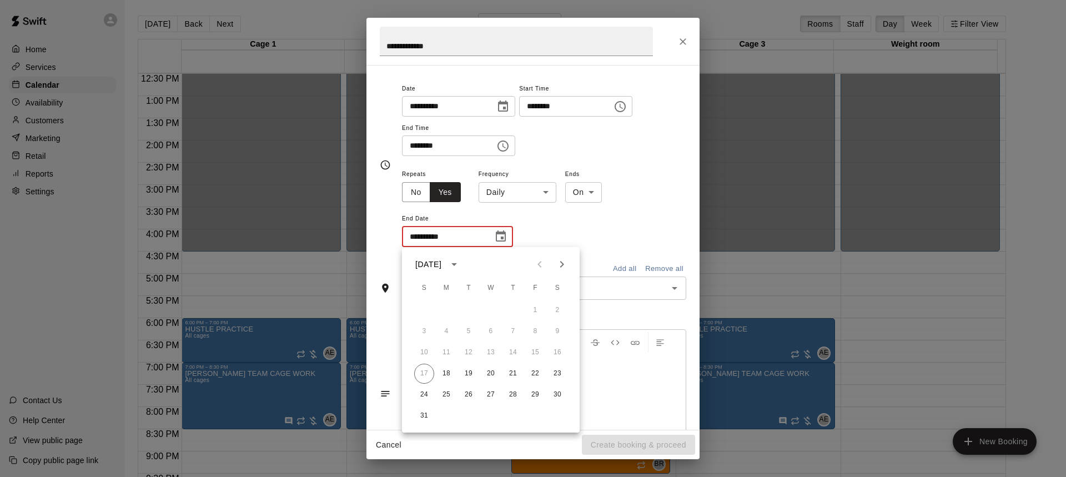
click at [559, 260] on icon "Next month" at bounding box center [561, 264] width 13 height 13
click at [543, 265] on icon "Previous month" at bounding box center [539, 264] width 13 height 13
click at [442, 395] on button "25" at bounding box center [447, 395] width 20 height 20
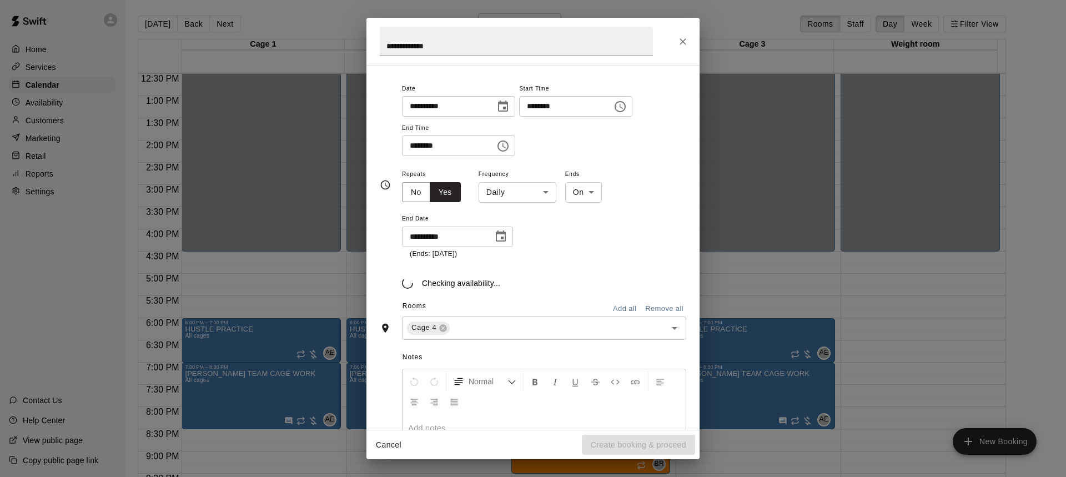
type input "**********"
click at [606, 243] on div "**********" at bounding box center [544, 213] width 284 height 92
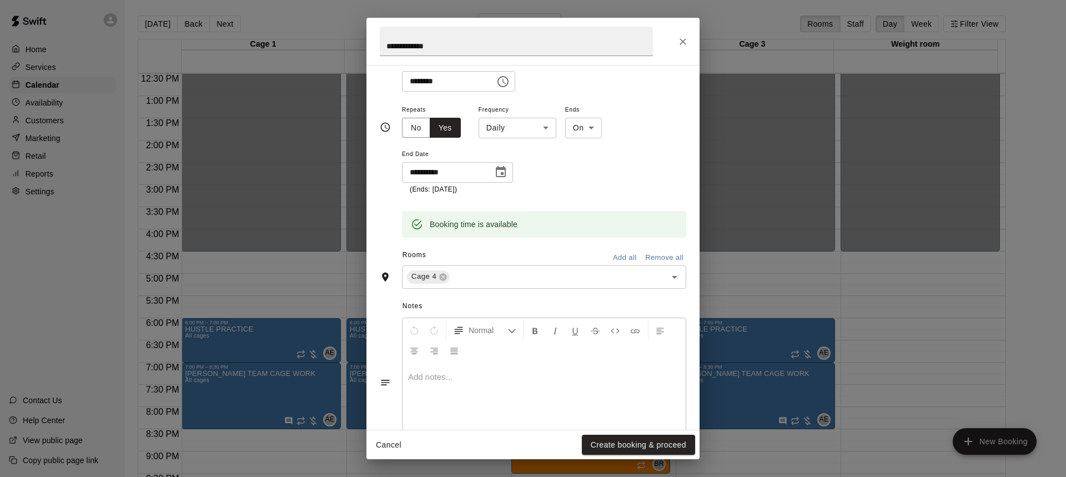
scroll to position [180, 0]
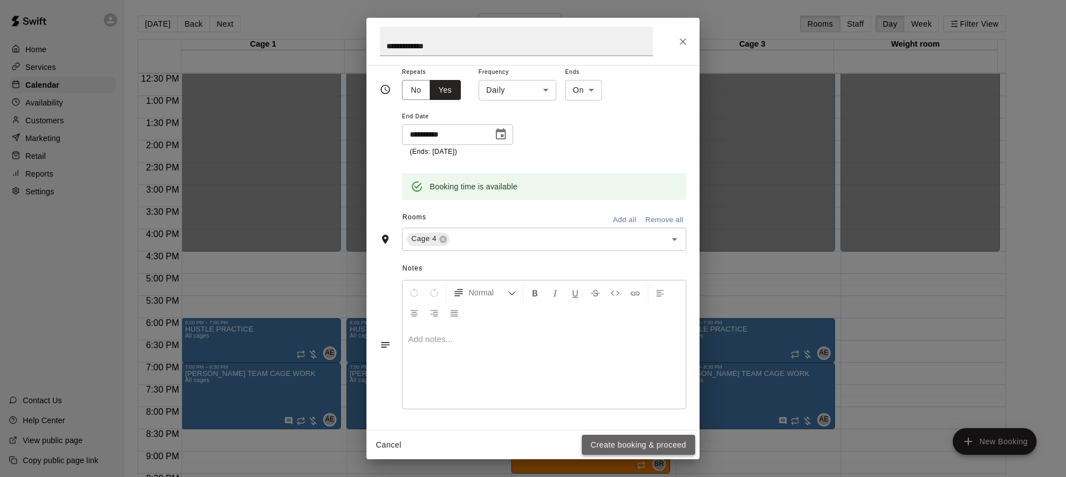
click at [633, 439] on button "Create booking & proceed" at bounding box center [638, 445] width 113 height 21
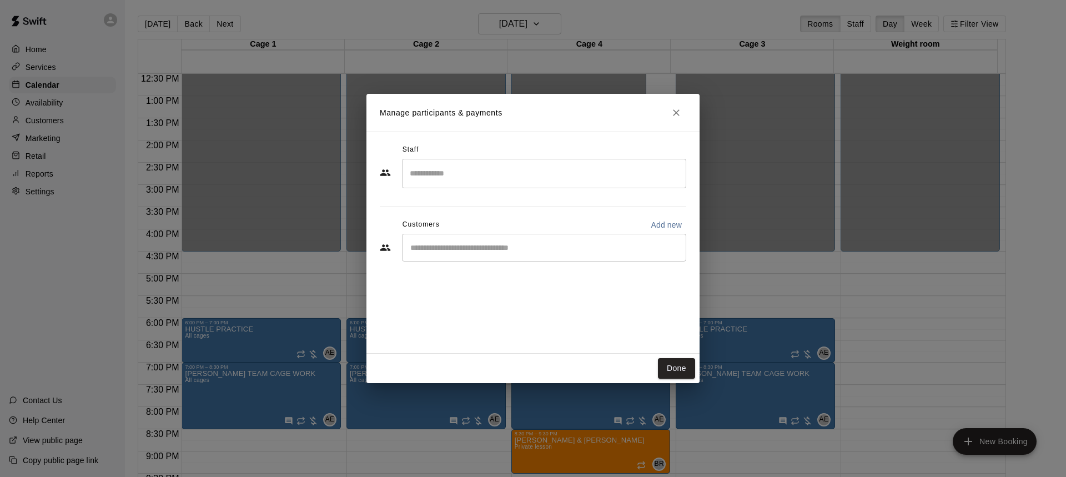
click at [481, 179] on input "Search staff" at bounding box center [544, 173] width 274 height 19
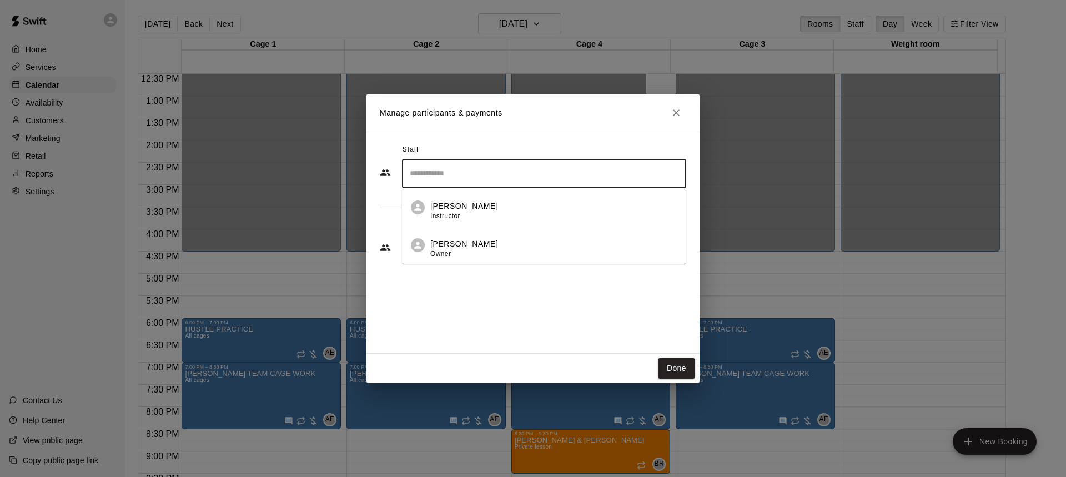
click at [460, 261] on li "[PERSON_NAME] Owner" at bounding box center [544, 245] width 284 height 38
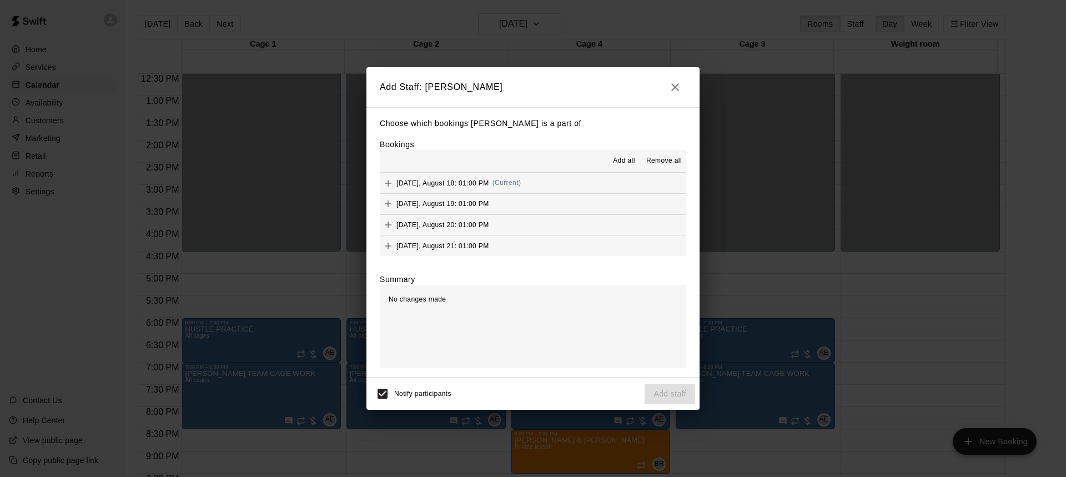
click at [616, 163] on span "Add all" at bounding box center [624, 161] width 22 height 11
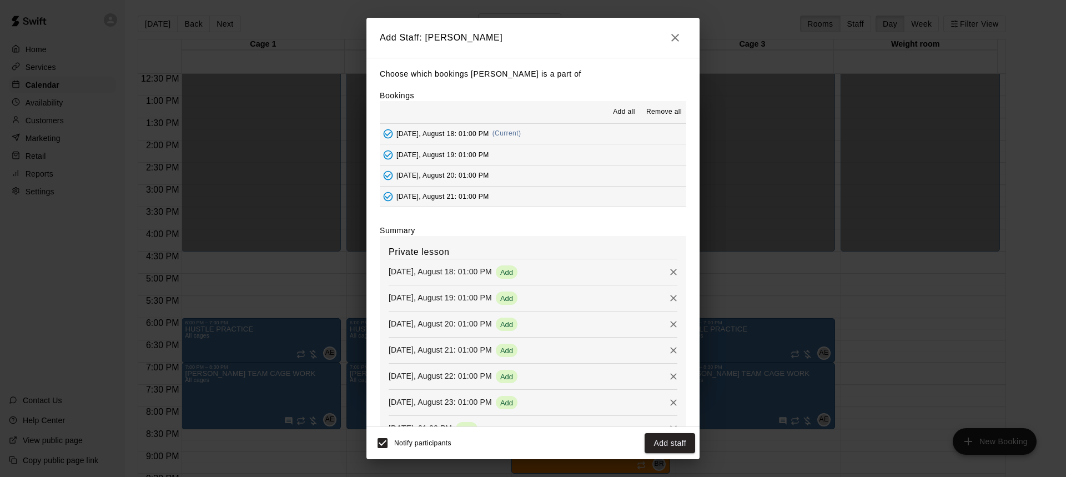
click at [653, 111] on span "Remove all" at bounding box center [664, 112] width 36 height 11
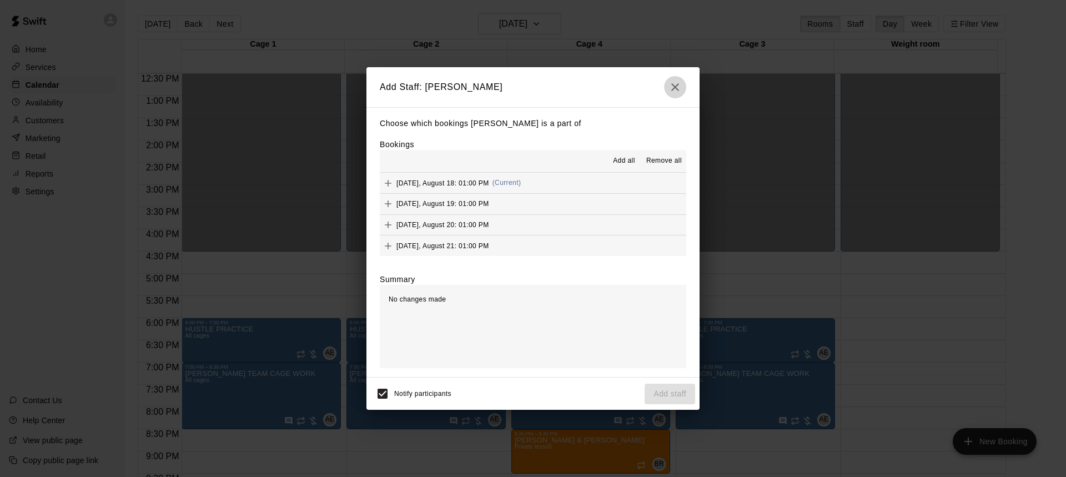
click at [679, 87] on icon "button" at bounding box center [675, 87] width 13 height 13
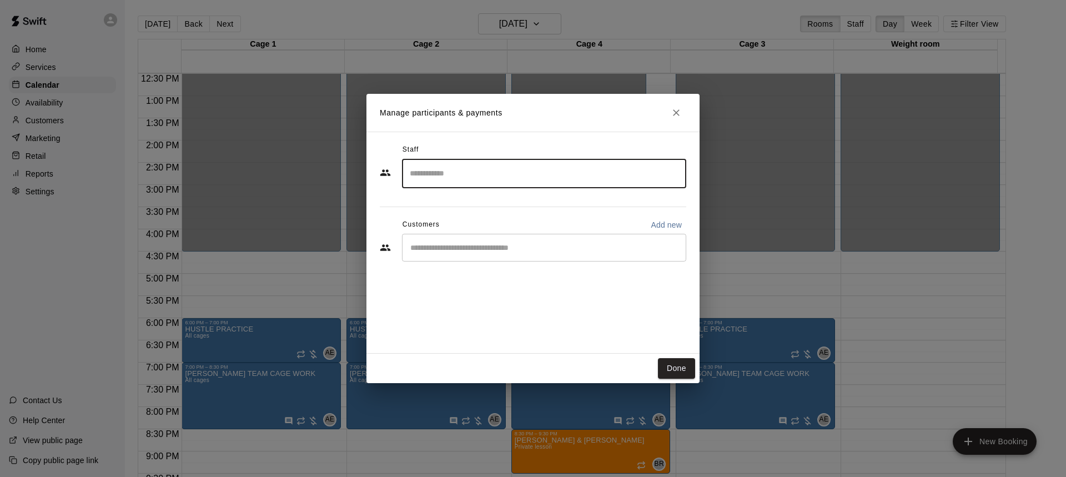
click at [673, 109] on icon "Close" at bounding box center [676, 112] width 11 height 11
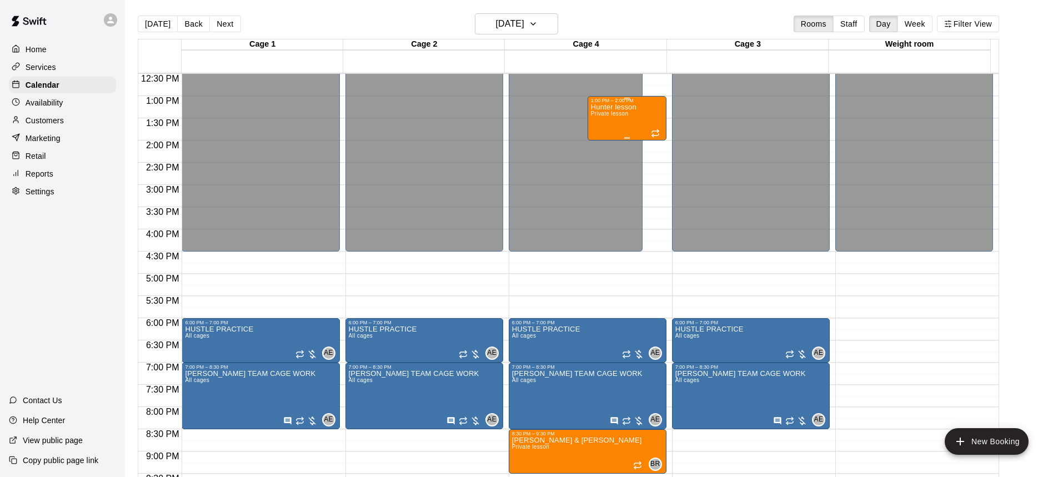
click at [620, 121] on div "Hunter lesson Private lesson" at bounding box center [614, 341] width 46 height 477
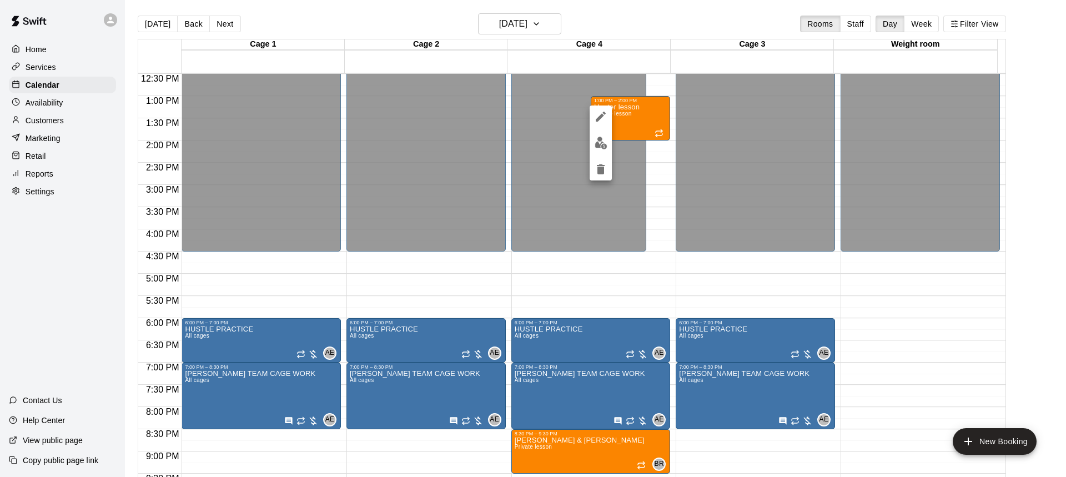
click at [605, 166] on icon "delete" at bounding box center [600, 169] width 13 height 13
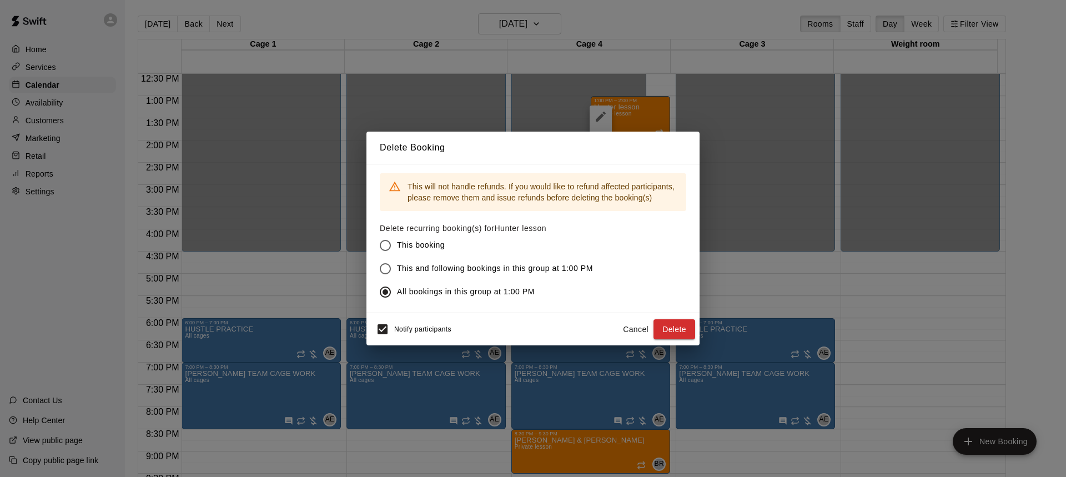
click at [681, 333] on button "Delete" at bounding box center [675, 329] width 42 height 21
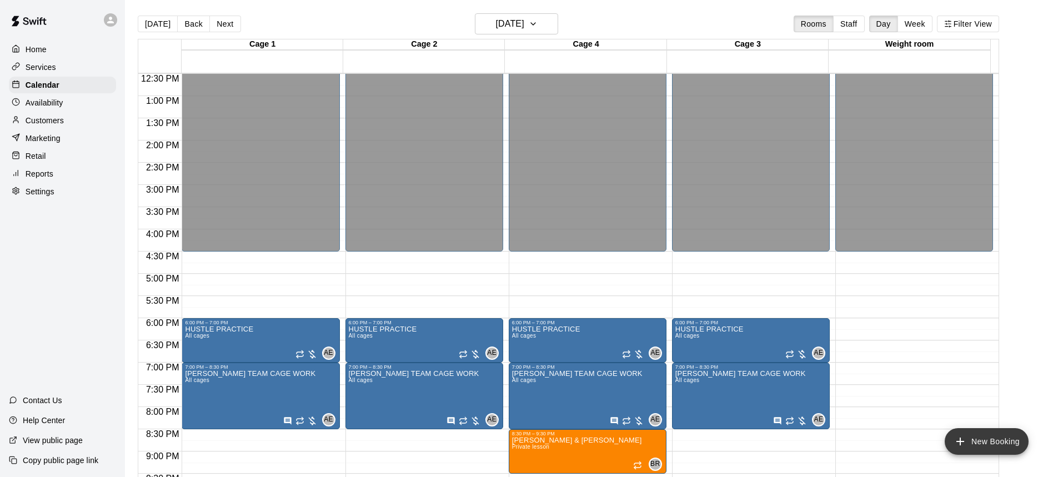
click at [982, 441] on button "New Booking" at bounding box center [987, 441] width 84 height 27
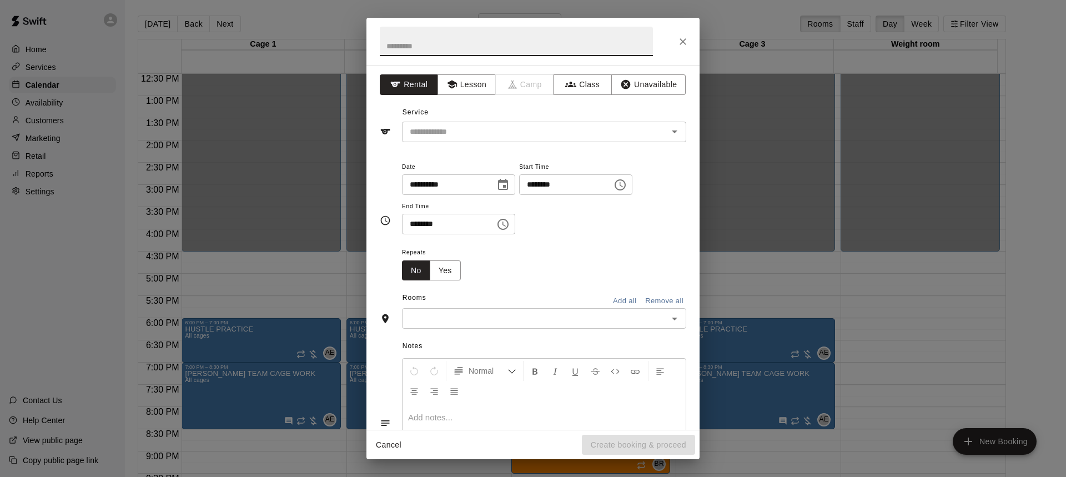
click at [428, 40] on input "text" at bounding box center [516, 41] width 273 height 29
type input "**********"
click at [453, 93] on button "Lesson" at bounding box center [467, 84] width 58 height 21
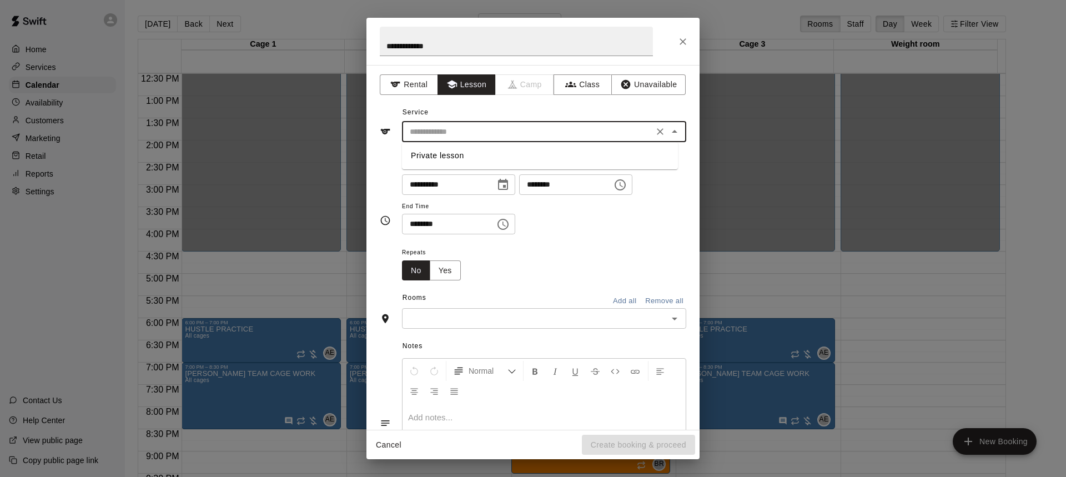
click at [451, 138] on input "text" at bounding box center [527, 132] width 245 height 14
click at [448, 159] on li "Private lesson" at bounding box center [540, 156] width 276 height 18
type input "**********"
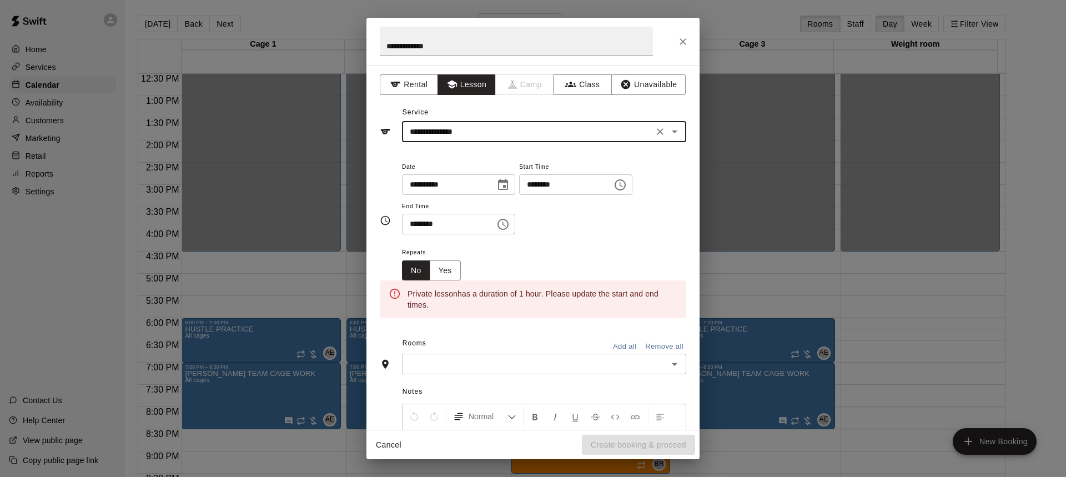
drag, startPoint x: 567, startPoint y: 191, endPoint x: 581, endPoint y: 189, distance: 14.5
click at [569, 191] on input "********" at bounding box center [562, 184] width 86 height 21
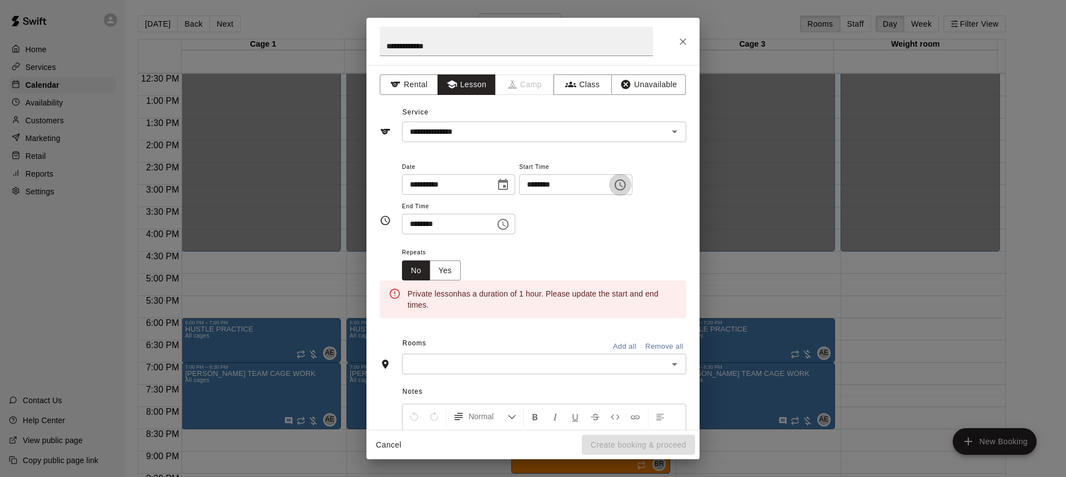
click at [626, 189] on icon "Choose time, selected time is 6:00 PM" at bounding box center [620, 184] width 11 height 11
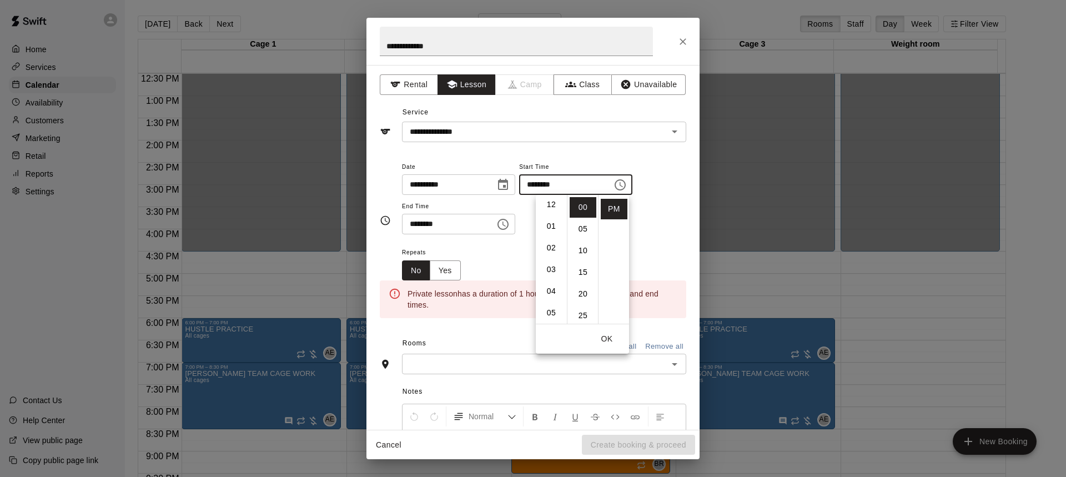
scroll to position [0, 0]
click at [552, 230] on li "01" at bounding box center [551, 229] width 27 height 21
type input "********"
click at [515, 239] on div "**********" at bounding box center [544, 203] width 284 height 86
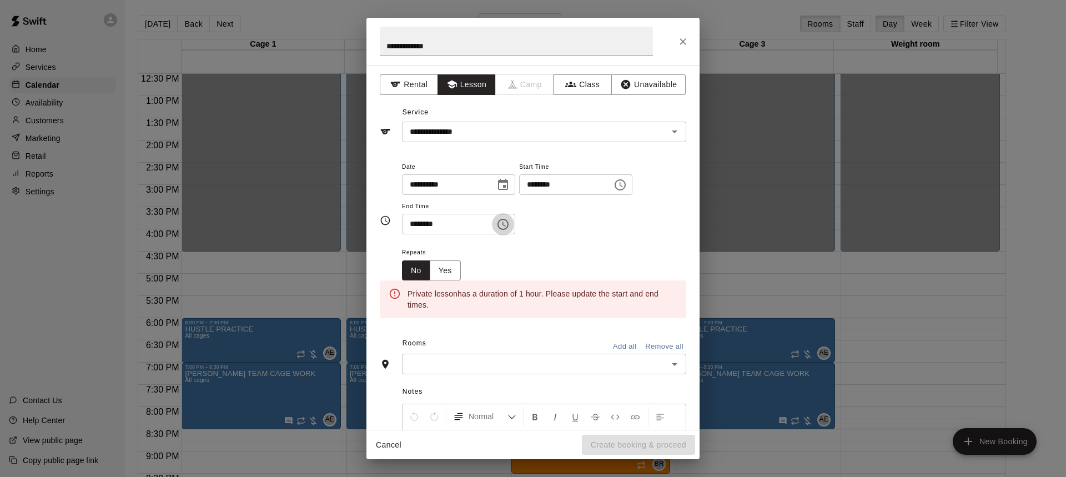
click at [510, 226] on icon "Choose time, selected time is 6:30 PM" at bounding box center [503, 224] width 13 height 13
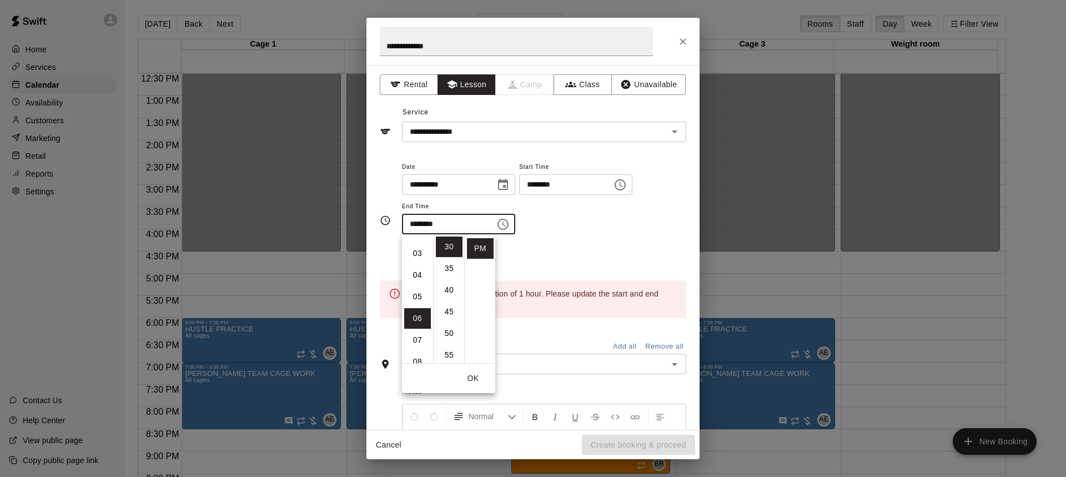
scroll to position [0, 0]
click at [411, 287] on li "02" at bounding box center [417, 290] width 27 height 21
click at [447, 250] on li "00" at bounding box center [449, 247] width 27 height 21
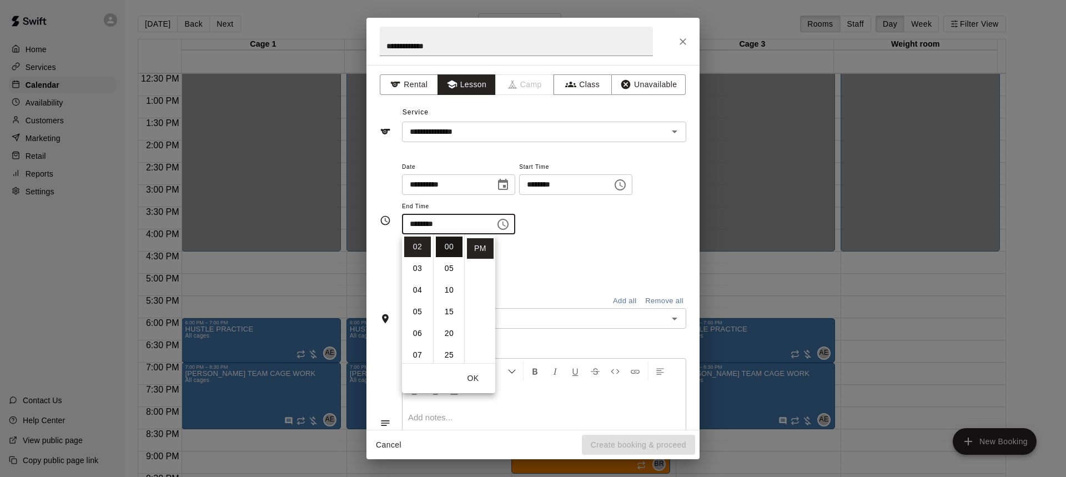
type input "********"
click at [583, 221] on div "**********" at bounding box center [544, 197] width 284 height 75
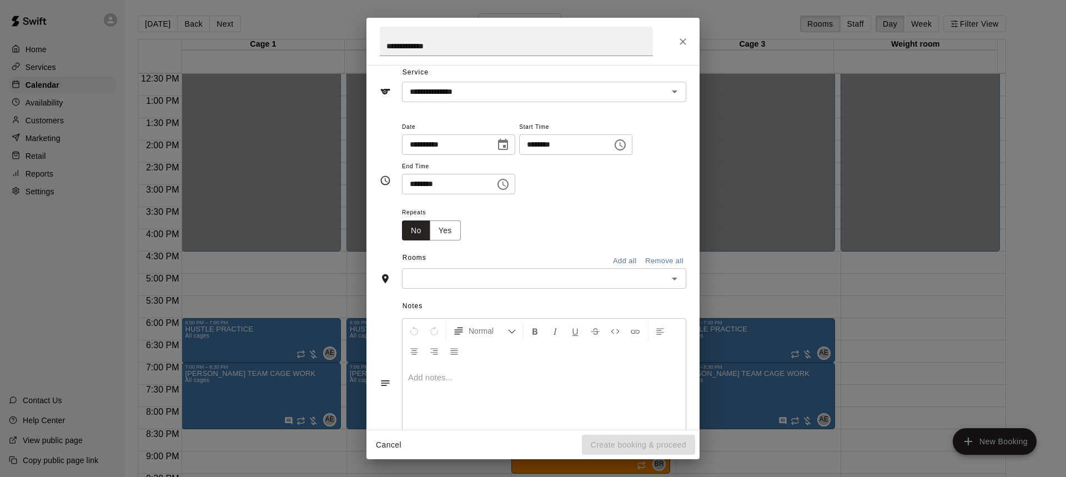
scroll to position [78, 0]
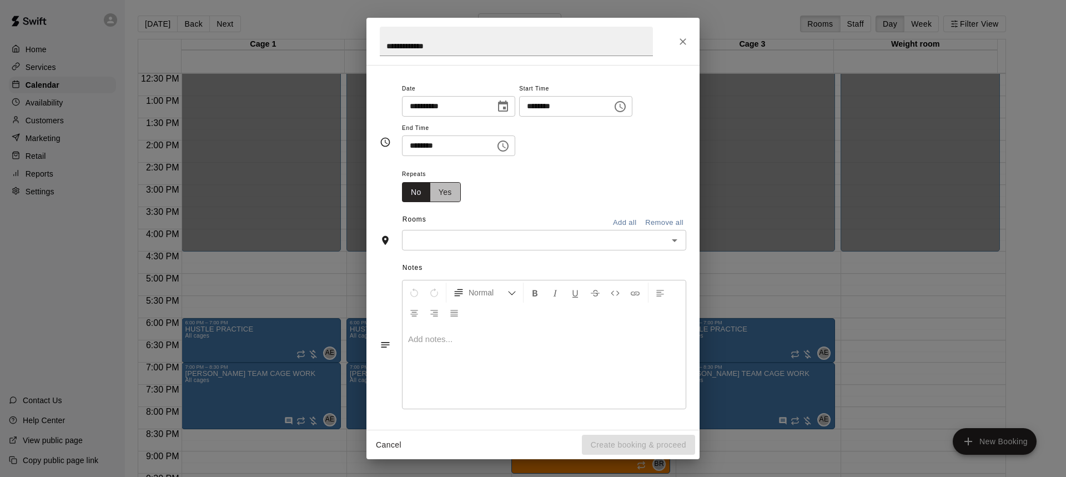
click at [441, 193] on button "Yes" at bounding box center [445, 192] width 31 height 21
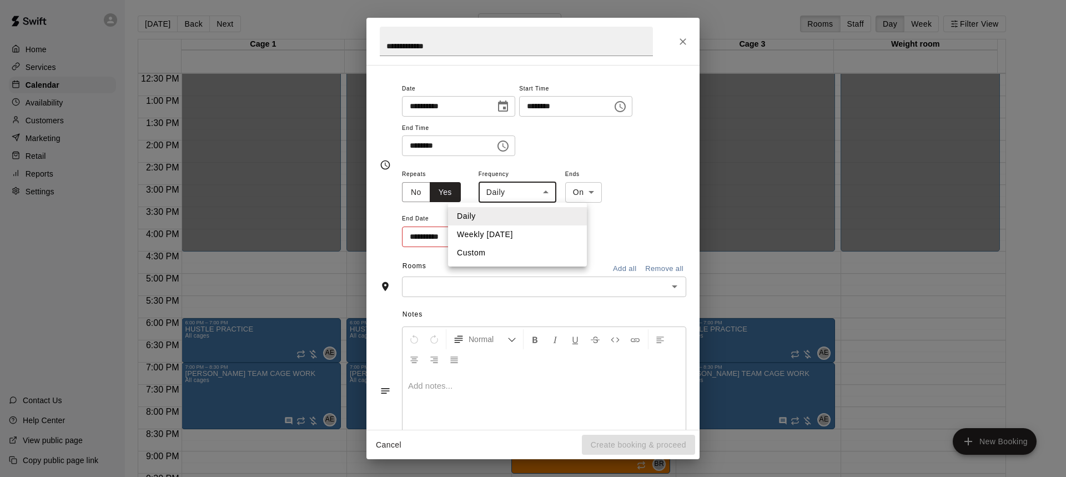
drag, startPoint x: 509, startPoint y: 190, endPoint x: 513, endPoint y: 209, distance: 19.3
click at [509, 190] on body "Home Services Calendar Availability Customers Marketing Retail Reports Settings…" at bounding box center [533, 247] width 1066 height 495
click at [504, 239] on li "Weekly [DATE]" at bounding box center [517, 234] width 139 height 18
type input "******"
click at [504, 237] on icon "Choose date" at bounding box center [501, 235] width 10 height 11
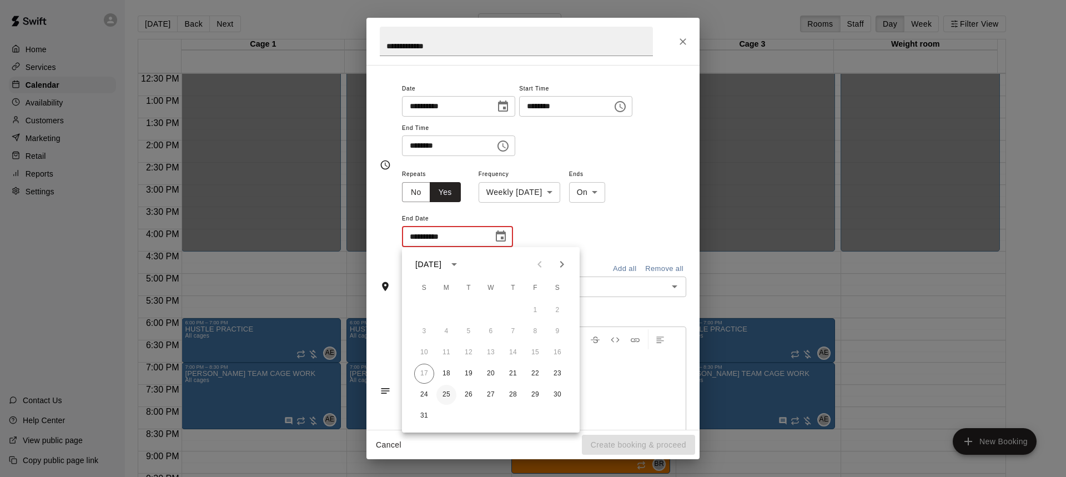
click at [445, 390] on button "25" at bounding box center [447, 395] width 20 height 20
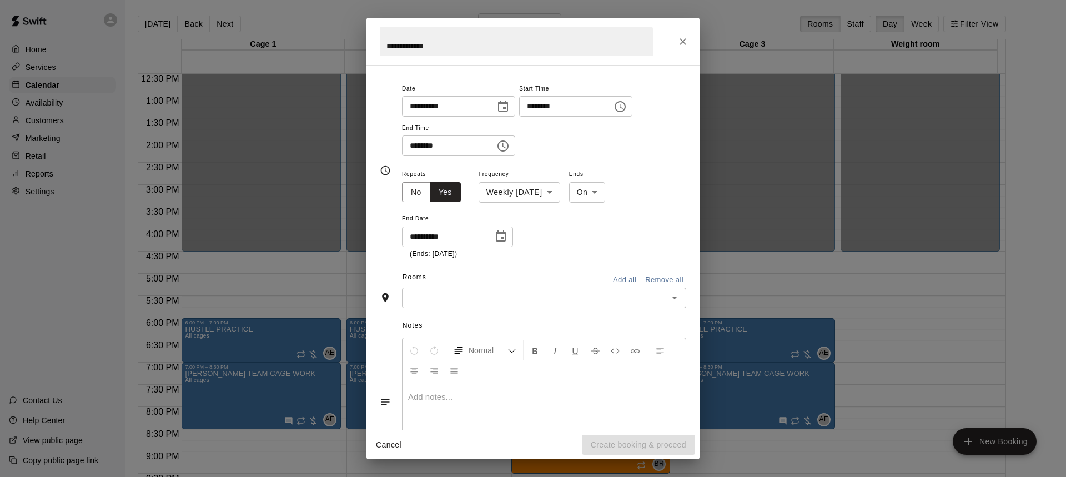
type input "**********"
click at [577, 237] on div "**********" at bounding box center [544, 213] width 284 height 92
click at [668, 298] on icon "Open" at bounding box center [674, 297] width 13 height 13
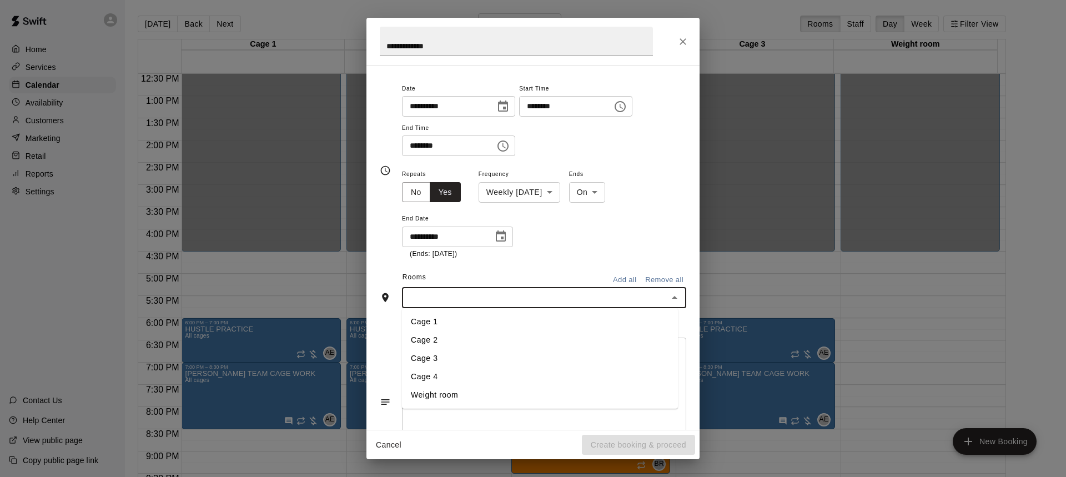
click at [460, 374] on li "Cage 4" at bounding box center [540, 377] width 276 height 18
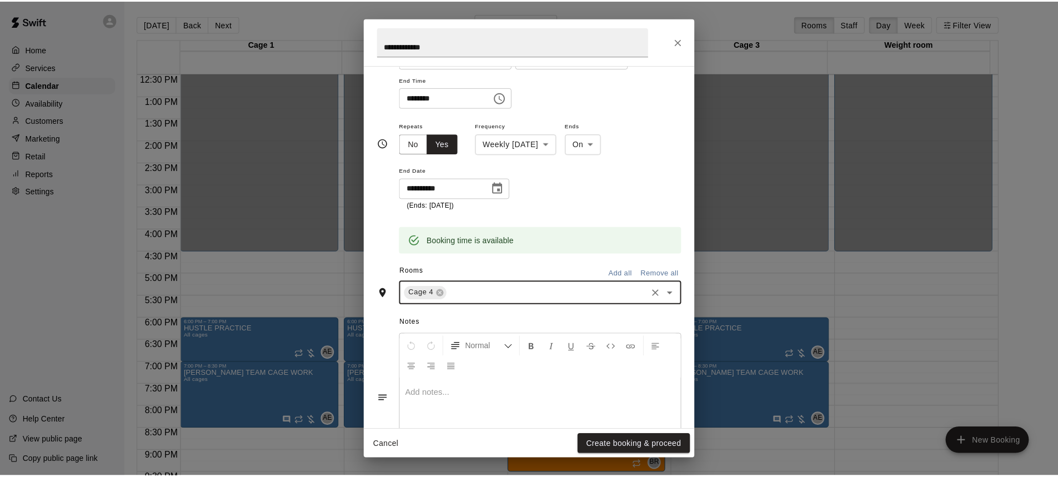
scroll to position [180, 0]
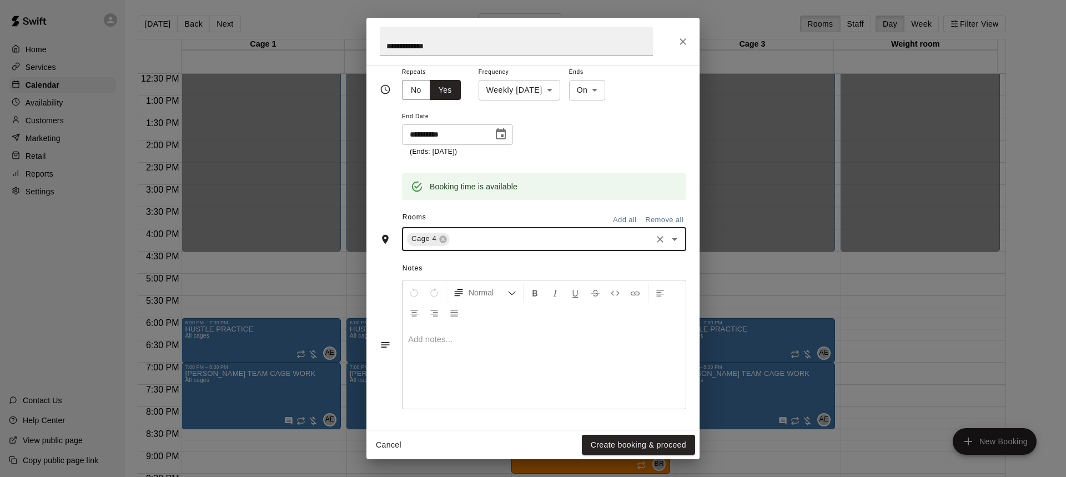
click at [643, 452] on button "Create booking & proceed" at bounding box center [638, 445] width 113 height 21
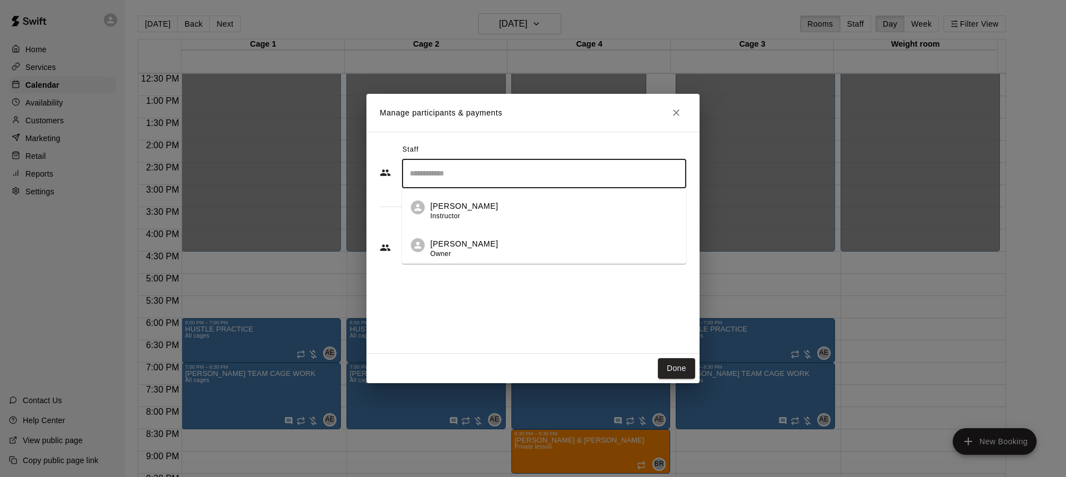
click at [435, 167] on input "Search staff" at bounding box center [544, 173] width 274 height 19
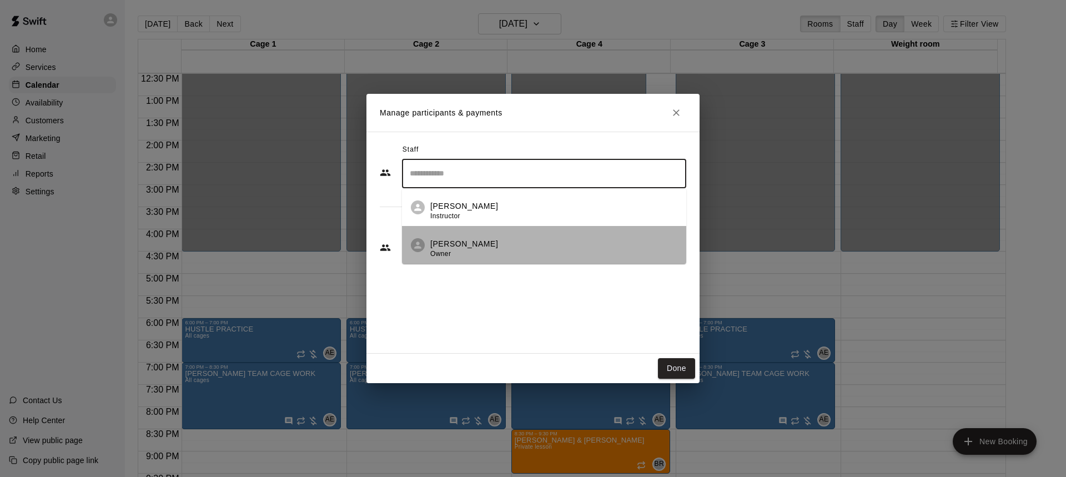
click at [449, 242] on p "[PERSON_NAME]" at bounding box center [464, 244] width 68 height 12
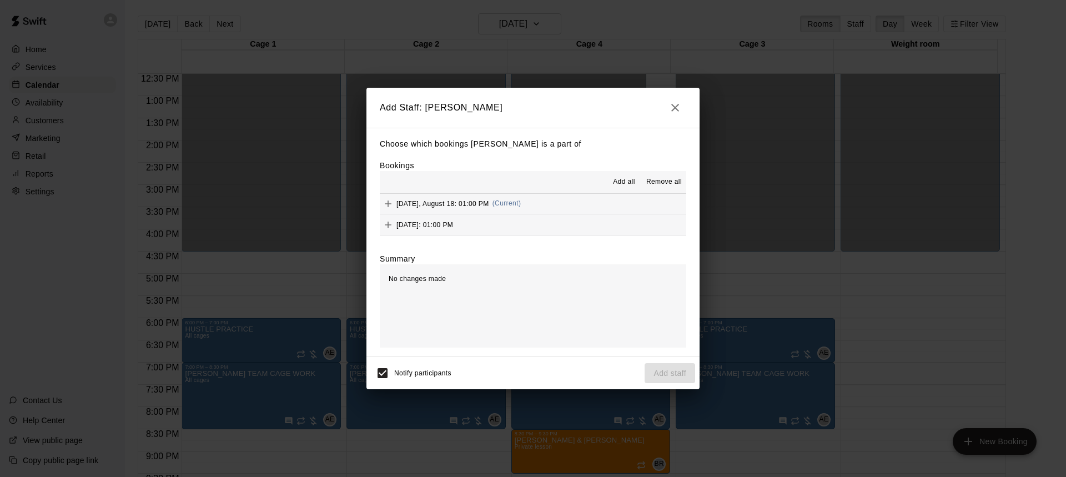
click at [621, 179] on span "Add all" at bounding box center [624, 182] width 22 height 11
click at [660, 373] on button "Add staff" at bounding box center [670, 374] width 51 height 21
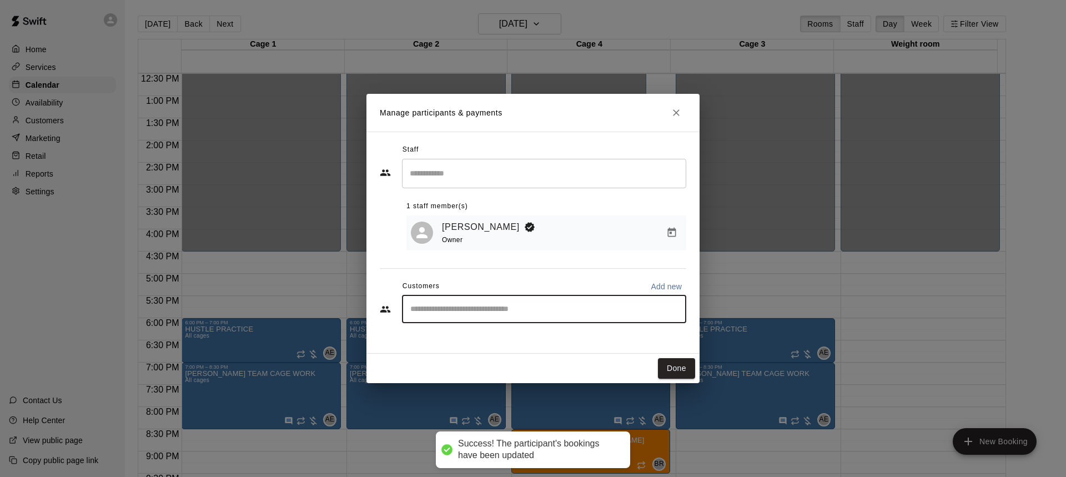
click at [451, 315] on input "Start typing to search customers..." at bounding box center [544, 309] width 274 height 11
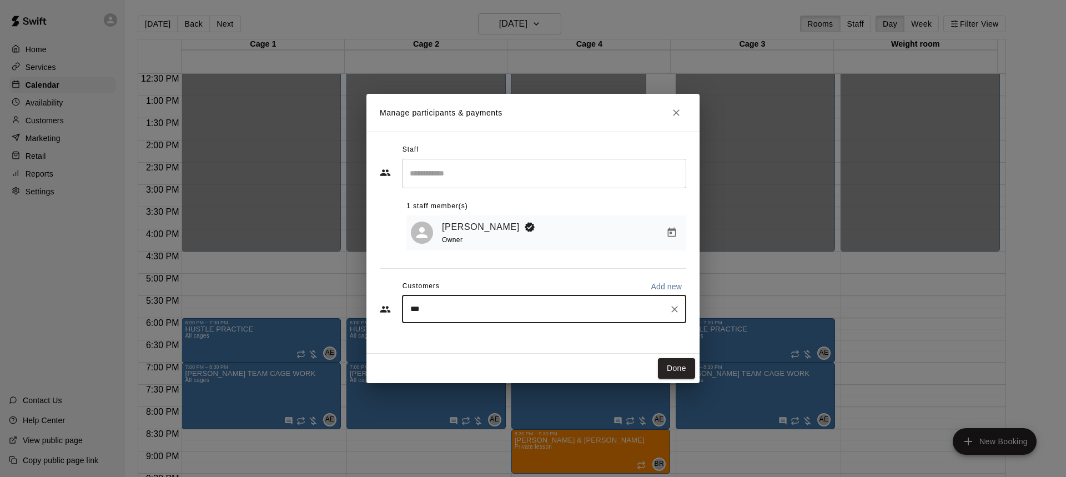
type input "****"
click at [467, 340] on p "[PERSON_NAME]" at bounding box center [467, 337] width 68 height 12
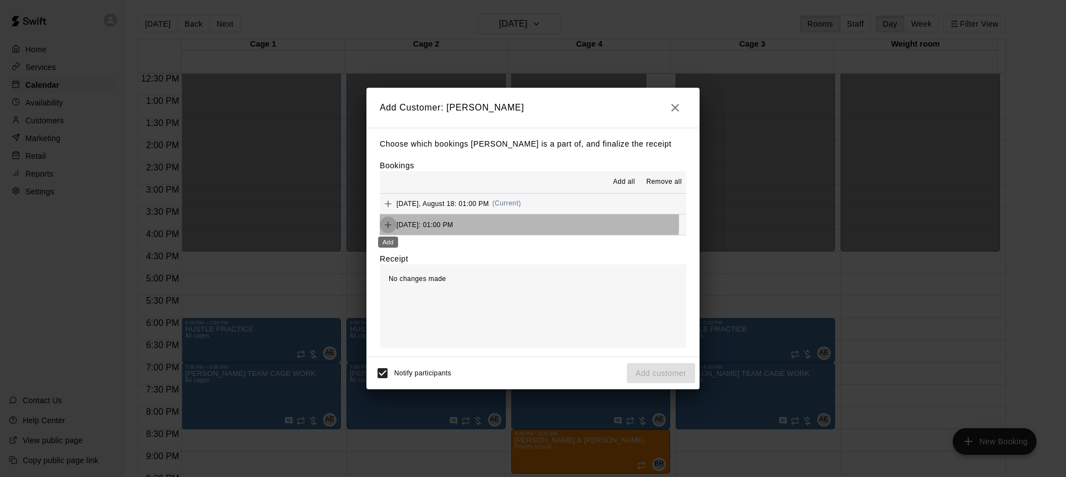
click at [389, 223] on icon "Add" at bounding box center [388, 224] width 11 height 11
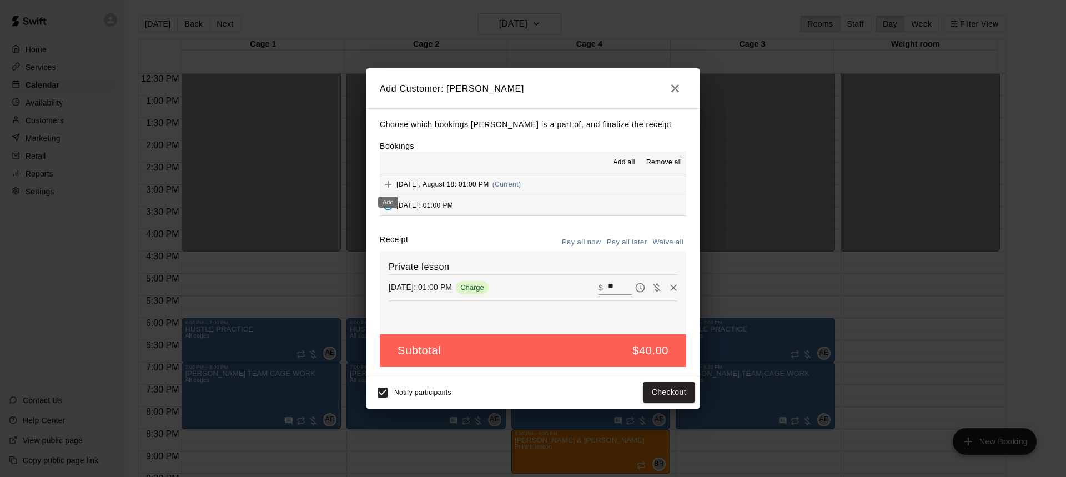
click at [391, 185] on icon "Add" at bounding box center [388, 184] width 7 height 7
drag, startPoint x: 617, startPoint y: 239, endPoint x: 615, endPoint y: 245, distance: 6.9
click at [618, 243] on button "Pay all later" at bounding box center [627, 241] width 46 height 17
click at [675, 404] on button "Add customer" at bounding box center [661, 393] width 68 height 21
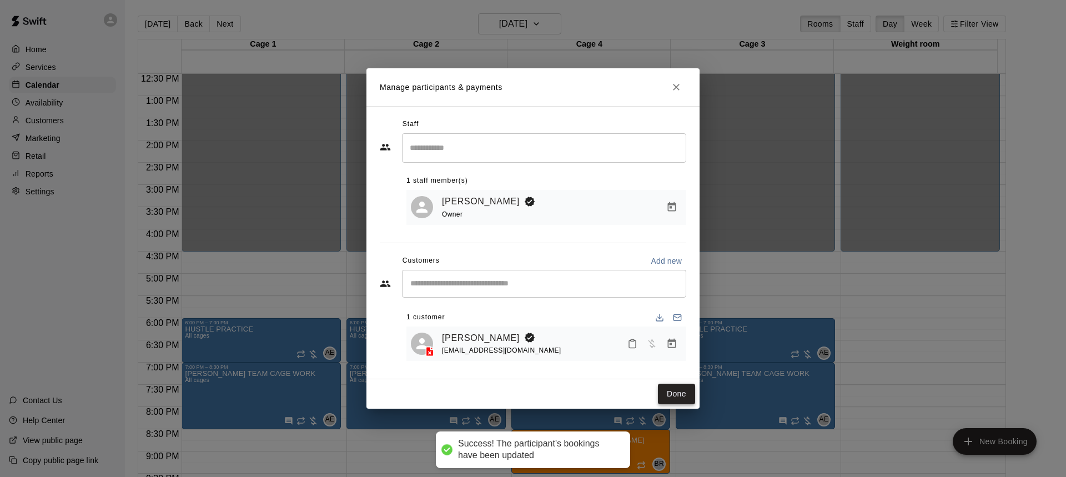
click at [670, 398] on button "Done" at bounding box center [676, 394] width 37 height 21
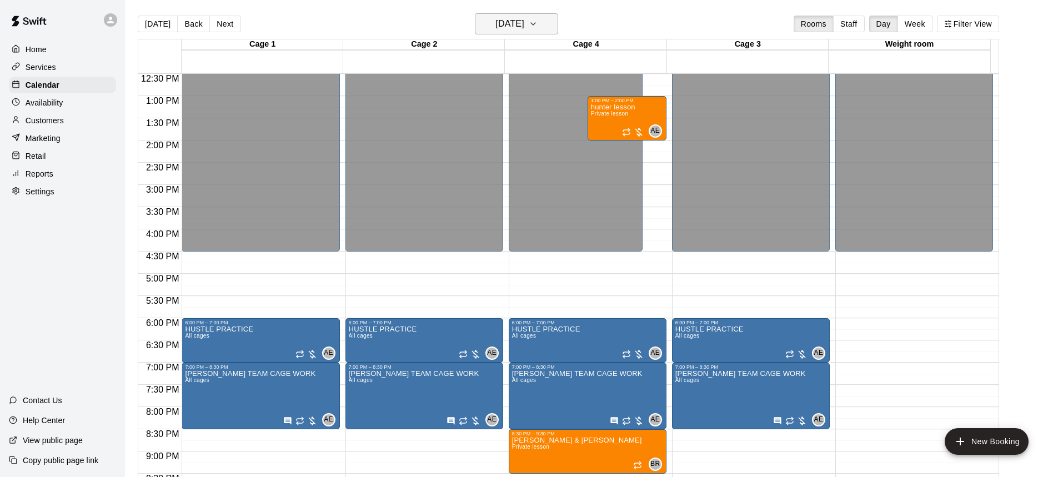
click at [508, 22] on h6 "[DATE]" at bounding box center [510, 24] width 28 height 16
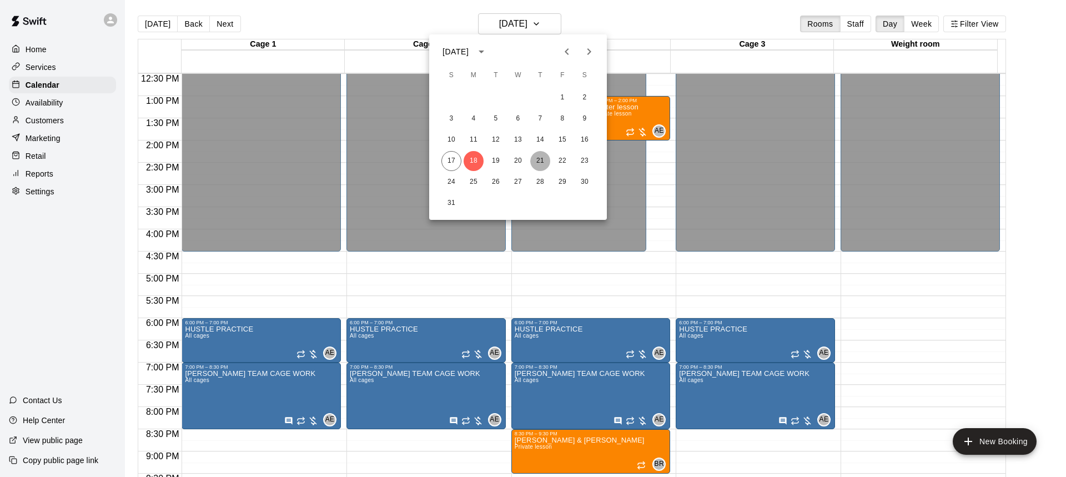
click at [538, 158] on button "21" at bounding box center [540, 161] width 20 height 20
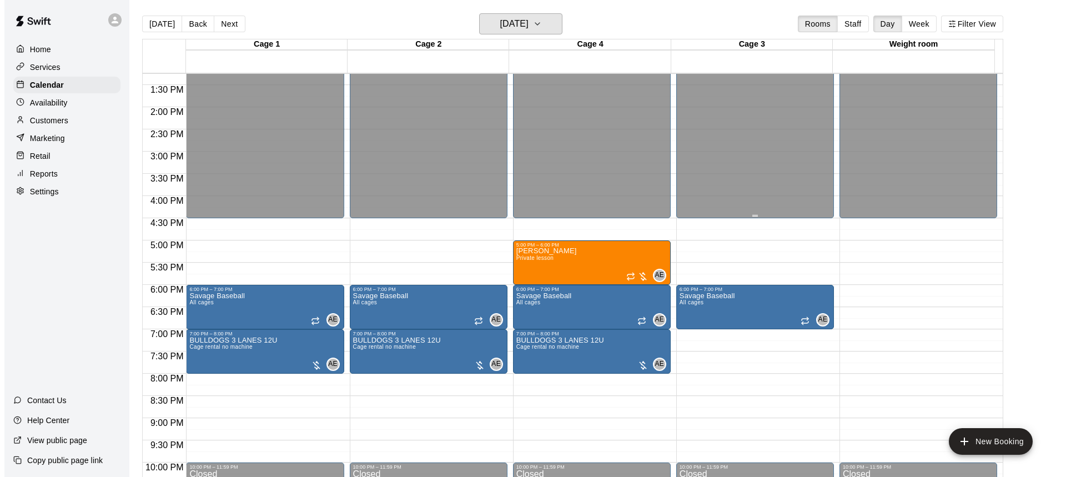
scroll to position [611, 0]
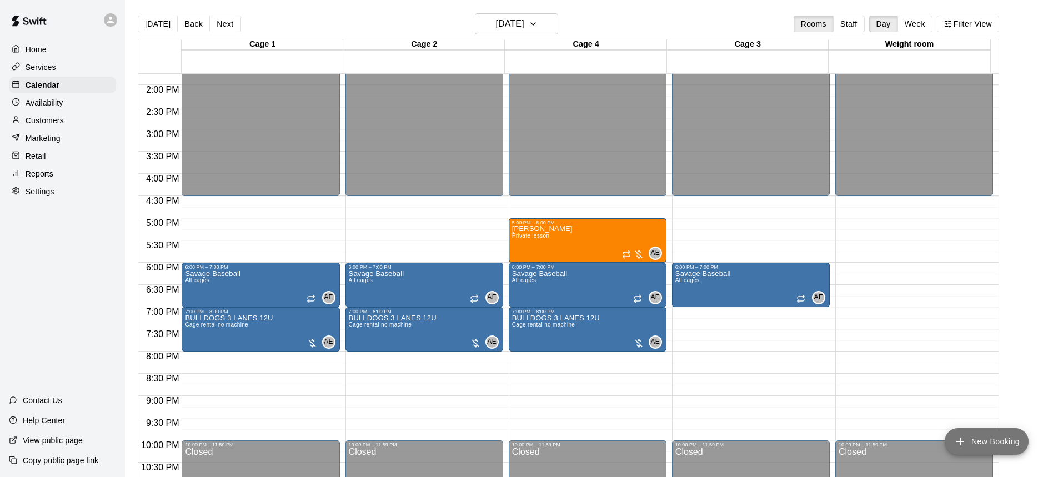
click at [980, 444] on button "New Booking" at bounding box center [987, 441] width 84 height 27
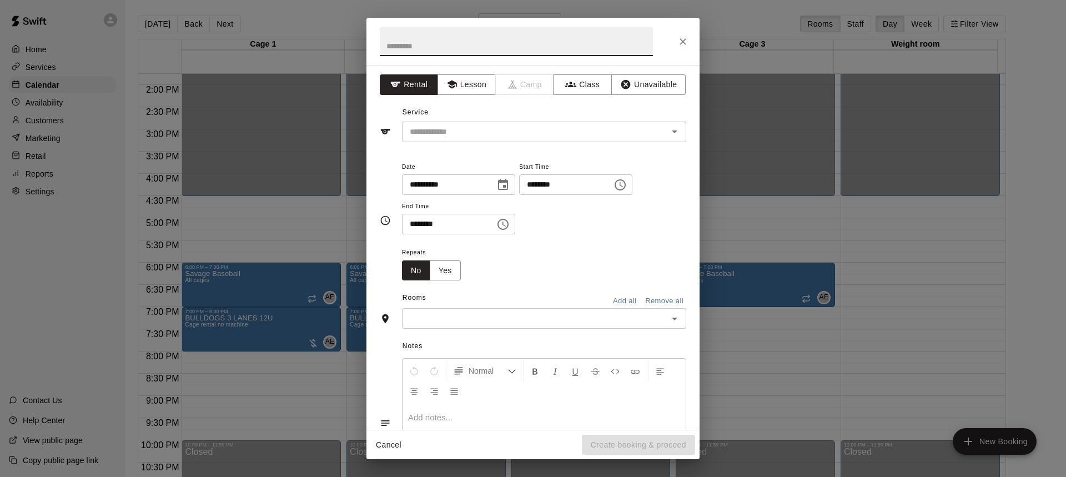
click at [464, 46] on input "text" at bounding box center [516, 41] width 273 height 29
type input "*"
type input "**********"
click at [450, 88] on icon "button" at bounding box center [452, 85] width 10 height 8
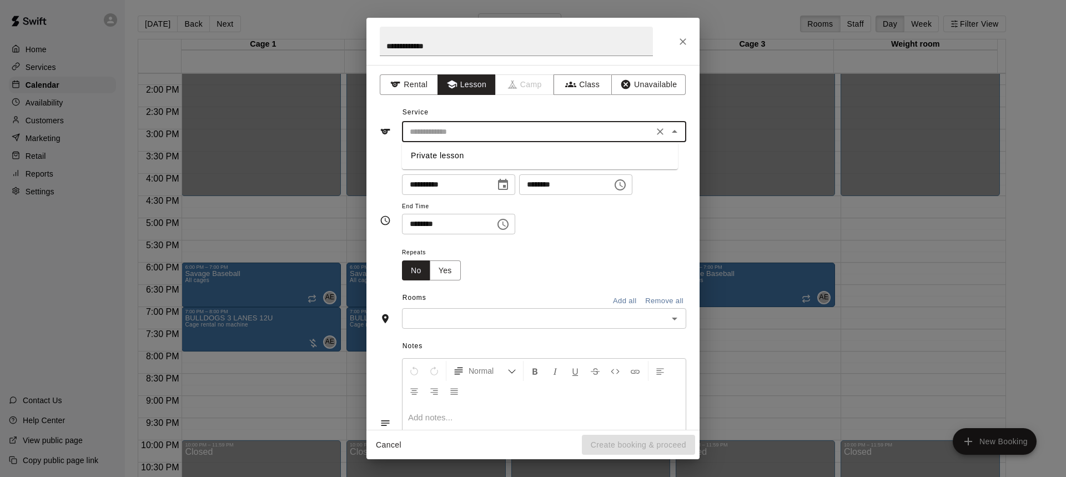
click at [465, 127] on input "text" at bounding box center [527, 132] width 245 height 14
click at [459, 156] on li "Private lesson" at bounding box center [540, 156] width 276 height 18
type input "**********"
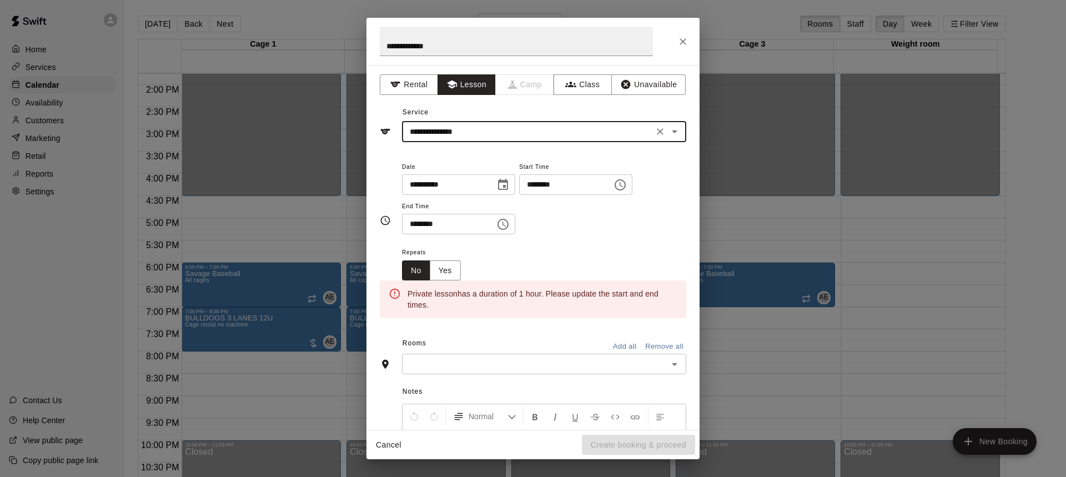
click at [605, 187] on input "********" at bounding box center [562, 184] width 86 height 21
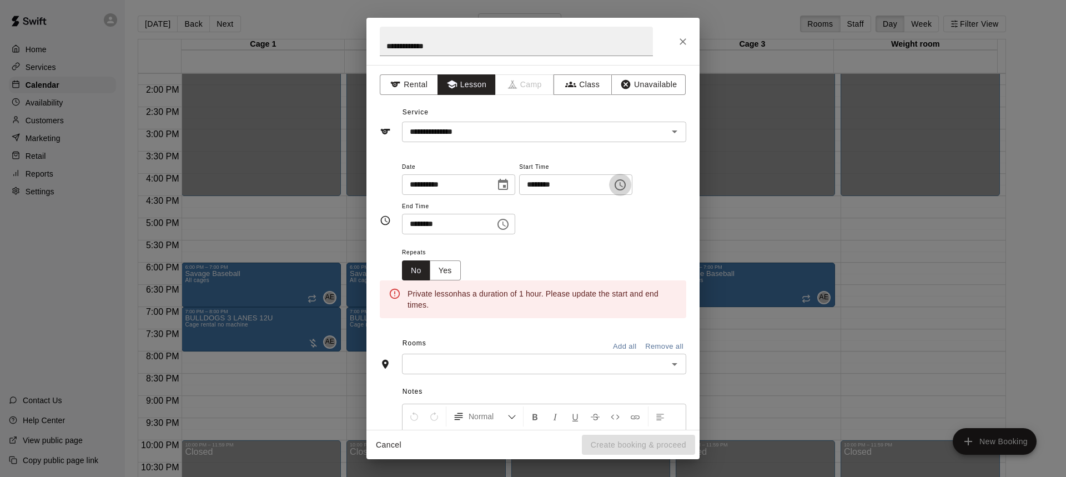
click at [627, 187] on icon "Choose time, selected time is 6:00 PM" at bounding box center [620, 184] width 13 height 13
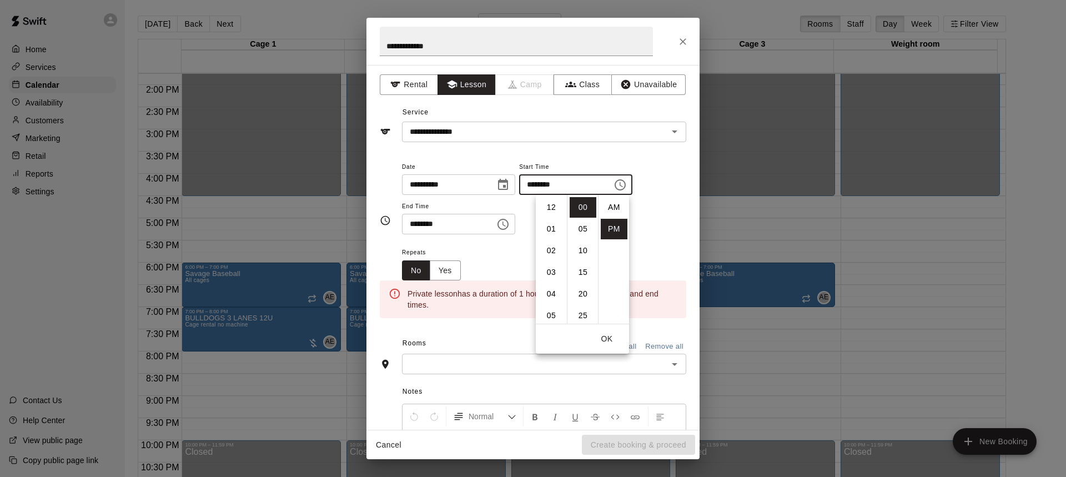
scroll to position [20, 0]
click at [554, 253] on li "08" at bounding box center [551, 250] width 27 height 21
type input "********"
click at [510, 229] on icon "Choose time, selected time is 6:30 PM" at bounding box center [503, 224] width 13 height 13
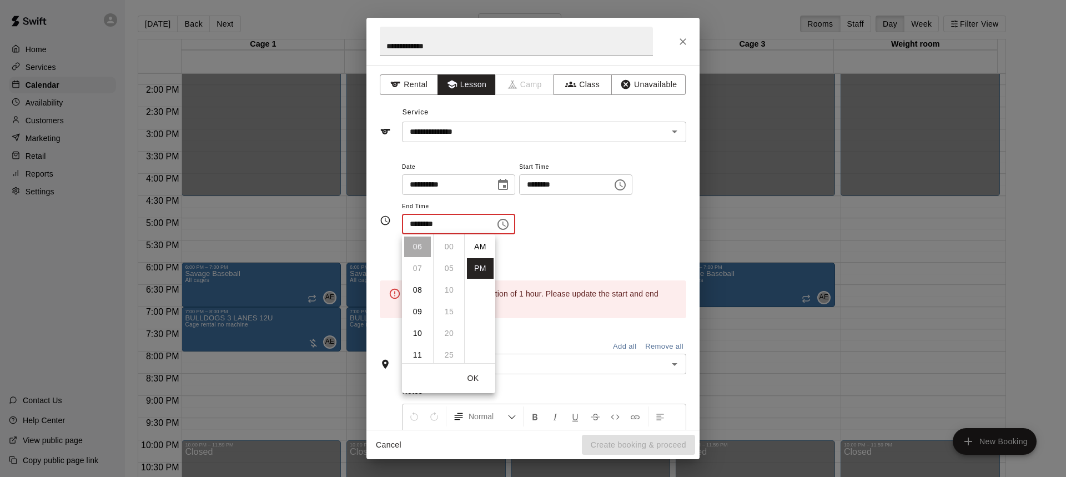
scroll to position [20, 0]
click at [423, 307] on li "09" at bounding box center [417, 312] width 27 height 21
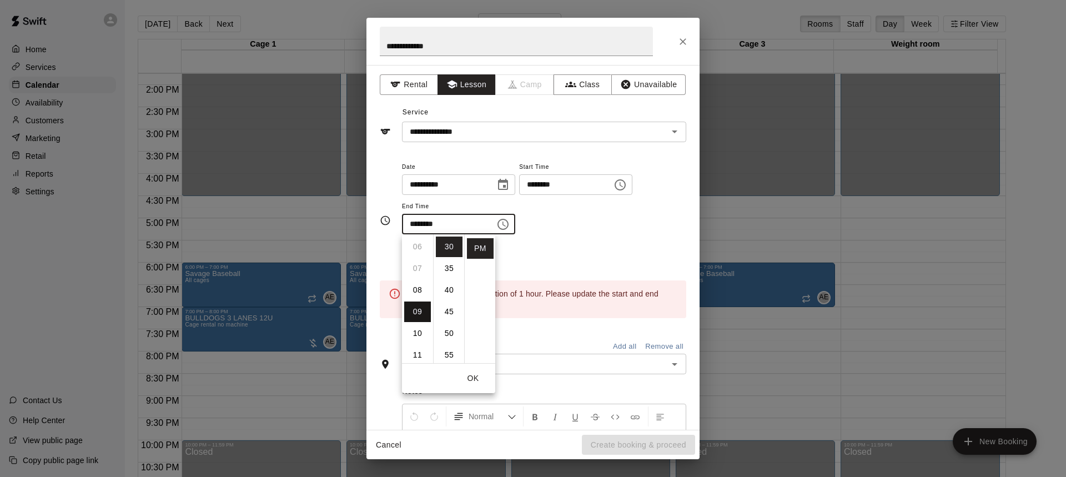
scroll to position [195, 0]
click at [488, 220] on input "********" at bounding box center [445, 224] width 86 height 21
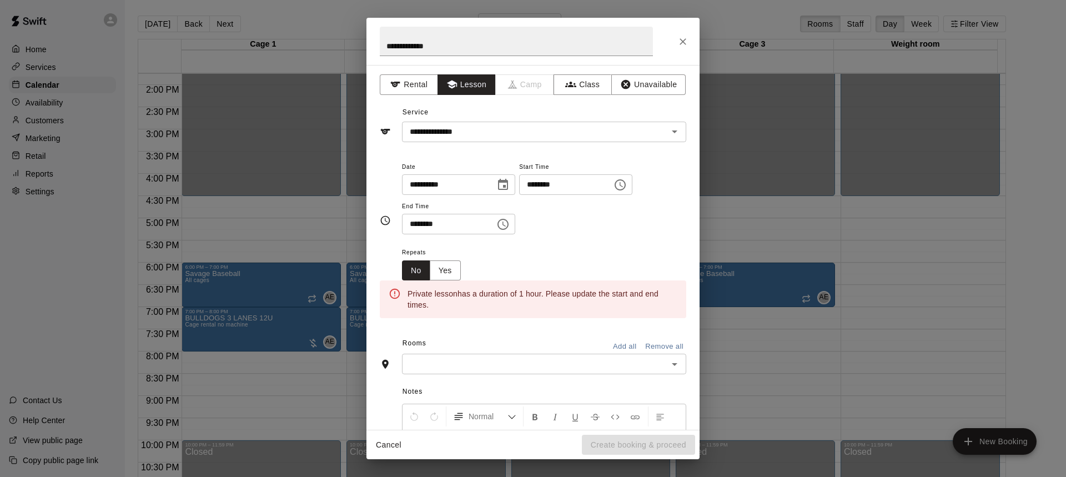
drag, startPoint x: 470, startPoint y: 224, endPoint x: 517, endPoint y: 227, distance: 46.7
click at [507, 227] on div "******** ​" at bounding box center [458, 224] width 113 height 21
click at [510, 226] on icon "Choose time, selected time is 9:30 PM" at bounding box center [503, 224] width 13 height 13
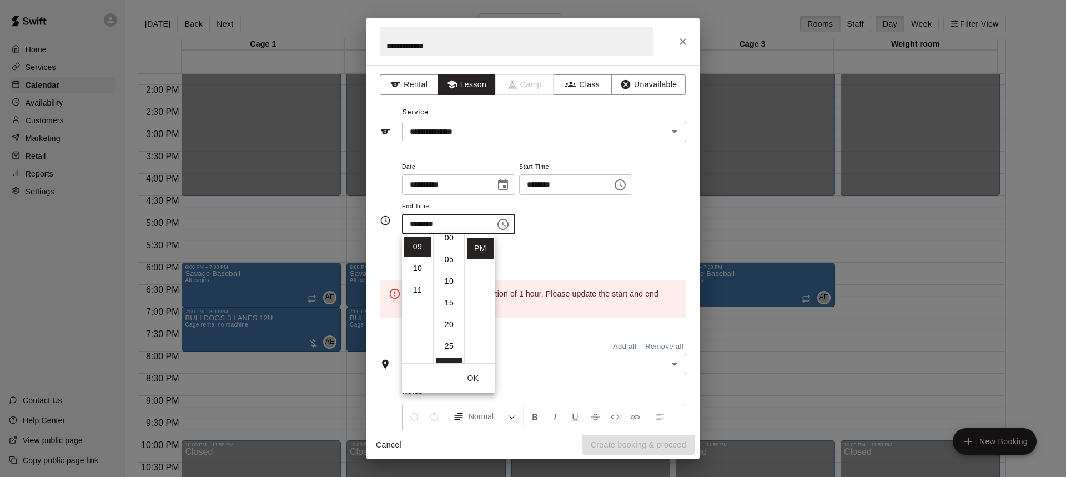
scroll to position [0, 0]
click at [453, 245] on li "00" at bounding box center [449, 247] width 27 height 21
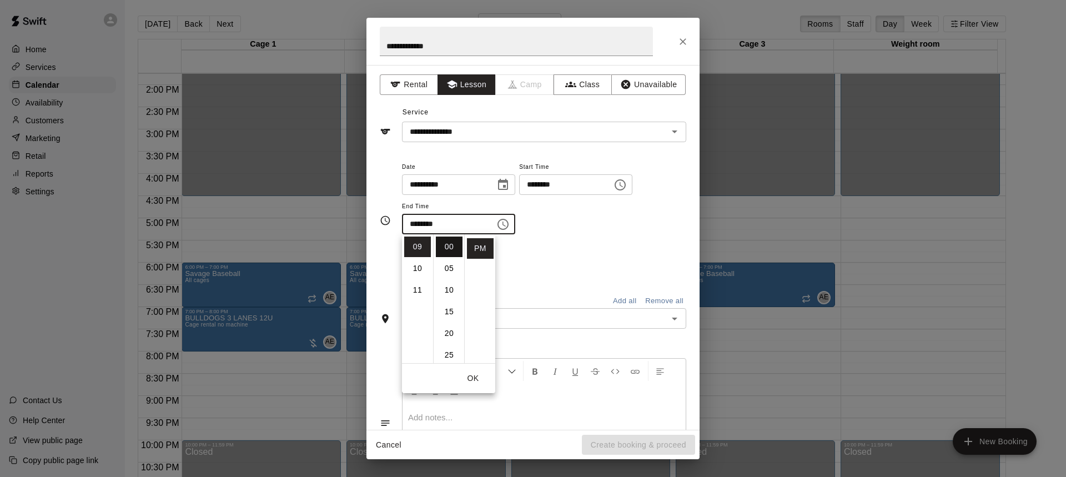
type input "********"
drag, startPoint x: 546, startPoint y: 244, endPoint x: 554, endPoint y: 244, distance: 7.8
click at [551, 244] on div "**********" at bounding box center [544, 203] width 284 height 86
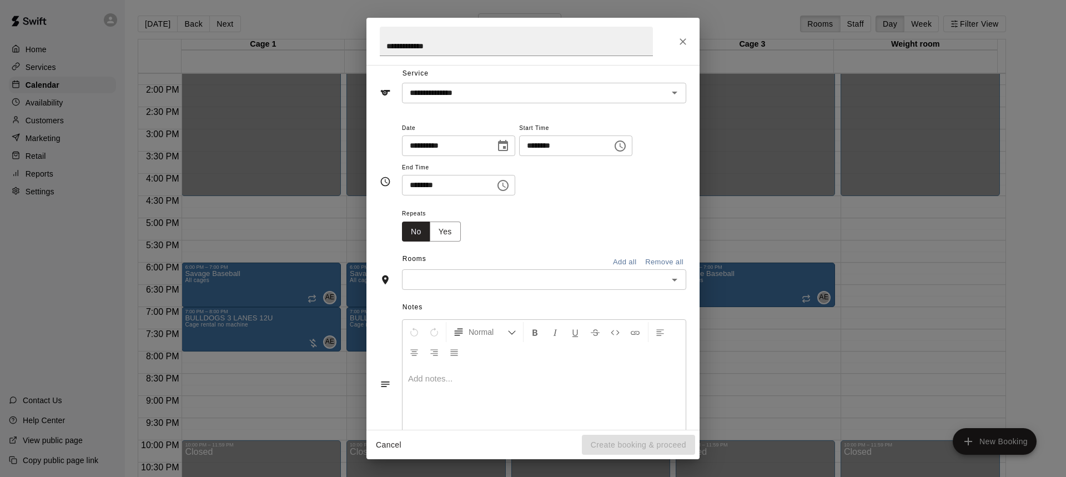
scroll to position [78, 0]
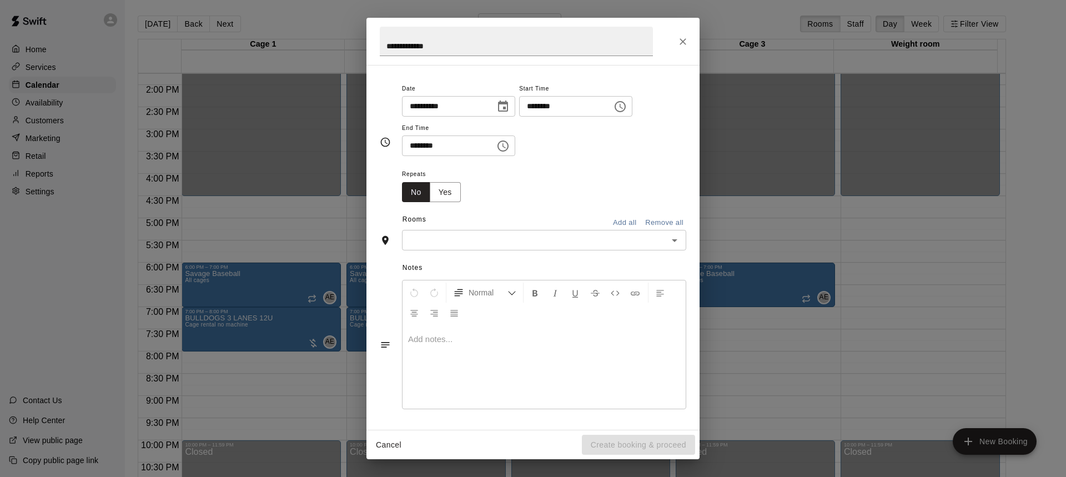
click at [458, 238] on input "text" at bounding box center [534, 240] width 259 height 14
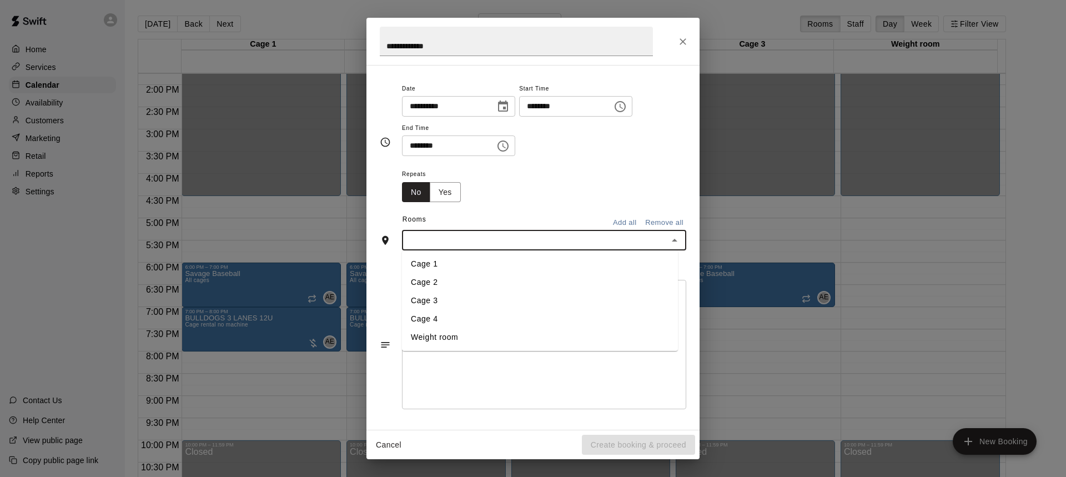
click at [438, 316] on li "Cage 4" at bounding box center [540, 319] width 276 height 18
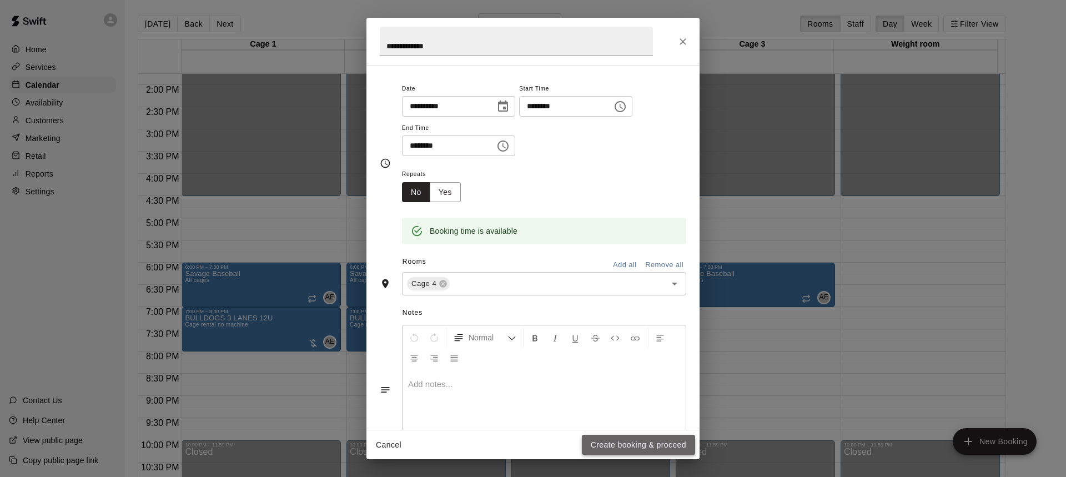
click at [635, 450] on button "Create booking & proceed" at bounding box center [638, 445] width 113 height 21
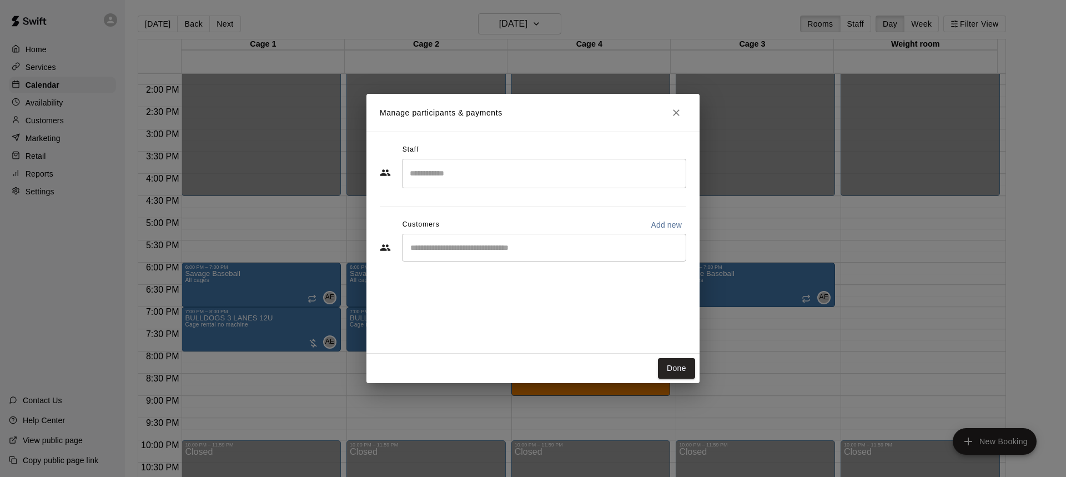
click at [501, 180] on input "Search staff" at bounding box center [544, 173] width 274 height 19
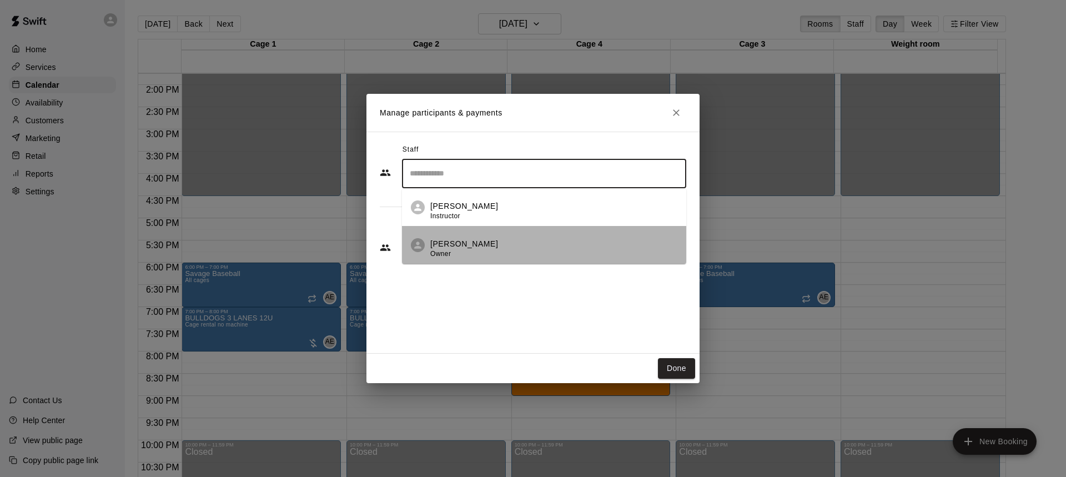
click at [482, 249] on p "[PERSON_NAME]" at bounding box center [464, 244] width 68 height 12
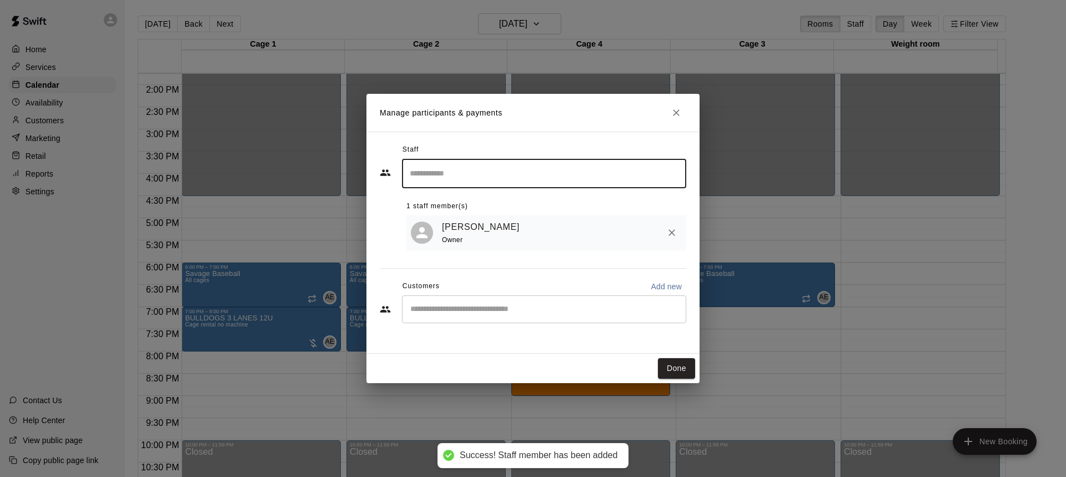
click at [505, 302] on div "​" at bounding box center [544, 309] width 284 height 28
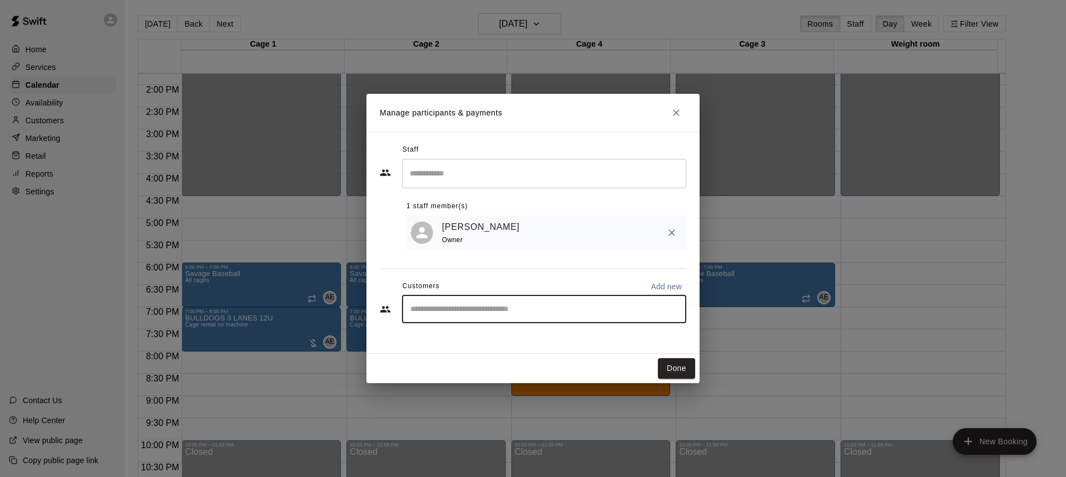
click at [673, 290] on p "Add new" at bounding box center [666, 286] width 31 height 11
select select "**"
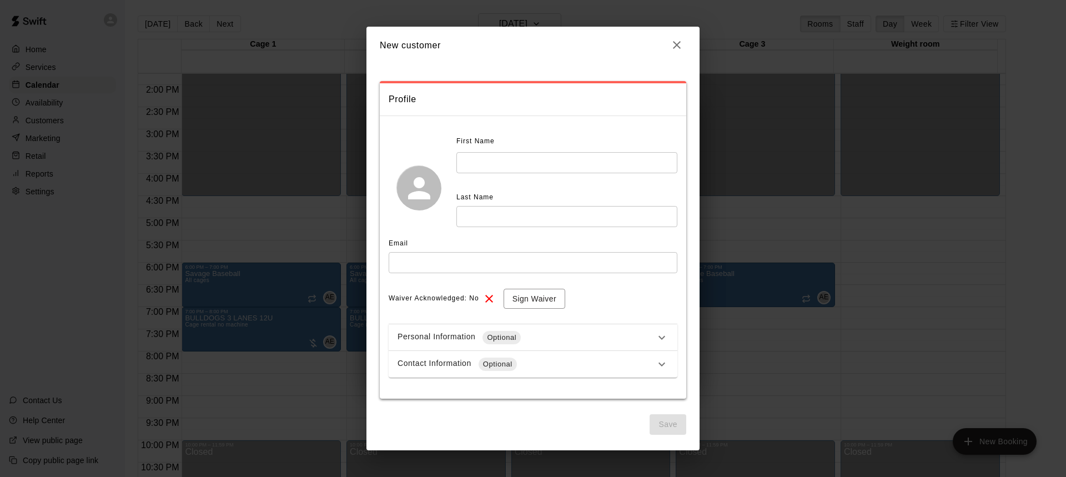
click at [507, 166] on input "text" at bounding box center [567, 162] width 221 height 21
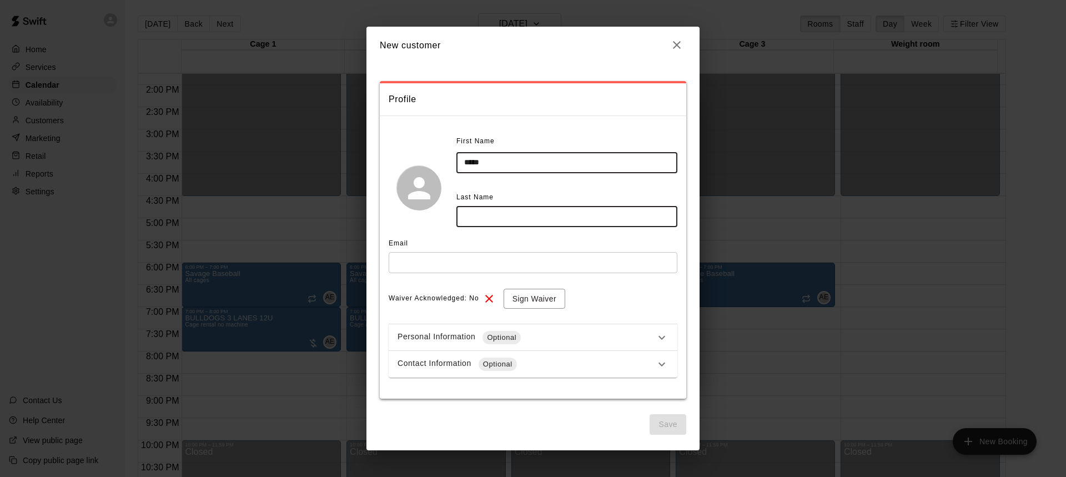
type input "*****"
type input "******"
click at [553, 363] on div "Contact Information Optional" at bounding box center [527, 364] width 258 height 13
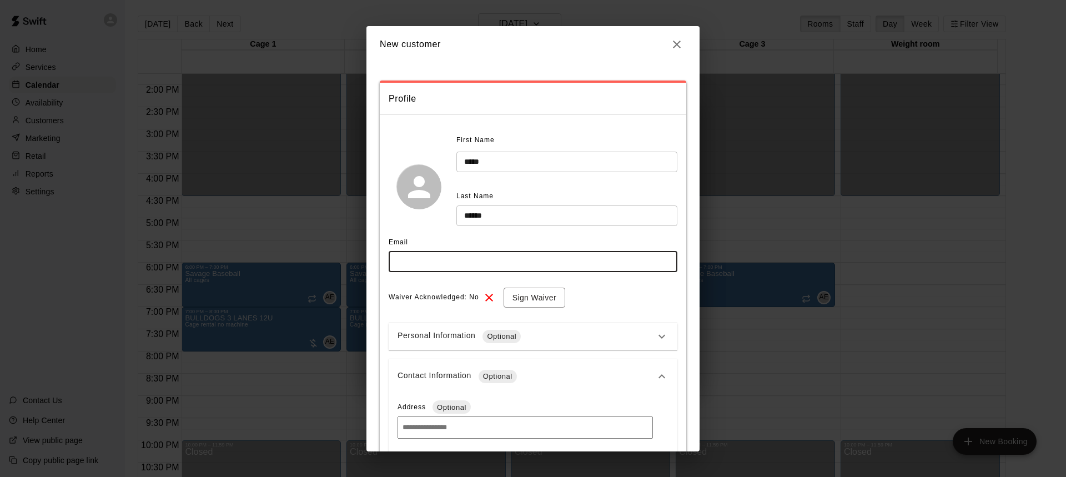
click at [418, 268] on input "text" at bounding box center [533, 262] width 289 height 21
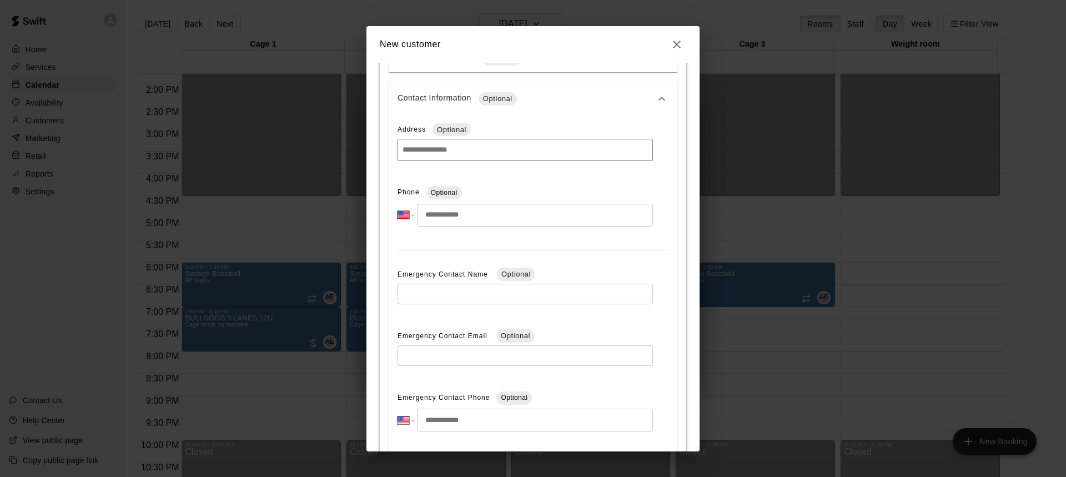
scroll to position [111, 0]
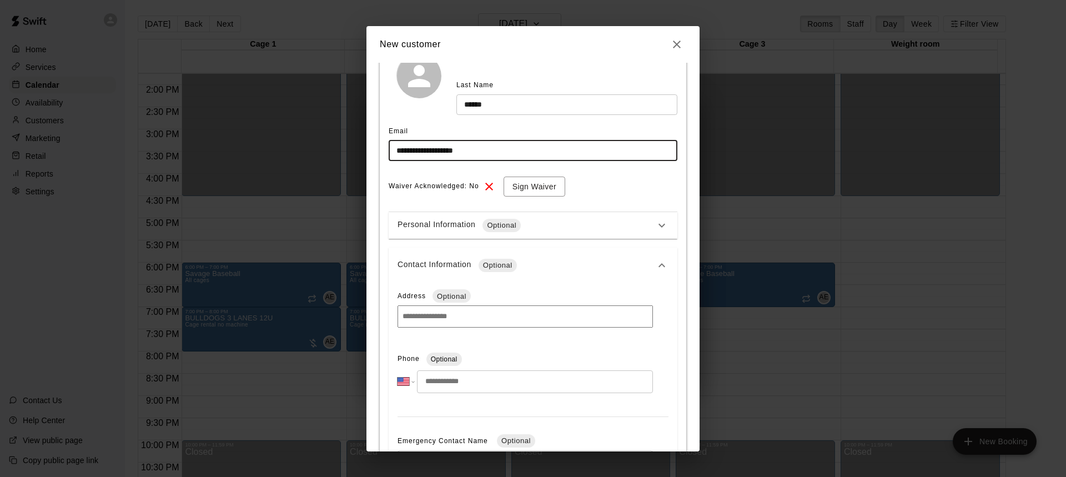
type input "**********"
drag, startPoint x: 452, startPoint y: 380, endPoint x: 437, endPoint y: 381, distance: 14.5
click at [446, 382] on input "tel" at bounding box center [535, 381] width 236 height 23
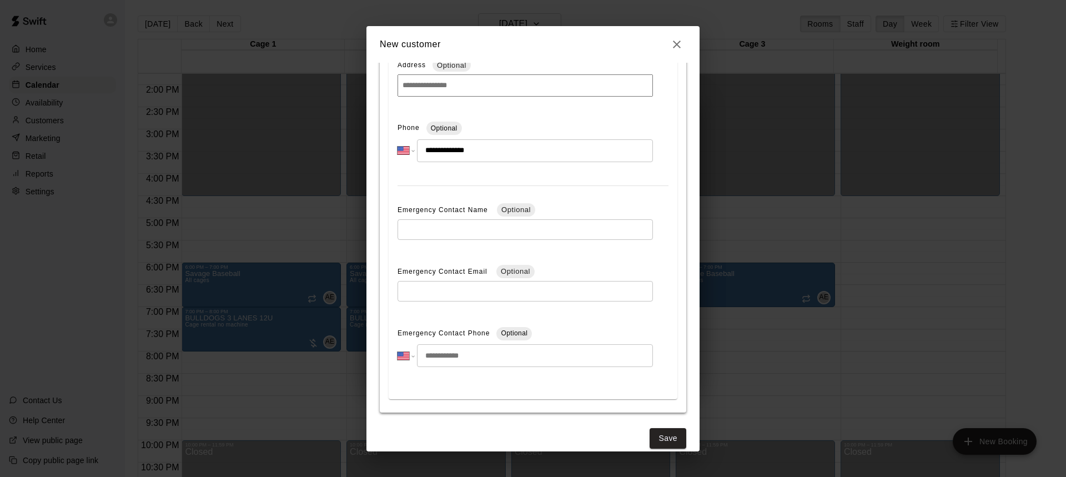
scroll to position [356, 0]
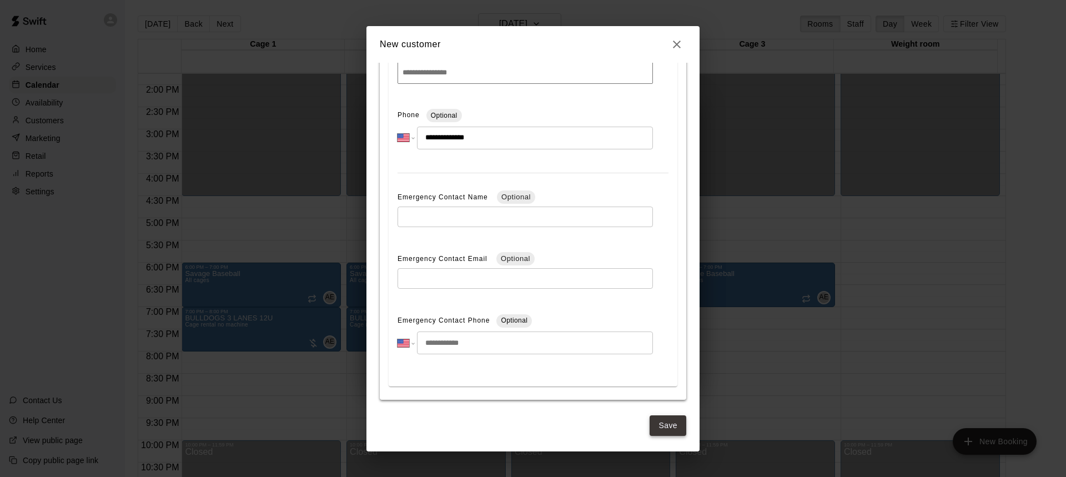
type input "**********"
click at [666, 425] on button "Save" at bounding box center [668, 425] width 37 height 21
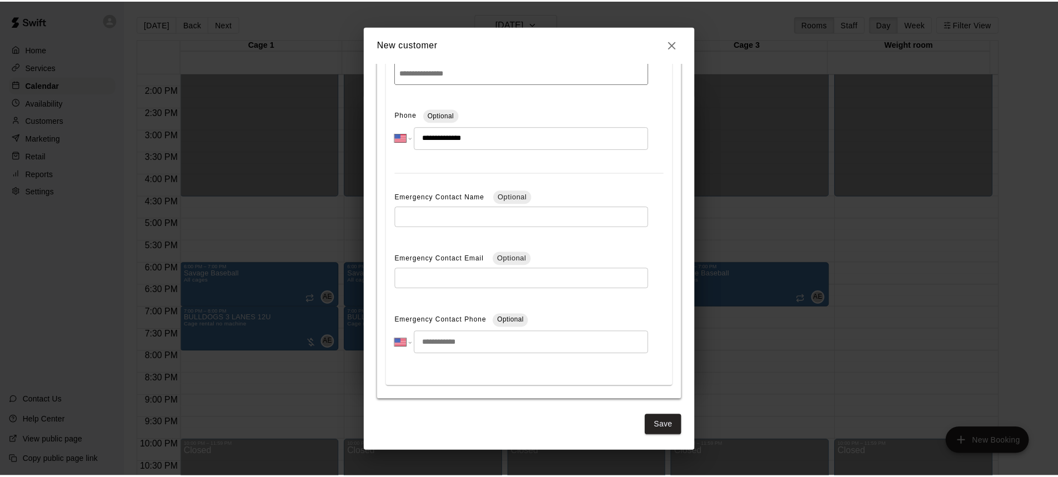
scroll to position [0, 0]
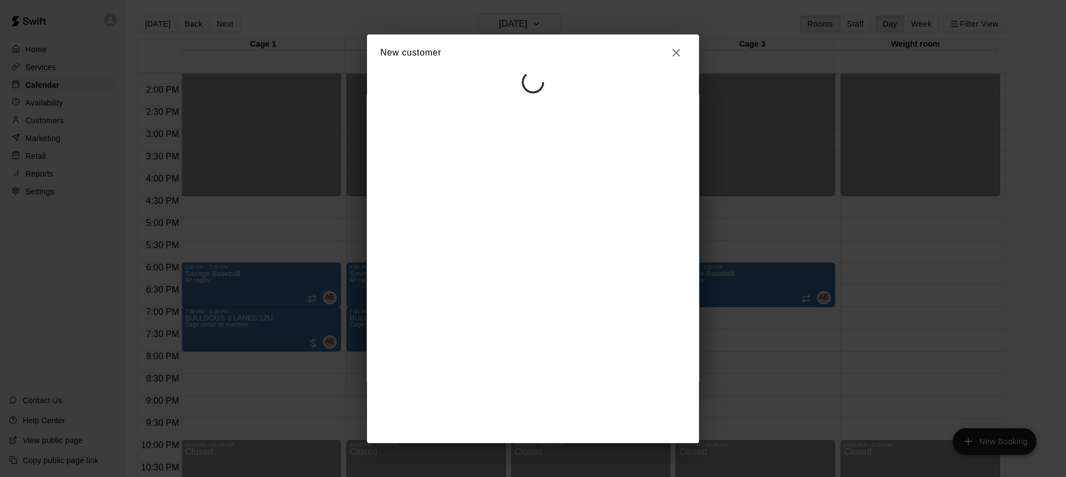
select select "**"
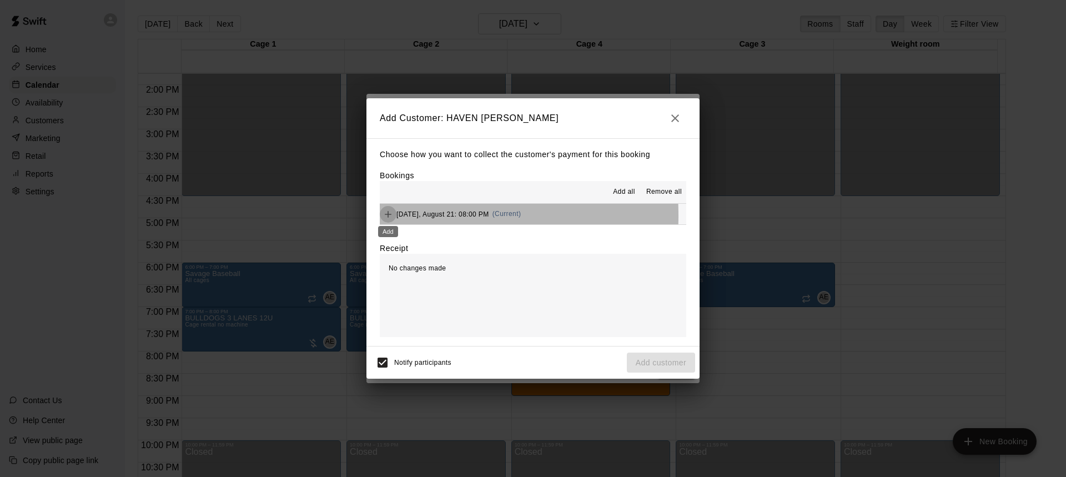
click at [389, 216] on icon "Add" at bounding box center [388, 214] width 11 height 11
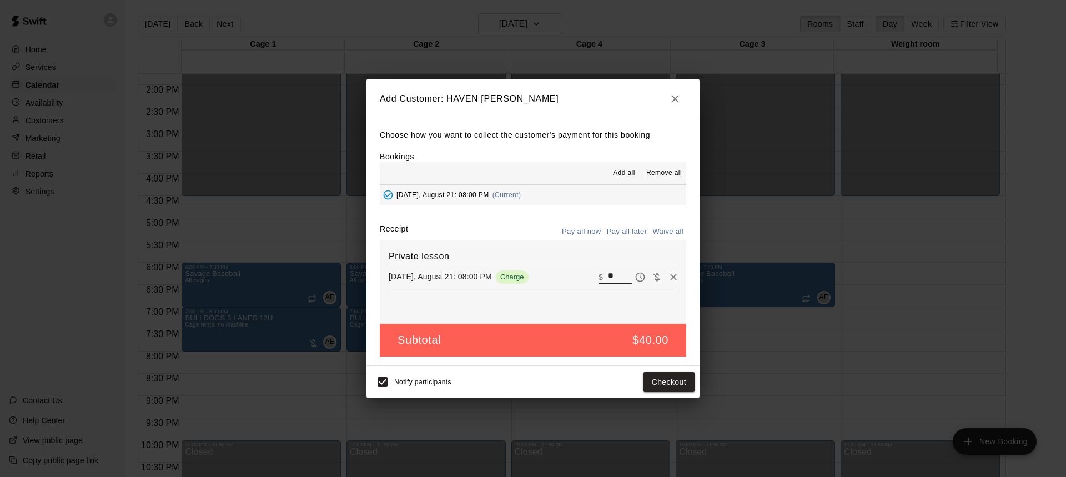
click at [608, 277] on input "**" at bounding box center [620, 277] width 24 height 14
type input "**"
click at [625, 228] on button "Pay all later" at bounding box center [627, 231] width 46 height 17
click at [666, 385] on button "Add customer" at bounding box center [661, 382] width 68 height 21
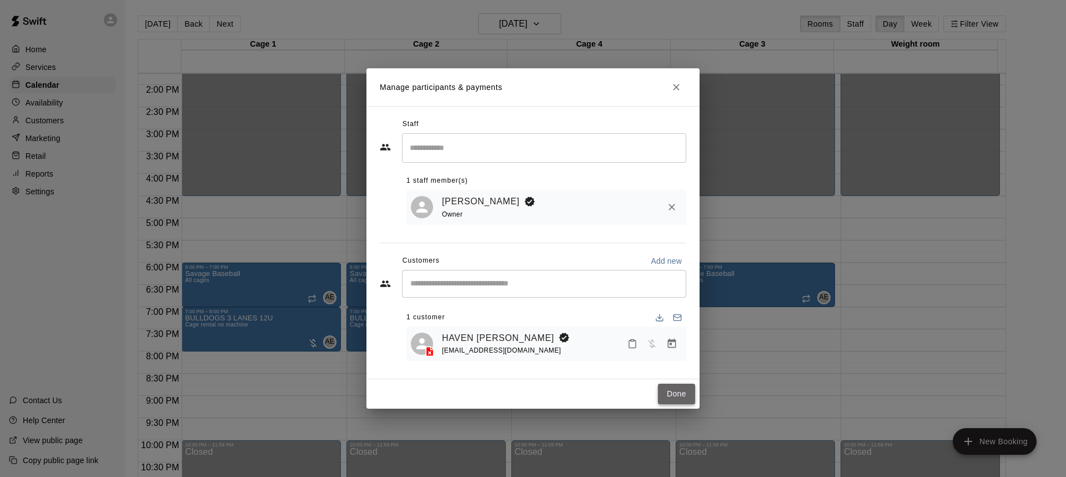
click at [675, 397] on button "Done" at bounding box center [676, 394] width 37 height 21
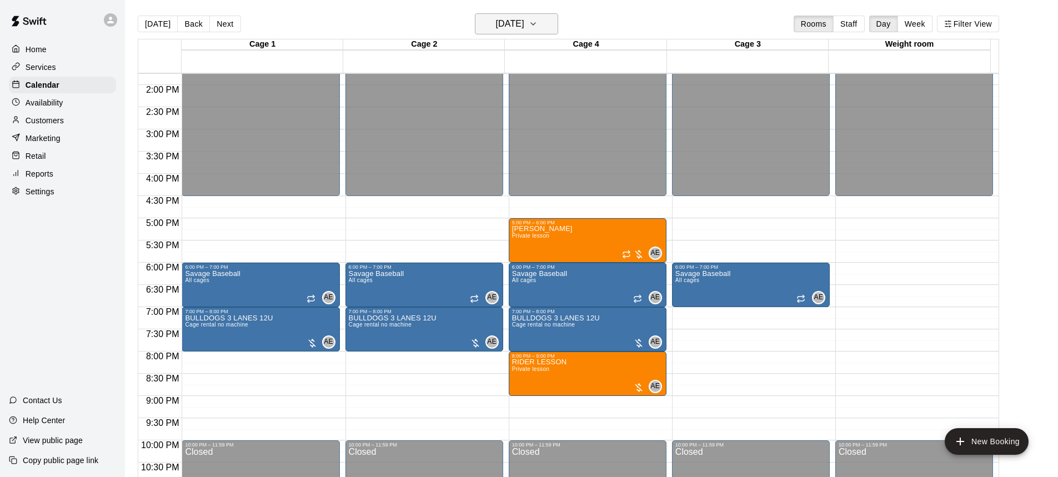
click at [524, 22] on h6 "[DATE]" at bounding box center [510, 24] width 28 height 16
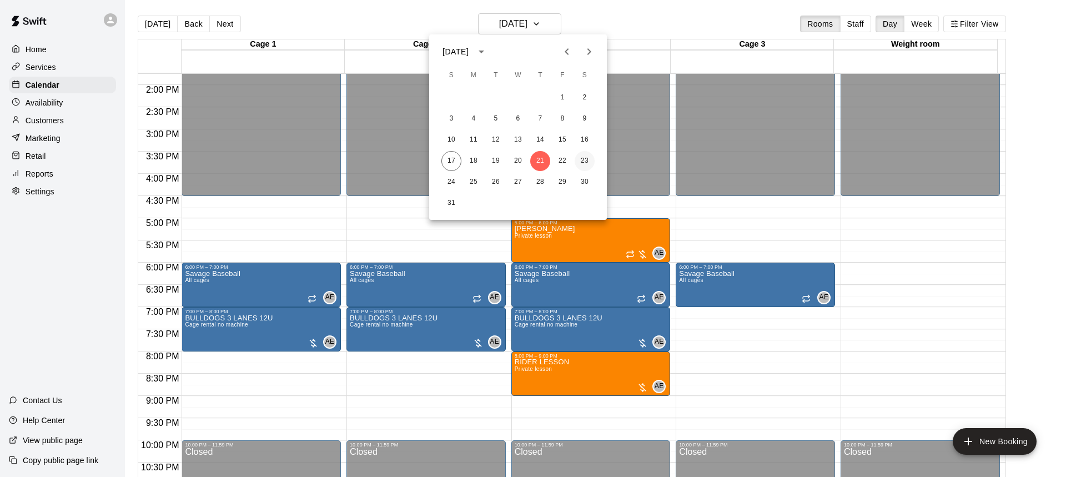
click at [582, 159] on button "23" at bounding box center [585, 161] width 20 height 20
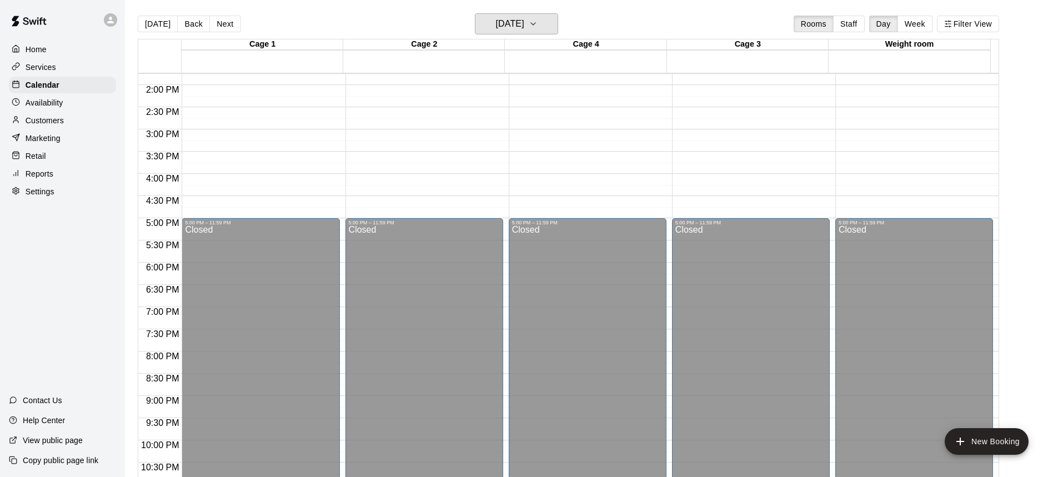
scroll to position [333, 0]
